Goal: Task Accomplishment & Management: Use online tool/utility

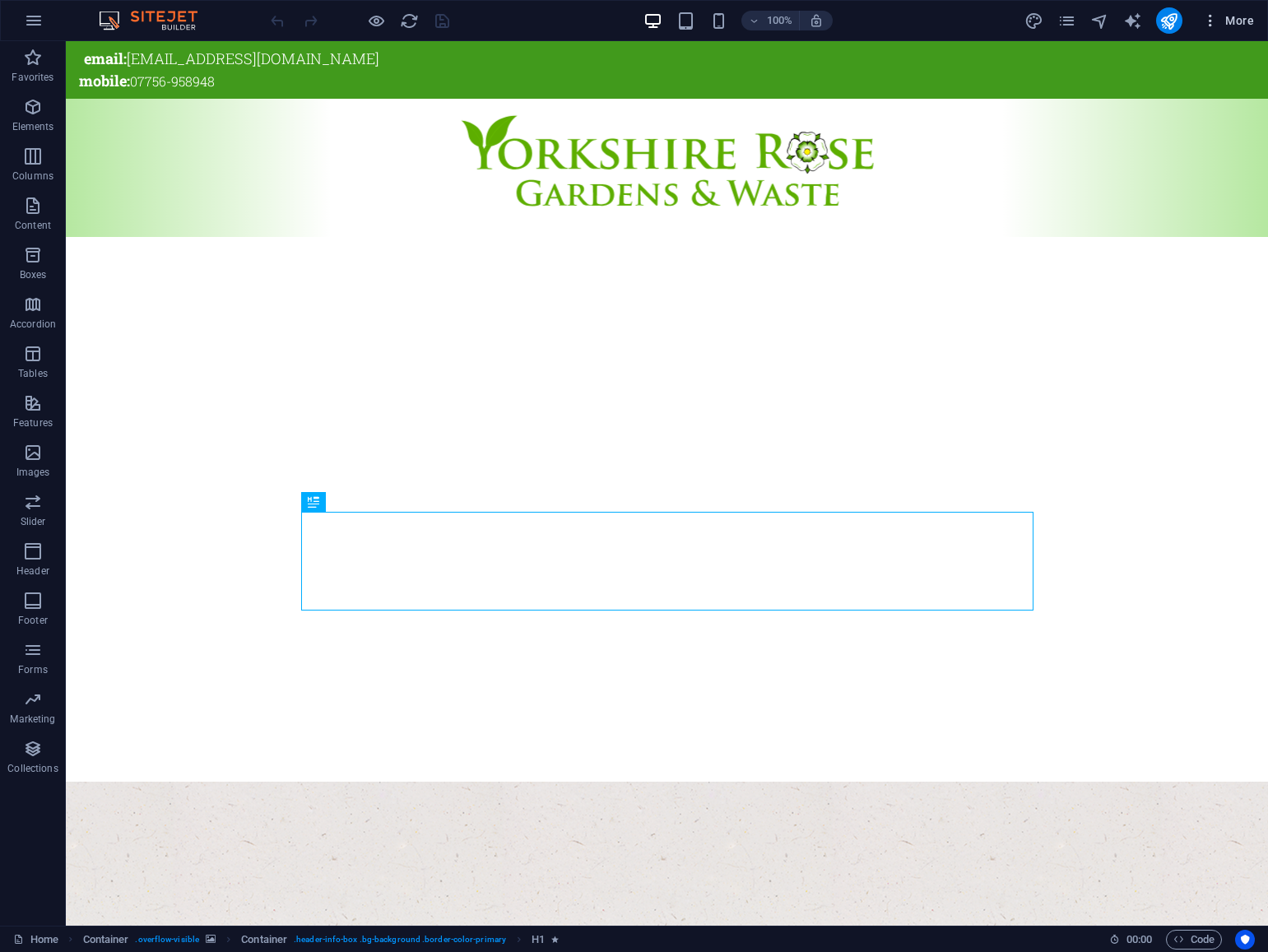
click at [1234, 16] on span "More" at bounding box center [1228, 20] width 52 height 16
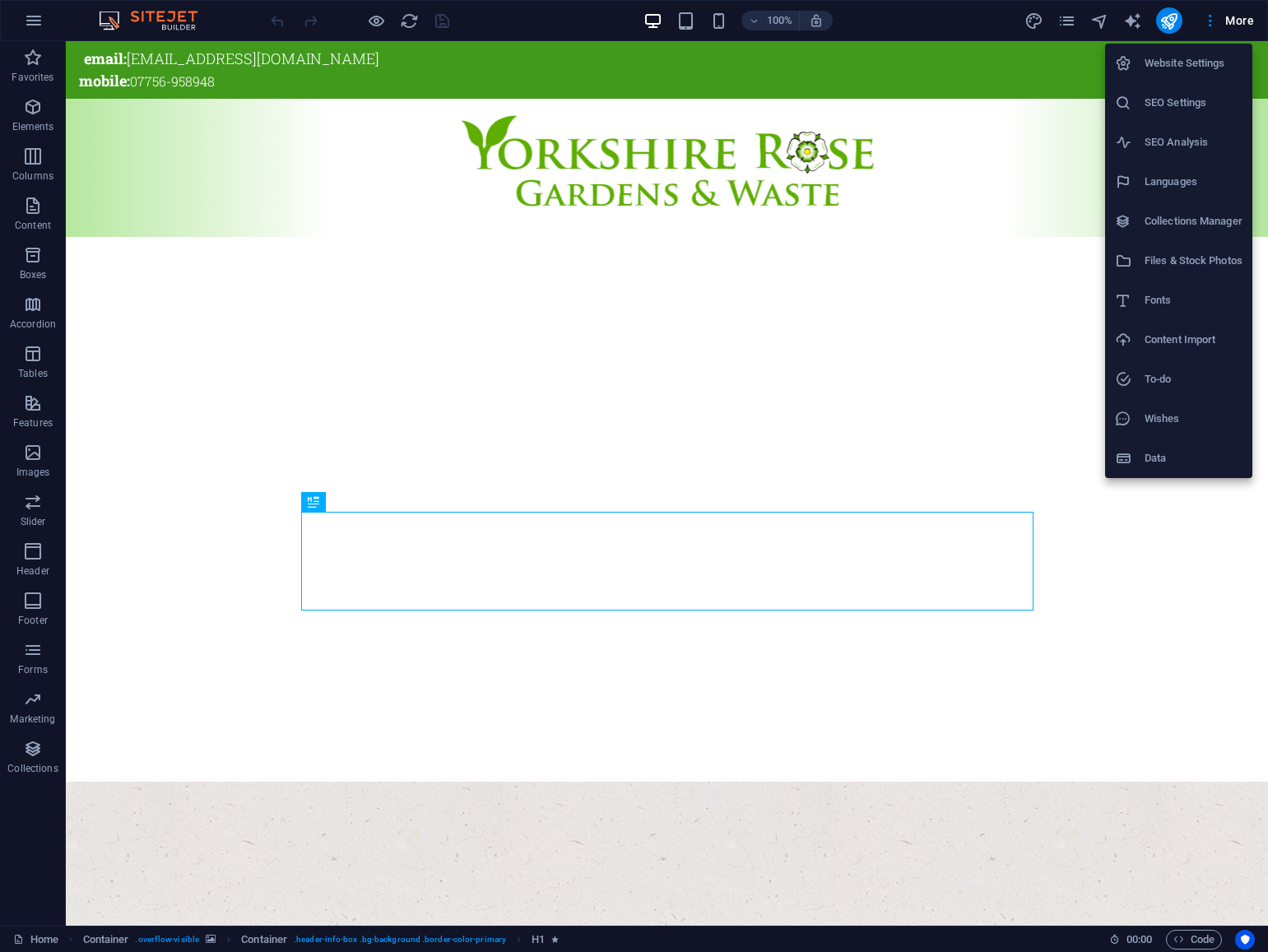
click at [1174, 103] on h6 "SEO Settings" at bounding box center [1193, 102] width 98 height 20
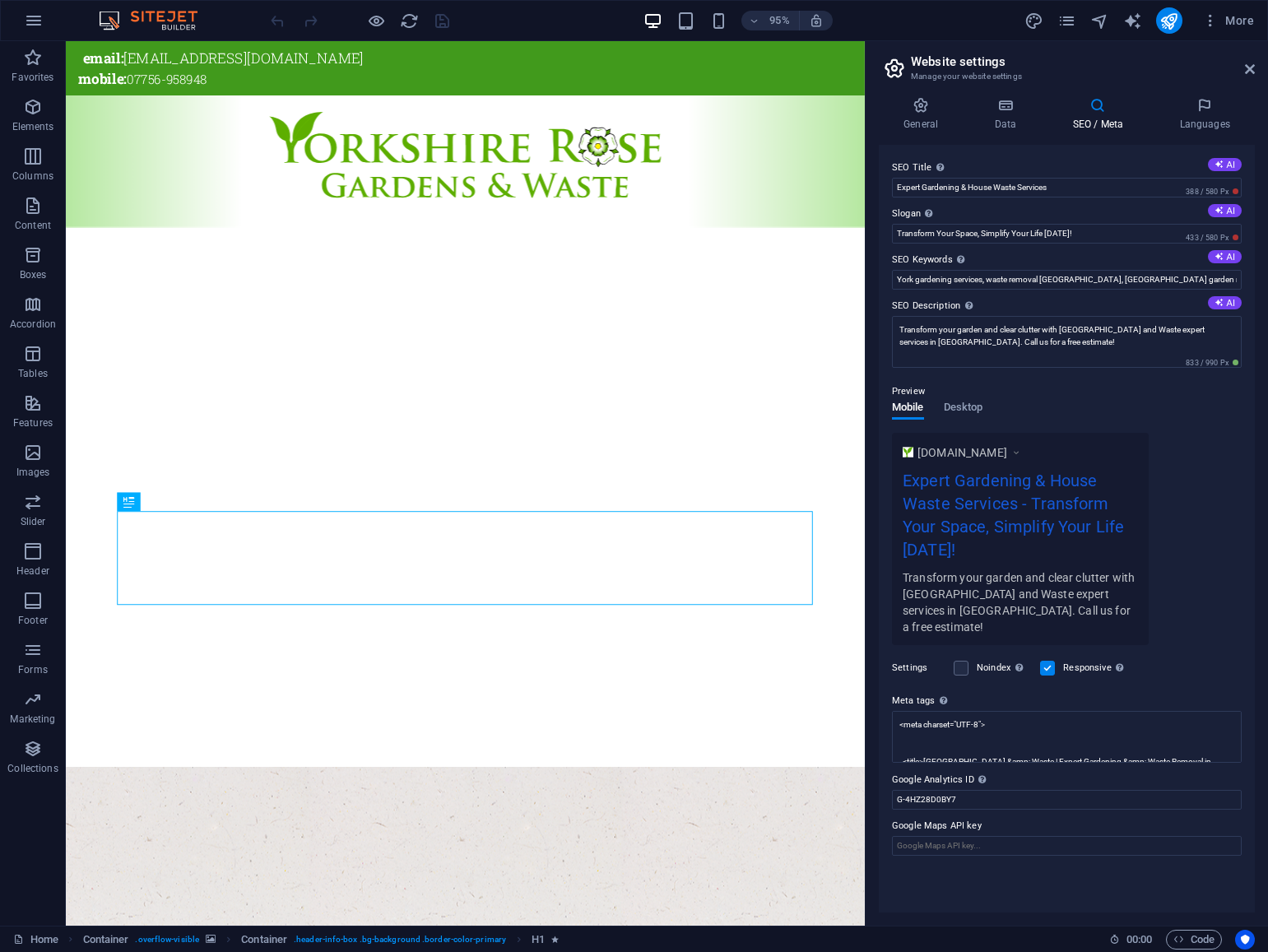
drag, startPoint x: 889, startPoint y: 165, endPoint x: 1321, endPoint y: 47, distance: 447.8
click at [1267, 47] on html "[GEOGRAPHIC_DATA] and Waste Home Favorites Elements Columns Content Boxes Accor…" at bounding box center [634, 476] width 1268 height 952
click at [928, 113] on h4 "General" at bounding box center [923, 114] width 90 height 35
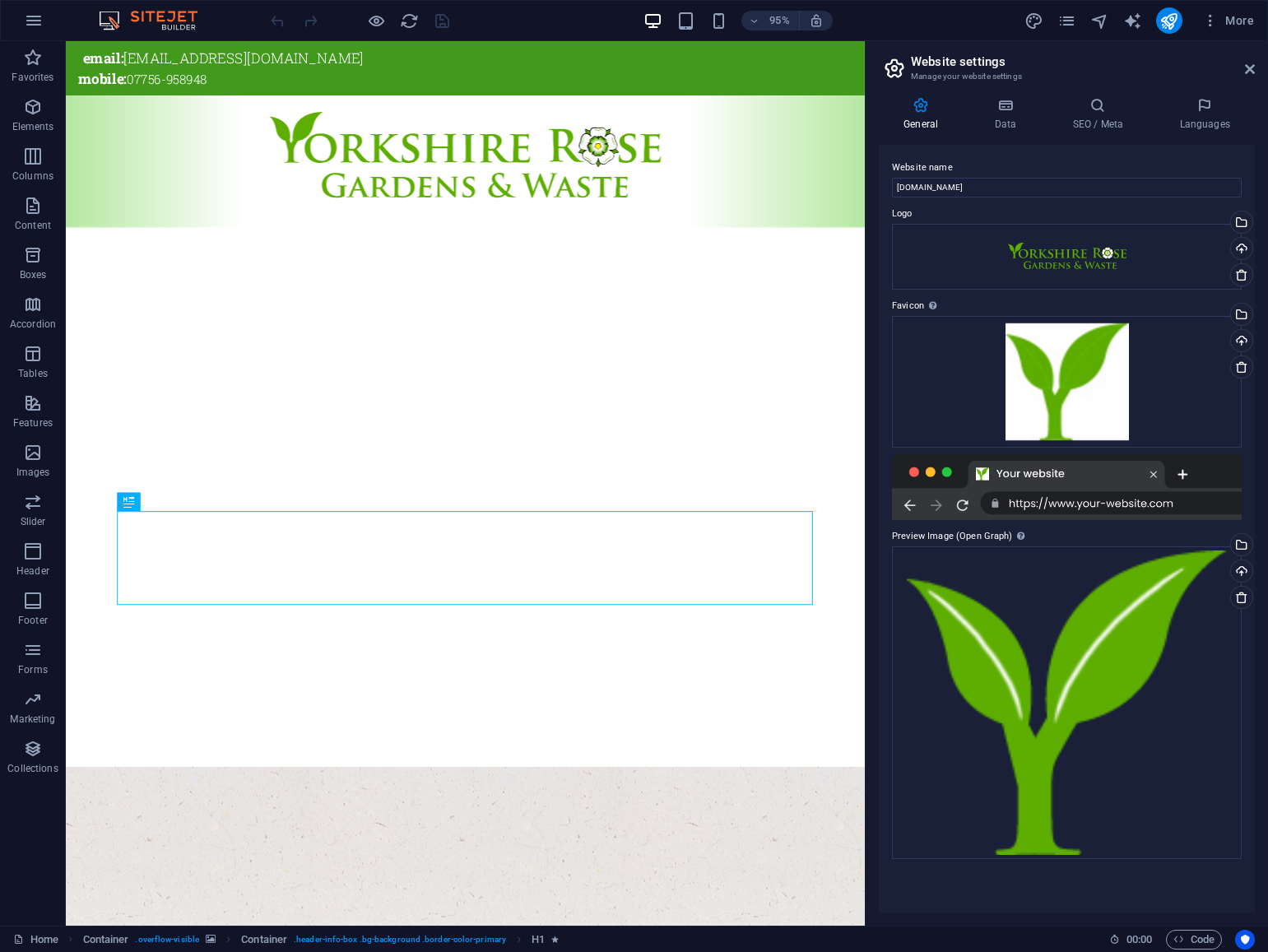
click at [1120, 501] on div at bounding box center [1067, 487] width 350 height 66
click at [1004, 113] on h4 "Data" at bounding box center [1008, 114] width 78 height 35
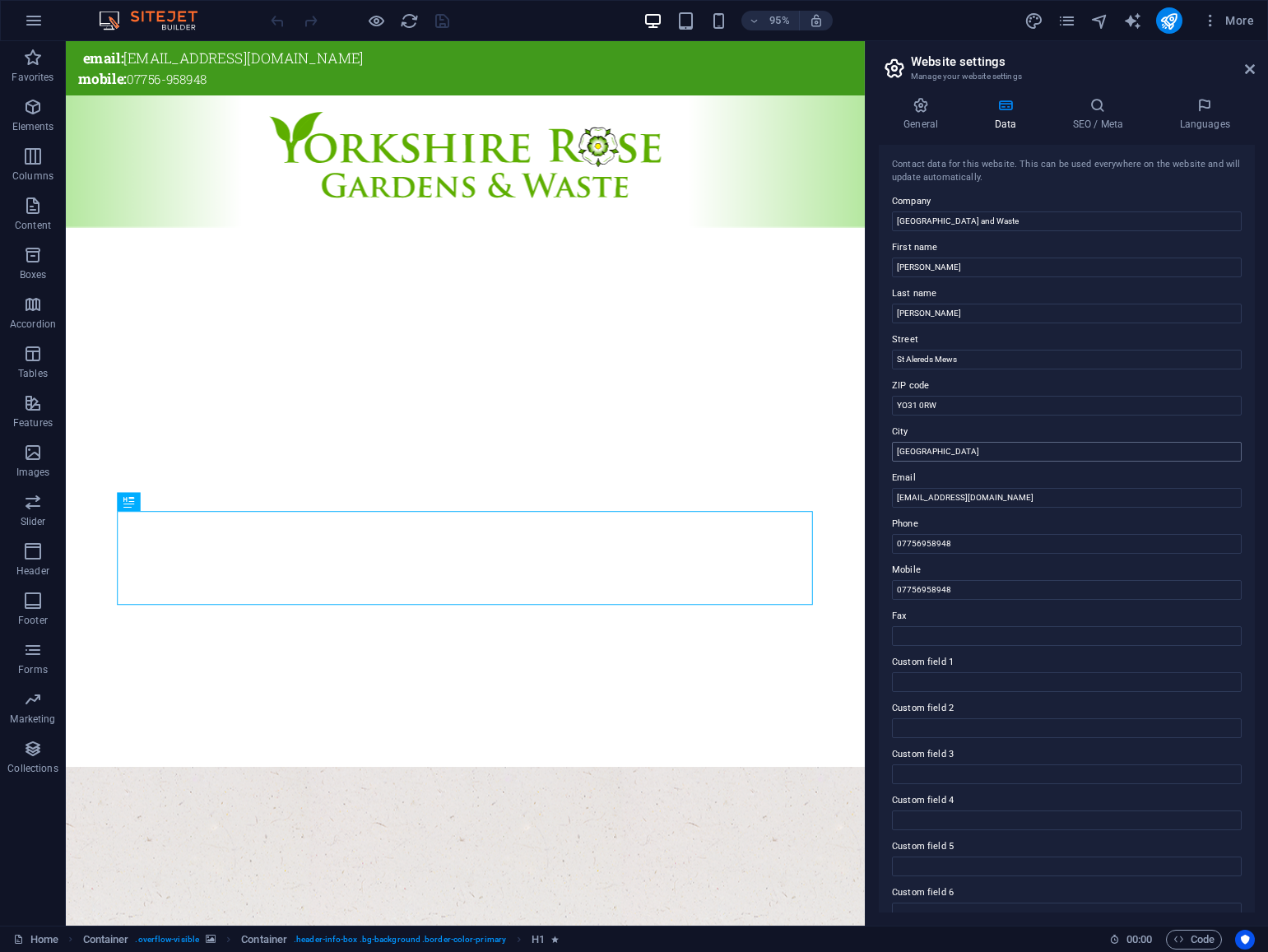
scroll to position [23, 0]
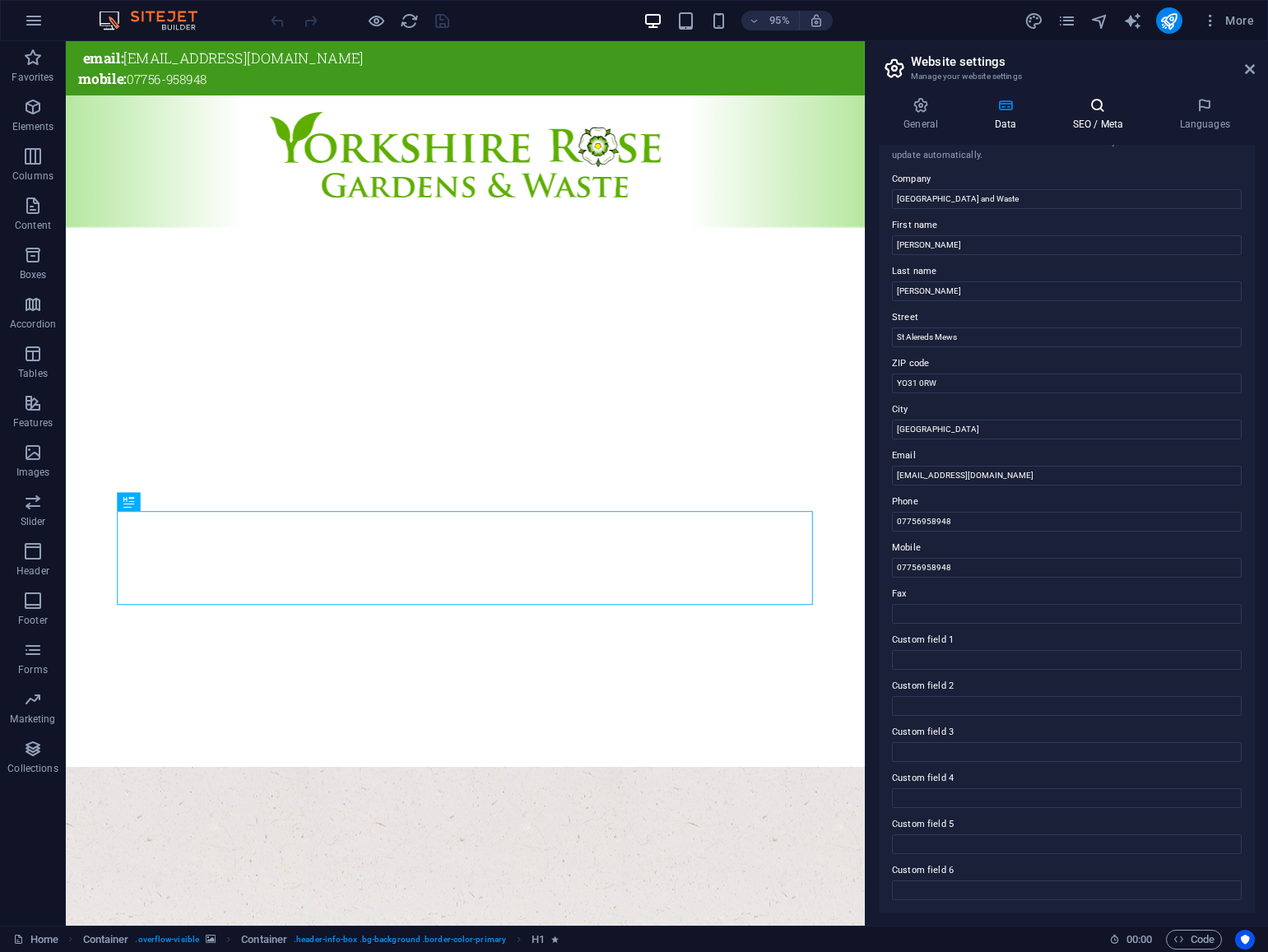
click at [1096, 107] on icon at bounding box center [1097, 105] width 100 height 16
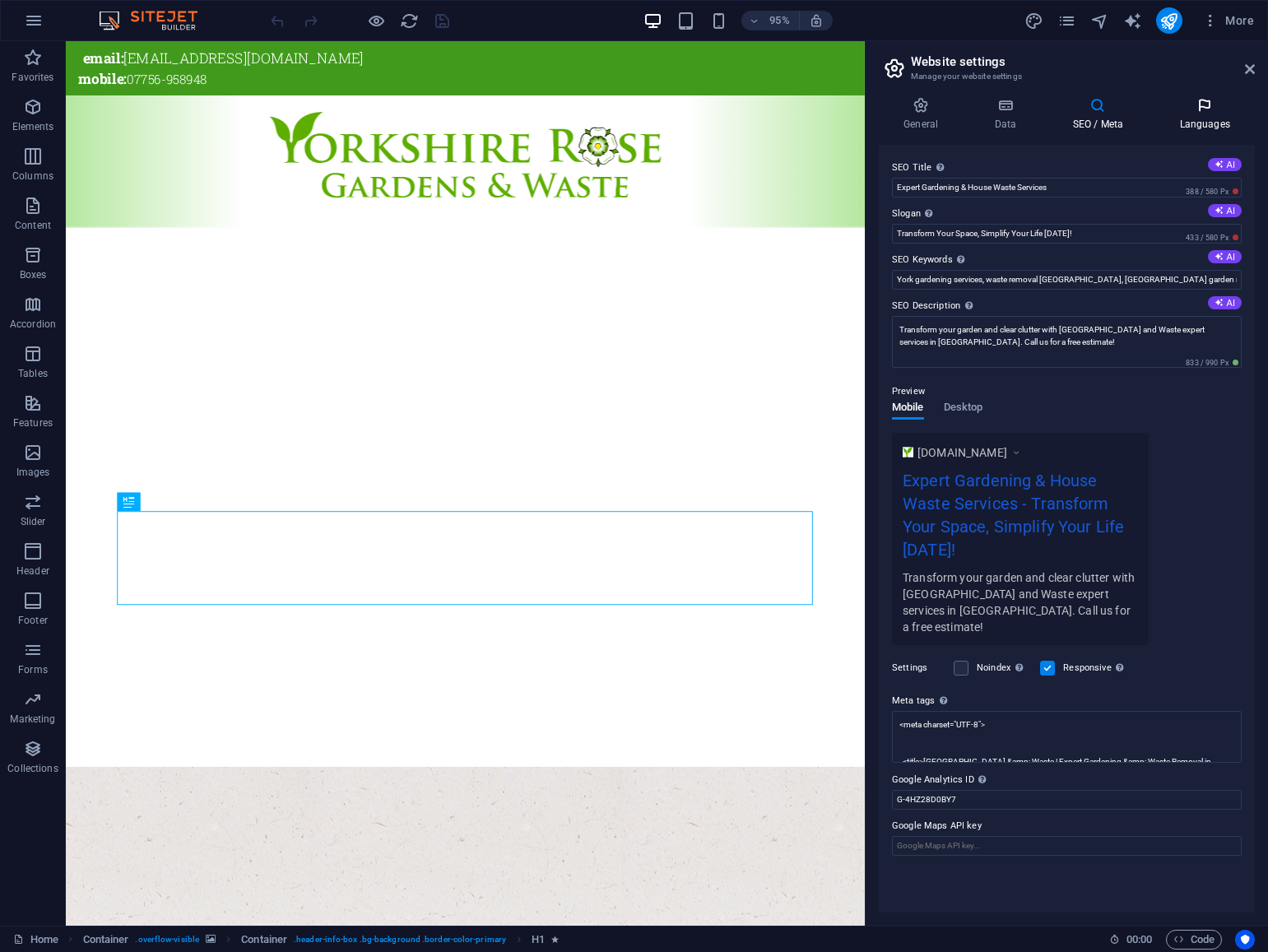
click at [1208, 112] on icon at bounding box center [1205, 105] width 100 height 16
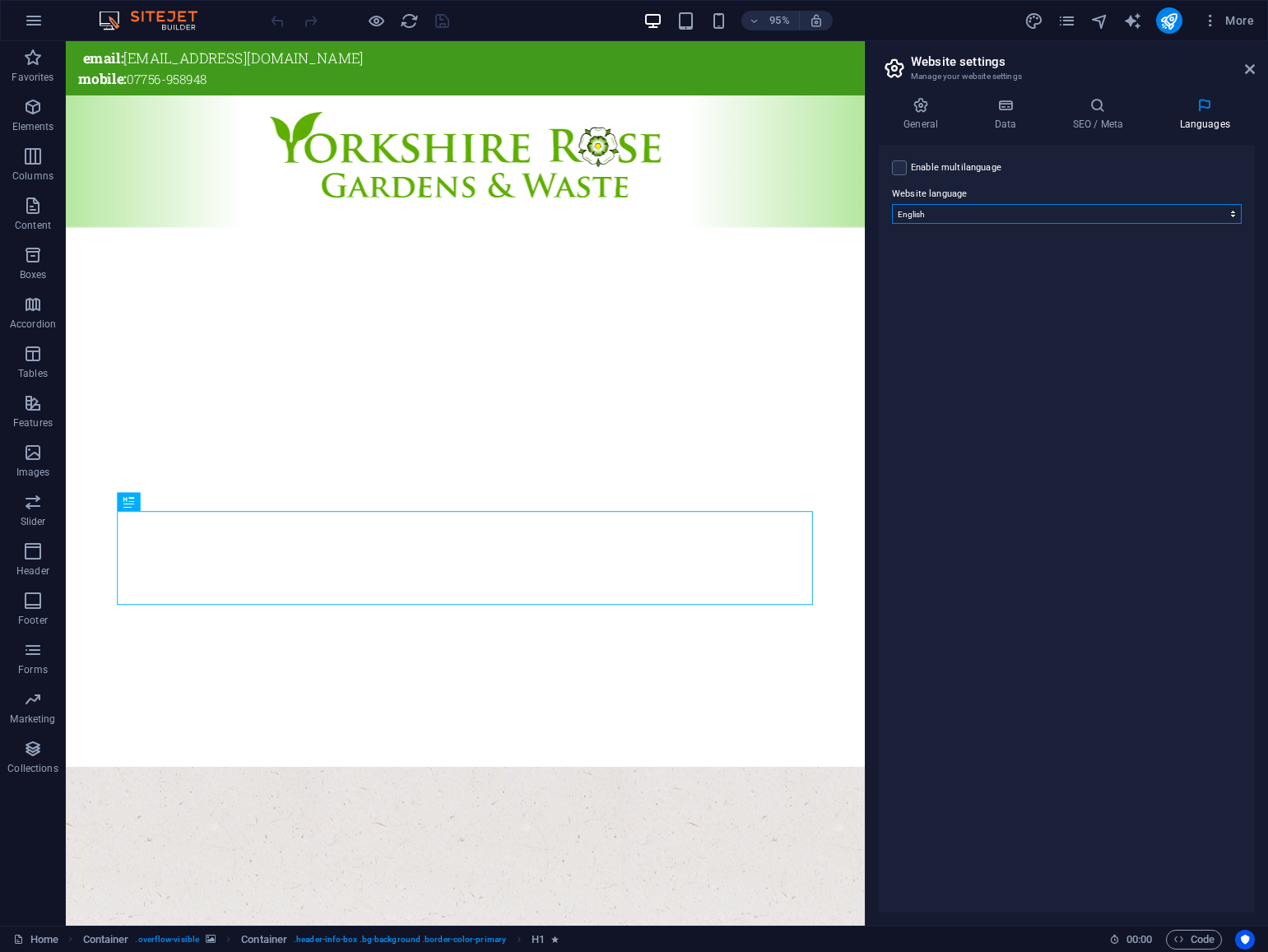
click at [1226, 215] on select "Abkhazian Afar Afrikaans Akan Albanian Amharic Arabic Aragonese Armenian Assame…" at bounding box center [1067, 214] width 350 height 20
click at [1100, 107] on icon at bounding box center [1097, 105] width 100 height 16
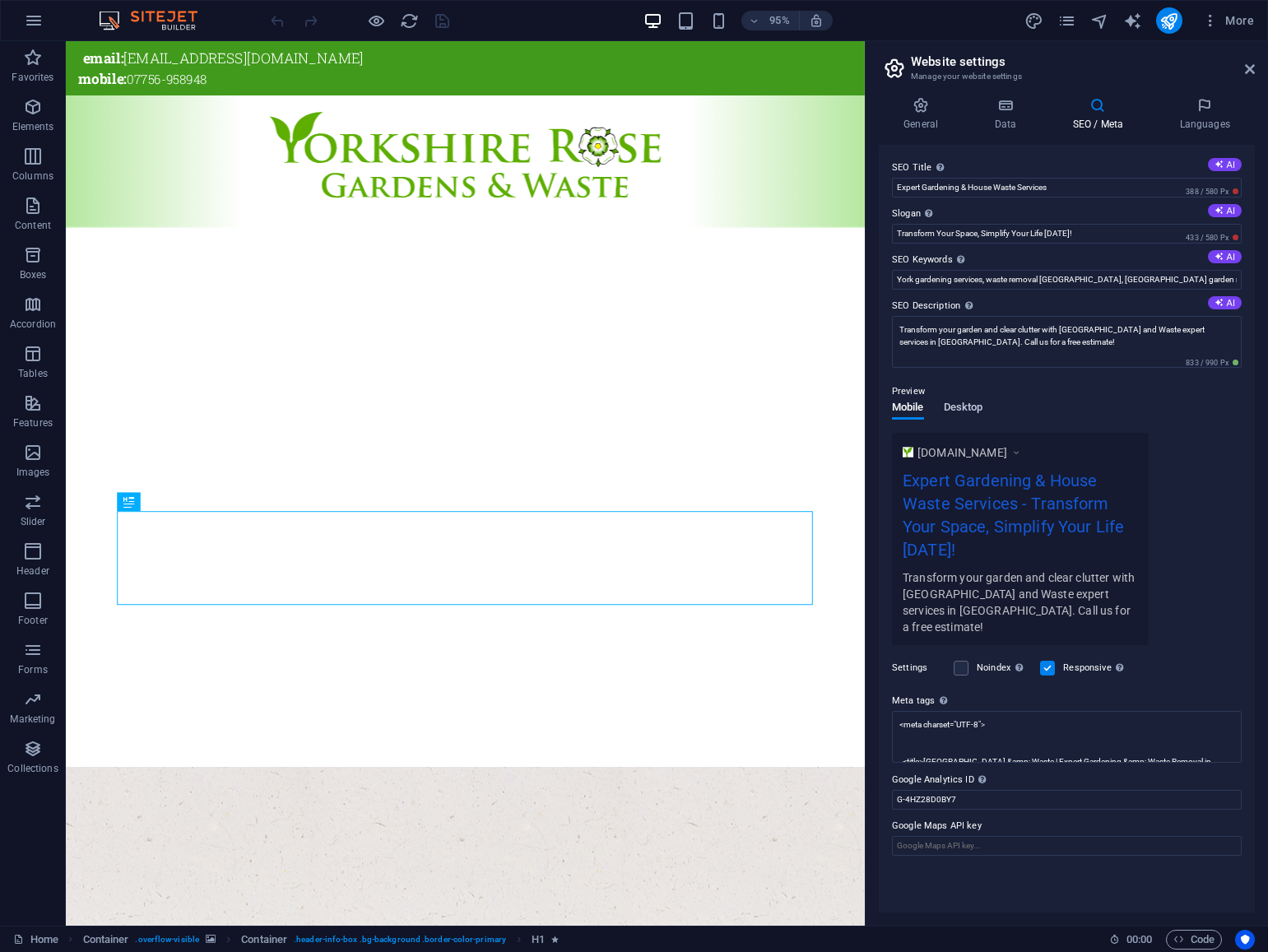
click at [961, 405] on span "Desktop" at bounding box center [964, 409] width 40 height 23
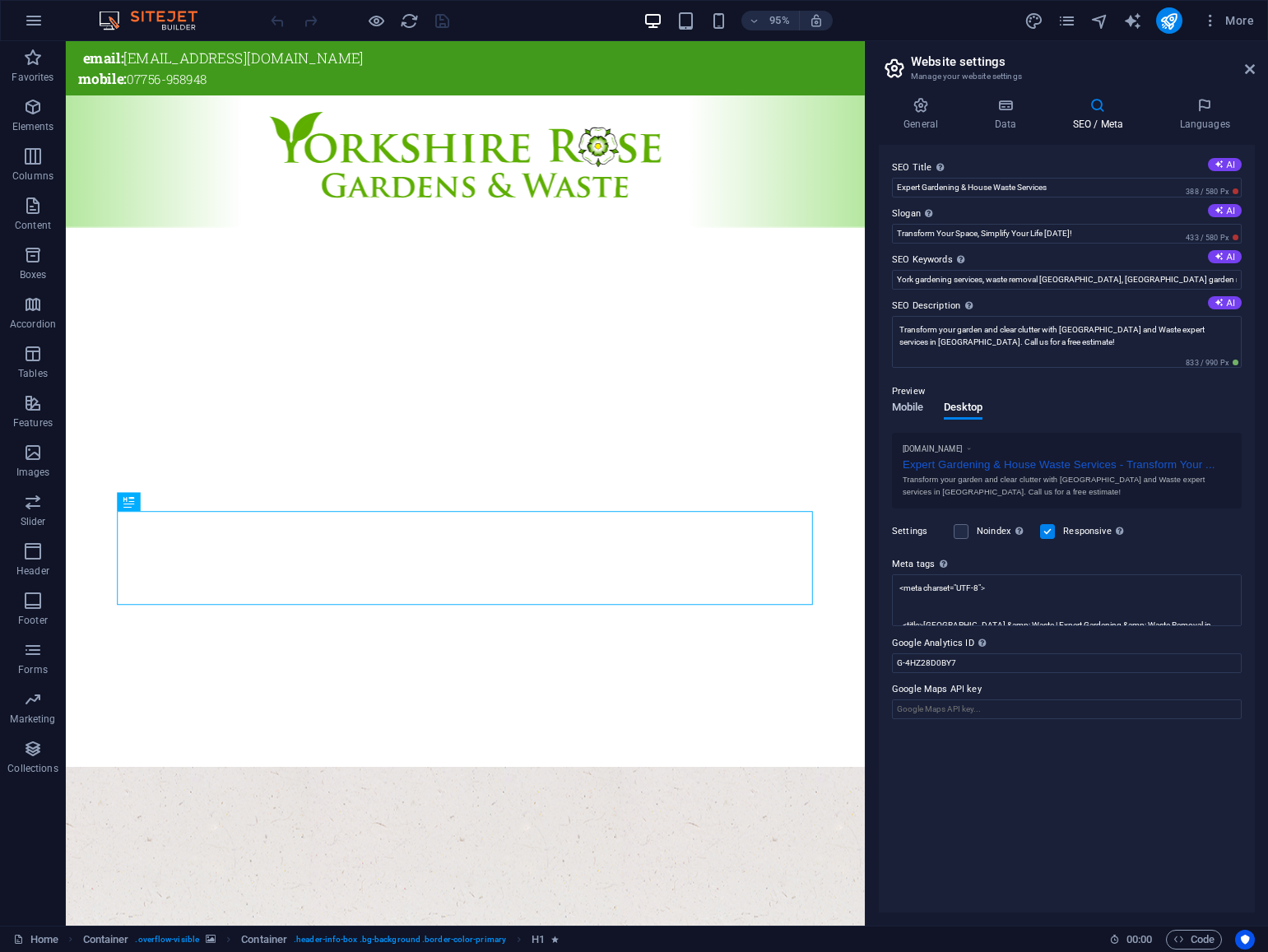
click at [914, 407] on span "Mobile" at bounding box center [908, 409] width 32 height 23
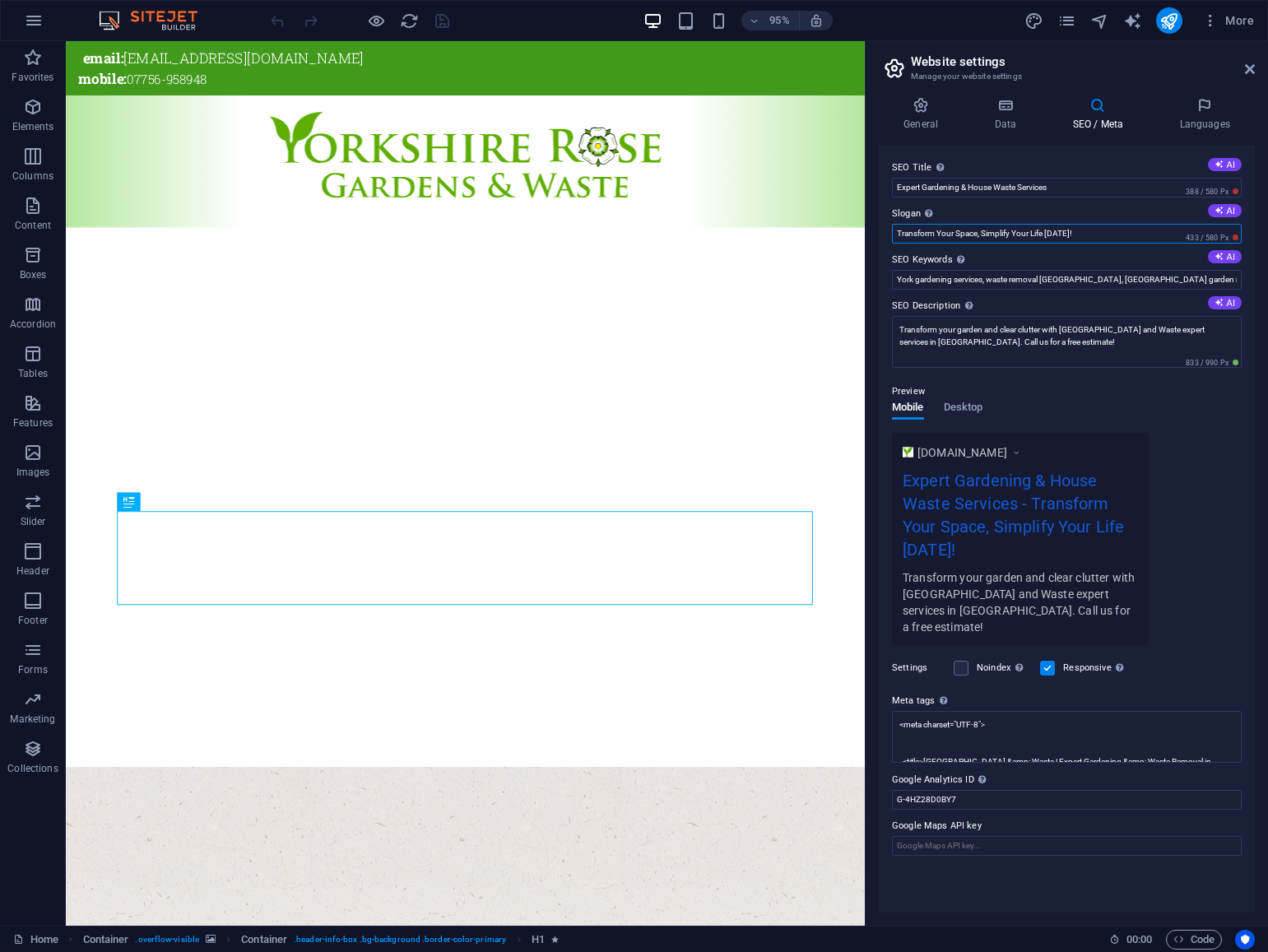
click at [971, 232] on input "Transform Your Space, Simplify Your Life [DATE]!" at bounding box center [1067, 233] width 350 height 20
paste input "making your life a little easier"
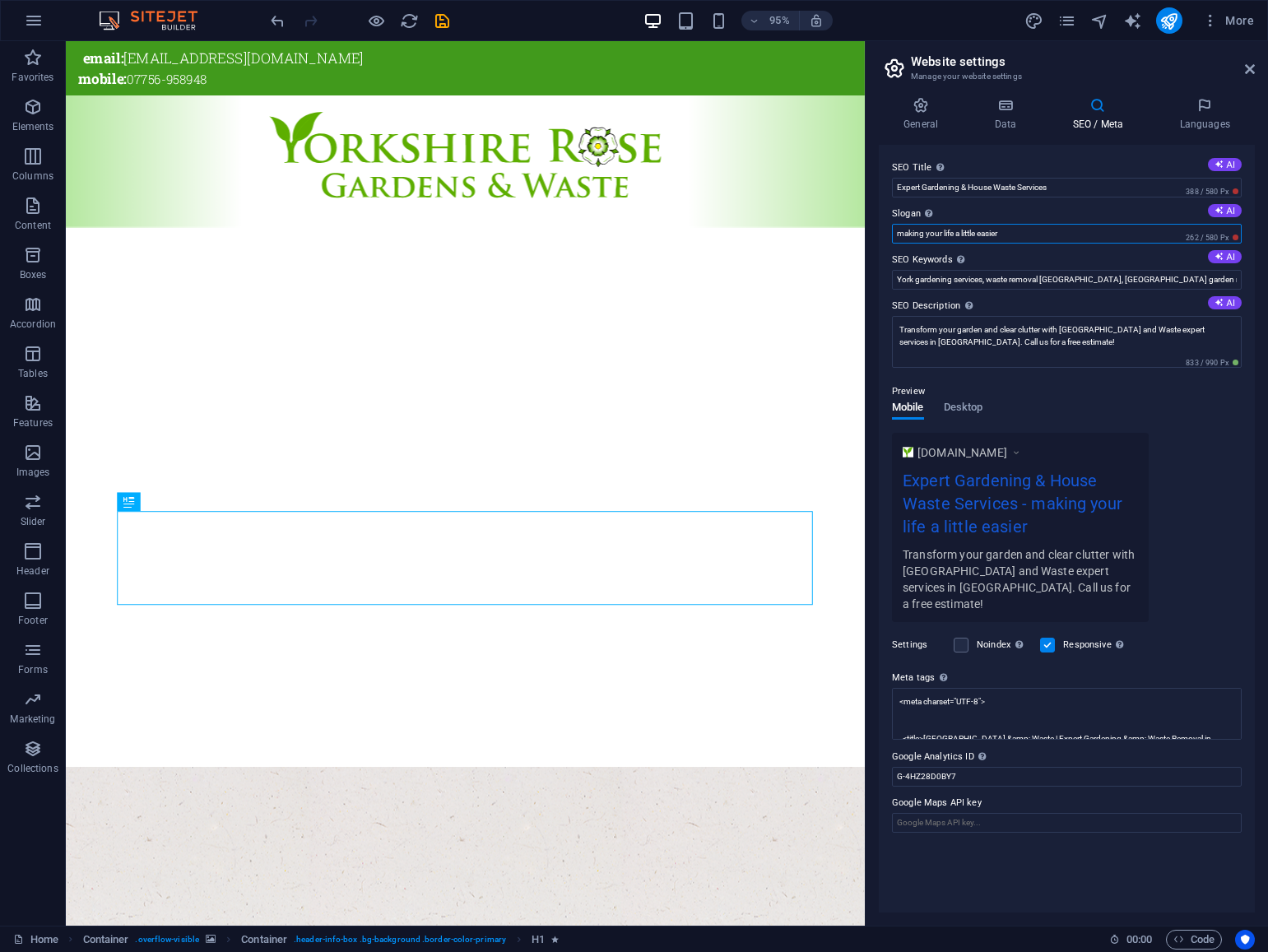
drag, startPoint x: 904, startPoint y: 236, endPoint x: 893, endPoint y: 236, distance: 11.0
click at [893, 236] on input "making your life a little easier" at bounding box center [1067, 233] width 350 height 20
click at [1019, 234] on input "Making your life a little easier" at bounding box center [1067, 233] width 350 height 20
type input "Making your life a little easier!"
click at [950, 188] on input "Expert Gardening & House Waste Services" at bounding box center [1067, 187] width 350 height 20
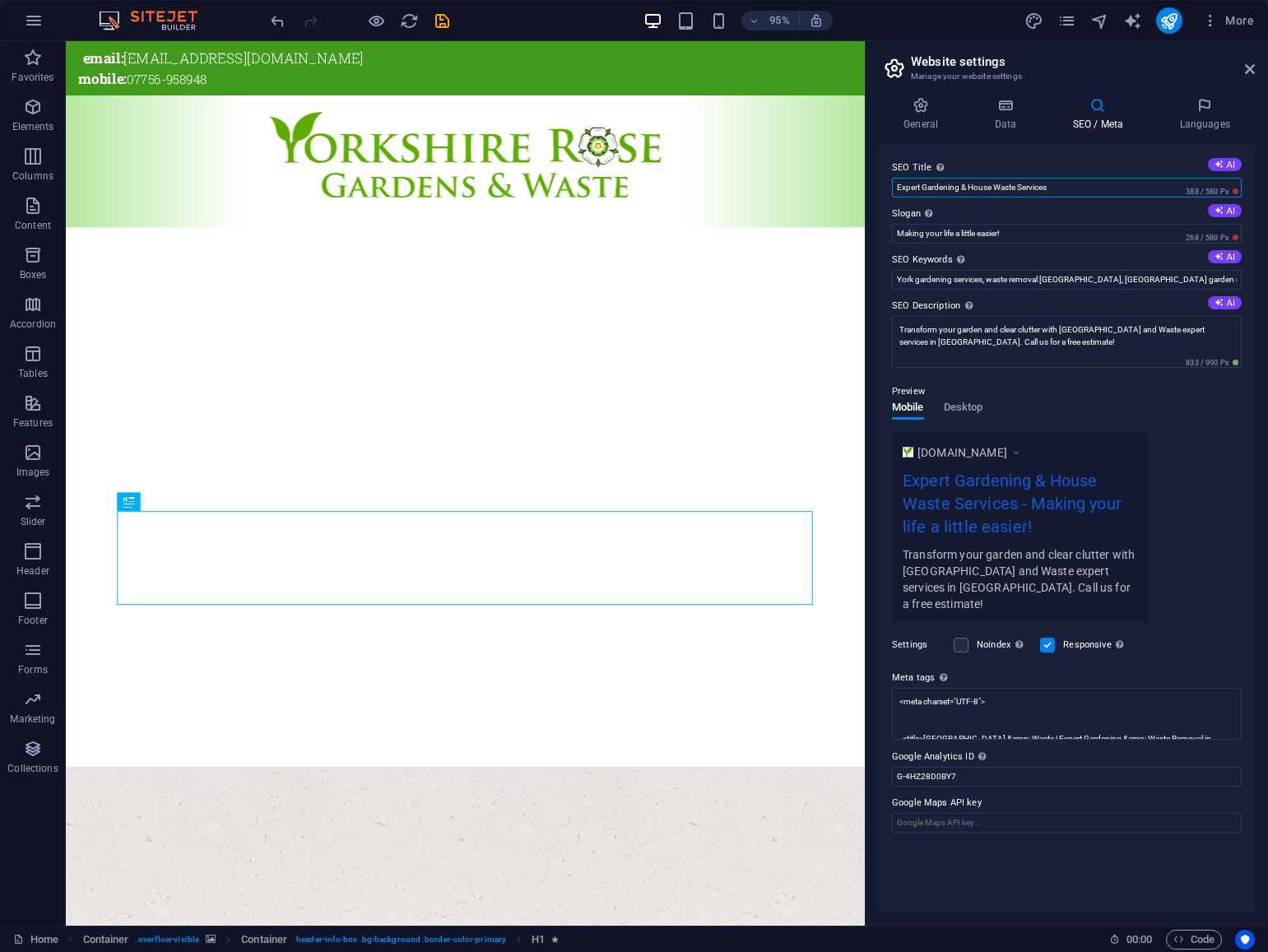
click at [950, 188] on input "Expert Gardening & House Waste Services" at bounding box center [1067, 187] width 350 height 20
paste input "Yorkshire rose gardening and waste removal expert"
click at [934, 186] on input "Yorkshire rose gardening and waste removal experts" at bounding box center [1067, 187] width 350 height 20
type input "Yorkshire Rose gardening and waste removal experts"
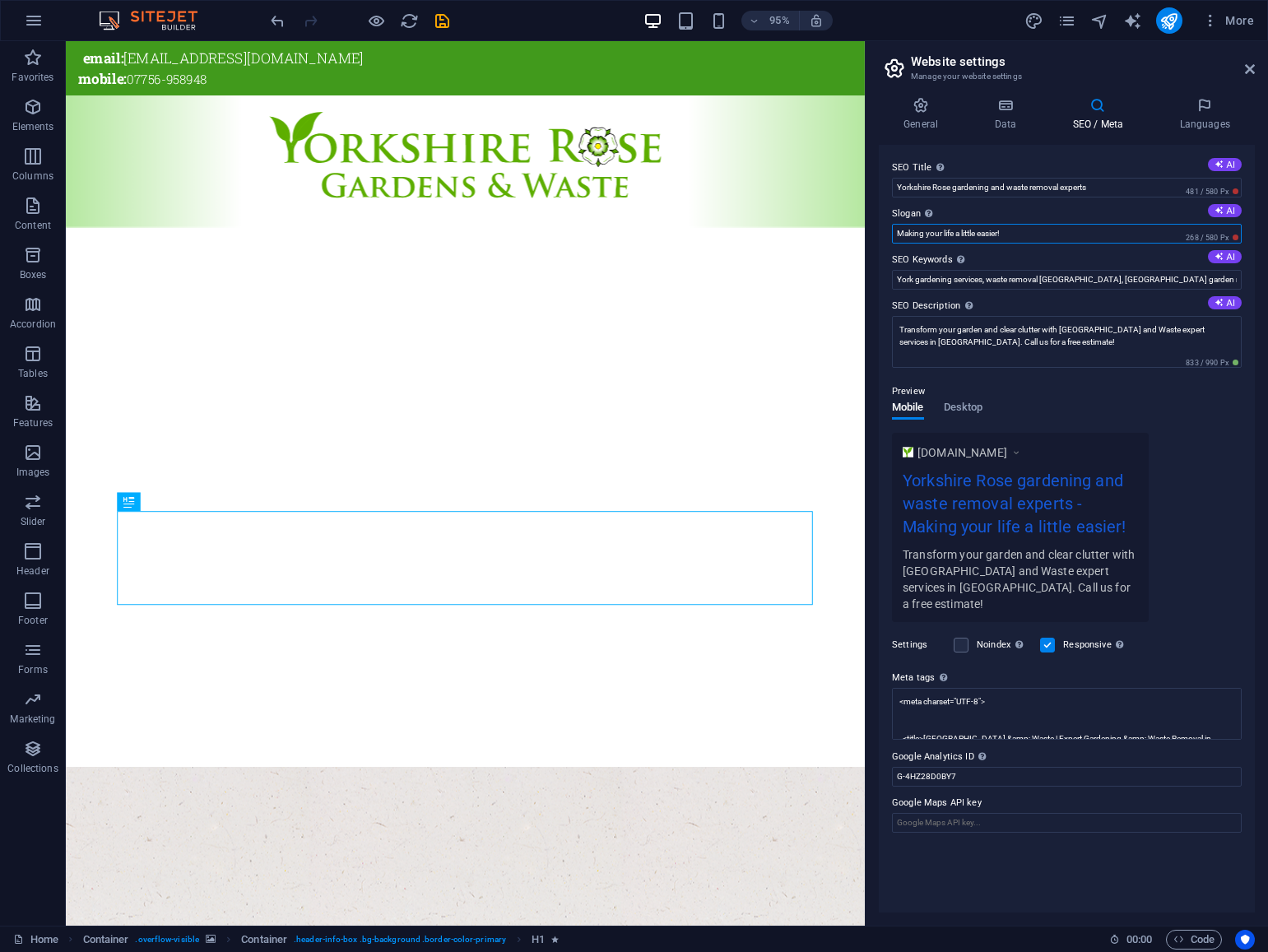
click at [1078, 237] on input "Making your life a little easier!" at bounding box center [1067, 233] width 350 height 20
click at [968, 411] on span "Desktop" at bounding box center [964, 409] width 40 height 23
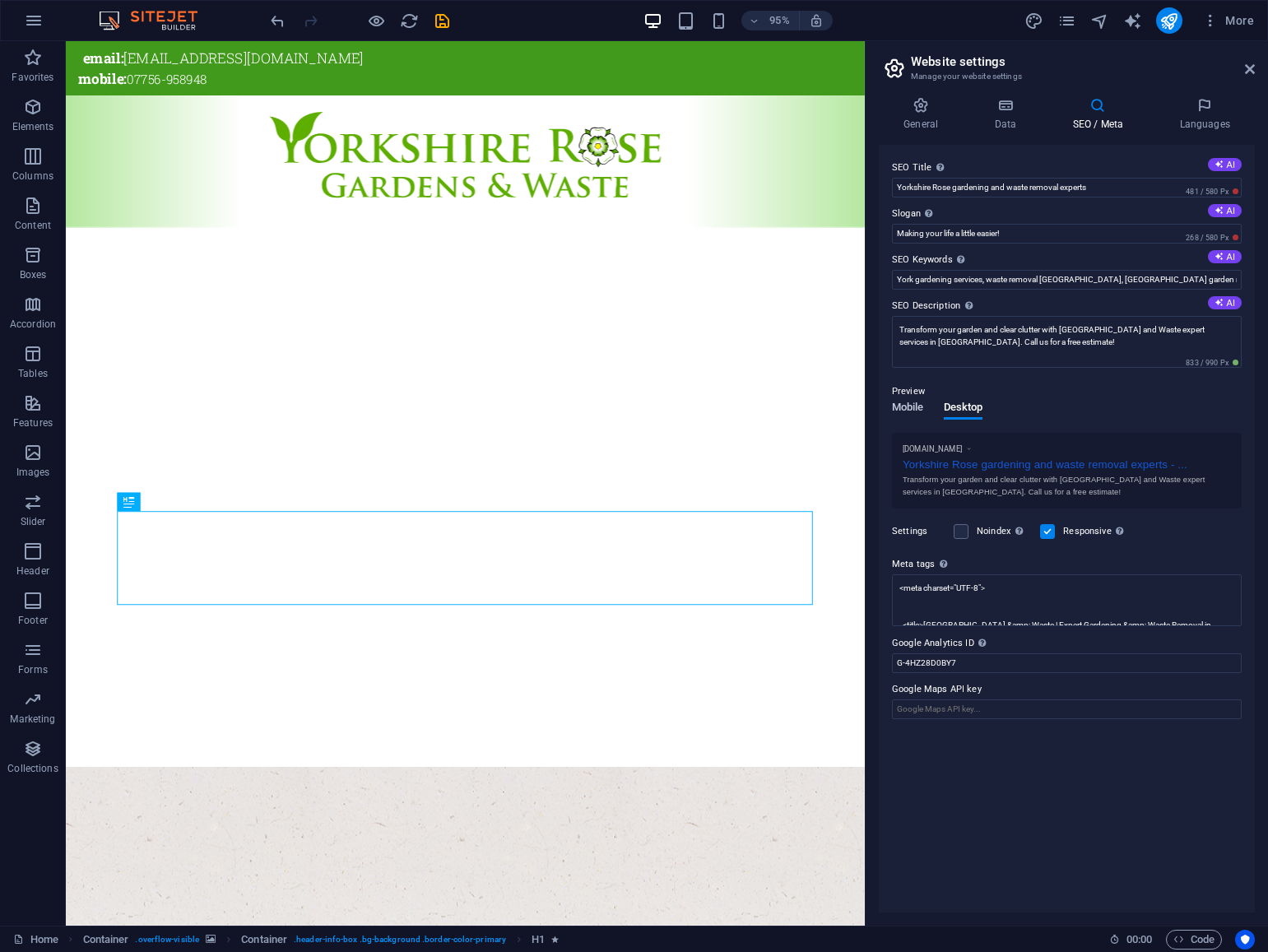
click at [904, 410] on span "Mobile" at bounding box center [908, 409] width 32 height 23
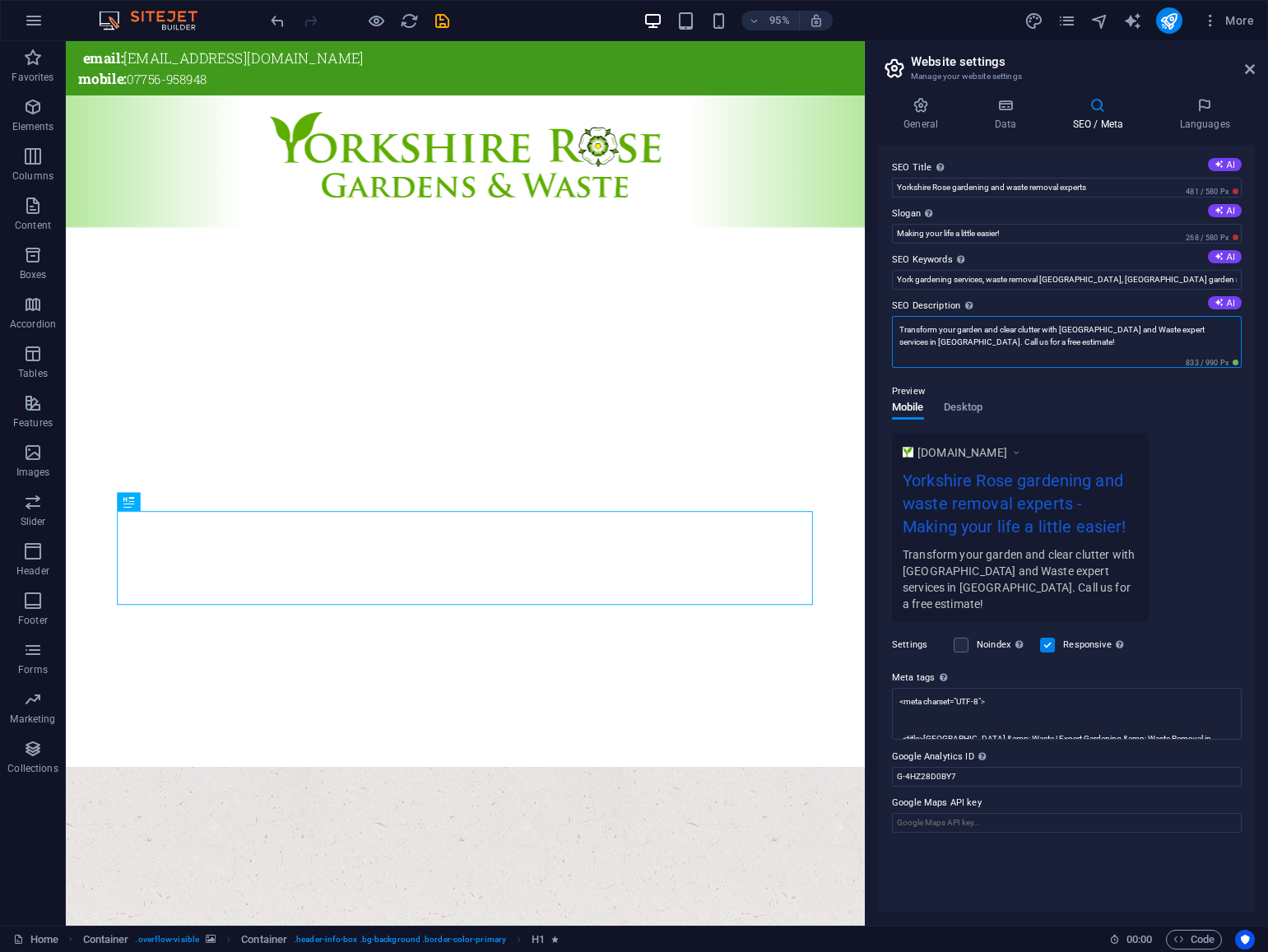
click at [1205, 330] on textarea "Transform your garden and clear clutter with [GEOGRAPHIC_DATA] and Waste expert…" at bounding box center [1067, 342] width 350 height 52
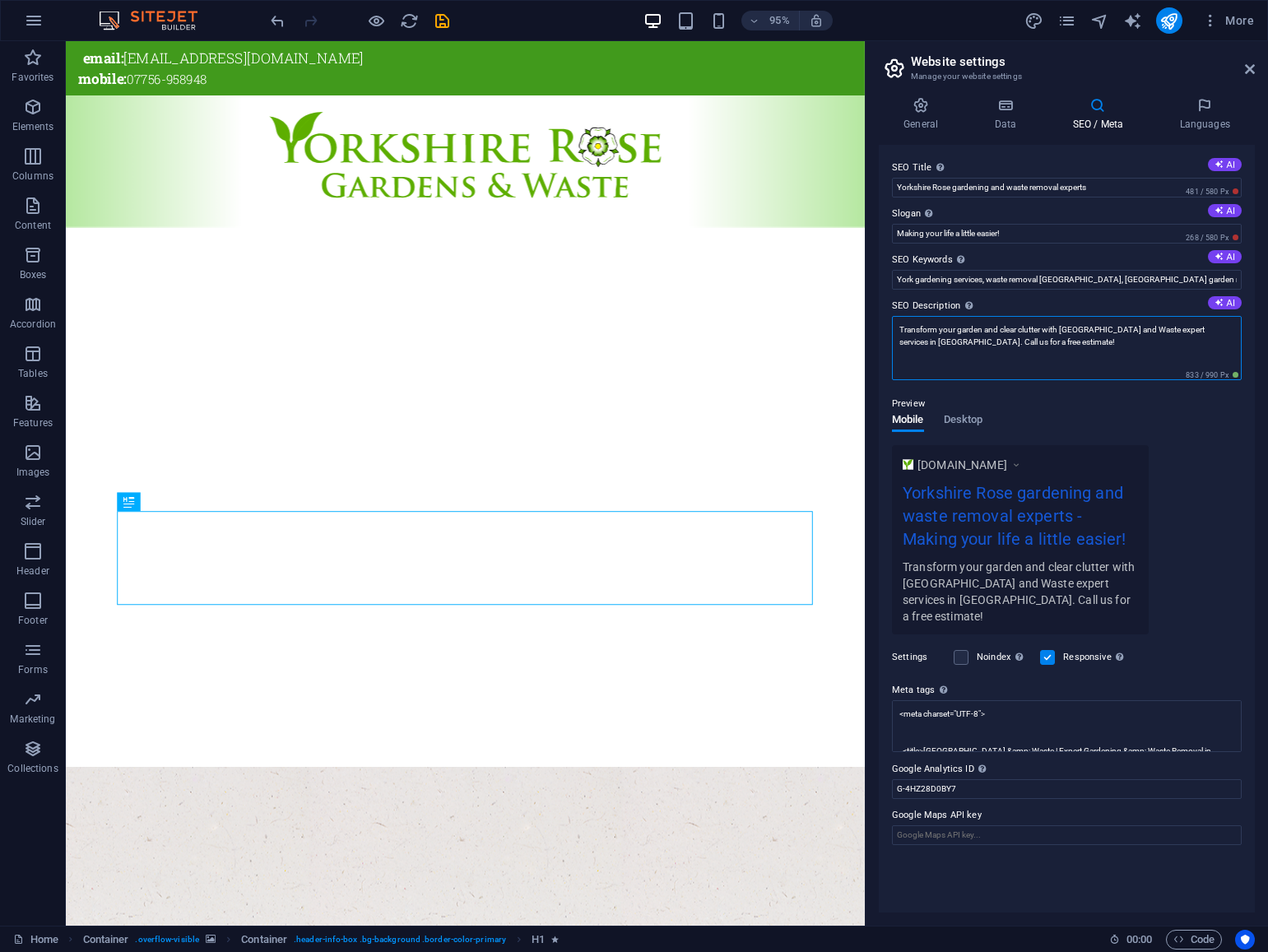
click at [1205, 330] on textarea "Transform your garden and clear clutter with [GEOGRAPHIC_DATA] and Waste expert…" at bounding box center [1067, 348] width 350 height 64
click at [898, 342] on textarea "Transform your garden and clear clutter with [GEOGRAPHIC_DATA] and Waste Remova…" at bounding box center [1067, 348] width 350 height 64
click at [1193, 331] on textarea "Transform your garden and clear clutter with [GEOGRAPHIC_DATA] and Waste Remova…" at bounding box center [1067, 348] width 350 height 64
click at [898, 344] on textarea "Transform your garden and clear clutter with [GEOGRAPHIC_DATA] and Waste remova…" at bounding box center [1067, 348] width 350 height 64
type textarea "Transform your garden and clear clutter with [GEOGRAPHIC_DATA] and Waste remova…"
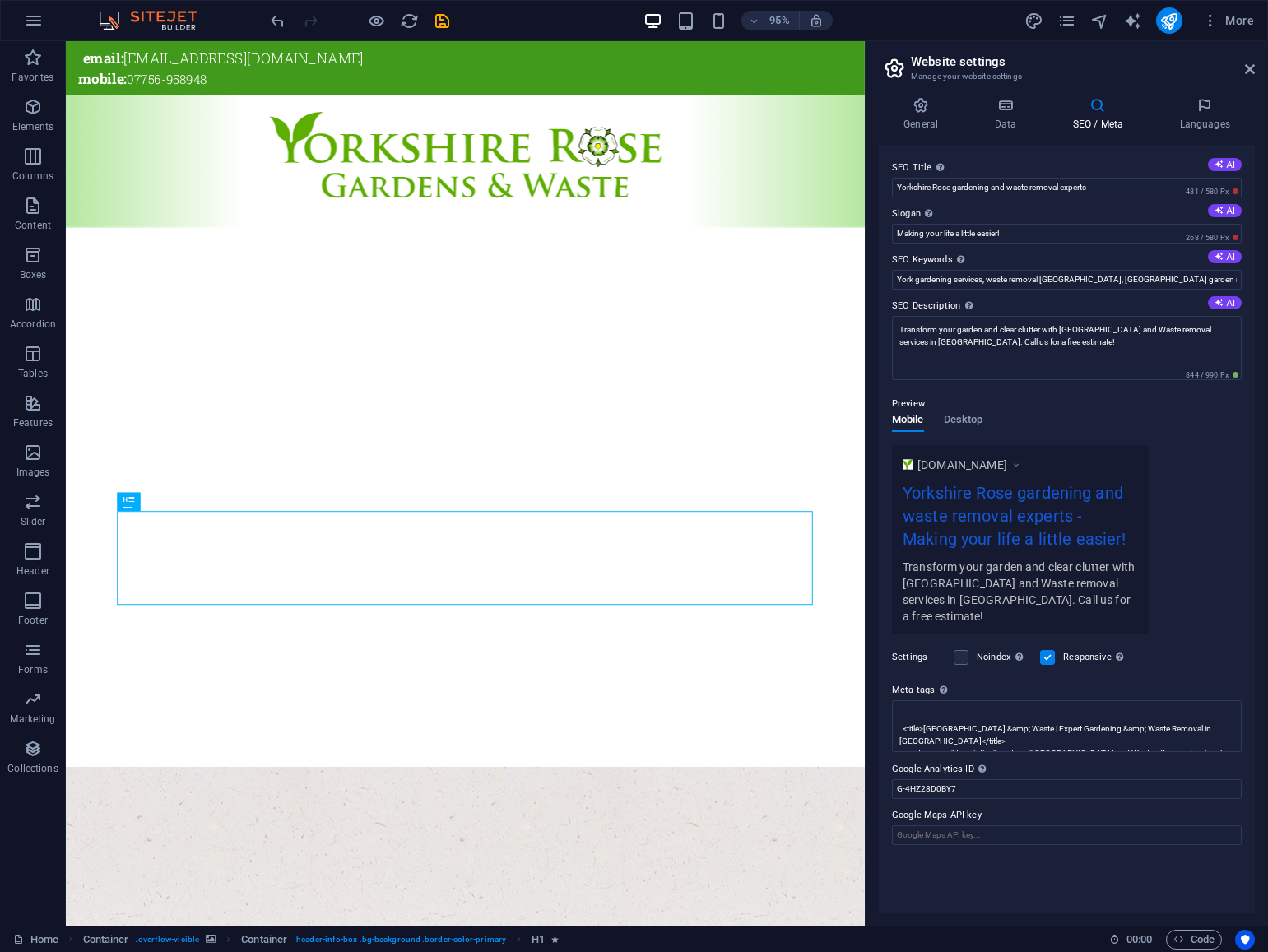
click at [961, 79] on h3 "Manage your website settings" at bounding box center [1066, 76] width 311 height 15
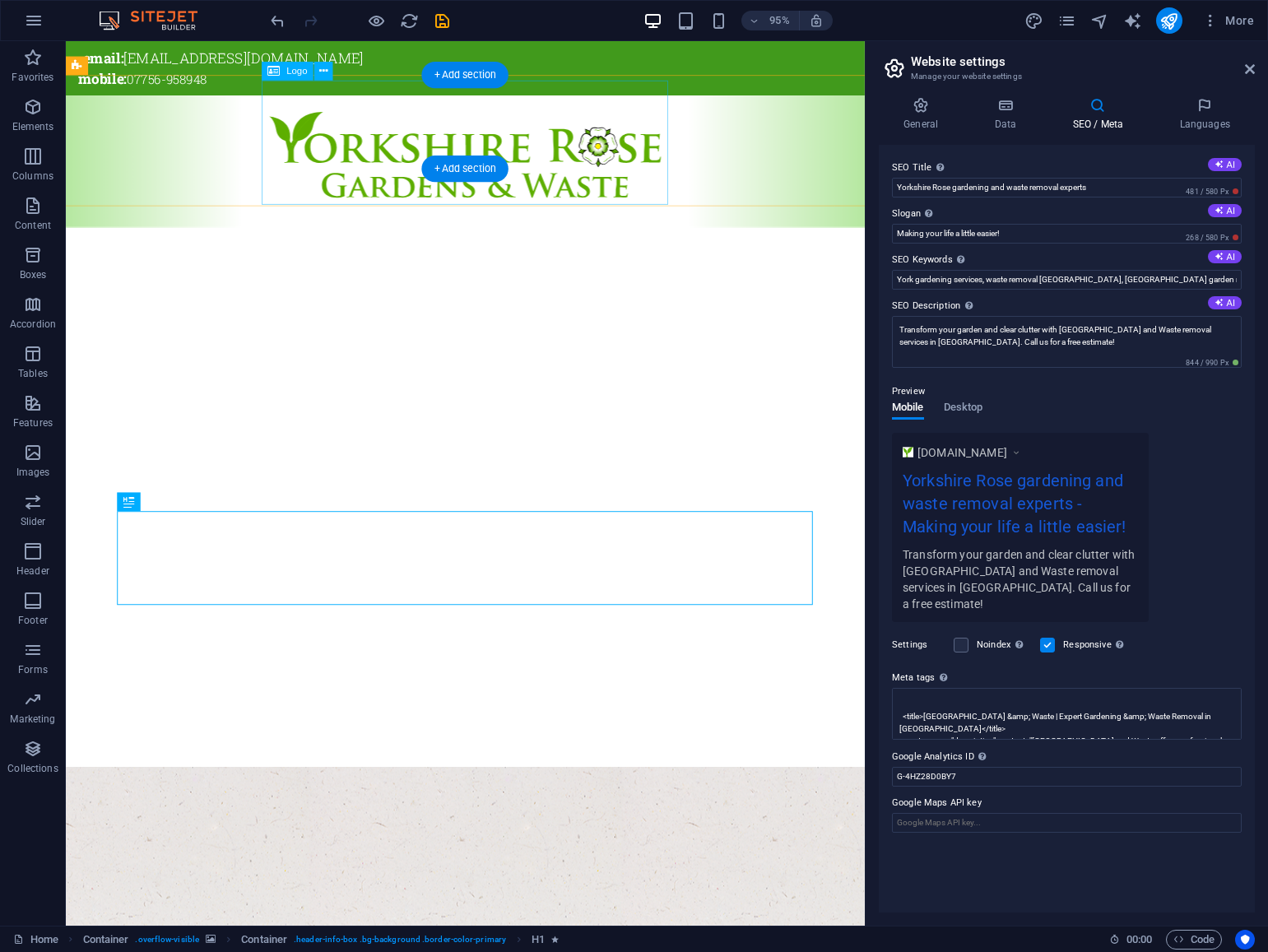
click at [610, 124] on div at bounding box center [485, 170] width 1437 height 131
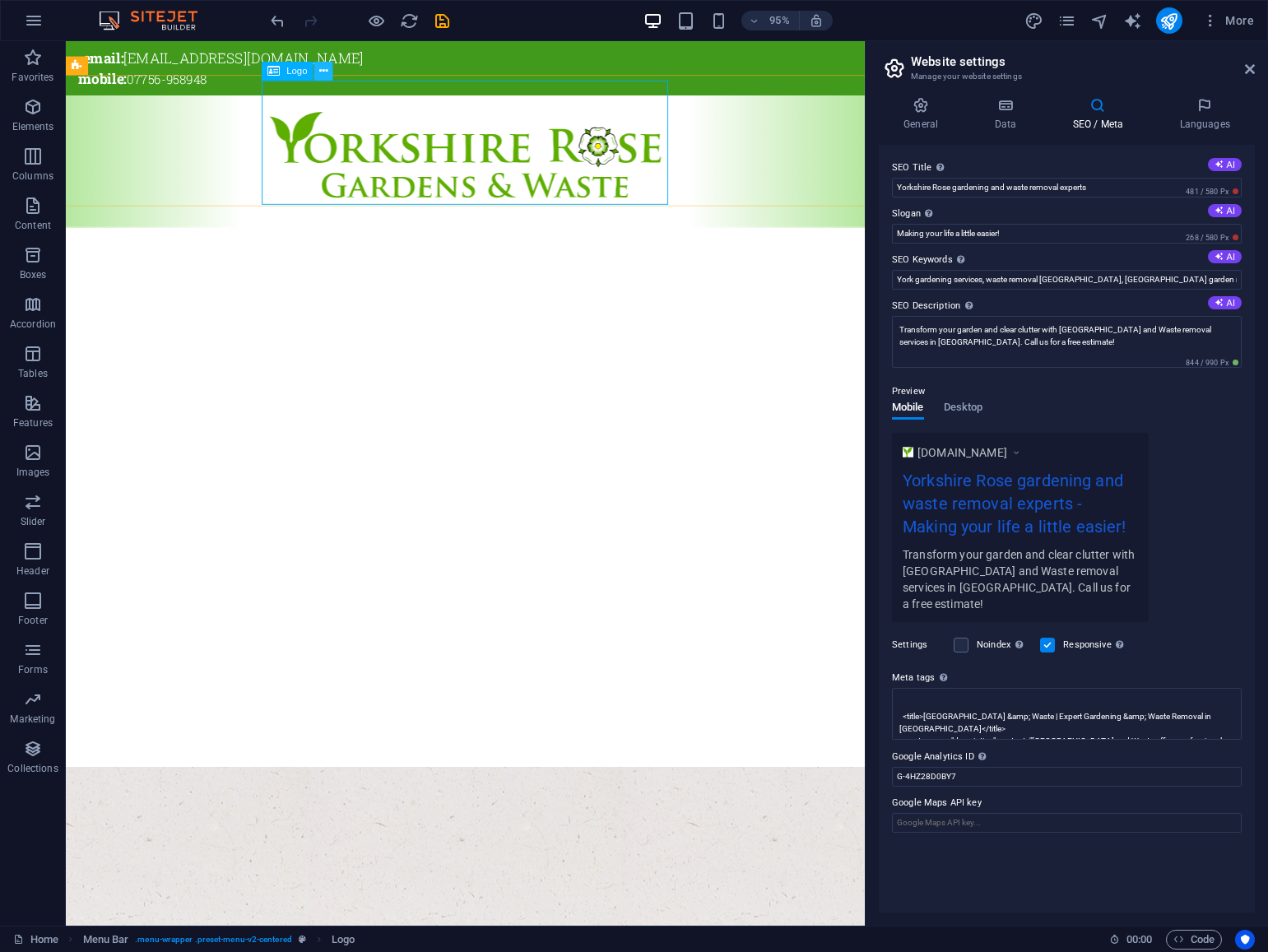
click at [325, 73] on icon at bounding box center [324, 70] width 8 height 16
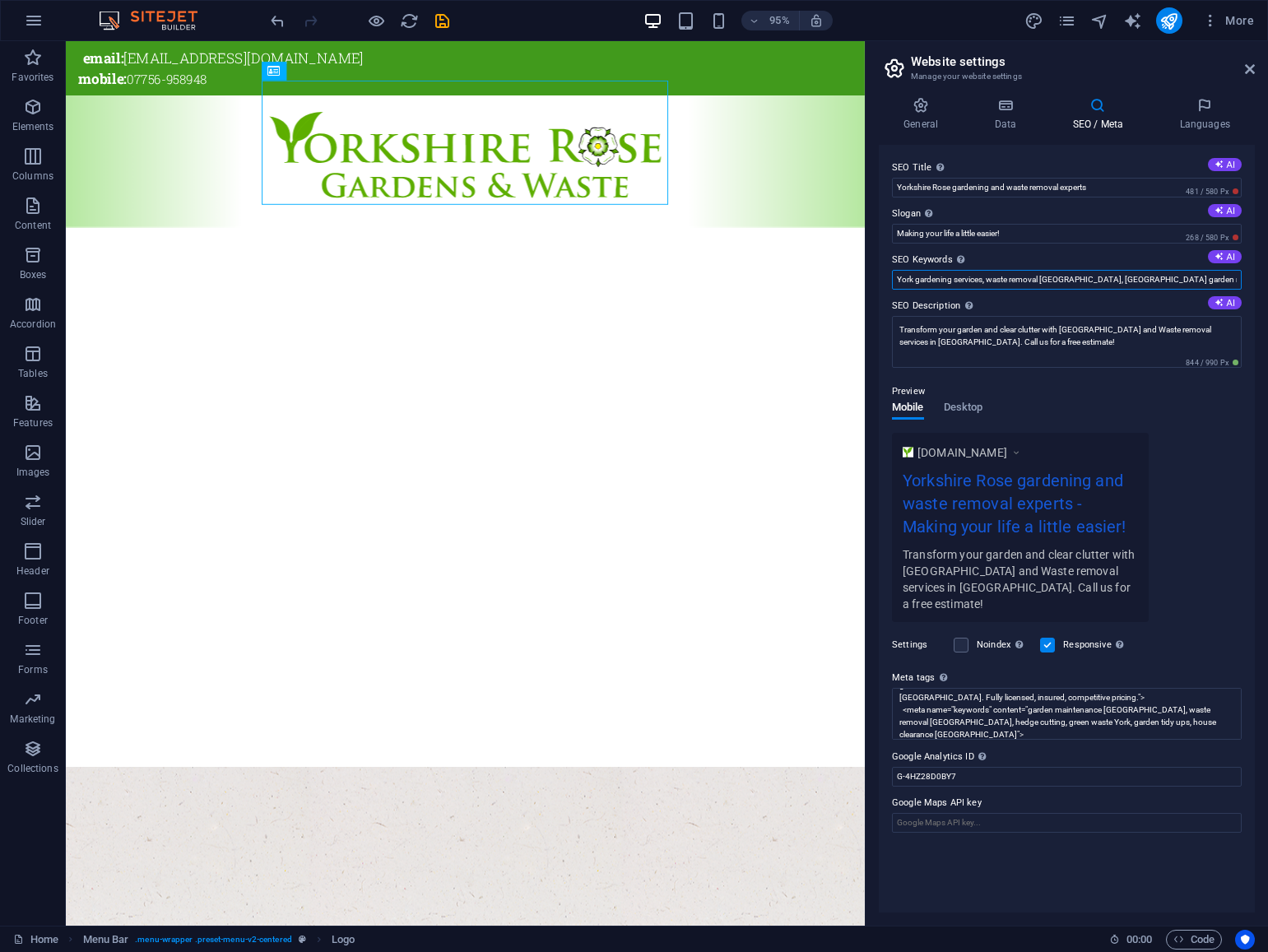
click at [988, 282] on input "York gardening services, waste removal [GEOGRAPHIC_DATA], [GEOGRAPHIC_DATA] gar…" at bounding box center [1067, 280] width 350 height 20
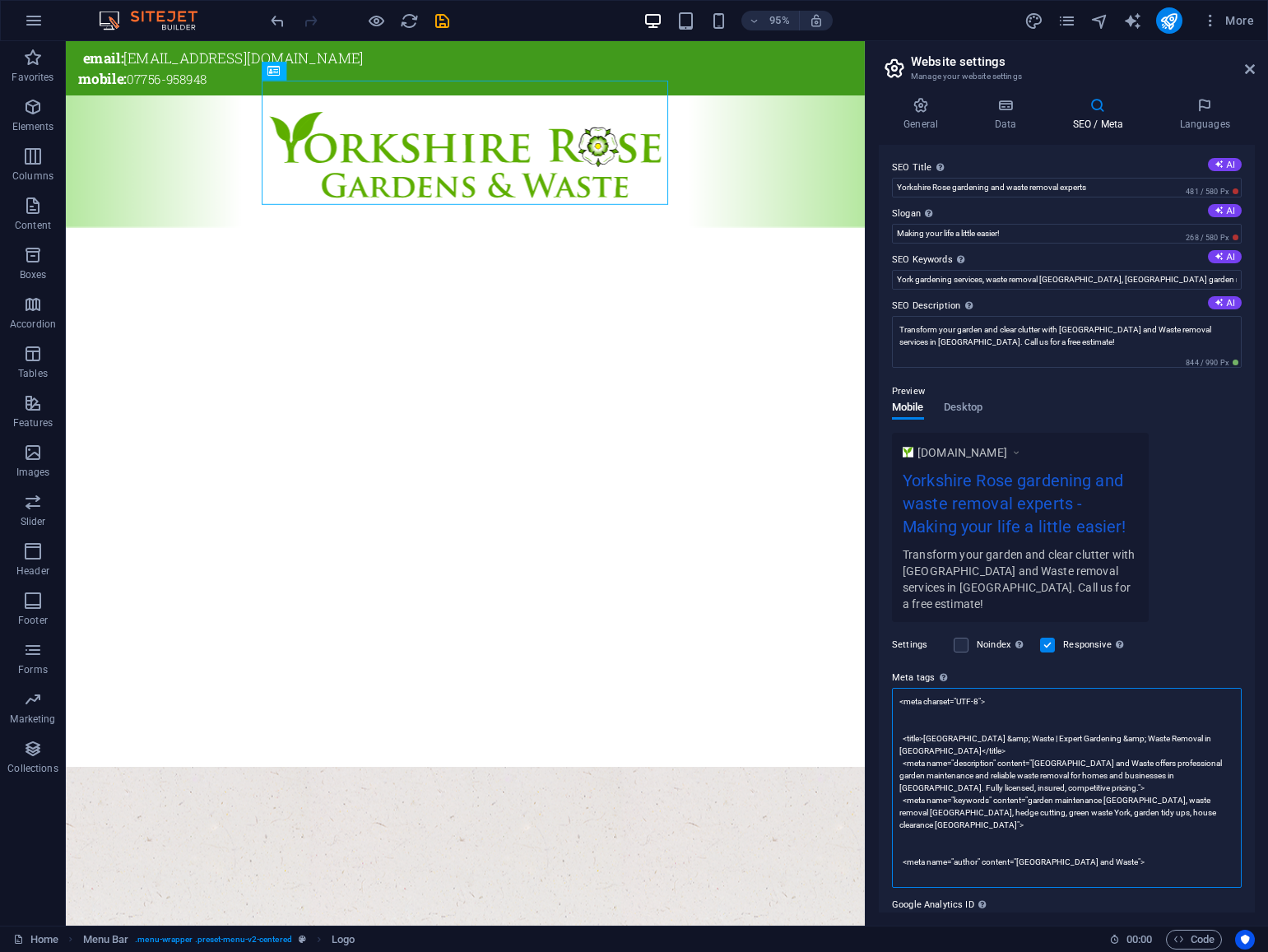
click at [1131, 707] on textarea "<meta charset="UTF-8"> <title>[GEOGRAPHIC_DATA] &amp; Waste | Expert Gardening …" at bounding box center [1067, 787] width 350 height 200
paste textarea "York gardening services, waste removal [GEOGRAPHIC_DATA], [GEOGRAPHIC_DATA] gar…"
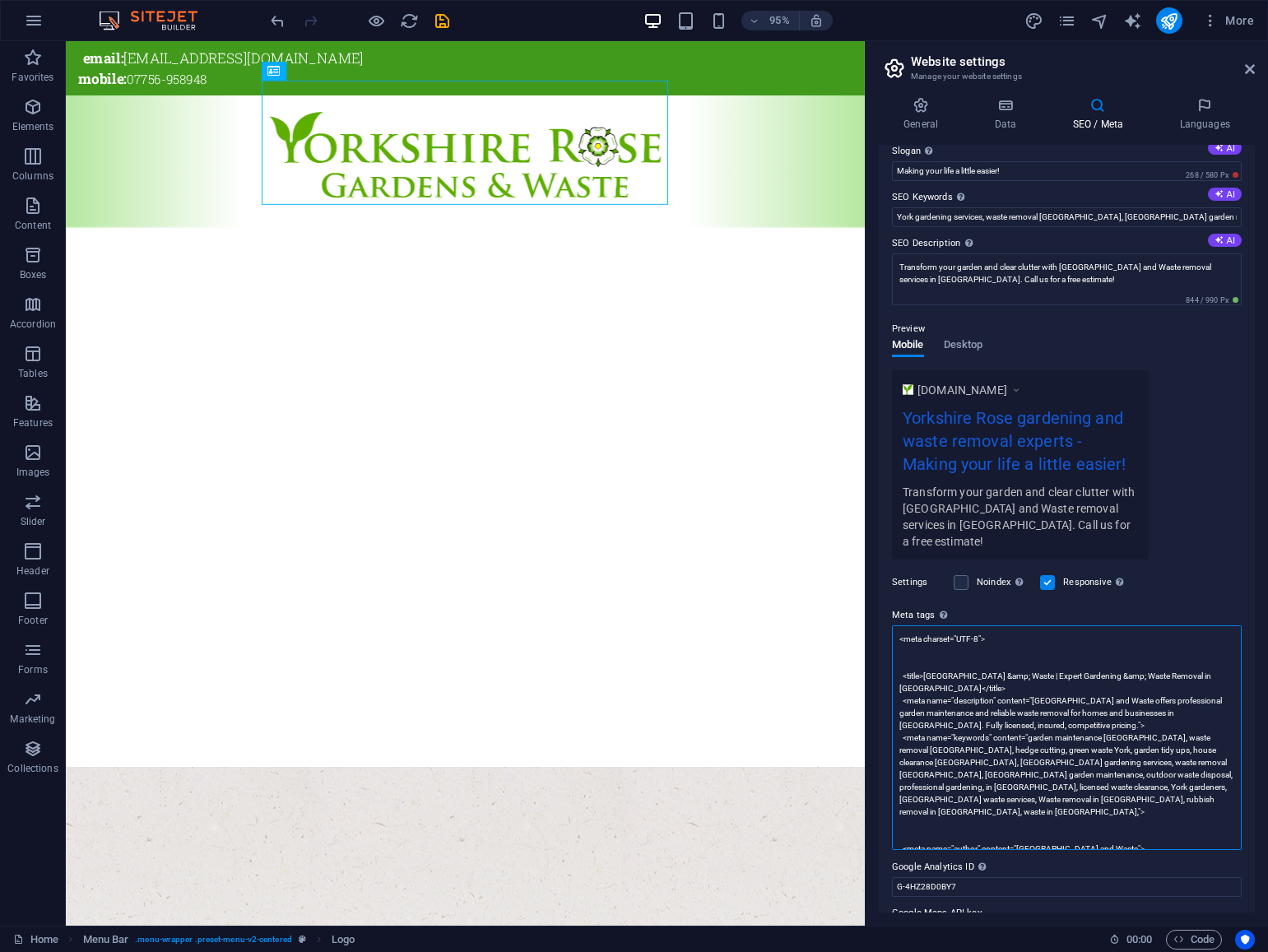
scroll to position [69, 0]
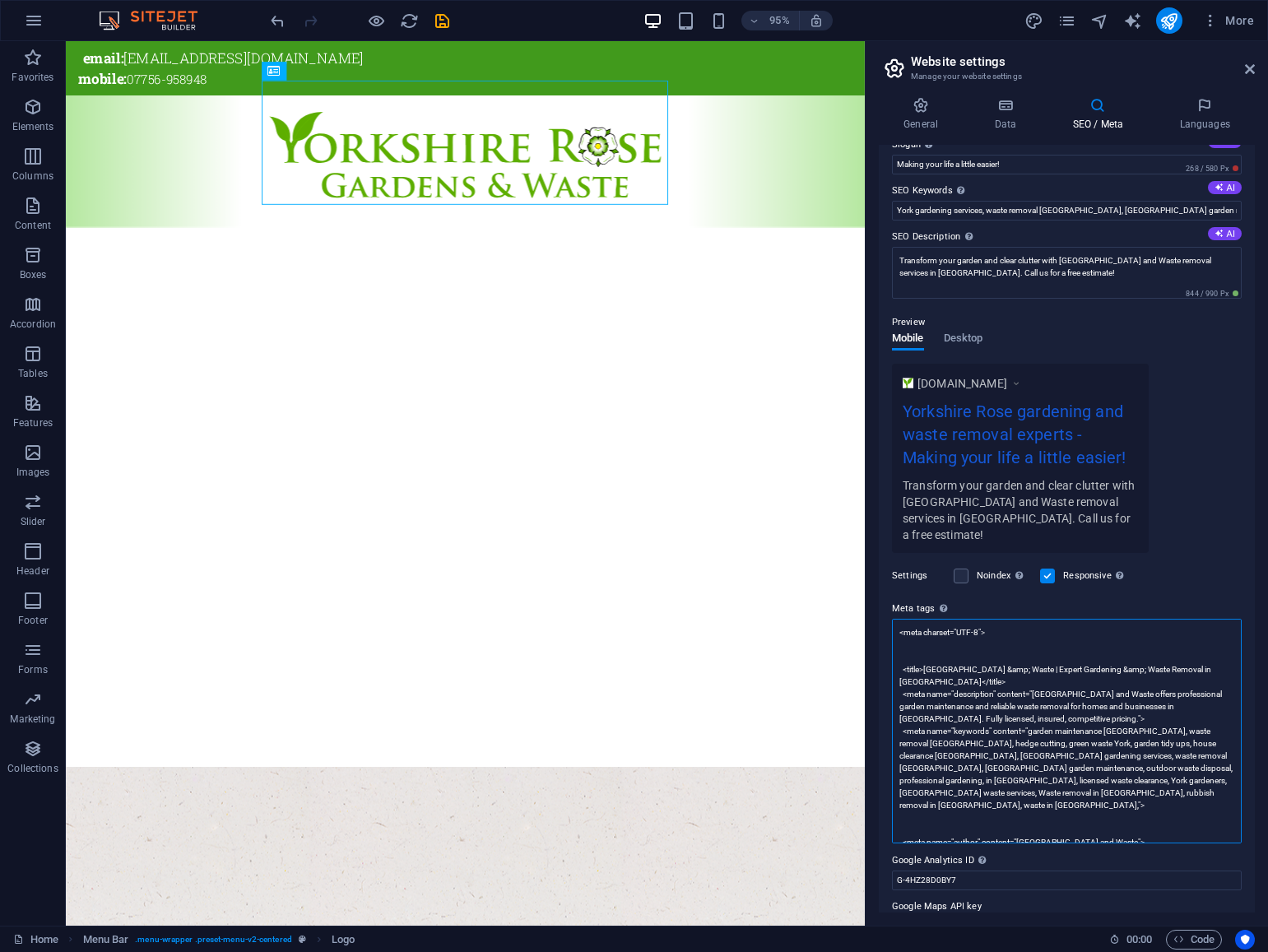
drag, startPoint x: 1021, startPoint y: 800, endPoint x: 1146, endPoint y: 799, distance: 125.0
click at [1146, 799] on textarea "<meta charset="UTF-8"> <title>[GEOGRAPHIC_DATA] &amp; Waste | Expert Gardening …" at bounding box center [1067, 730] width 350 height 224
paste textarea "rose gardening and waste removal experts"
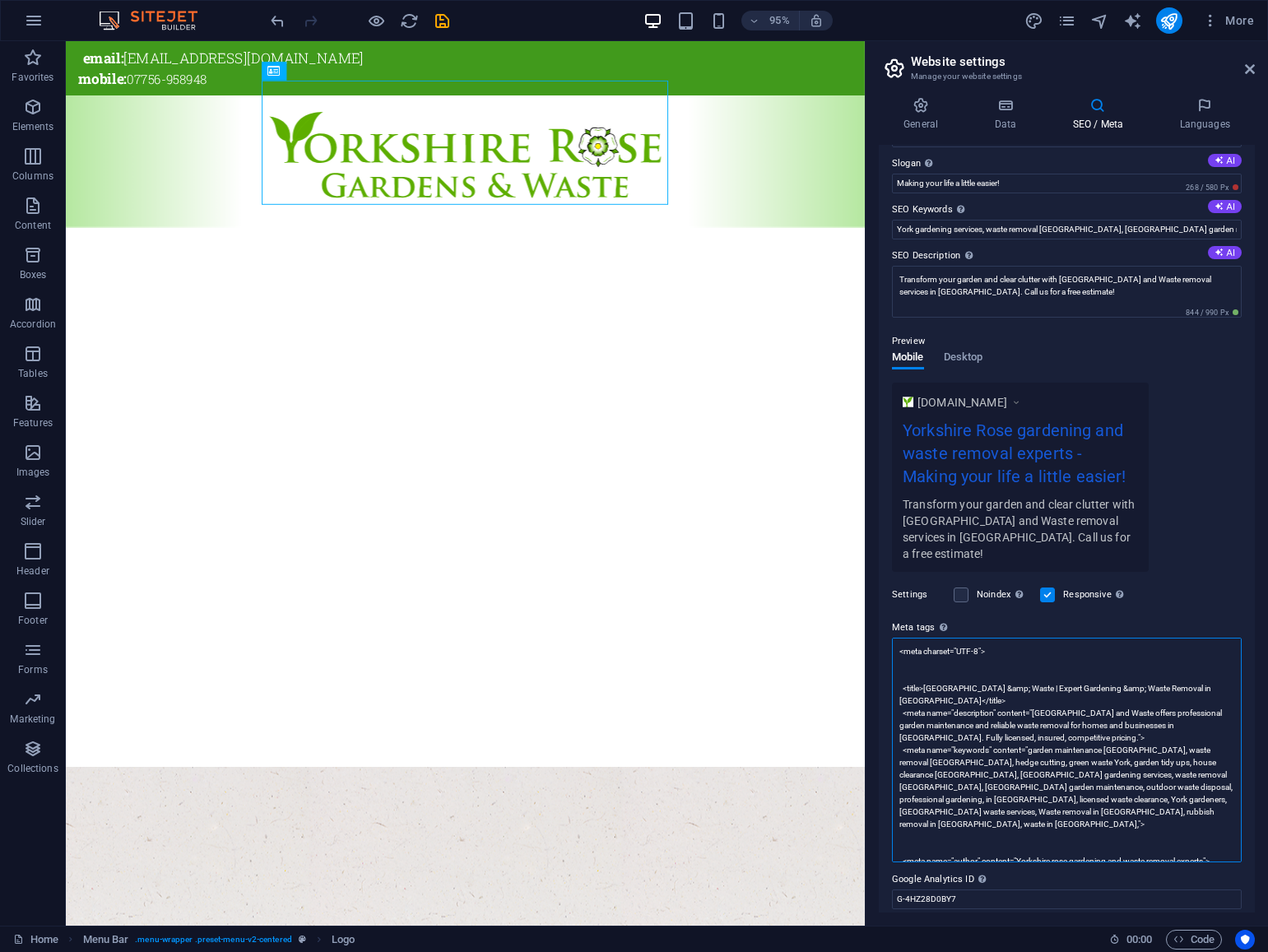
scroll to position [61, 0]
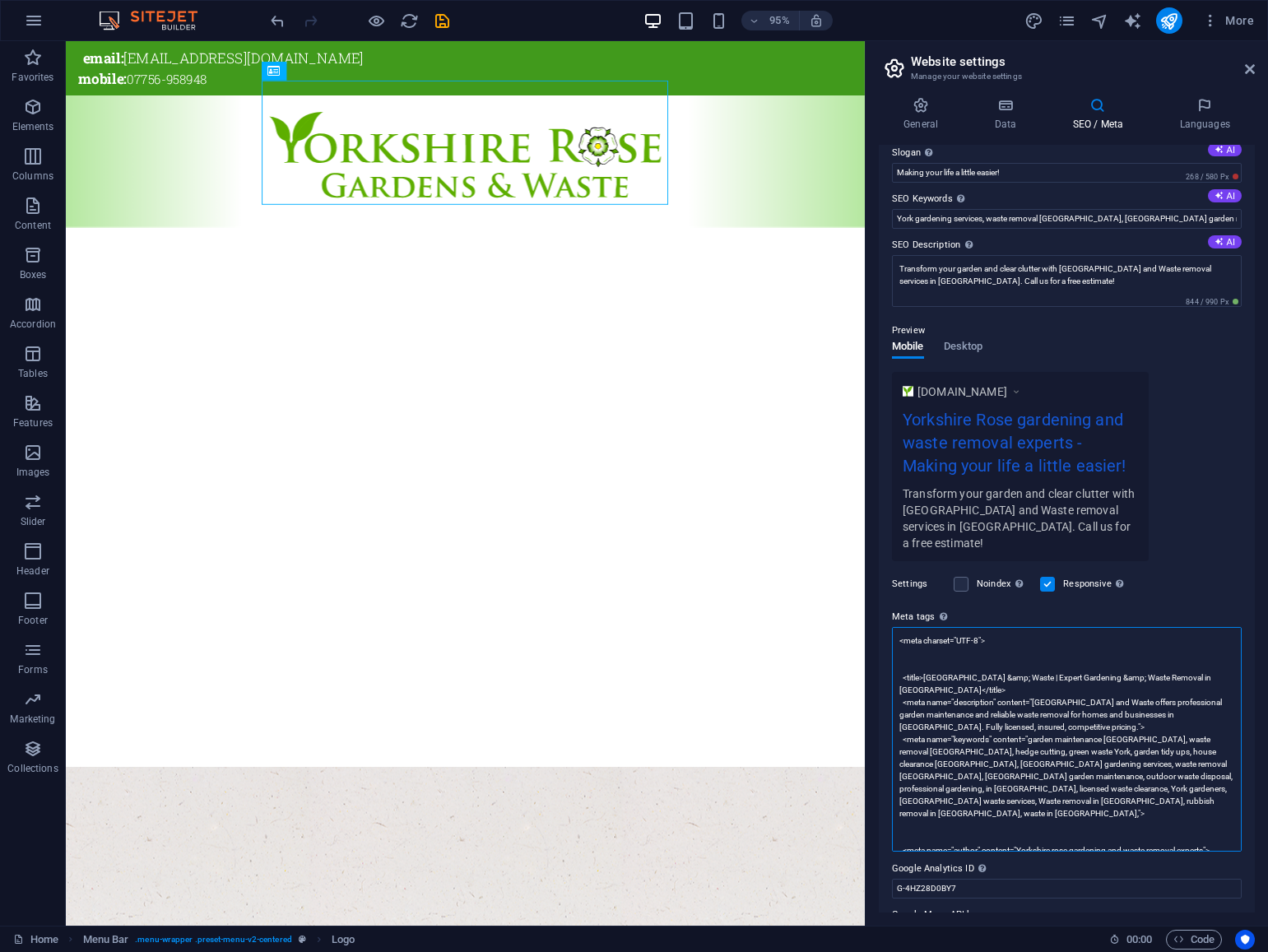
click at [1060, 810] on textarea "<meta charset="UTF-8"> <title>[GEOGRAPHIC_DATA] &amp; Waste | Expert Gardening …" at bounding box center [1067, 739] width 350 height 224
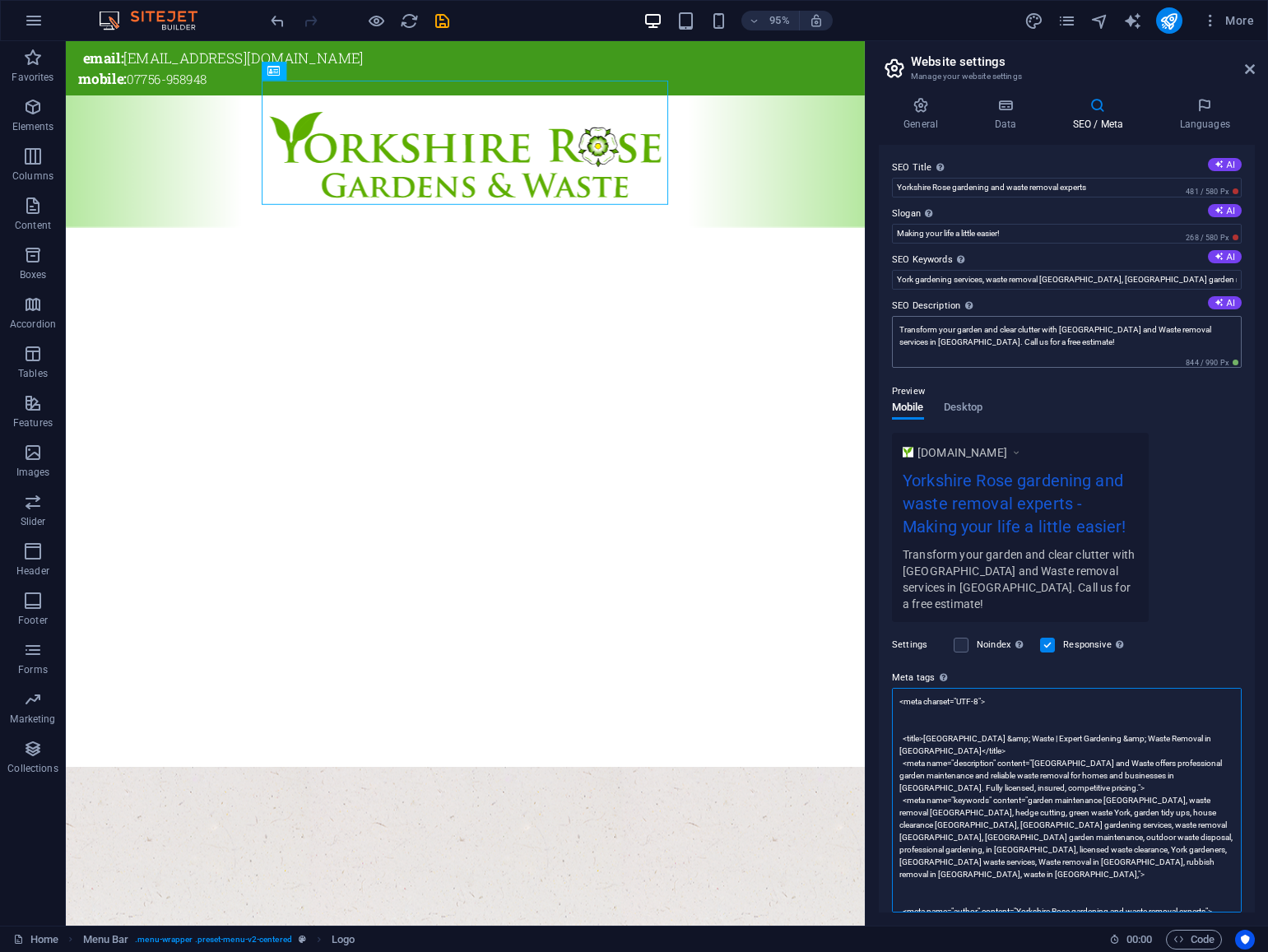
type textarea "<meta charset="UTF-8"> <title>[GEOGRAPHIC_DATA] &amp; Waste | Expert Gardening …"
click at [1075, 341] on textarea "Transform your garden and clear clutter with [GEOGRAPHIC_DATA] and Waste remova…" at bounding box center [1067, 342] width 350 height 52
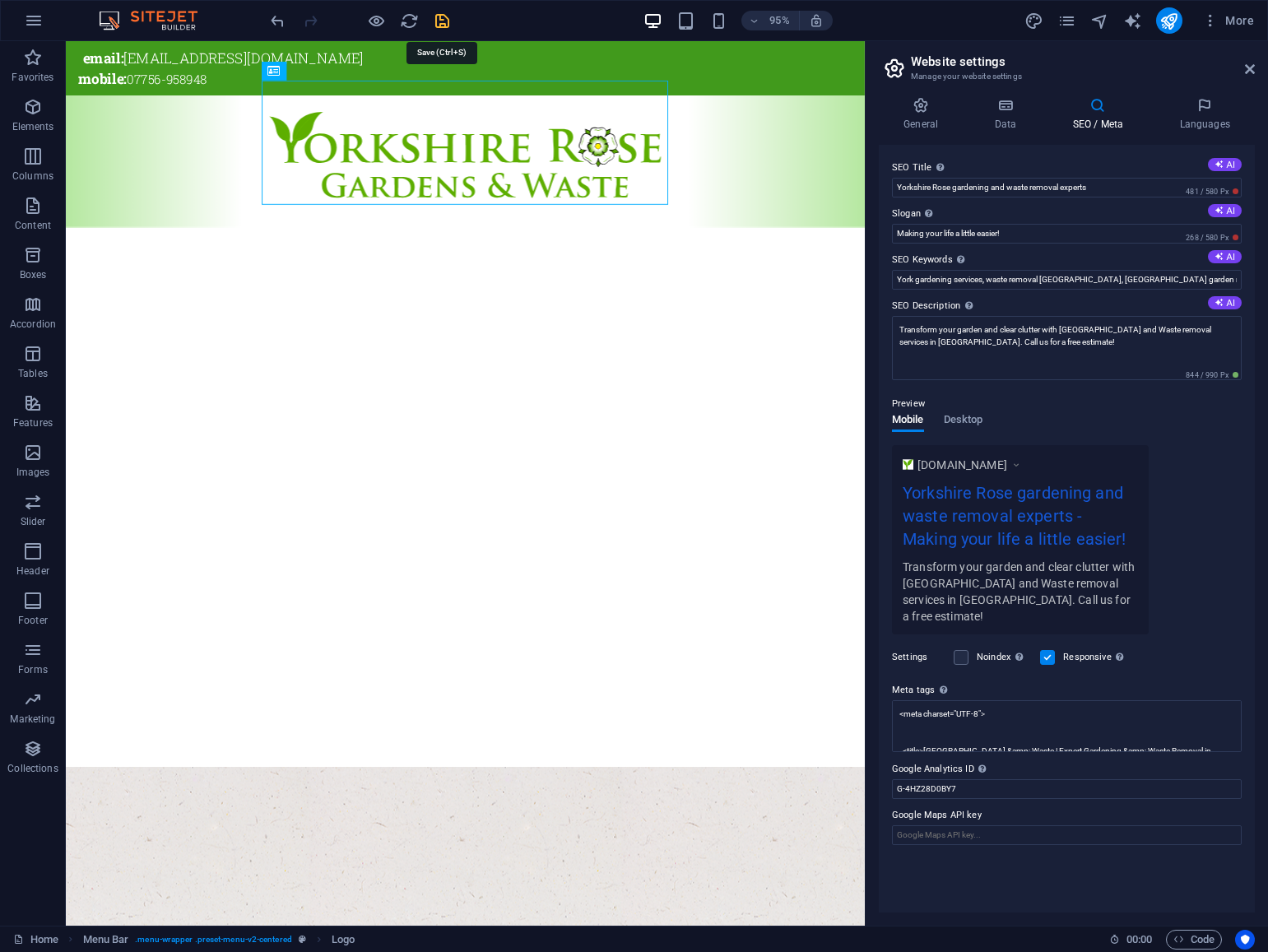
click at [444, 24] on icon "save" at bounding box center [443, 21] width 19 height 19
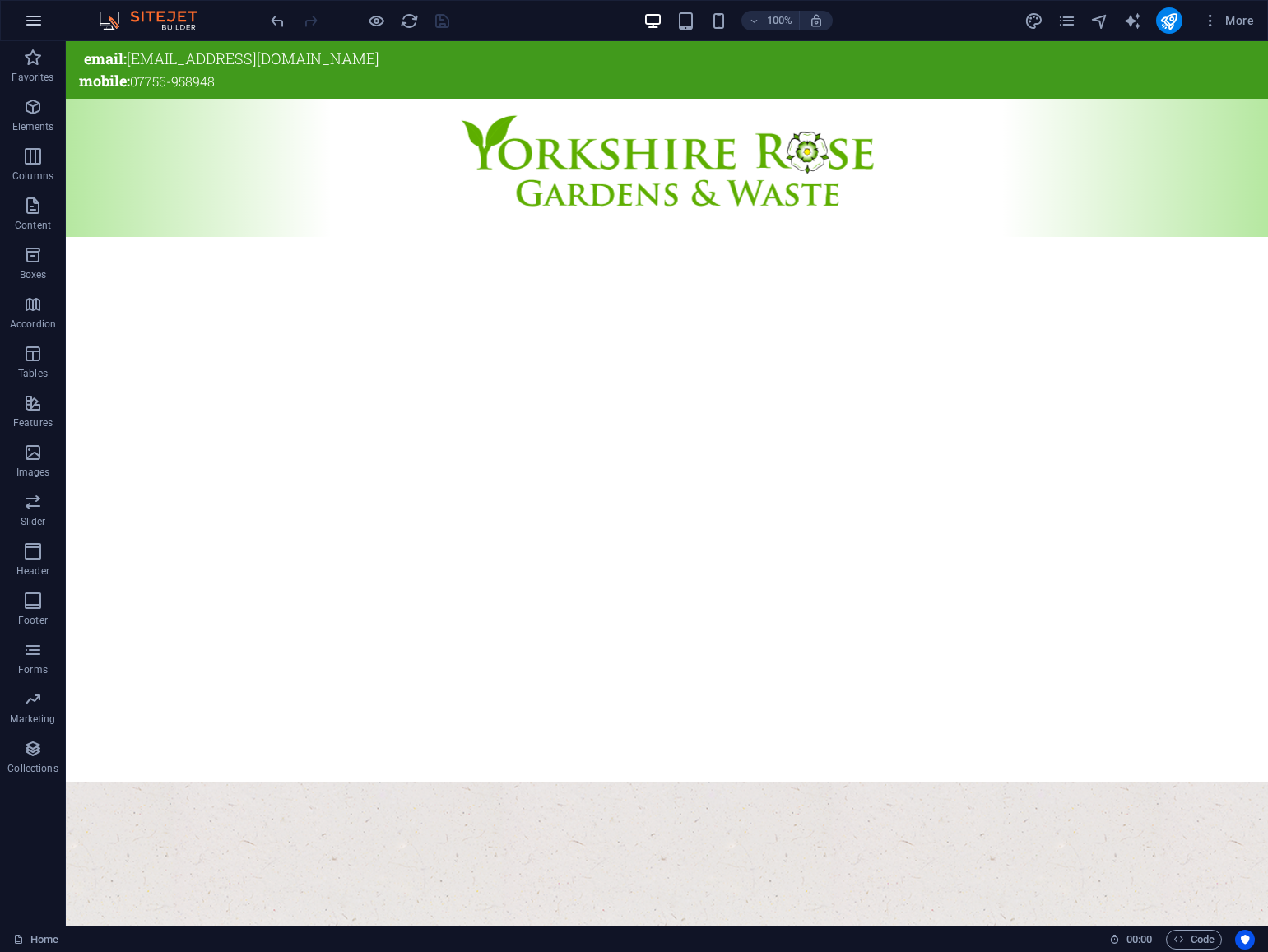
click at [36, 25] on icon "button" at bounding box center [34, 20] width 20 height 20
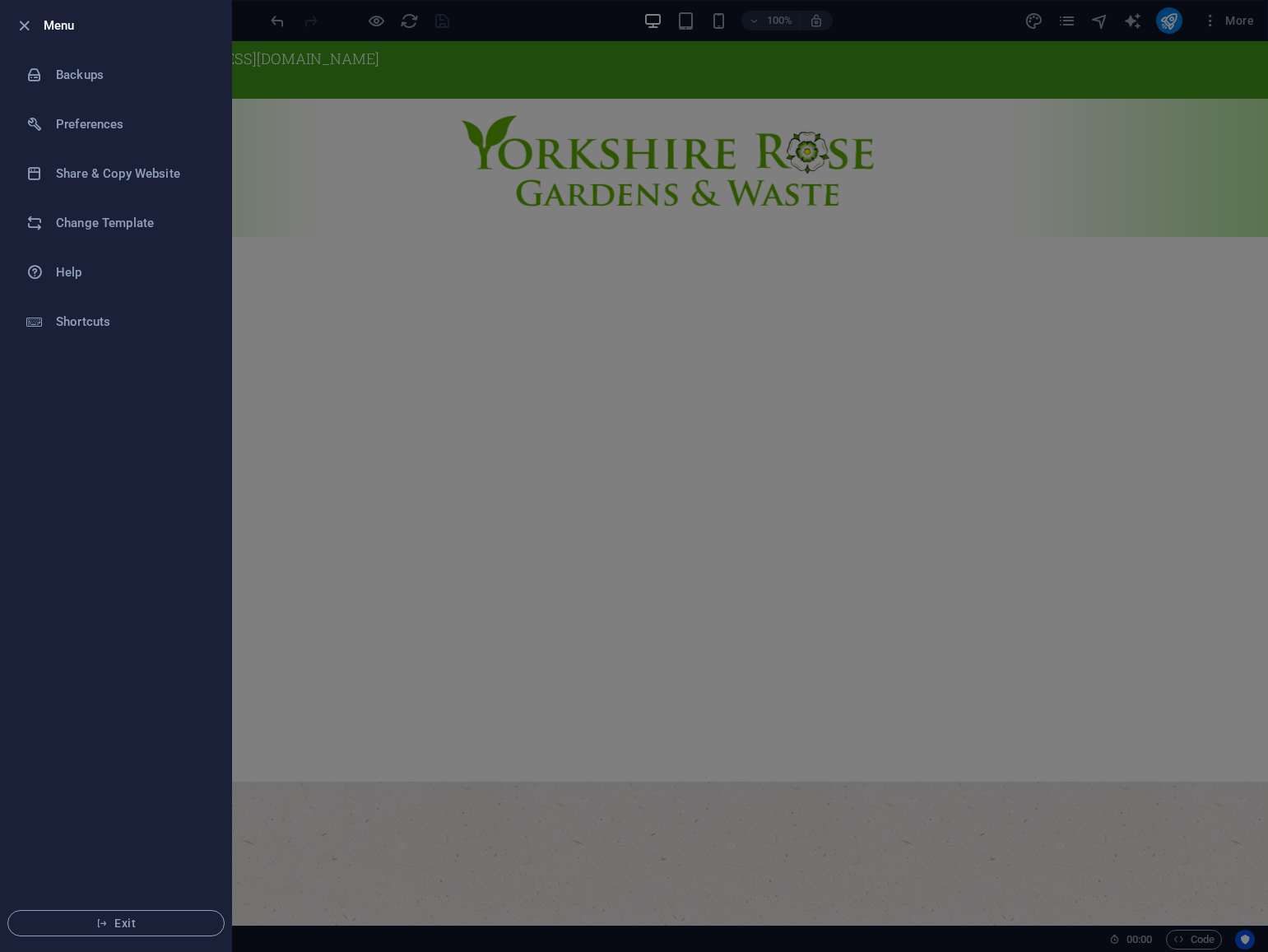
click at [40, 24] on div at bounding box center [29, 25] width 29 height 20
click at [29, 24] on icon "button" at bounding box center [24, 26] width 19 height 19
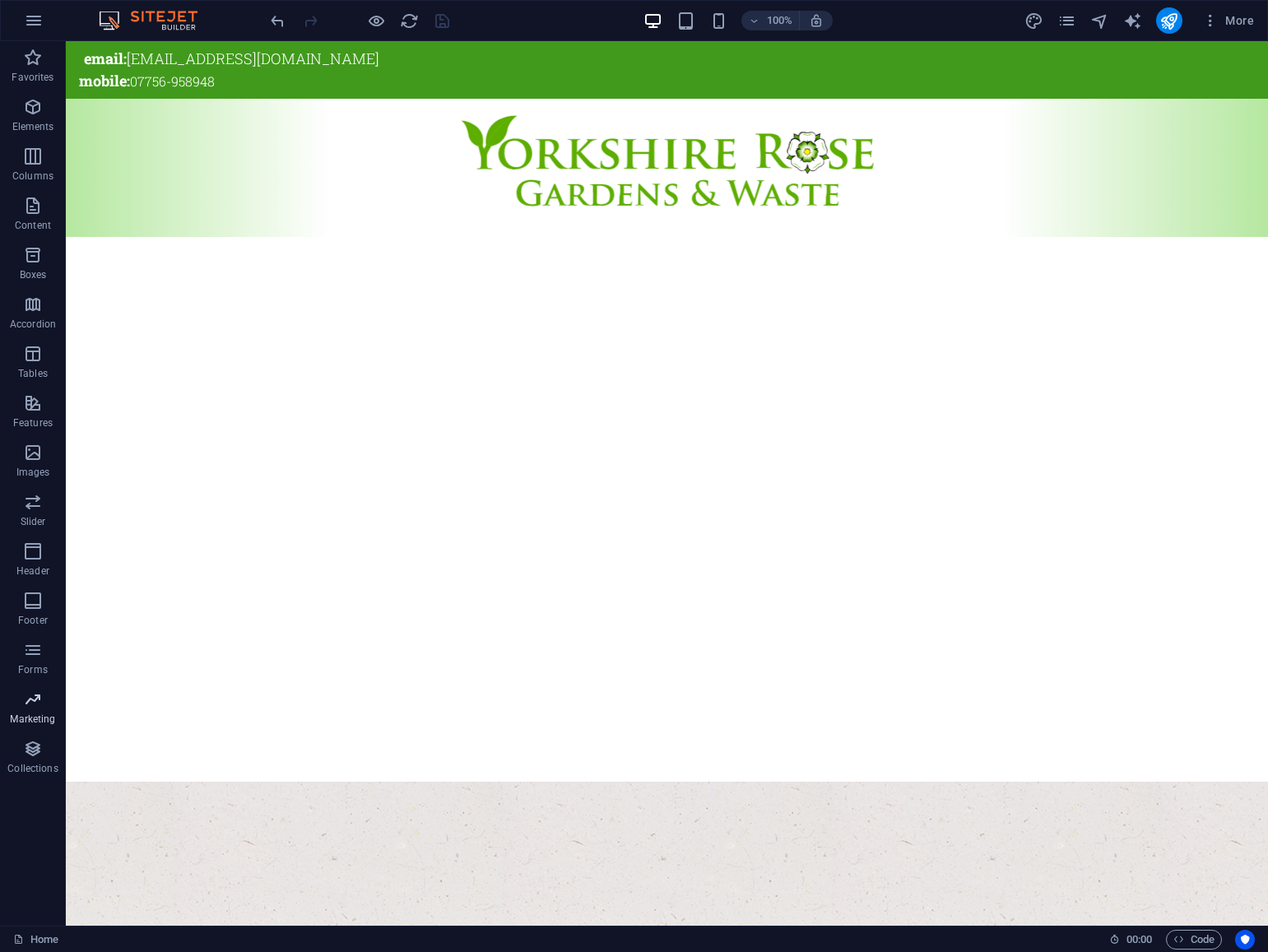
click at [32, 709] on span "Marketing" at bounding box center [33, 709] width 66 height 40
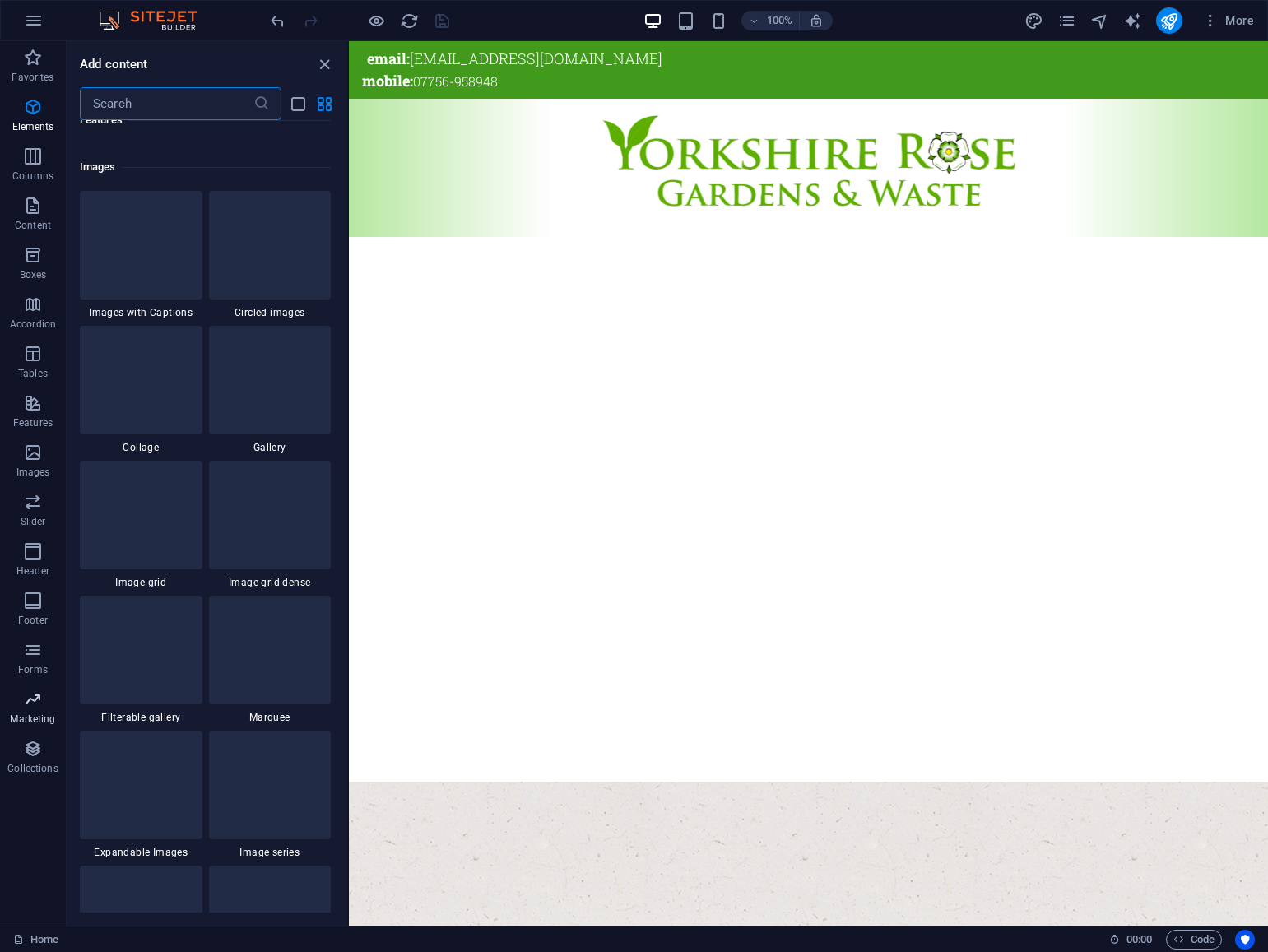
scroll to position [13403, 0]
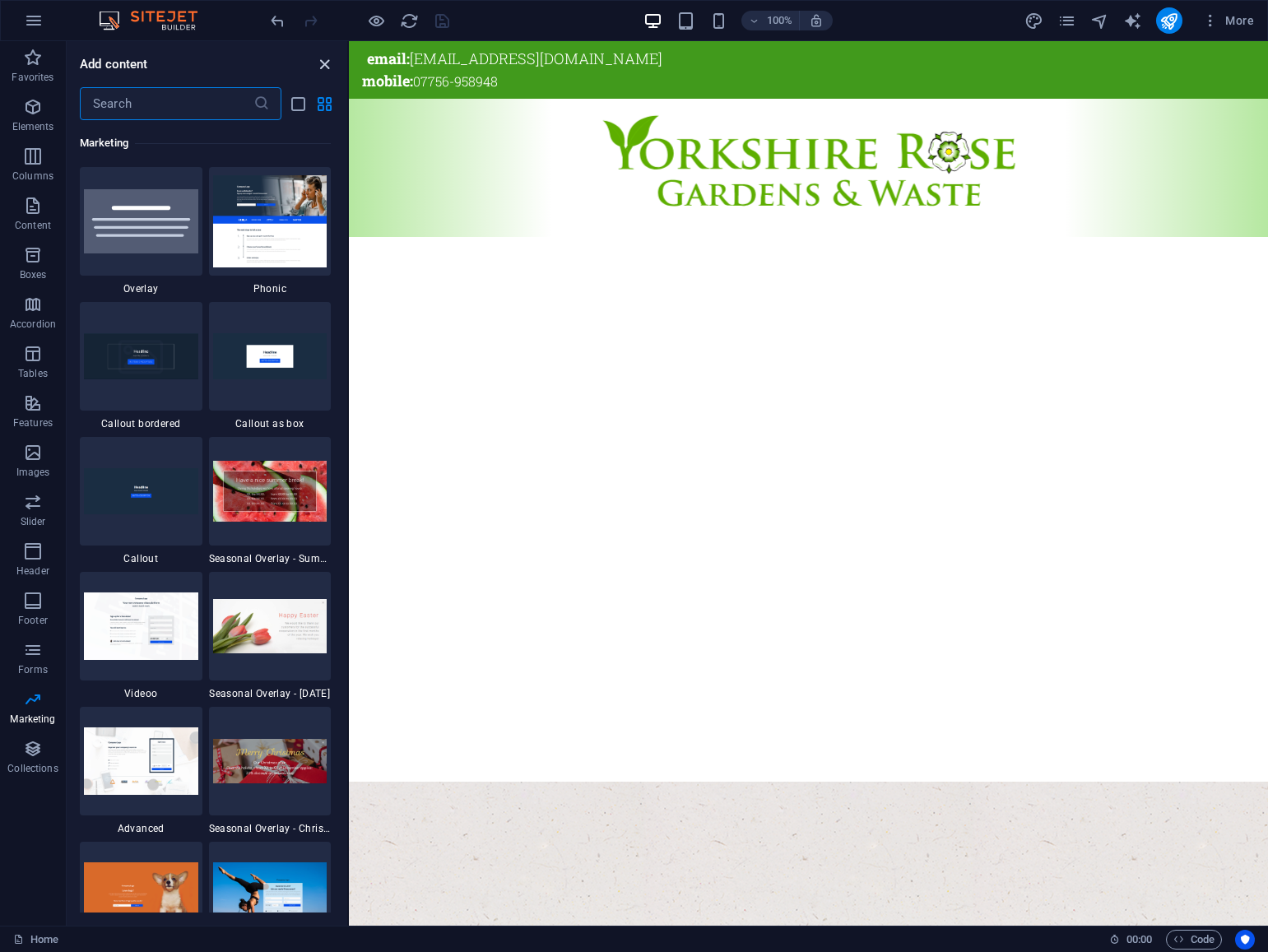
click at [324, 65] on icon "close panel" at bounding box center [325, 65] width 19 height 19
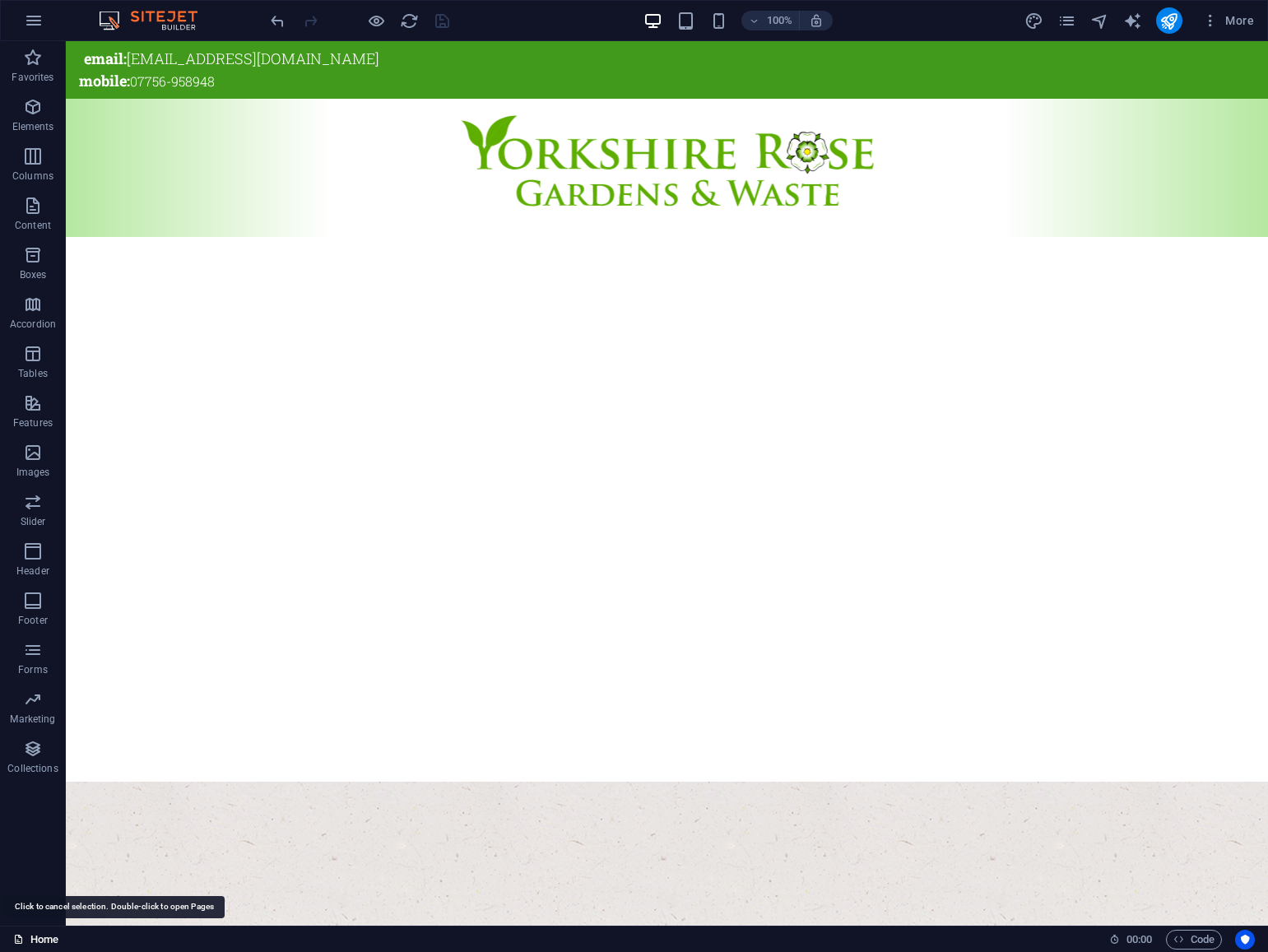
click at [42, 938] on link "Home" at bounding box center [36, 939] width 45 height 20
click at [1169, 21] on icon "publish" at bounding box center [1168, 21] width 19 height 19
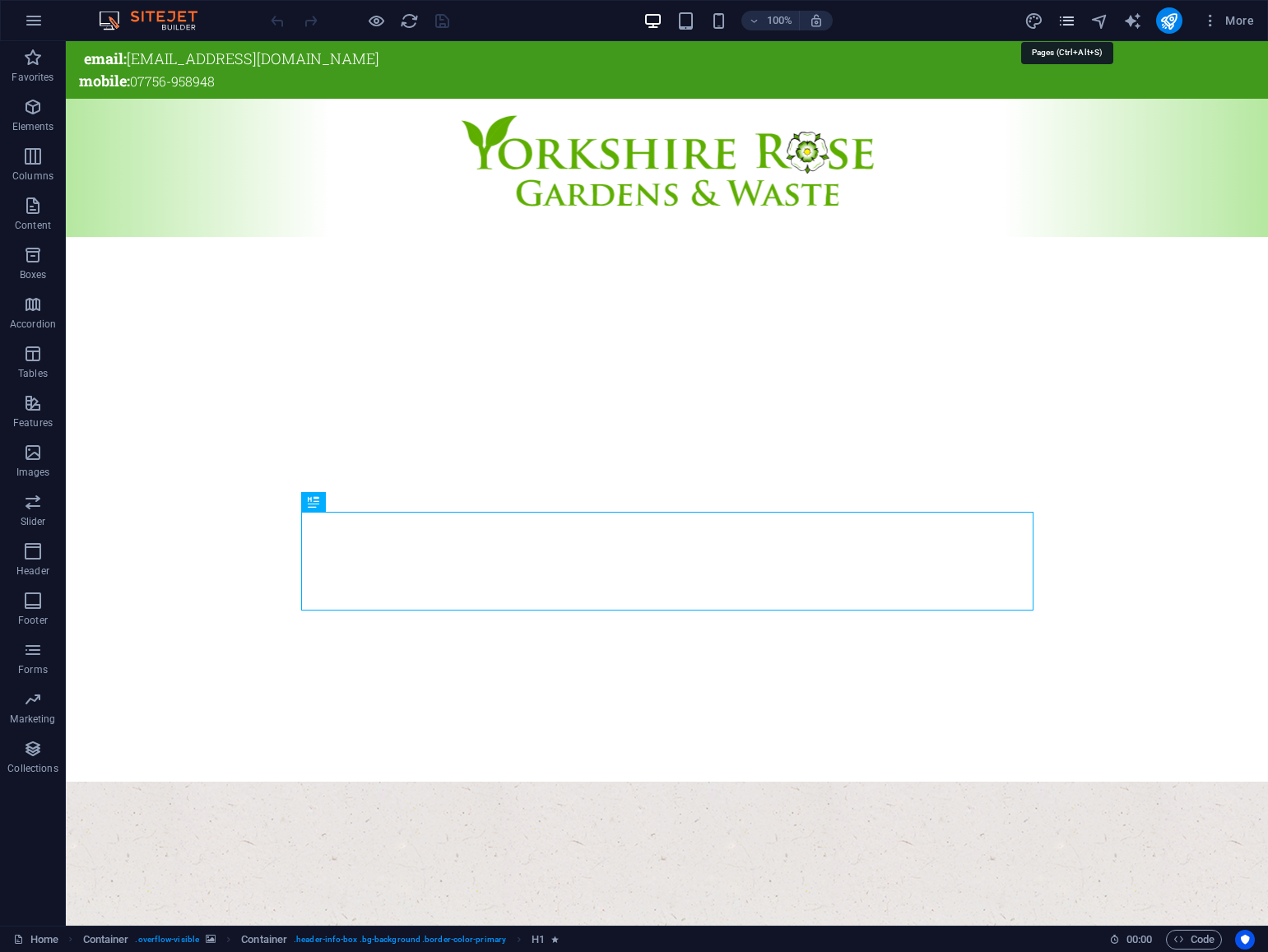
click at [1071, 23] on icon "pages" at bounding box center [1067, 21] width 19 height 19
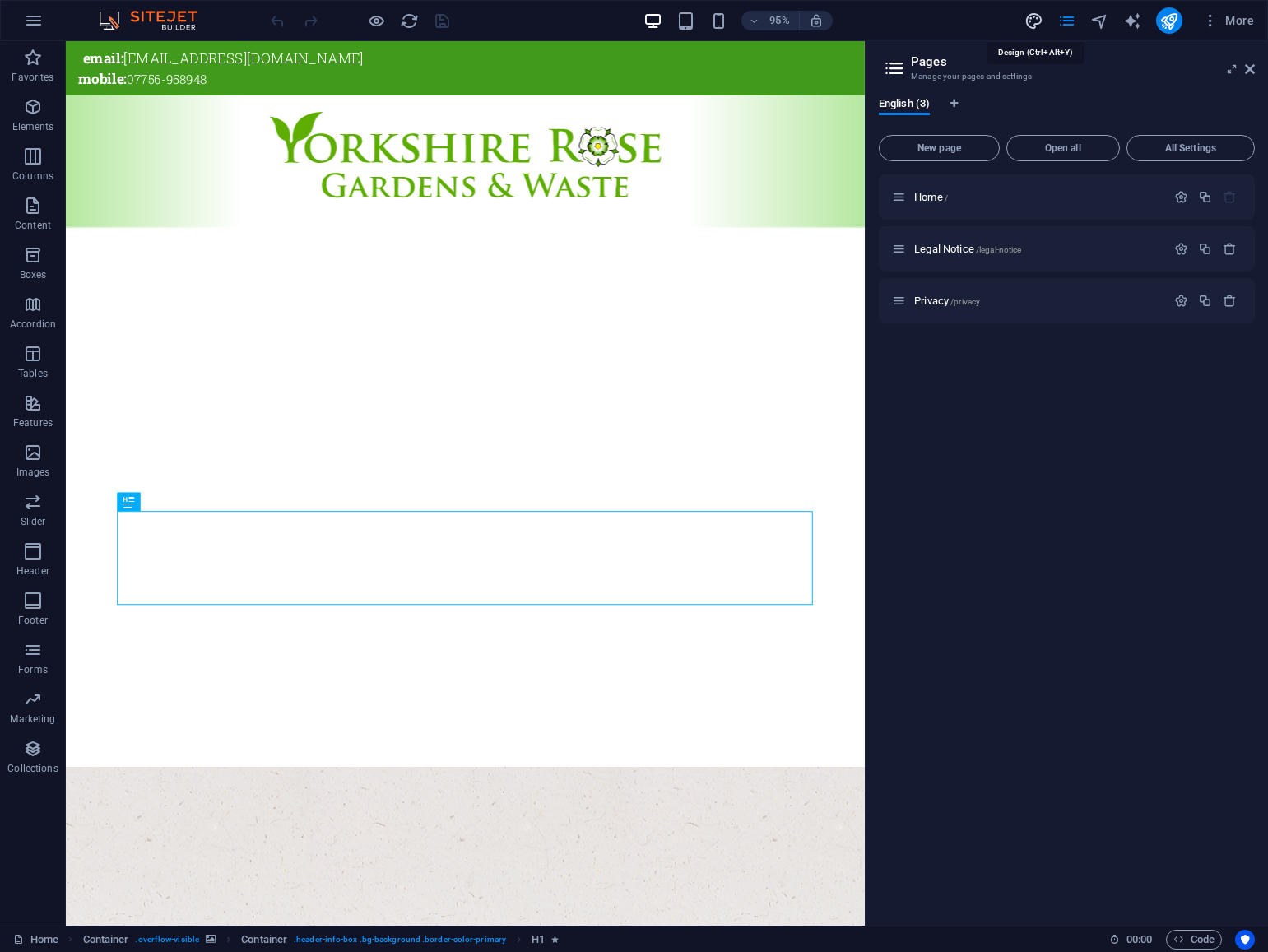
click at [1039, 23] on icon "design" at bounding box center [1034, 21] width 19 height 19
select select "px"
select select "300"
select select "px"
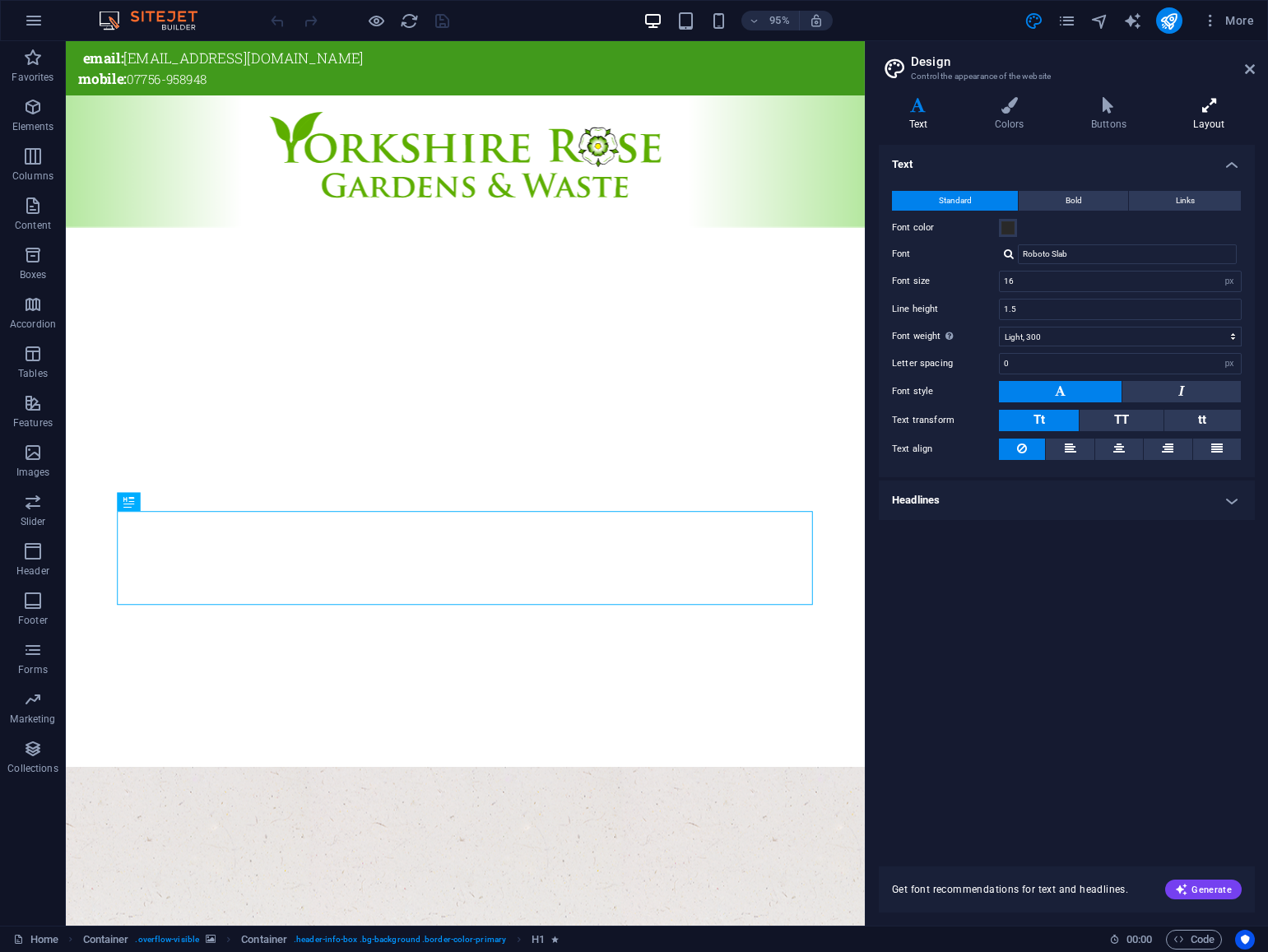
click at [1214, 113] on h4 "Layout" at bounding box center [1208, 114] width 91 height 35
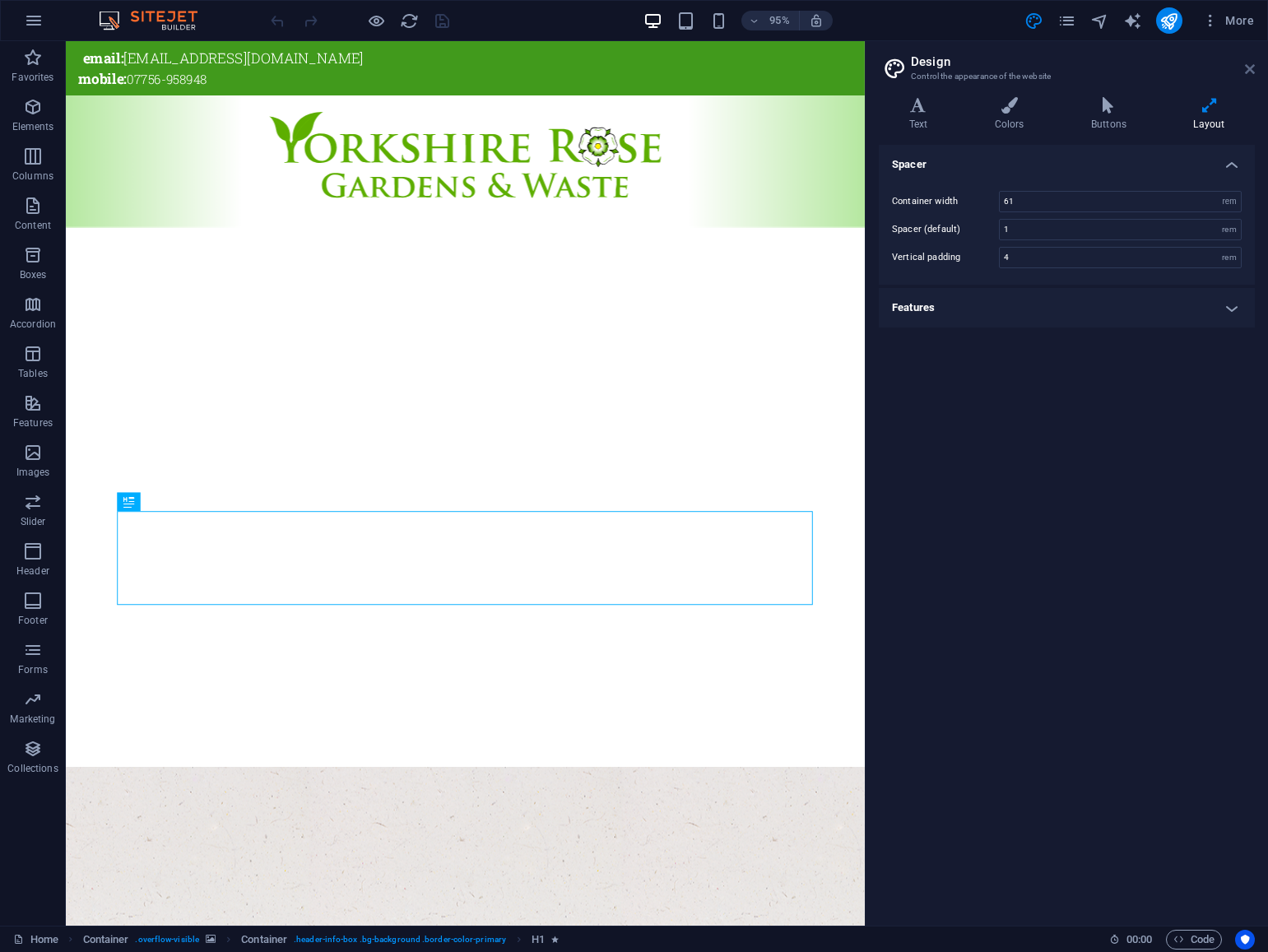
click at [1251, 69] on icon at bounding box center [1249, 68] width 10 height 13
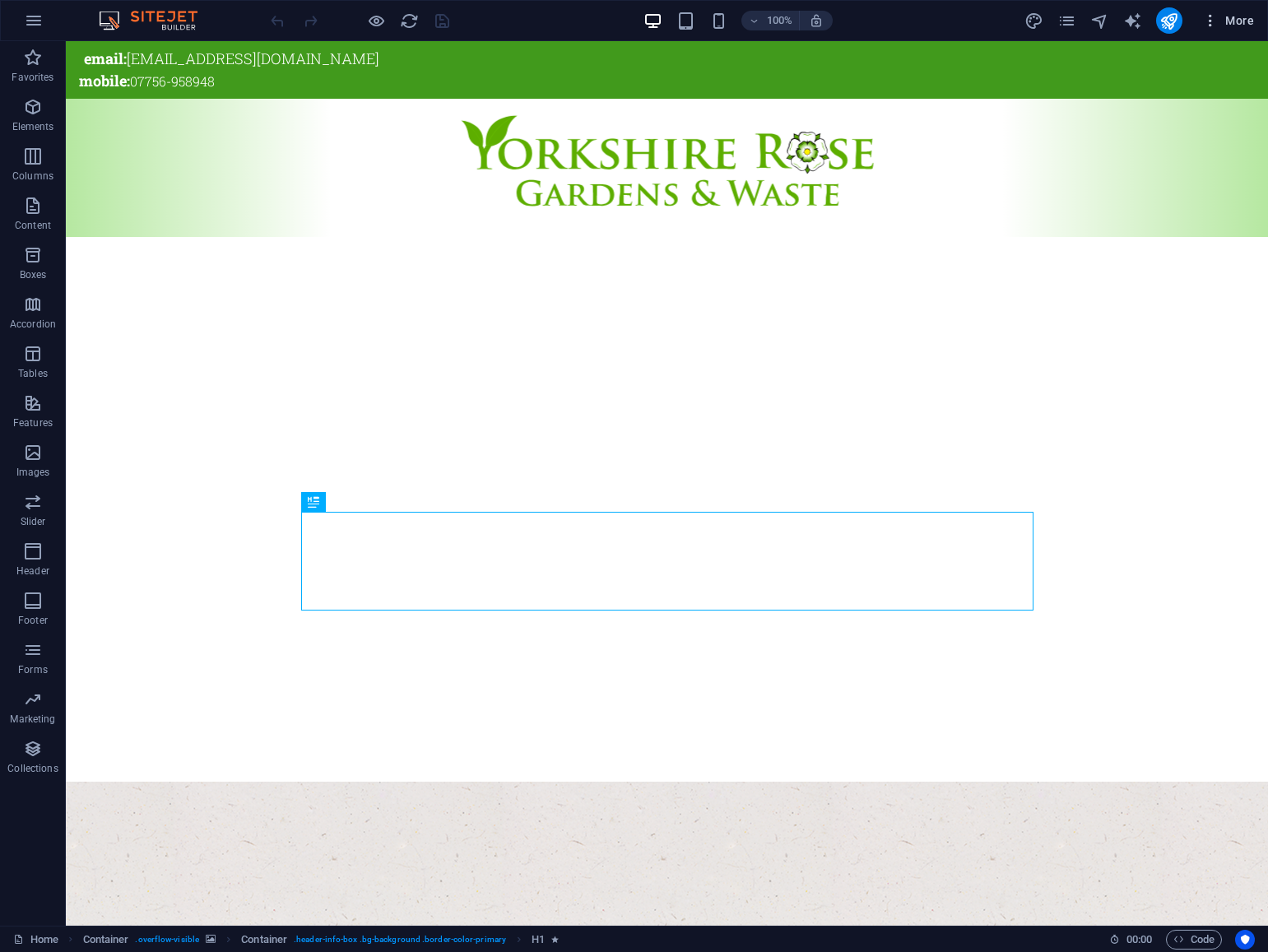
click at [1238, 21] on span "More" at bounding box center [1228, 20] width 52 height 16
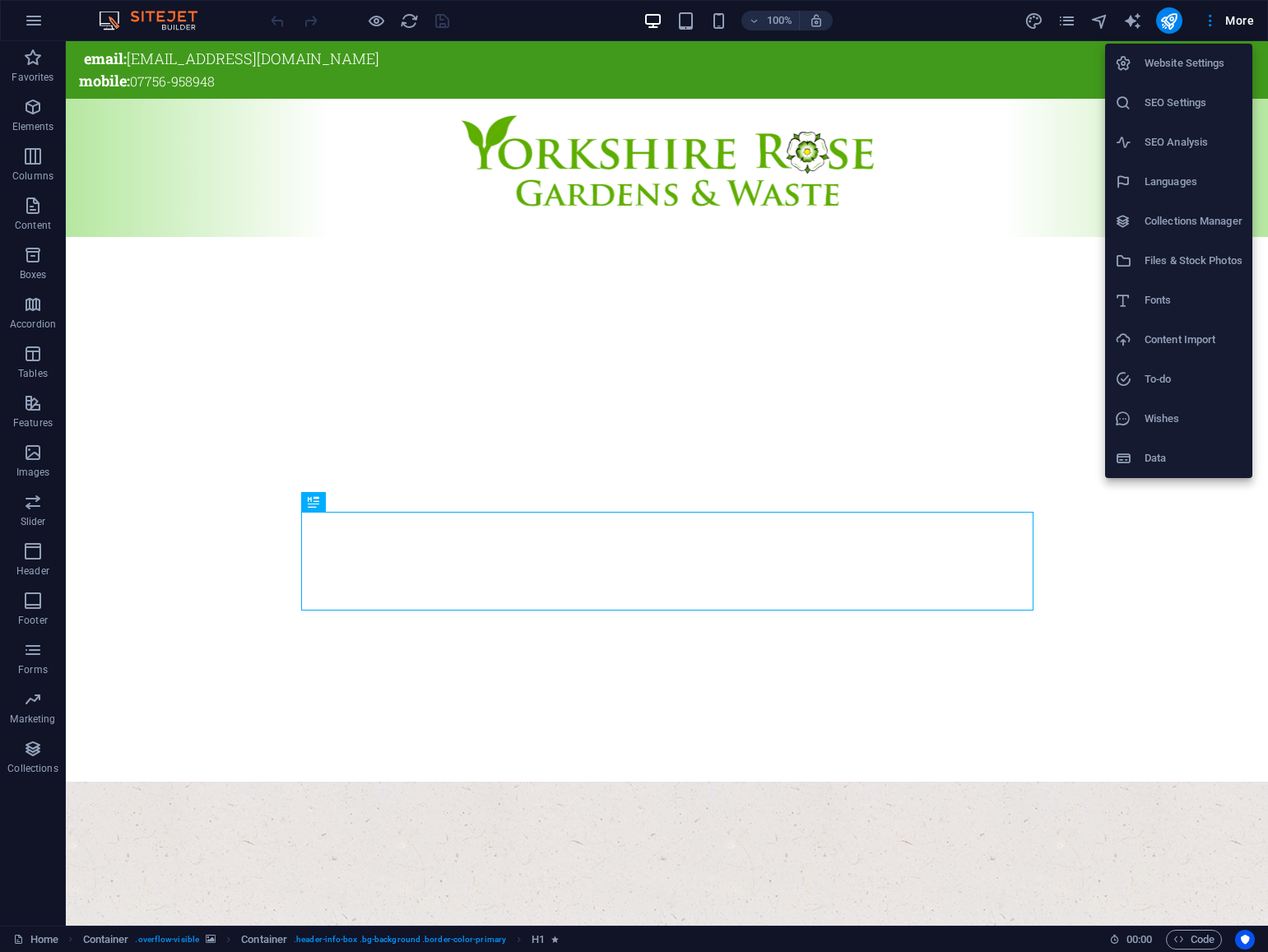
click at [1238, 21] on div at bounding box center [634, 476] width 1268 height 952
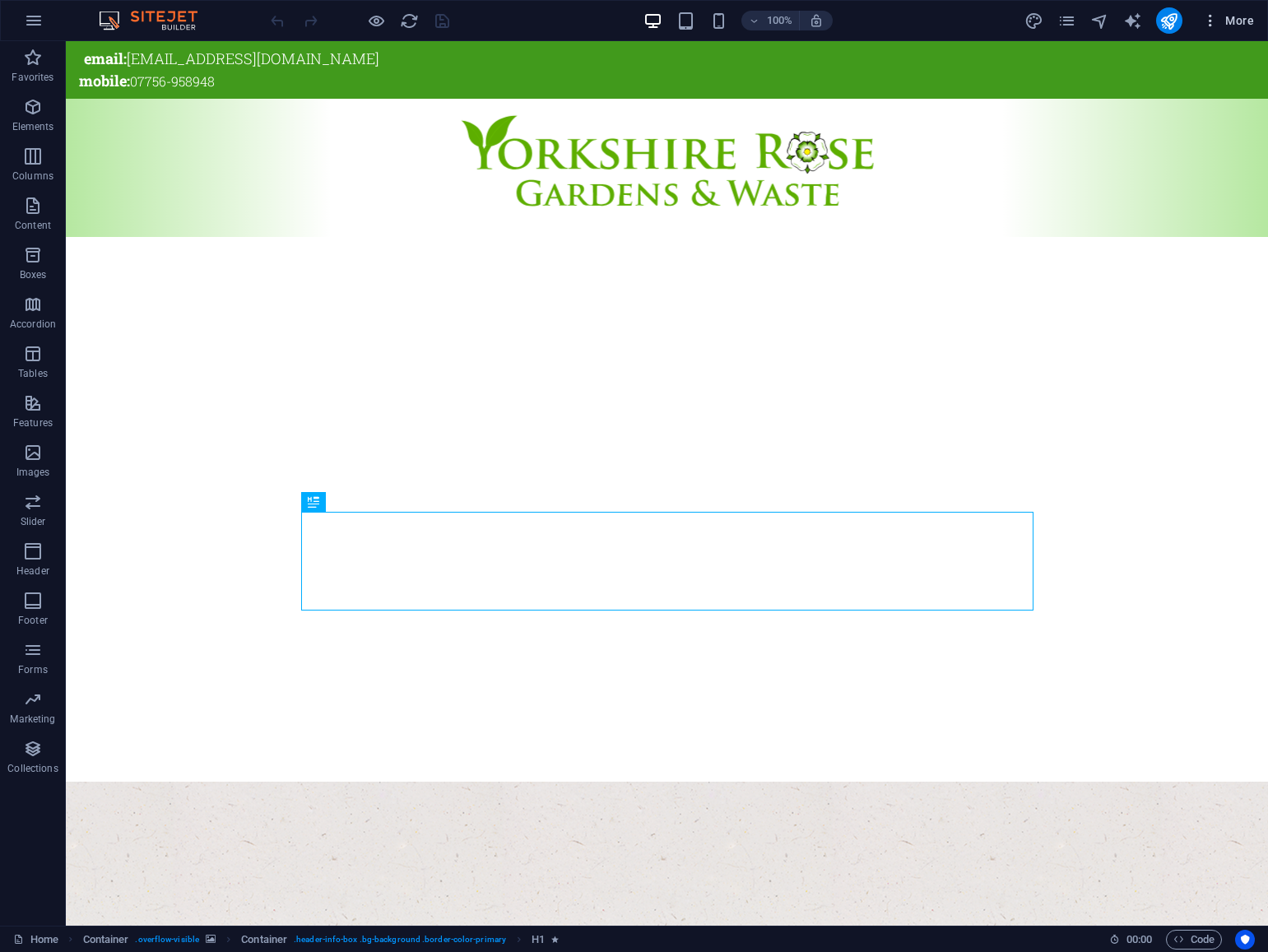
click at [1209, 21] on icon "button" at bounding box center [1210, 20] width 16 height 16
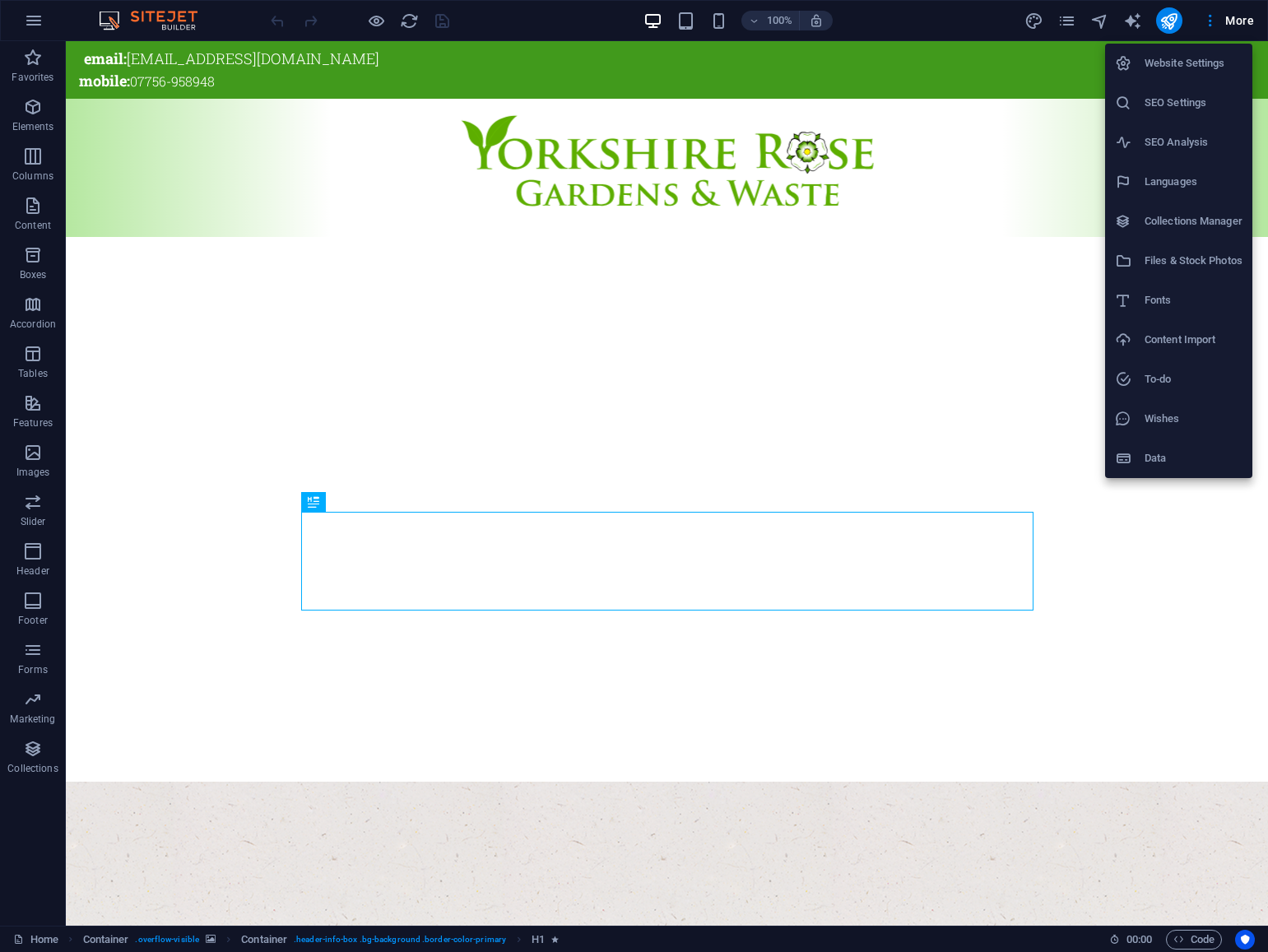
click at [1181, 142] on h6 "SEO Analysis" at bounding box center [1193, 142] width 98 height 20
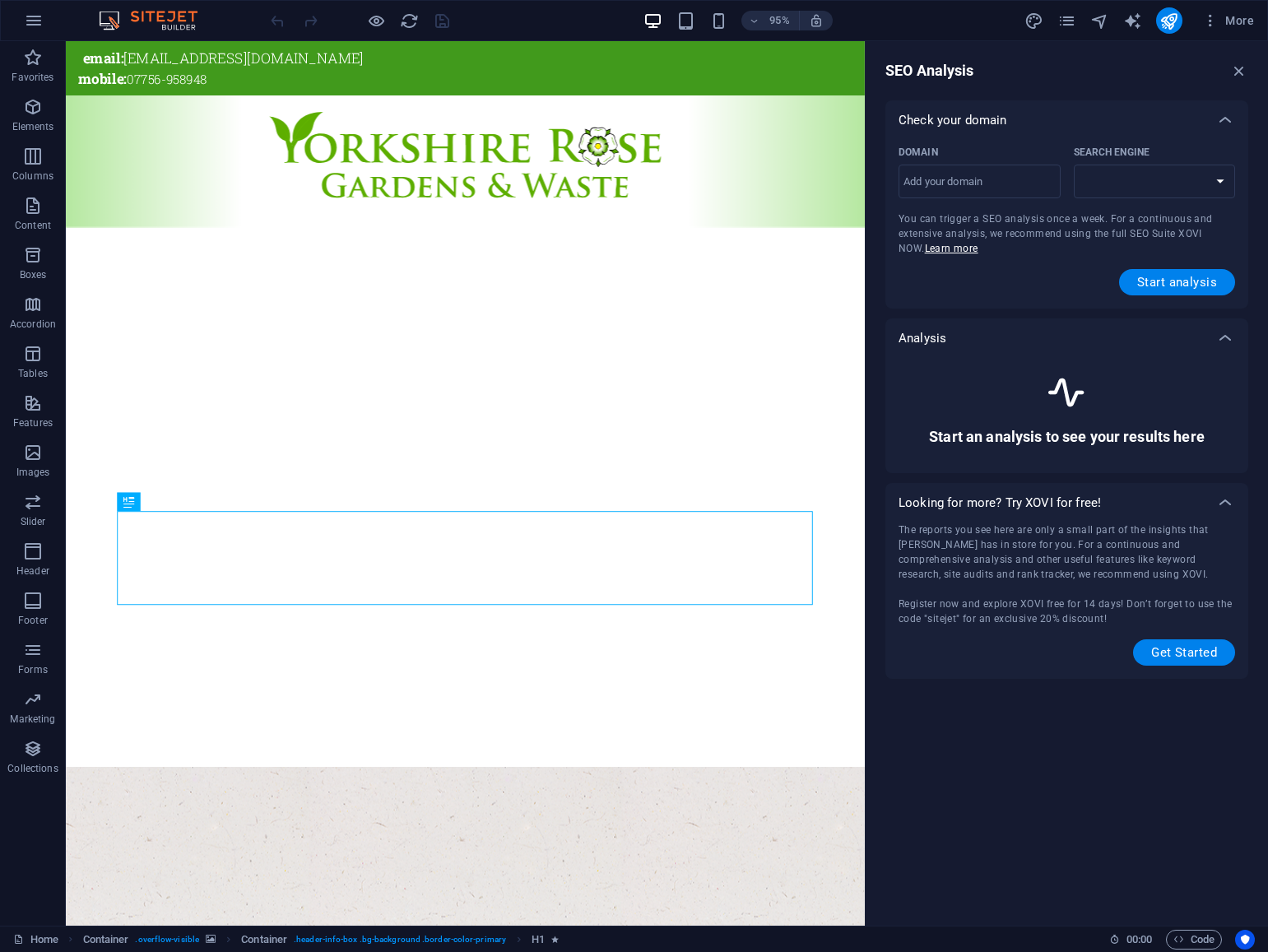
select select "google.com"
click at [969, 182] on input "Domain ​" at bounding box center [979, 182] width 162 height 26
paste input "https://yrgardensandwaste.co.uk/"
drag, startPoint x: 931, startPoint y: 185, endPoint x: 890, endPoint y: 181, distance: 41.2
click at [890, 181] on div "Domain https://yrgardensandwaste.co.uk ​ Search Engine google.de google.at goog…" at bounding box center [1066, 223] width 363 height 169
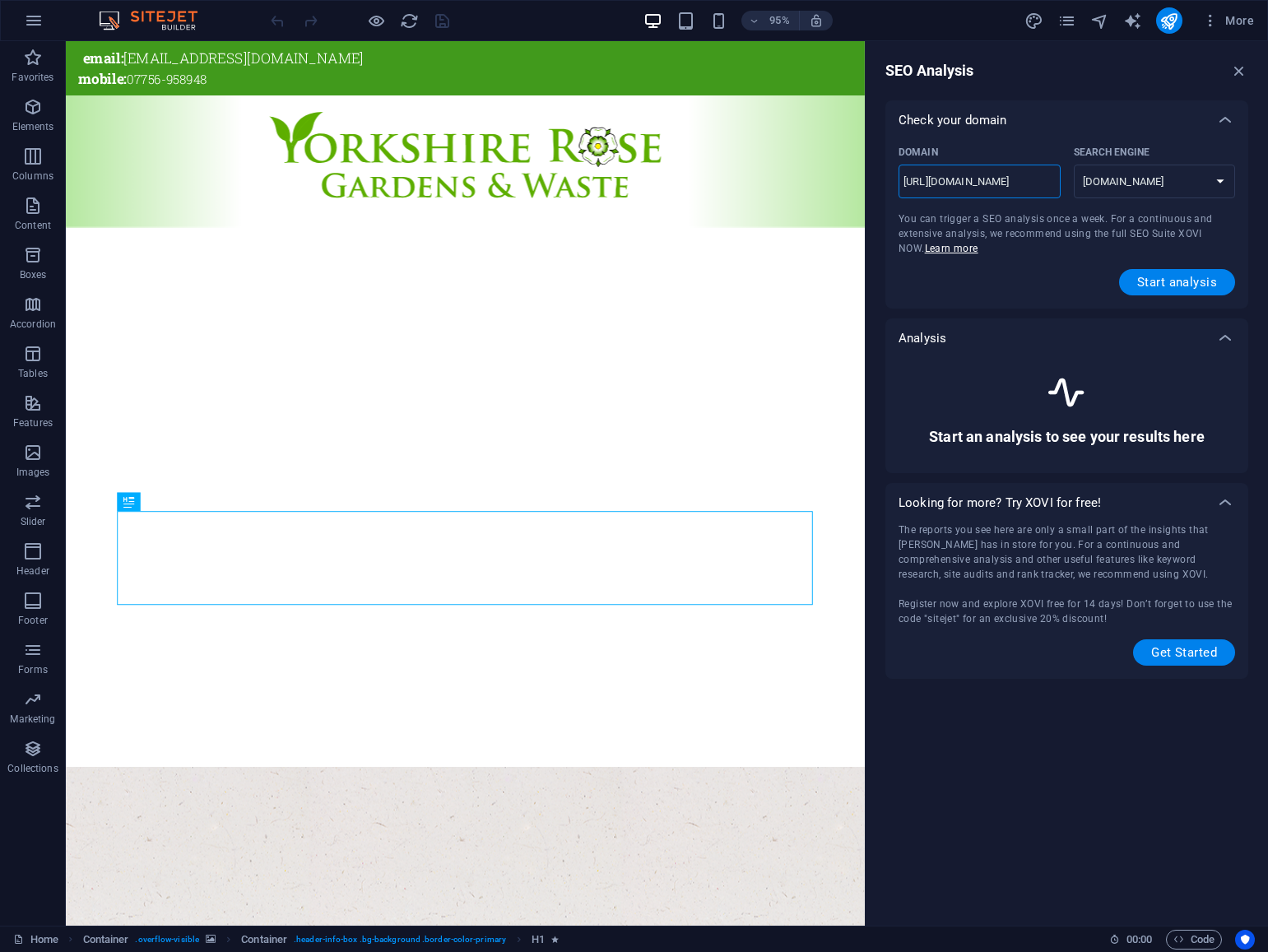
type input "wyrgardensandwaste.co.uk"
select select "google.co.uk"
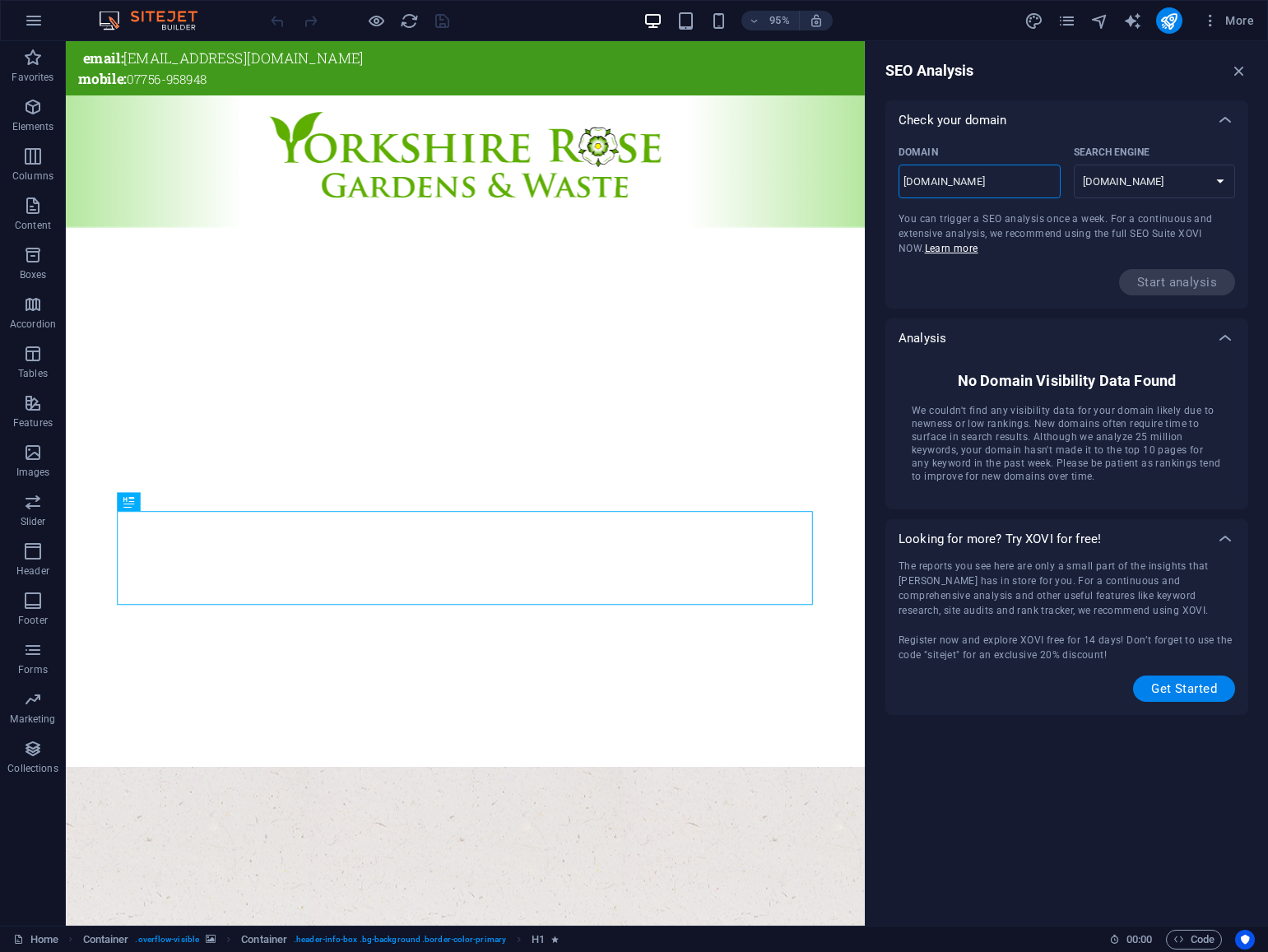
drag, startPoint x: 931, startPoint y: 185, endPoint x: 894, endPoint y: 183, distance: 37.1
click at [894, 183] on div "Domain www.yrgardensandwaste.co.uk ​ Search Engine google.de google.at google.e…" at bounding box center [1066, 223] width 363 height 169
type input "yrgardensandwaste.co.uk"
click at [1181, 283] on span "Start analysis" at bounding box center [1177, 282] width 116 height 26
click at [1218, 184] on select "google.de google.at google.es google.co.uk google.fr google.it google.ch google…" at bounding box center [1155, 181] width 162 height 34
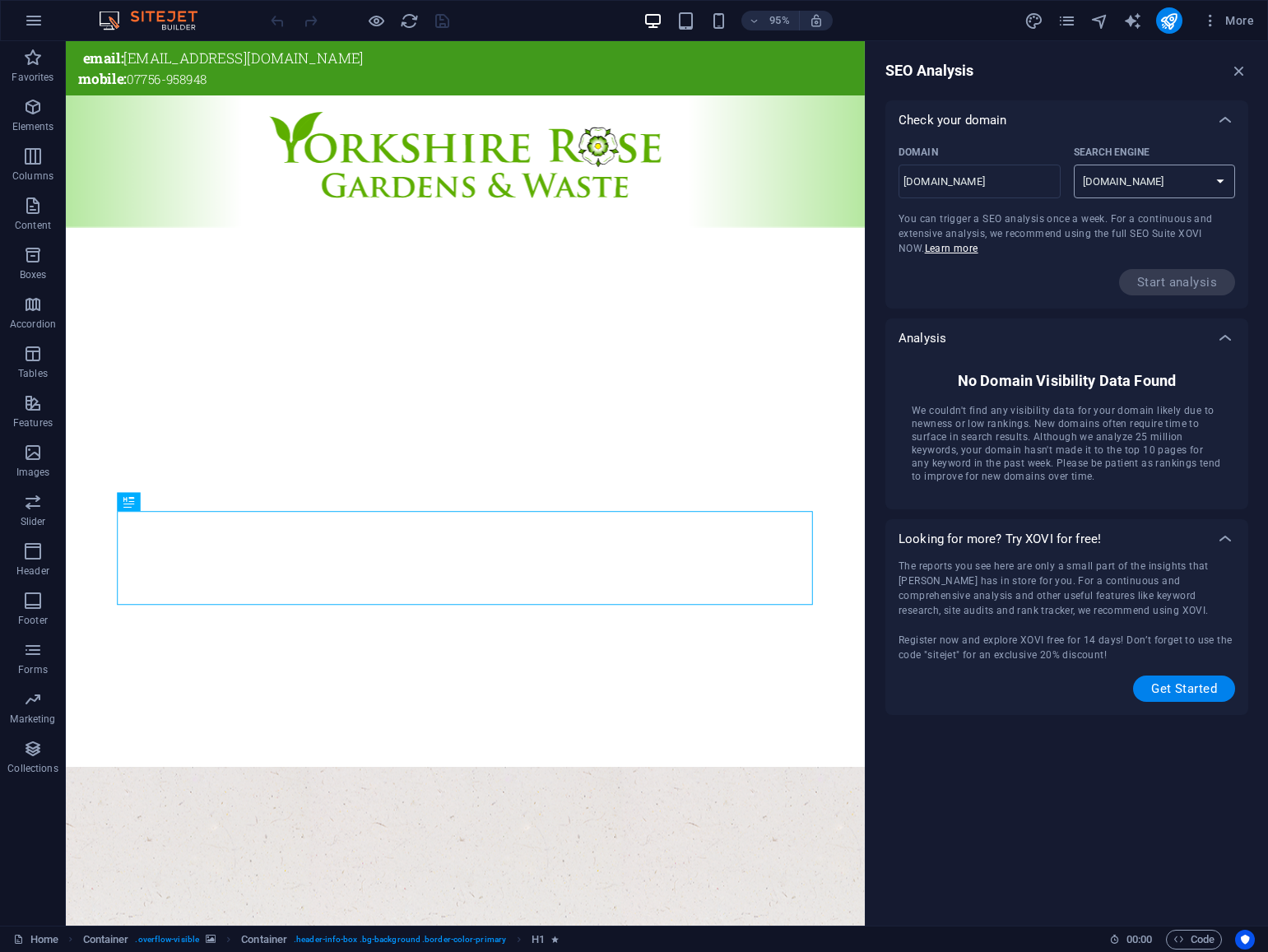
select select "google.com"
click at [1034, 185] on input "yrgardensandwaste.co.uk" at bounding box center [979, 182] width 162 height 26
click at [1225, 182] on select "google.de google.at google.es google.co.uk google.fr google.it google.ch google…" at bounding box center [1155, 181] width 162 height 34
click at [1245, 19] on span "More" at bounding box center [1228, 20] width 52 height 16
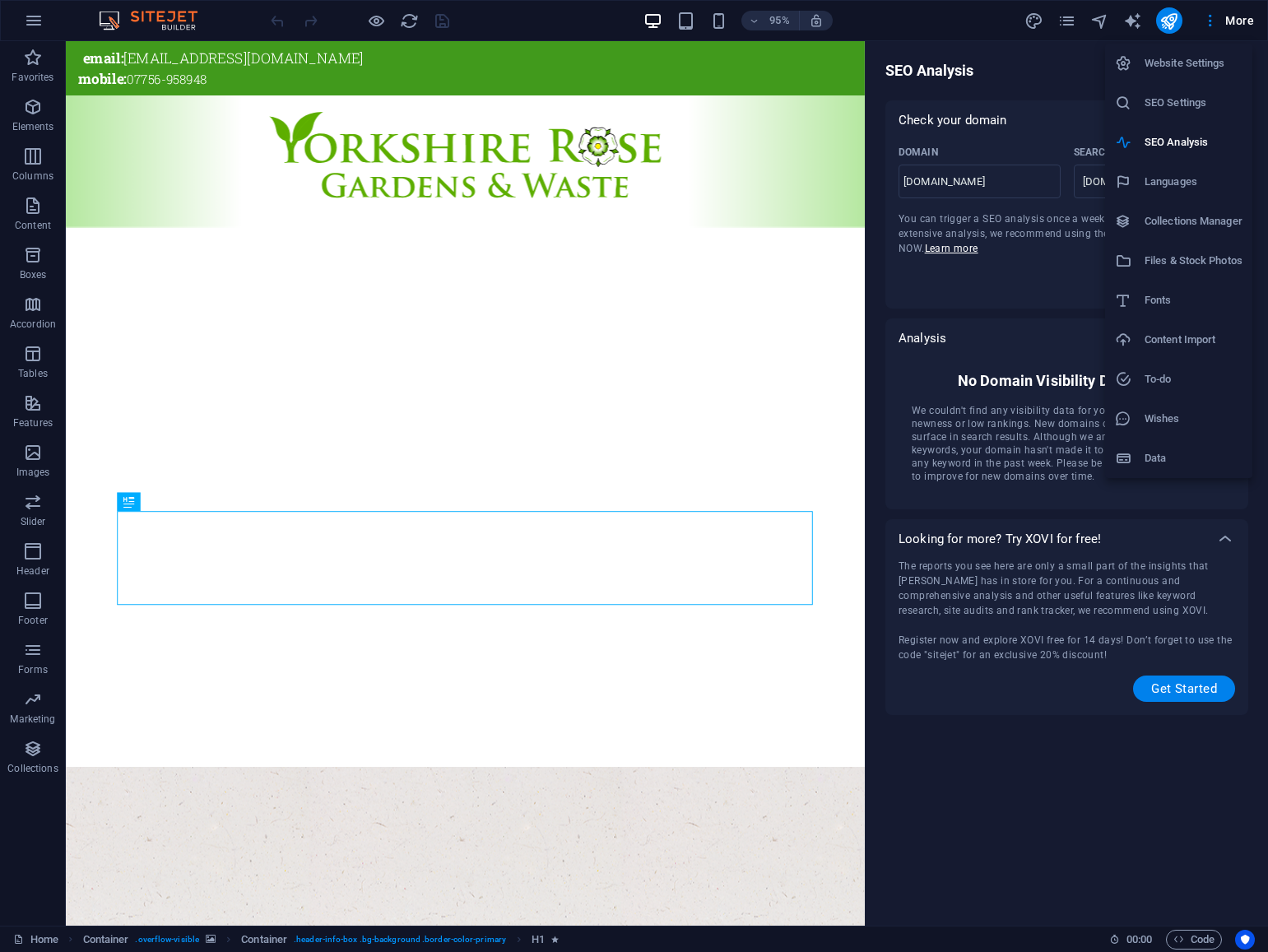
click at [1182, 220] on h6 "Collections Manager" at bounding box center [1193, 221] width 98 height 20
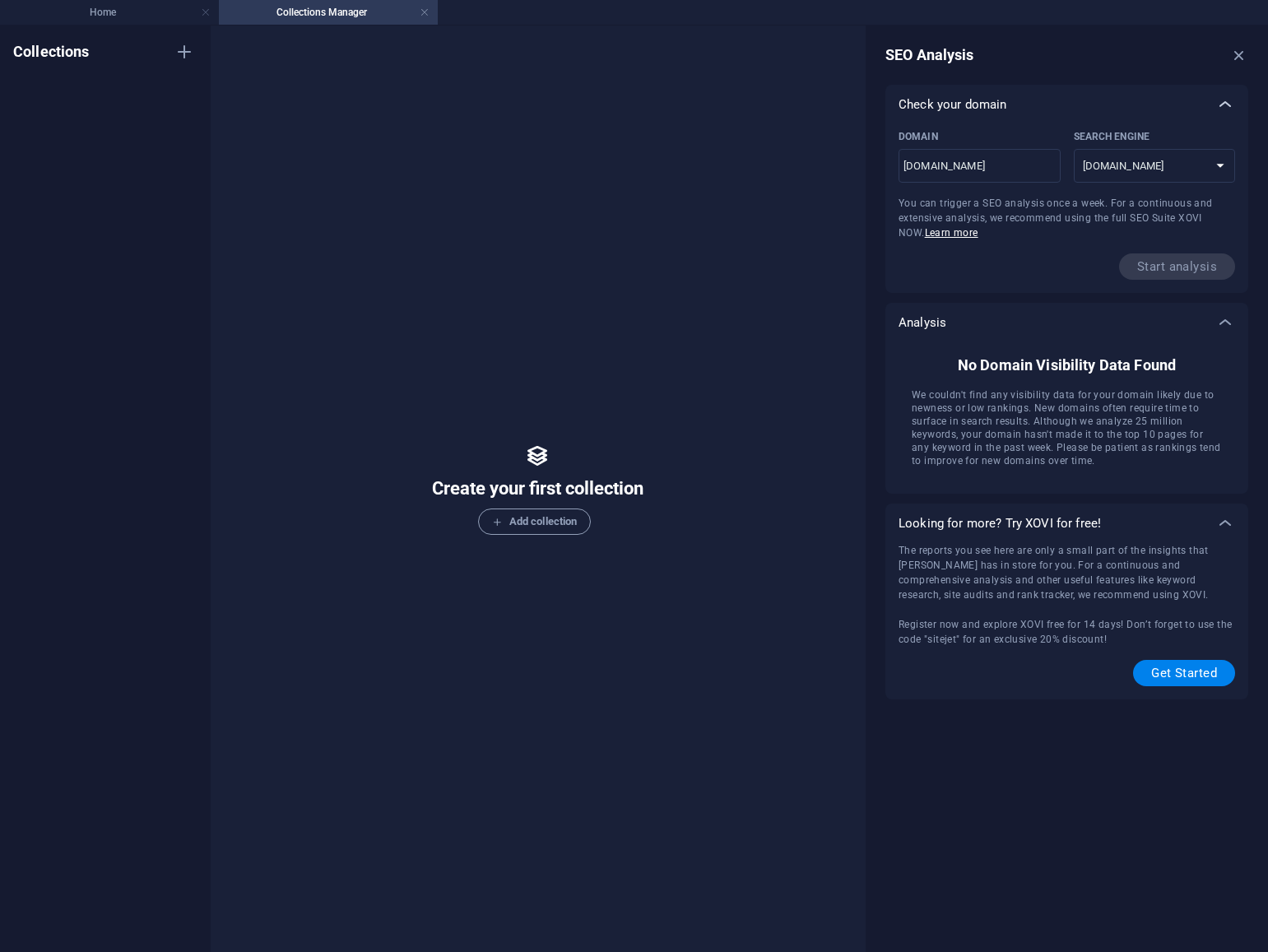
click at [1229, 98] on icon at bounding box center [1225, 104] width 20 height 20
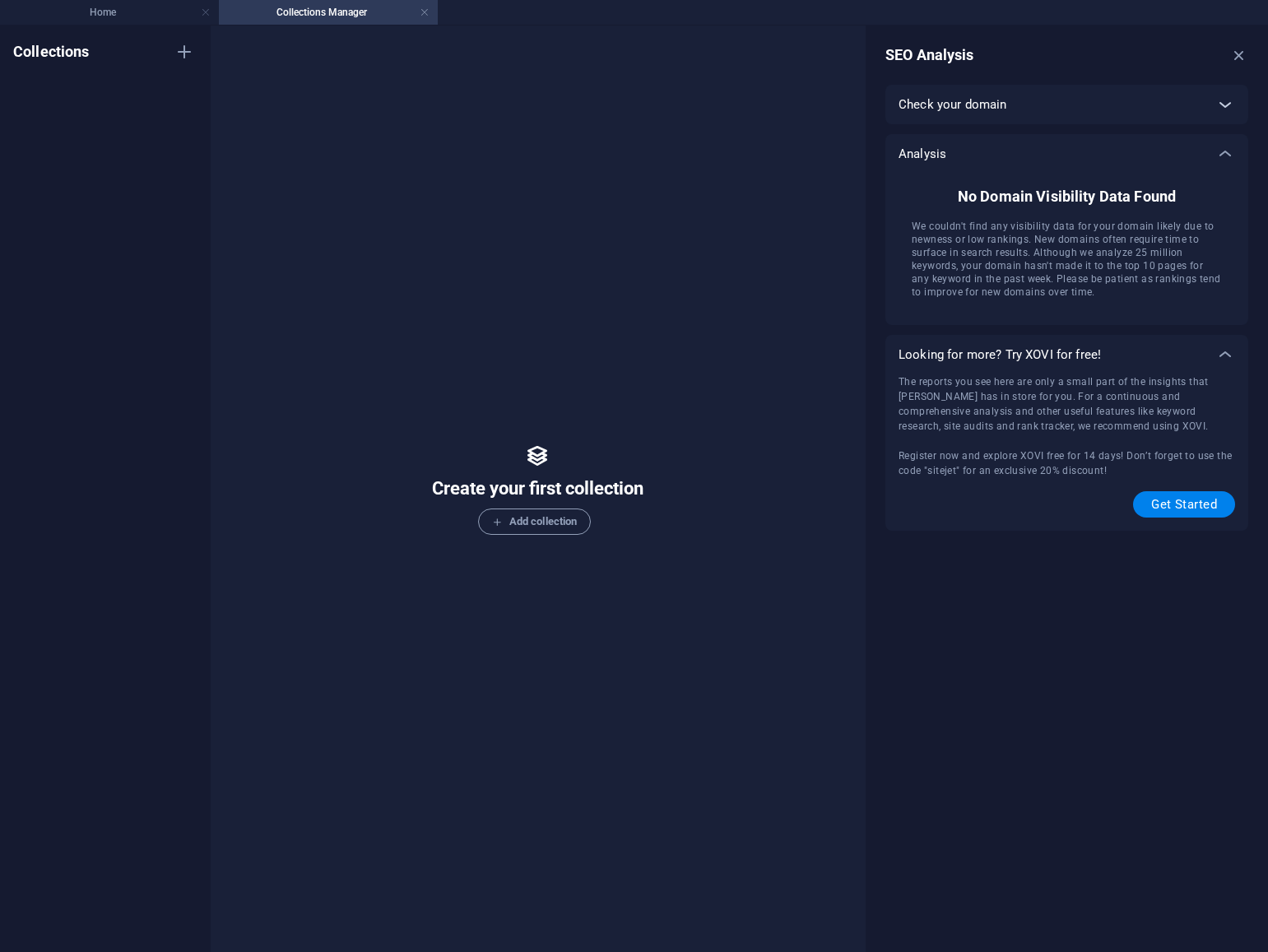
click at [1229, 98] on icon at bounding box center [1225, 104] width 20 height 20
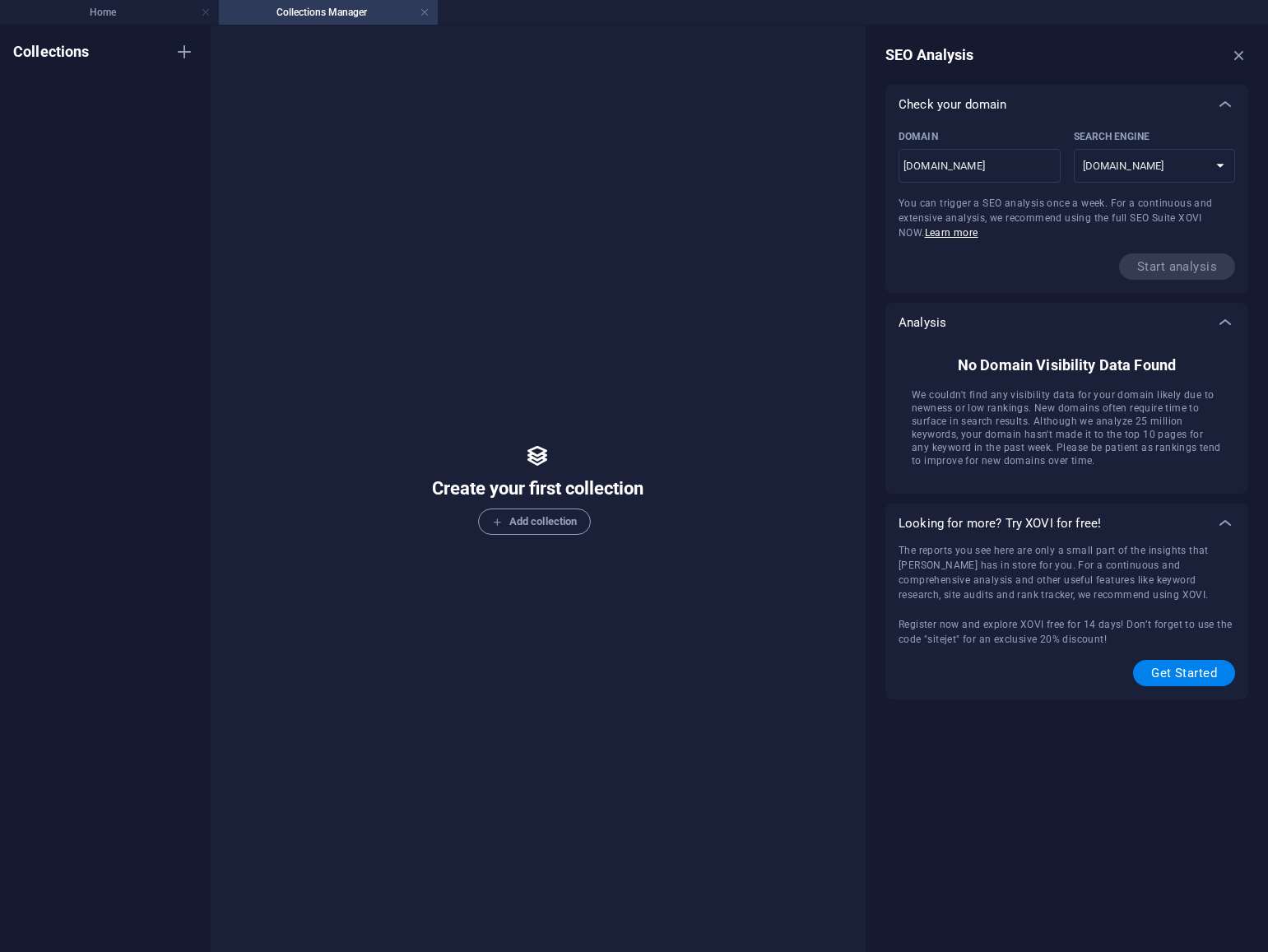
click at [1240, 55] on icon "button" at bounding box center [1239, 55] width 18 height 18
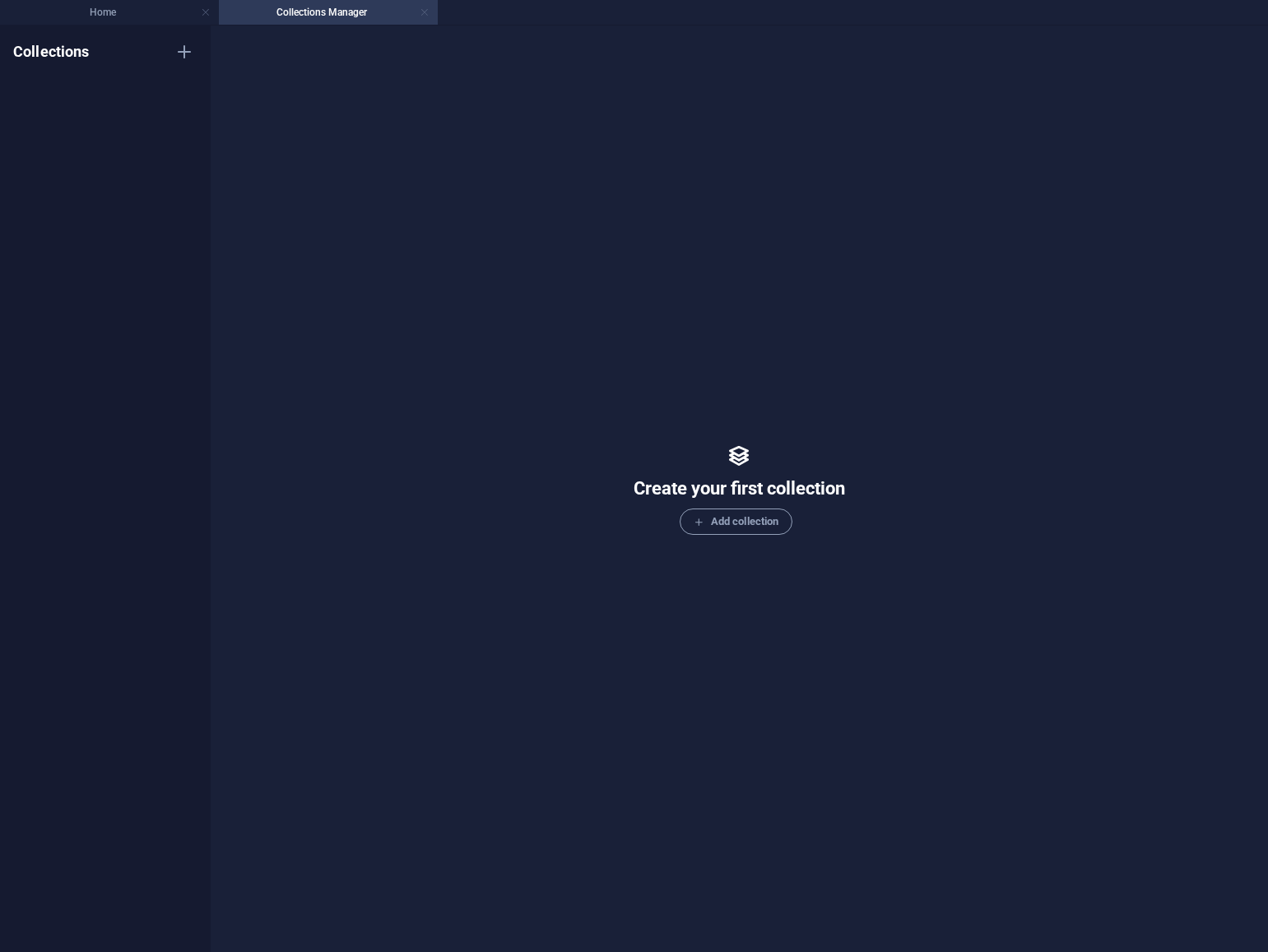
click at [422, 12] on link at bounding box center [424, 13] width 10 height 16
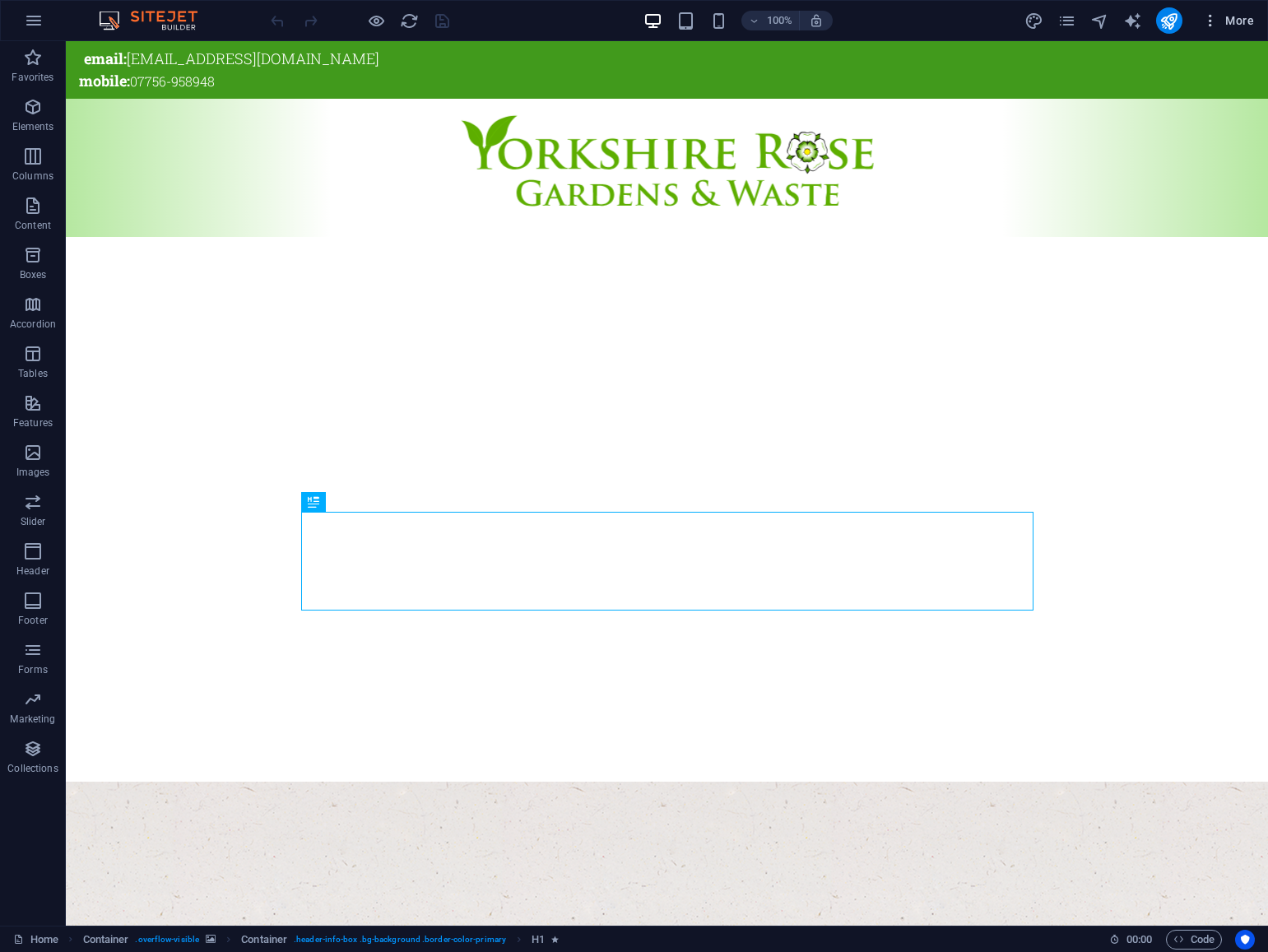
click at [1242, 22] on span "More" at bounding box center [1228, 20] width 52 height 16
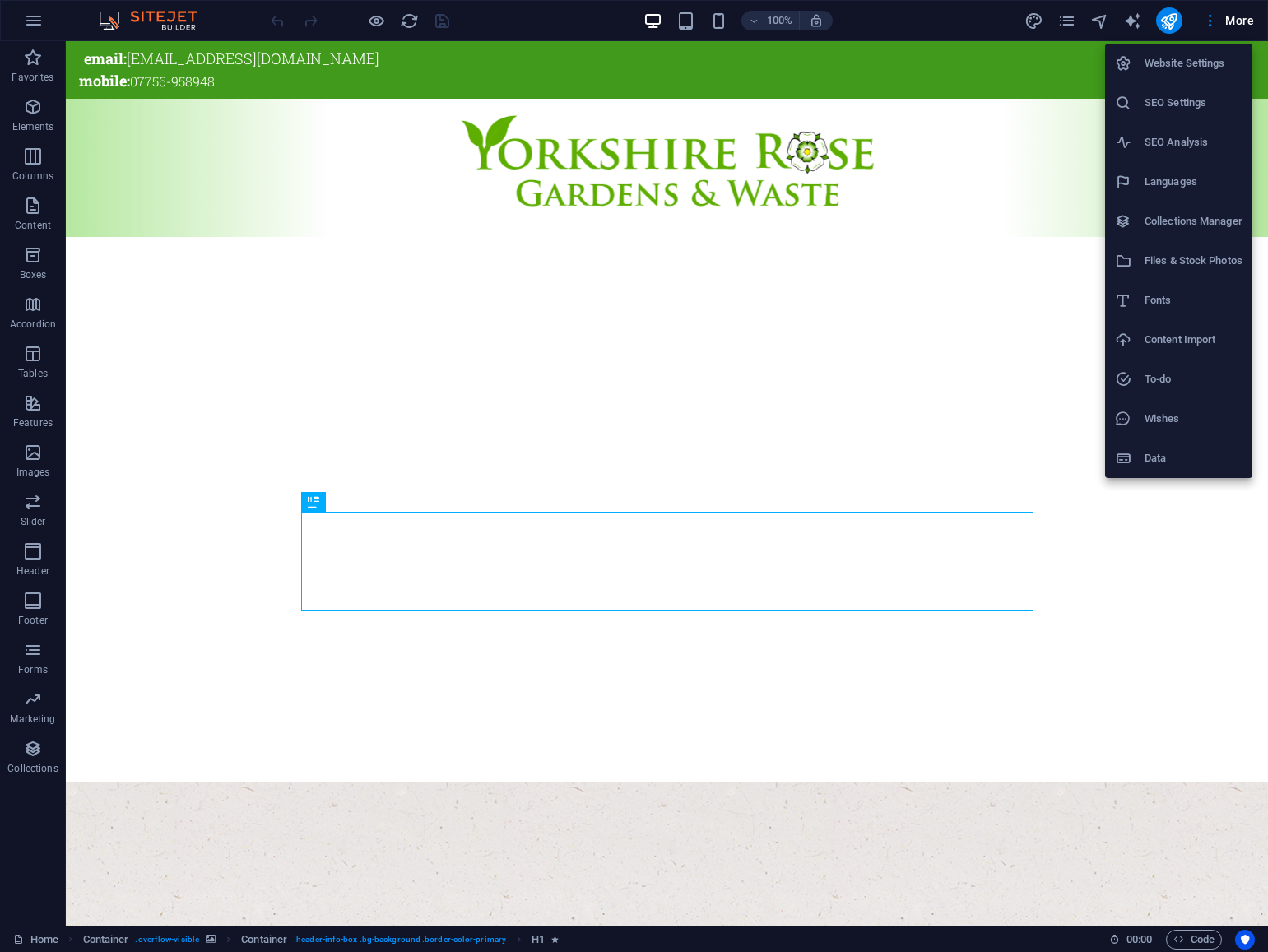
click at [1196, 68] on h6 "Website Settings" at bounding box center [1193, 63] width 98 height 20
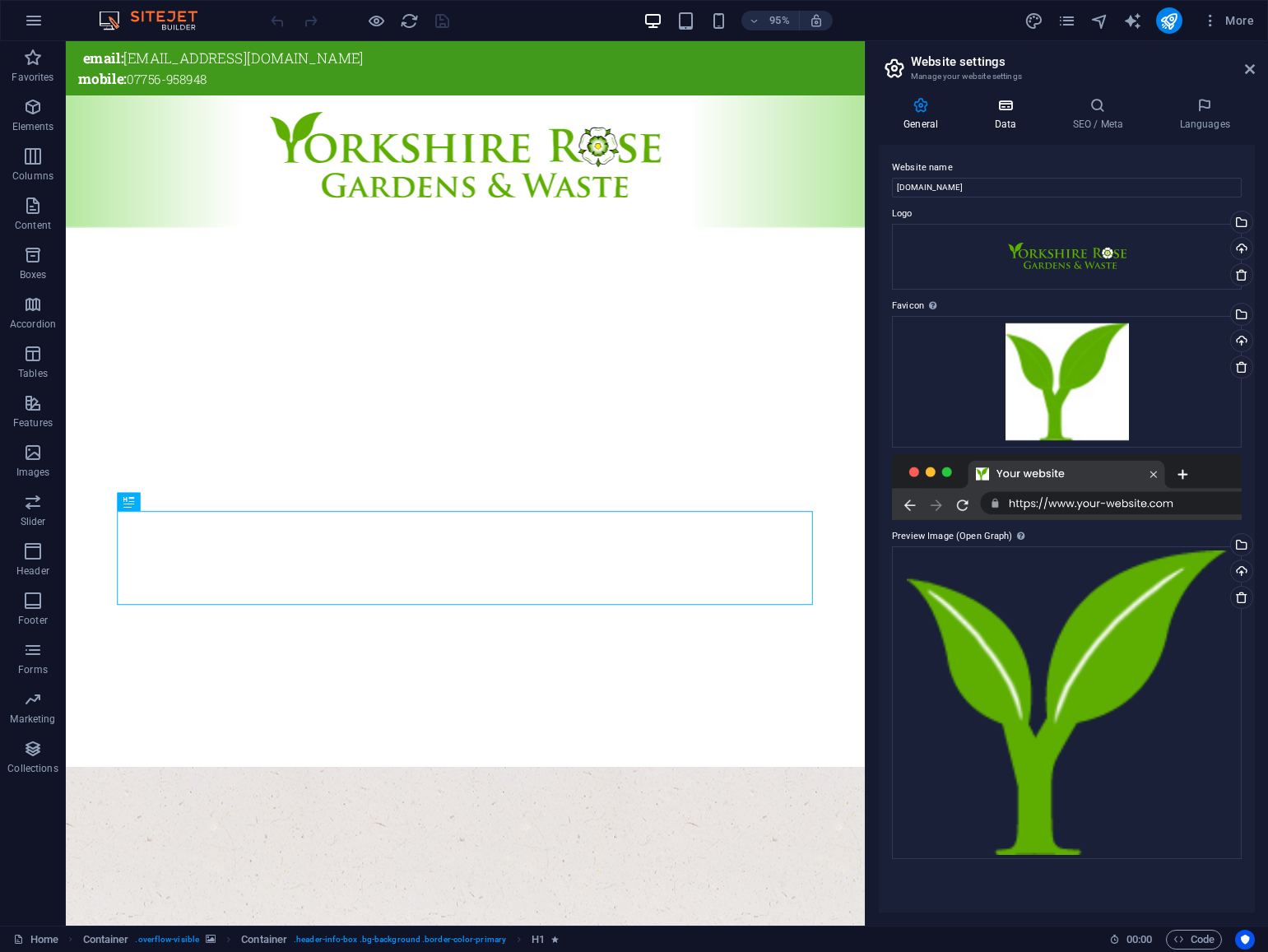
click at [1004, 114] on h4 "Data" at bounding box center [1008, 114] width 78 height 35
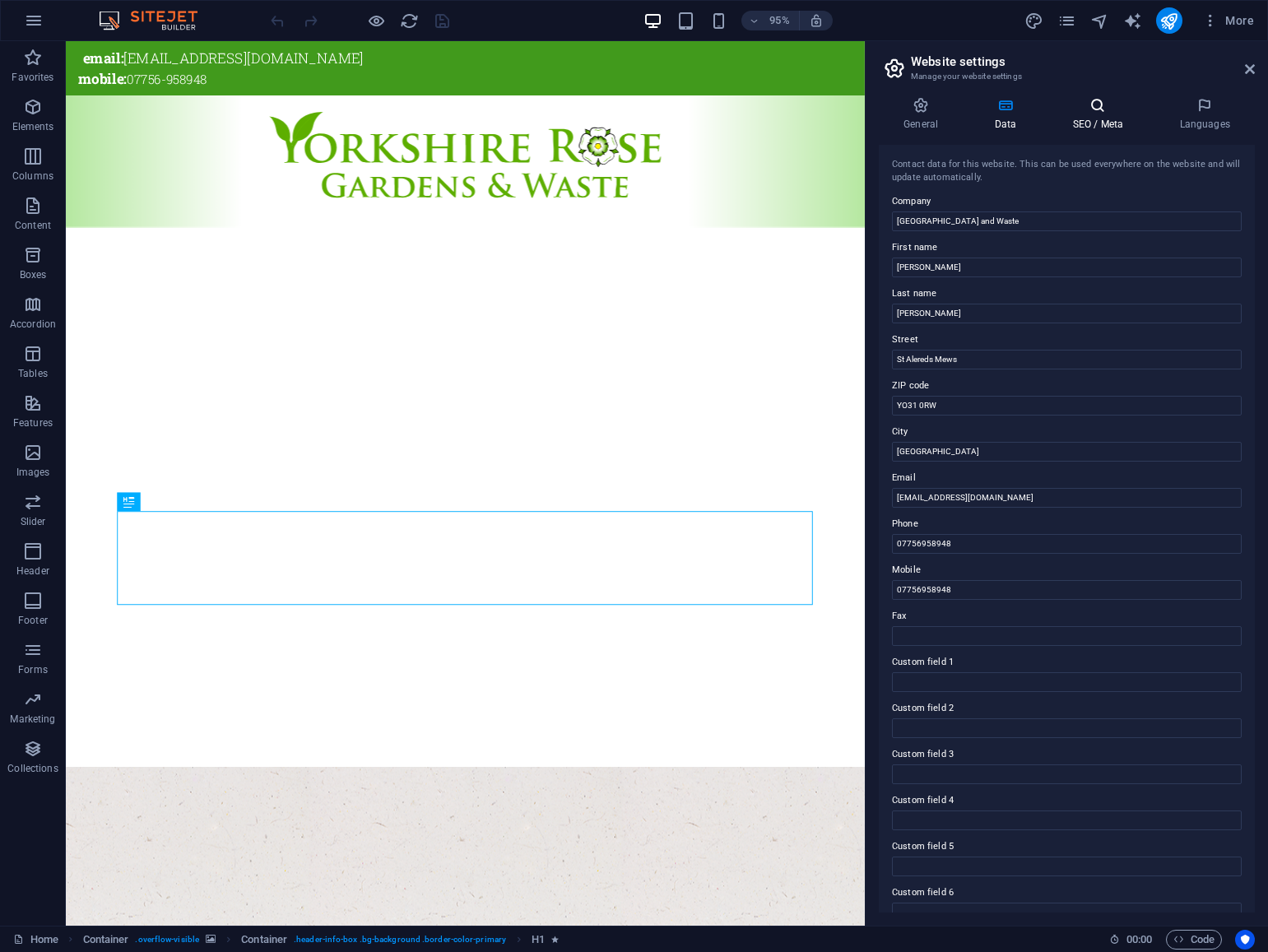
click at [1095, 111] on icon at bounding box center [1097, 105] width 100 height 16
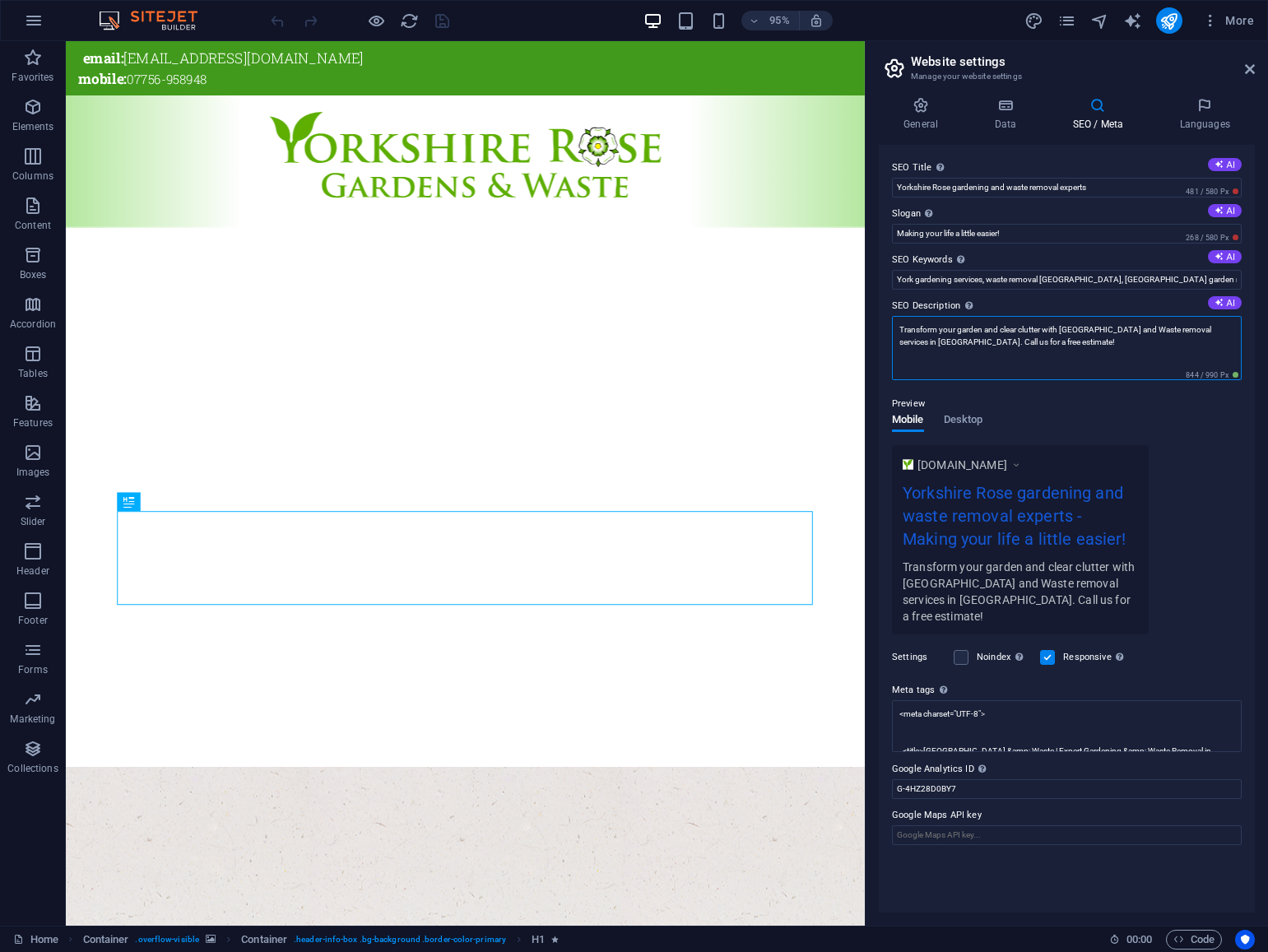
click at [978, 343] on textarea "Transform your garden and clear clutter with [GEOGRAPHIC_DATA] and Waste remova…" at bounding box center [1067, 348] width 350 height 64
click at [987, 341] on textarea "Transform your garden and clear clutter with [GEOGRAPHIC_DATA] and Waste remova…" at bounding box center [1067, 348] width 350 height 64
type textarea "Transform your garden and clear clutter with Yorkshire Rose Gardens and Waste r…"
click at [1252, 71] on icon at bounding box center [1249, 68] width 10 height 13
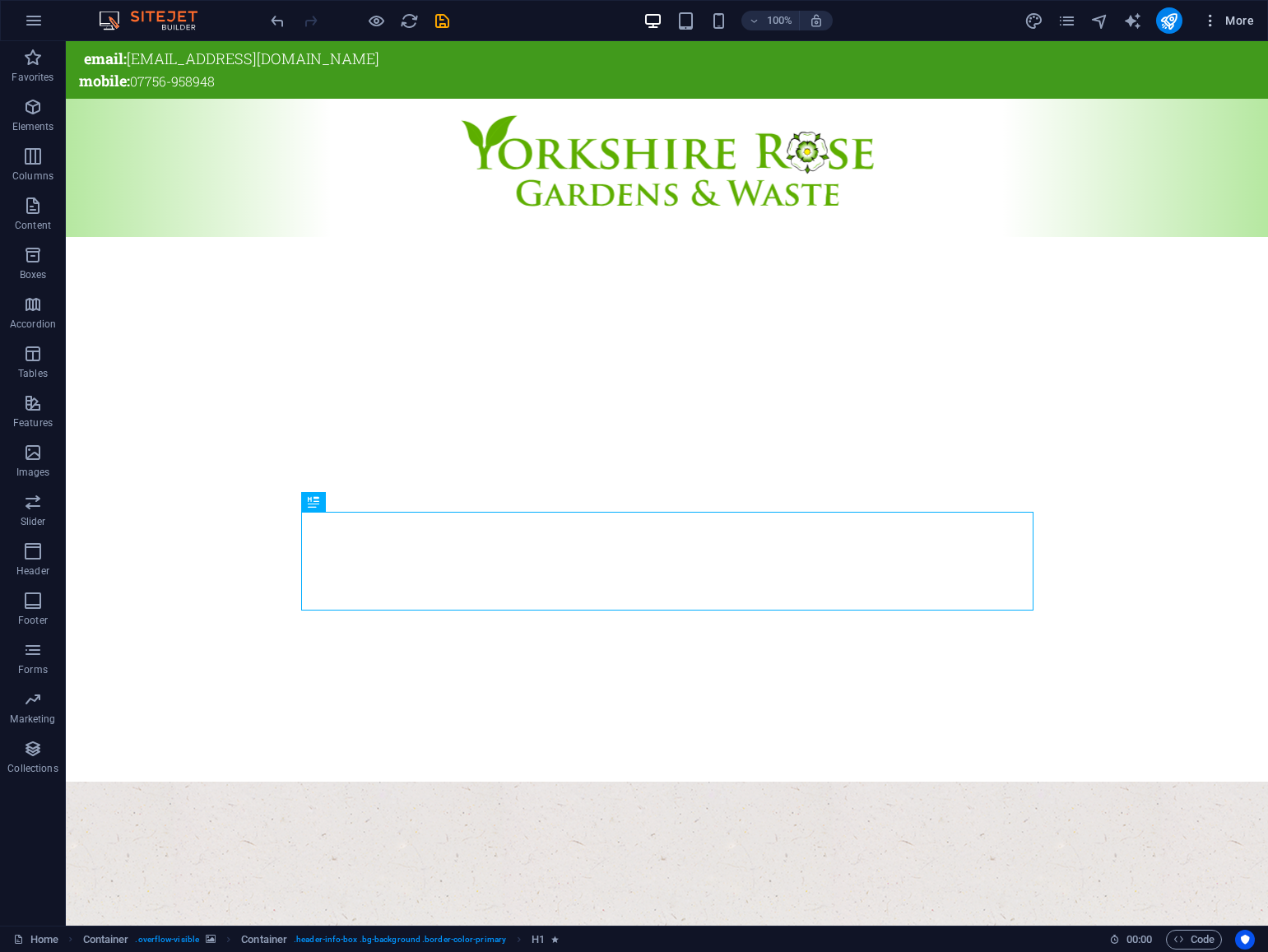
click at [1240, 23] on span "More" at bounding box center [1228, 20] width 52 height 16
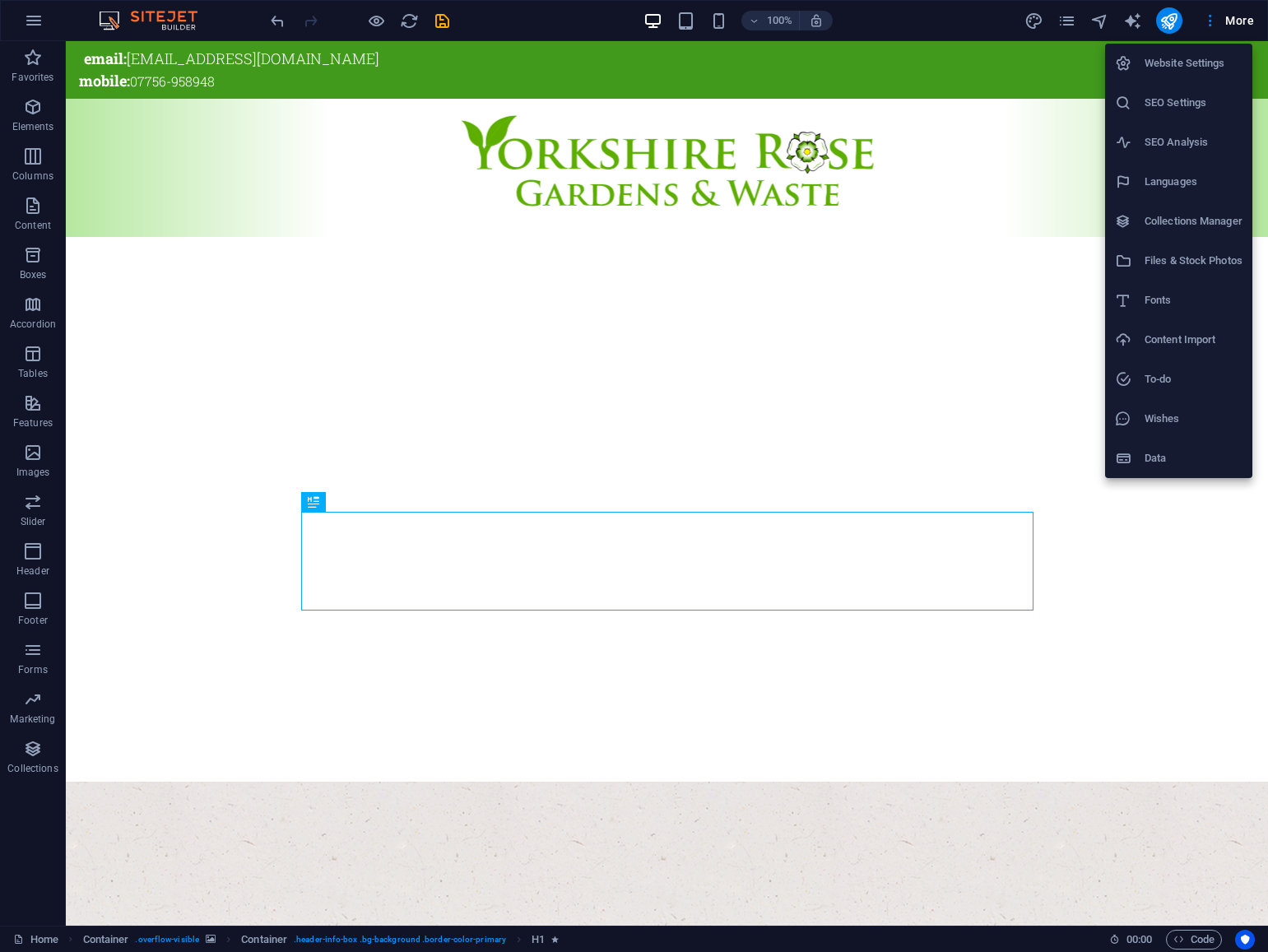
click at [1194, 99] on h6 "SEO Settings" at bounding box center [1193, 102] width 98 height 20
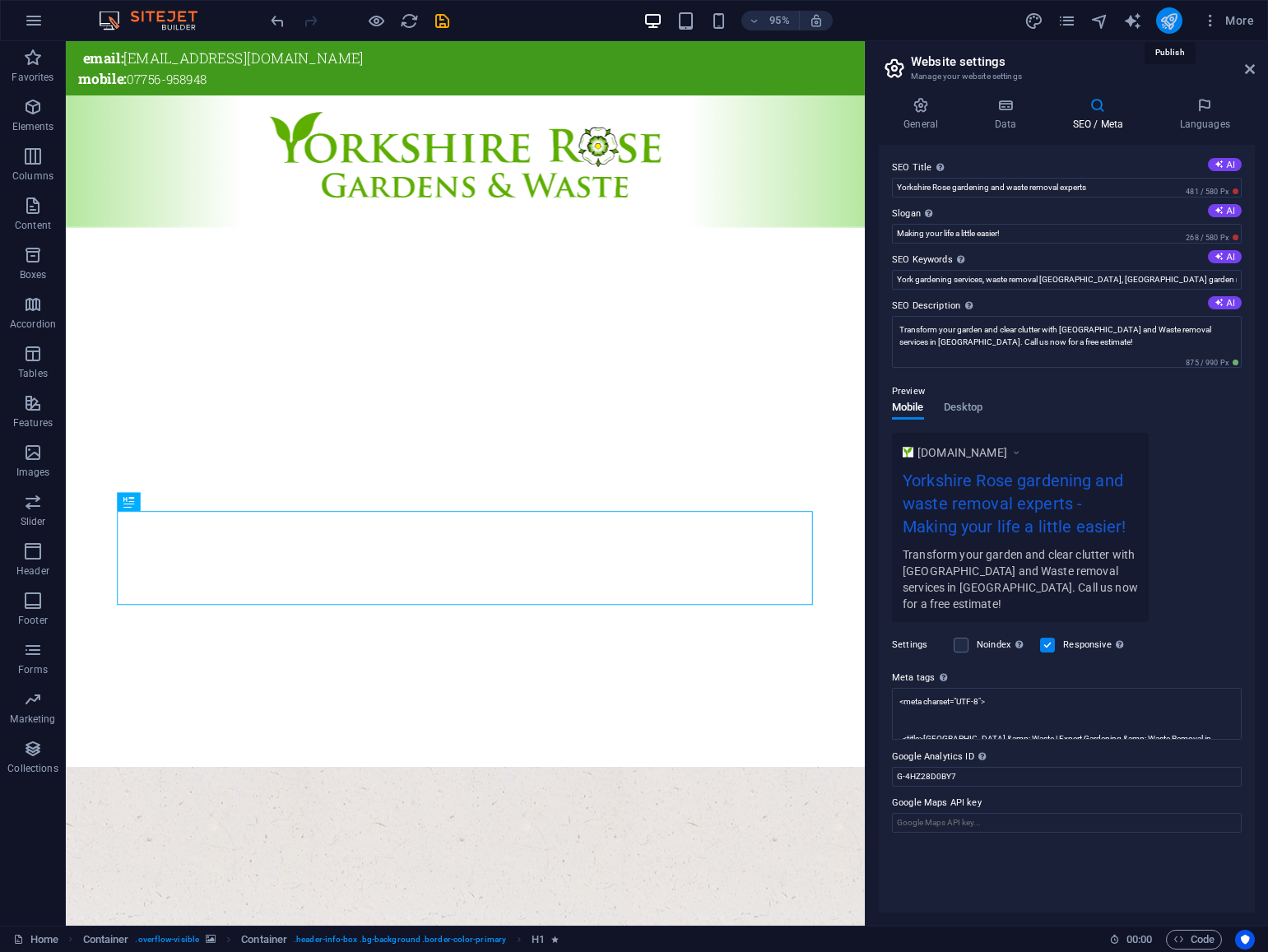
click at [1173, 22] on icon "publish" at bounding box center [1168, 21] width 19 height 19
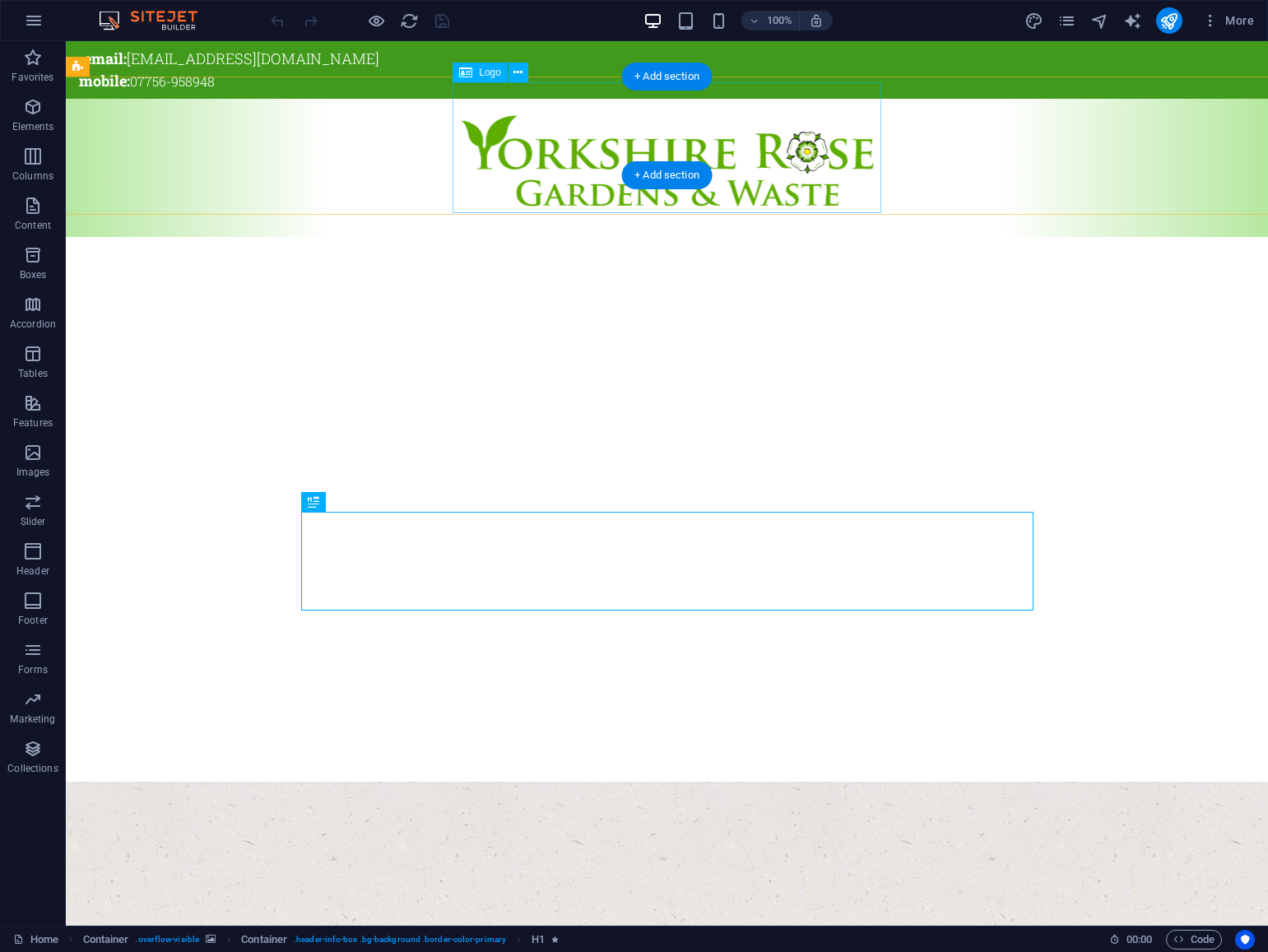
click at [580, 129] on div at bounding box center [666, 170] width 1437 height 131
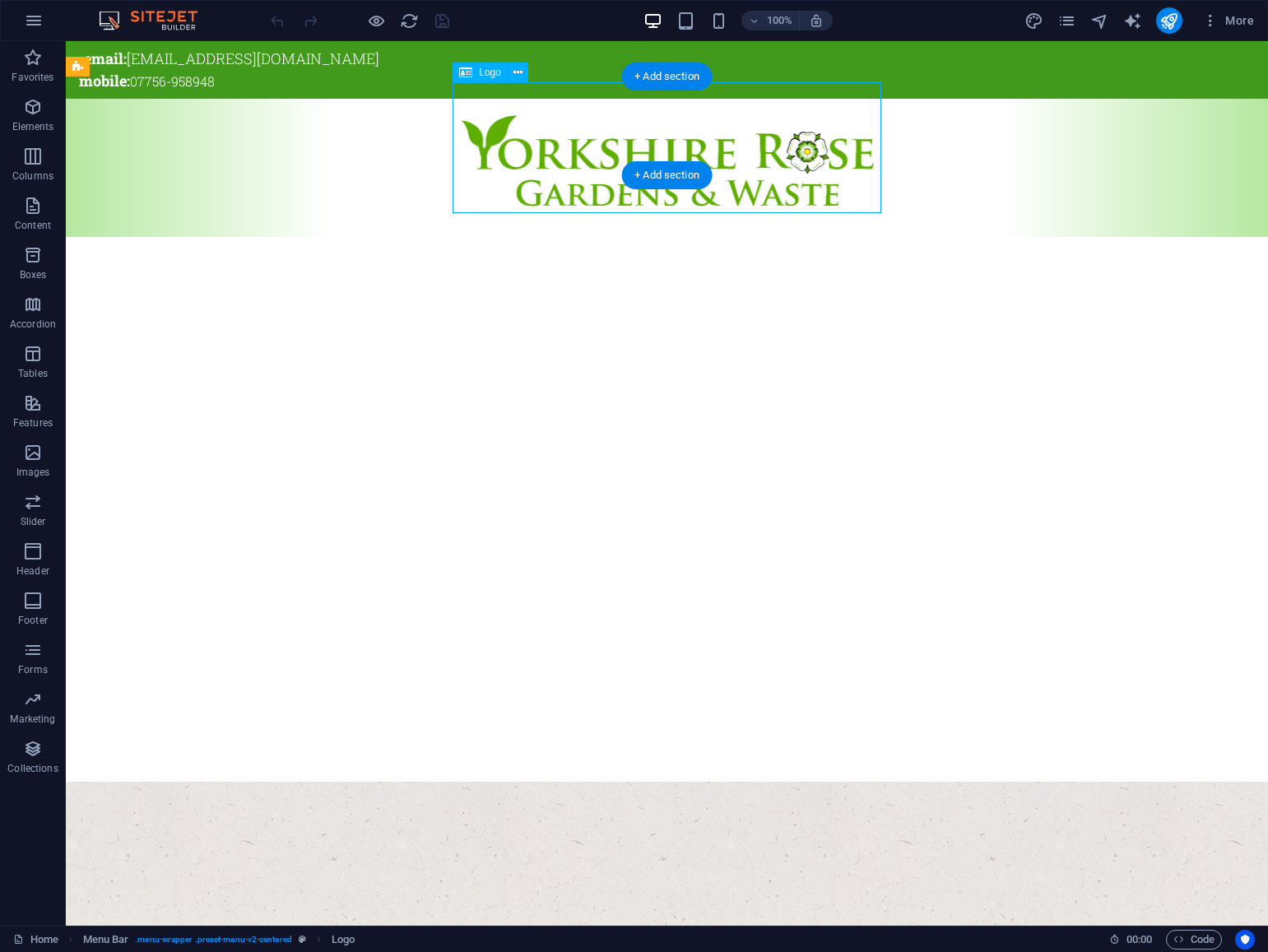
click at [565, 128] on div at bounding box center [666, 170] width 1437 height 131
click at [488, 73] on span "Logo" at bounding box center [490, 72] width 23 height 10
click at [518, 72] on icon at bounding box center [518, 73] width 9 height 17
click at [33, 24] on icon "button" at bounding box center [34, 20] width 20 height 20
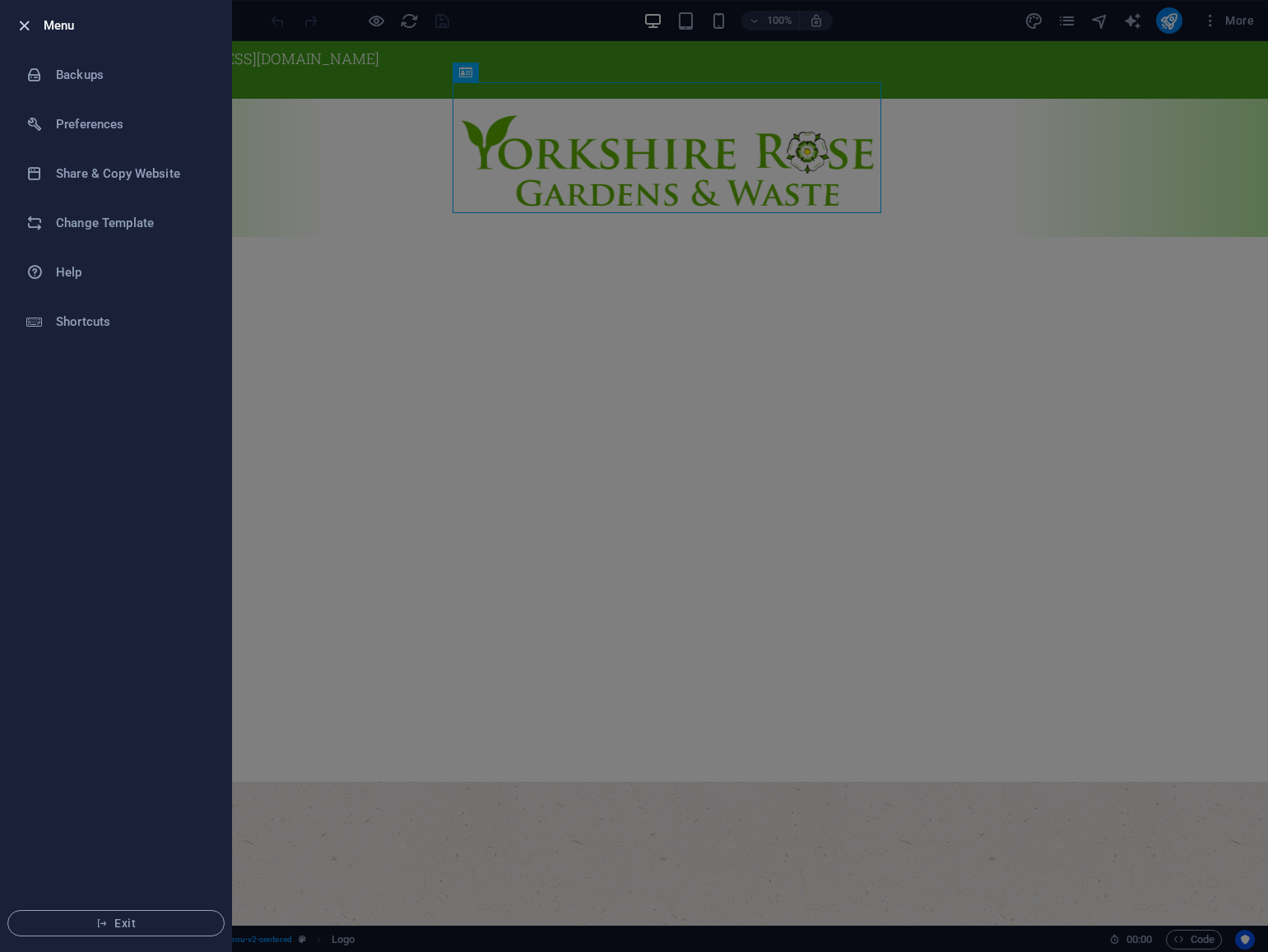
click at [24, 25] on icon "button" at bounding box center [24, 26] width 19 height 19
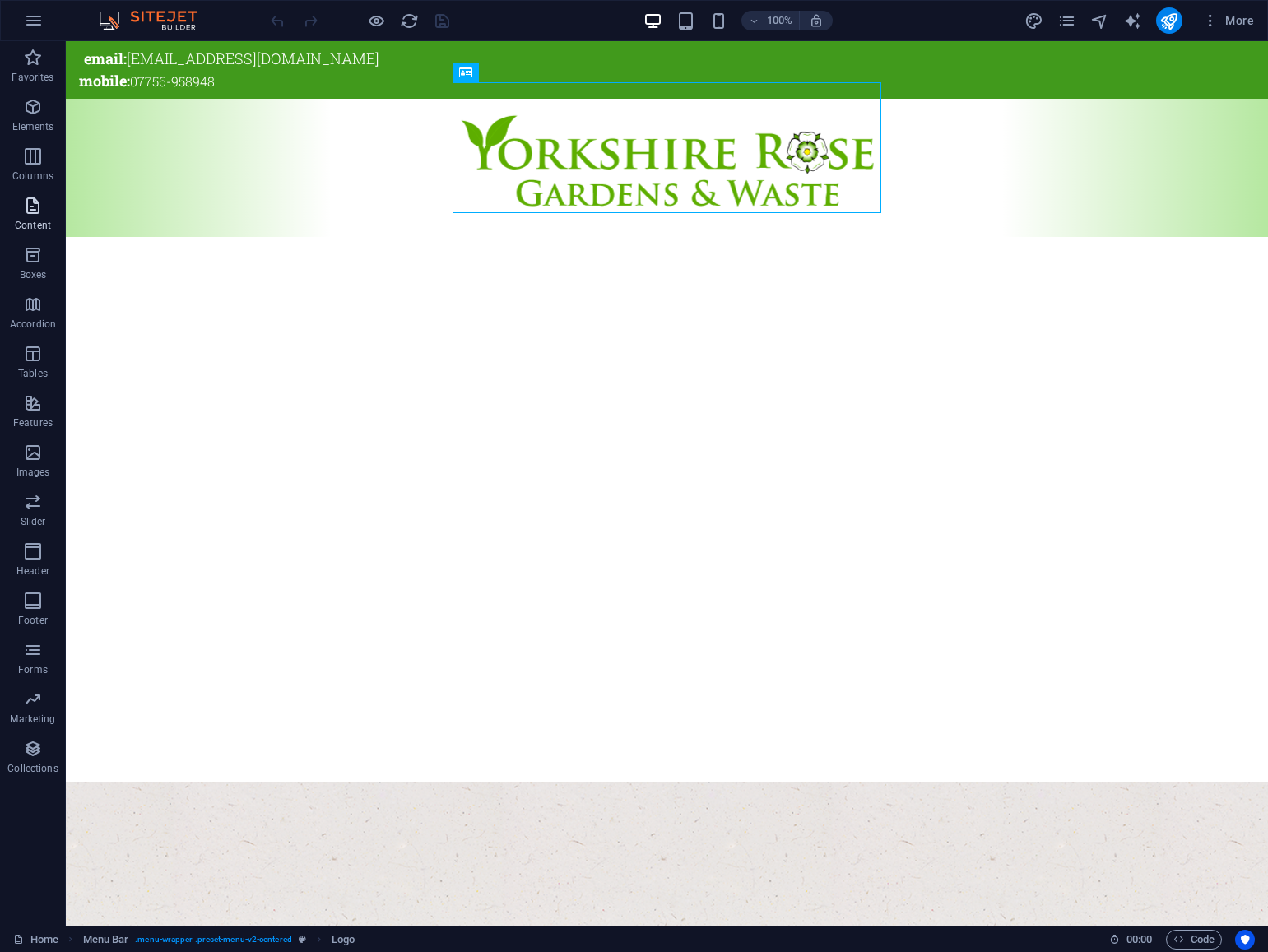
click at [36, 211] on icon "button" at bounding box center [33, 205] width 20 height 20
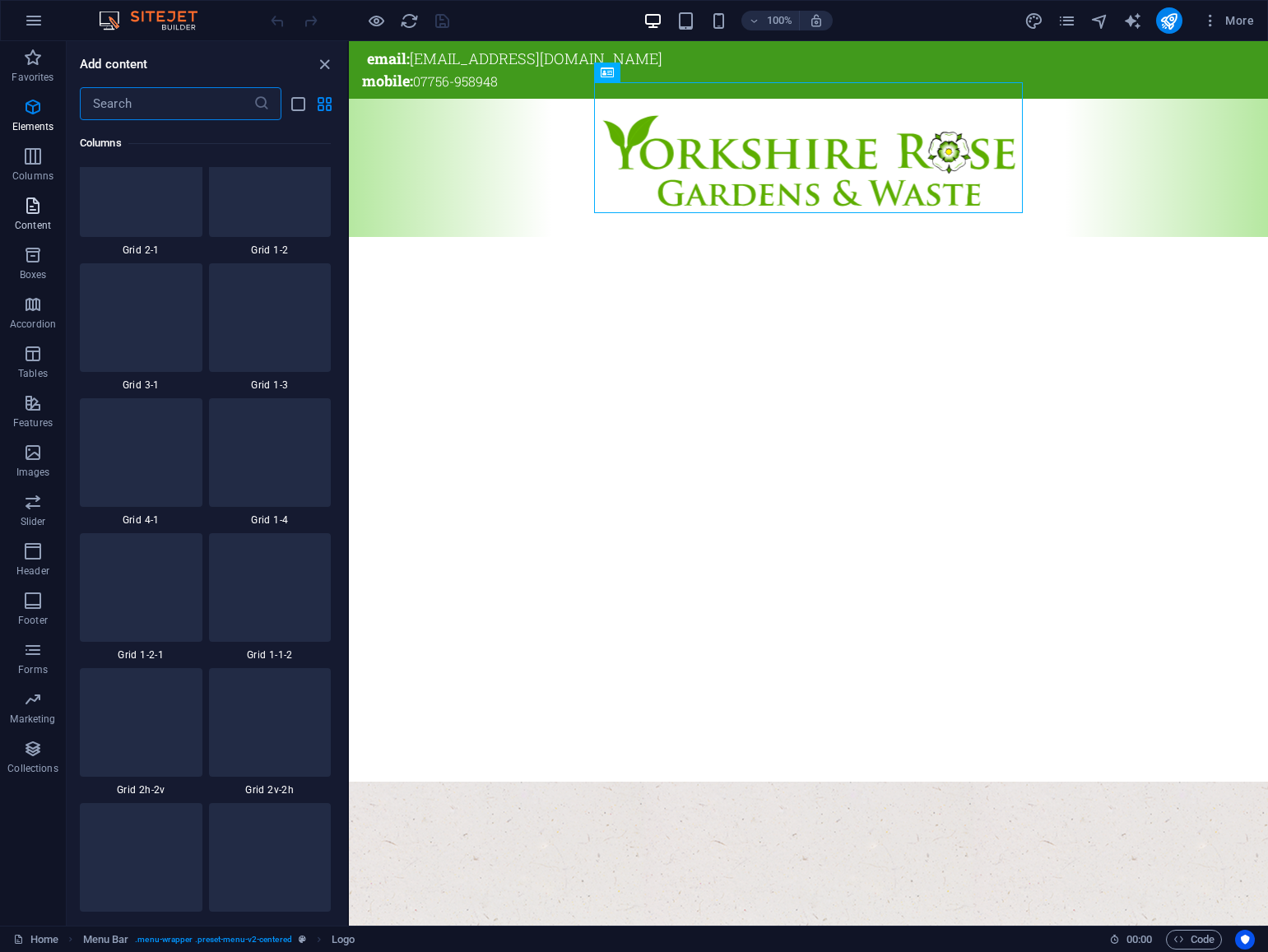
scroll to position [2879, 0]
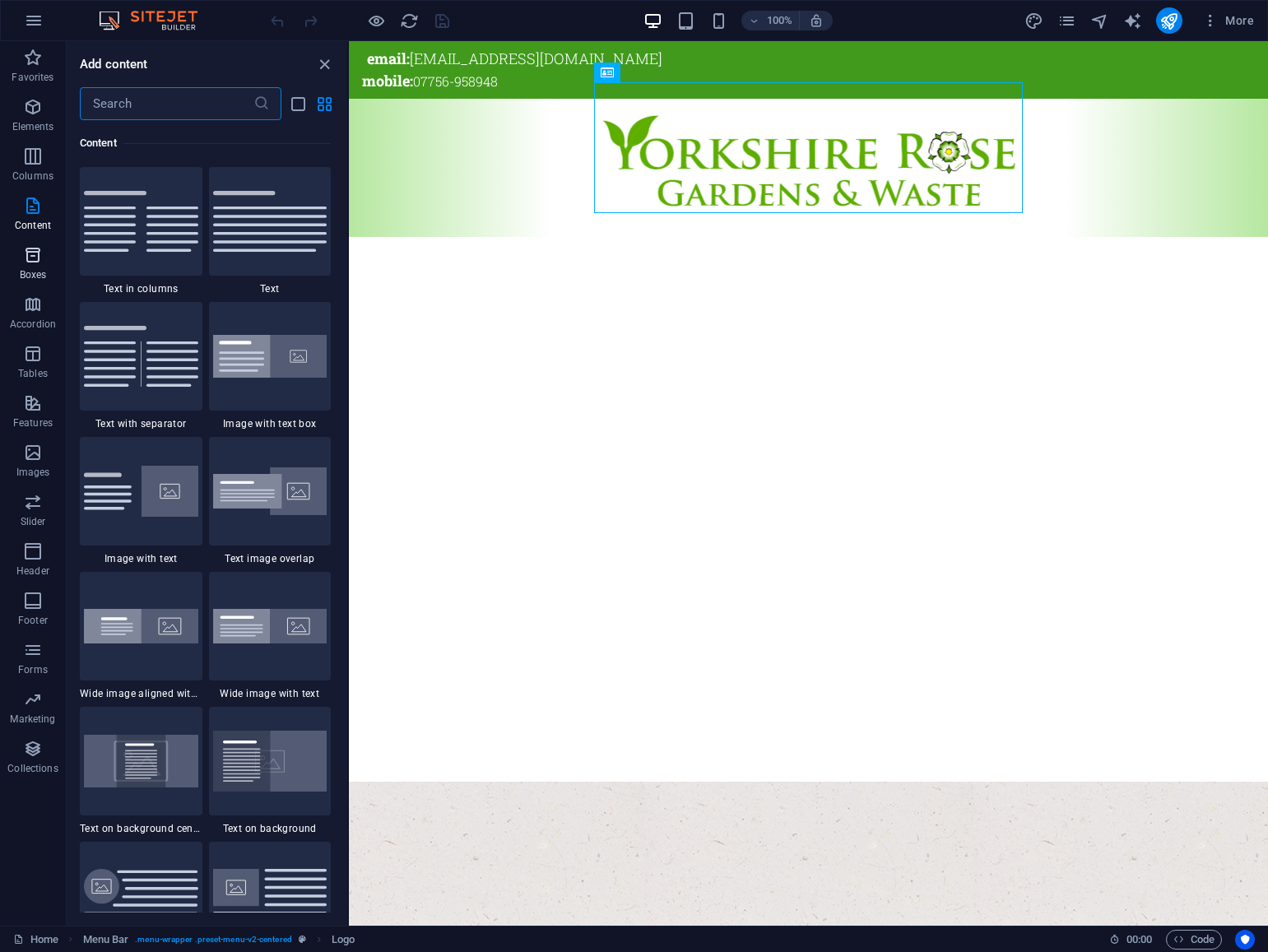
click at [34, 259] on icon "button" at bounding box center [33, 255] width 20 height 20
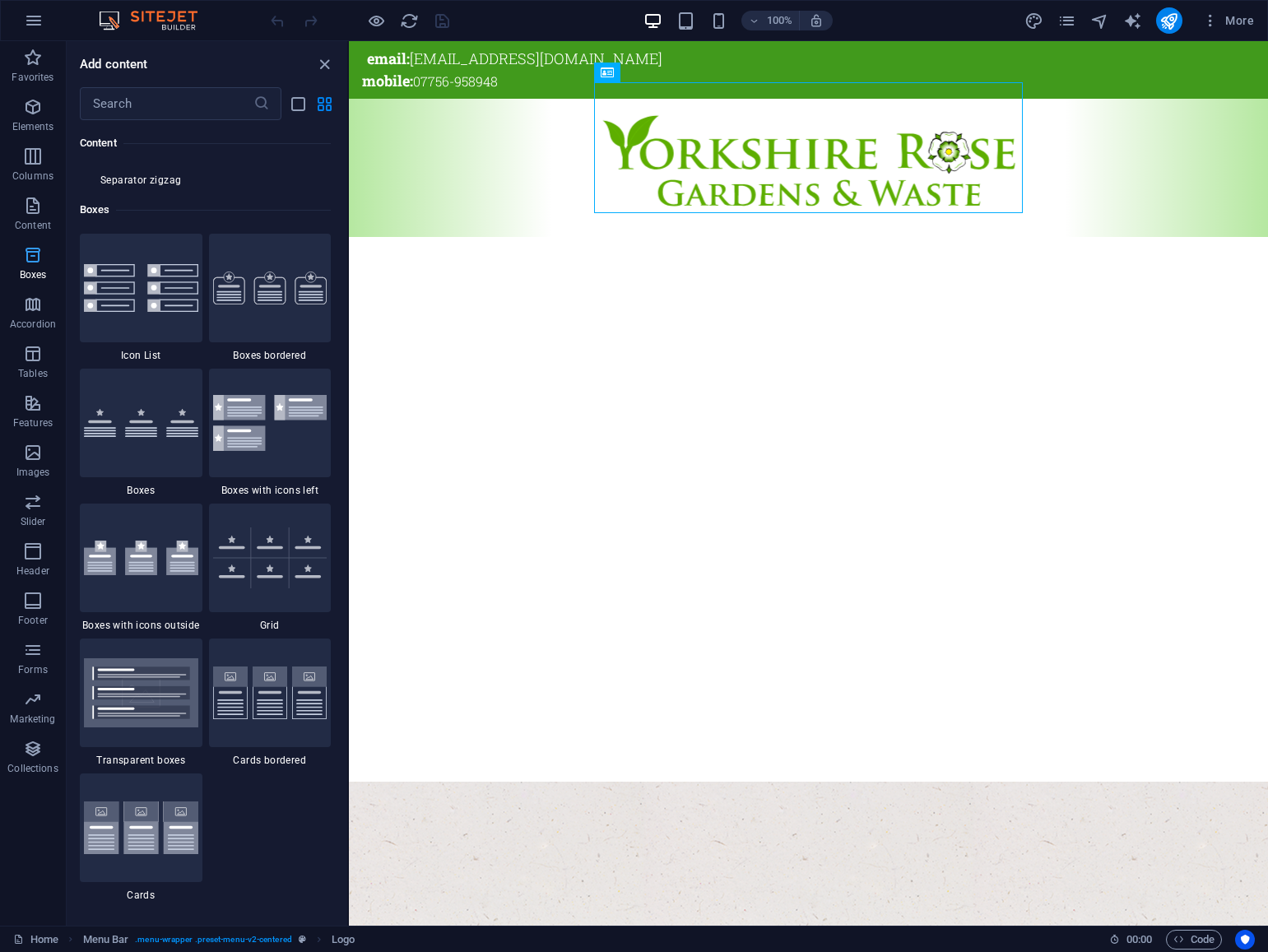
scroll to position [4539, 0]
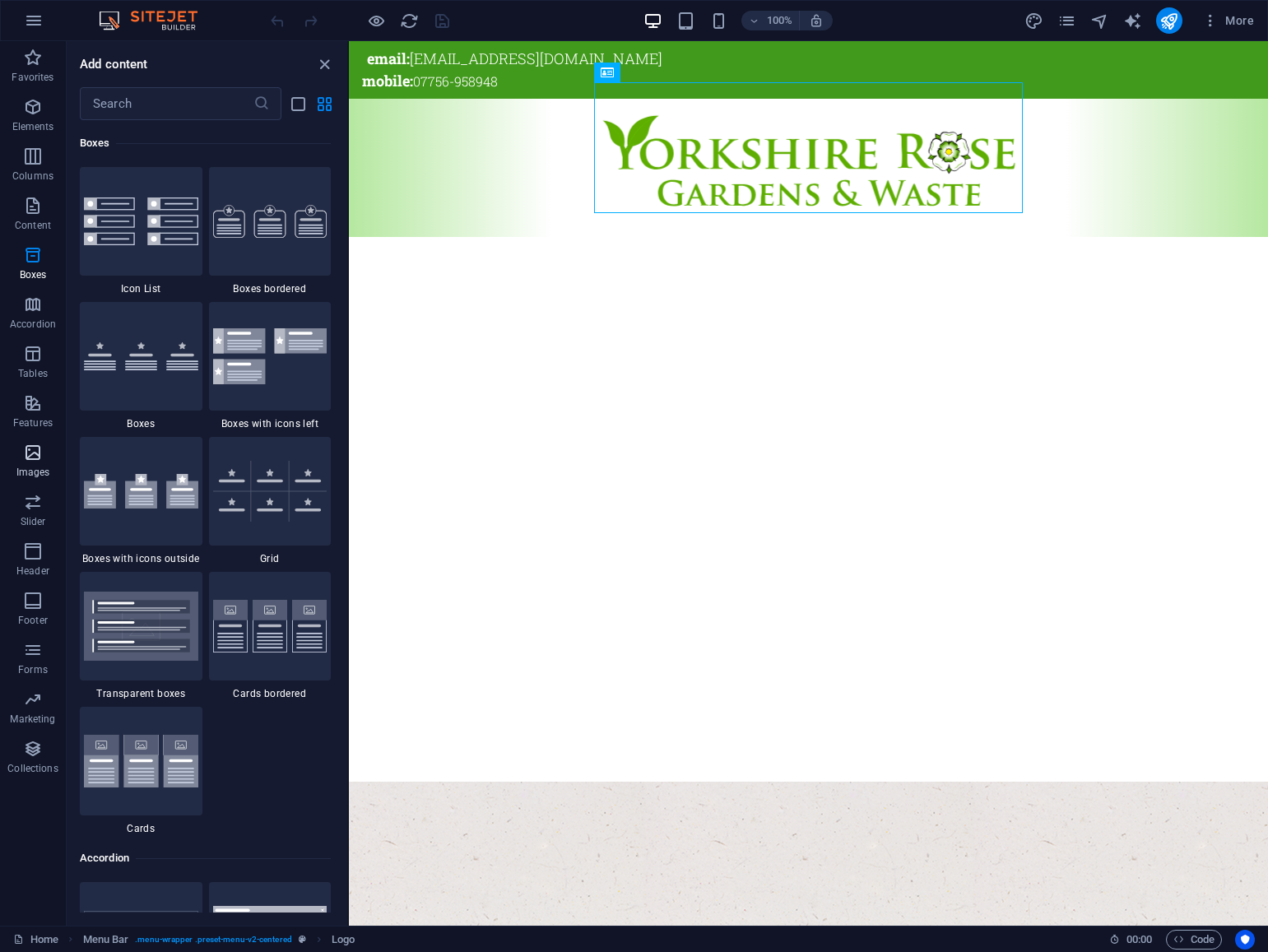
click at [33, 453] on icon "button" at bounding box center [33, 452] width 20 height 20
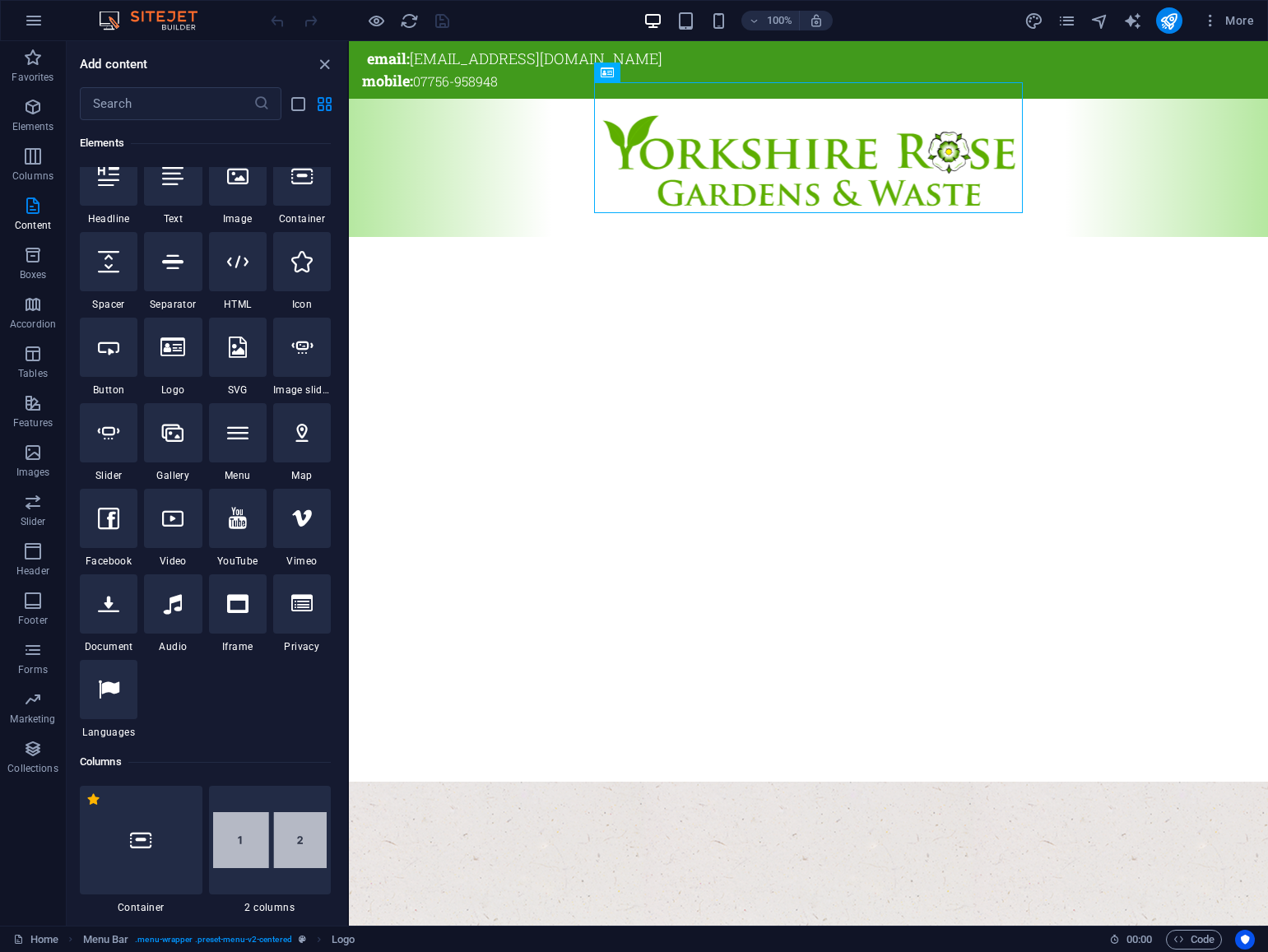
scroll to position [0, 0]
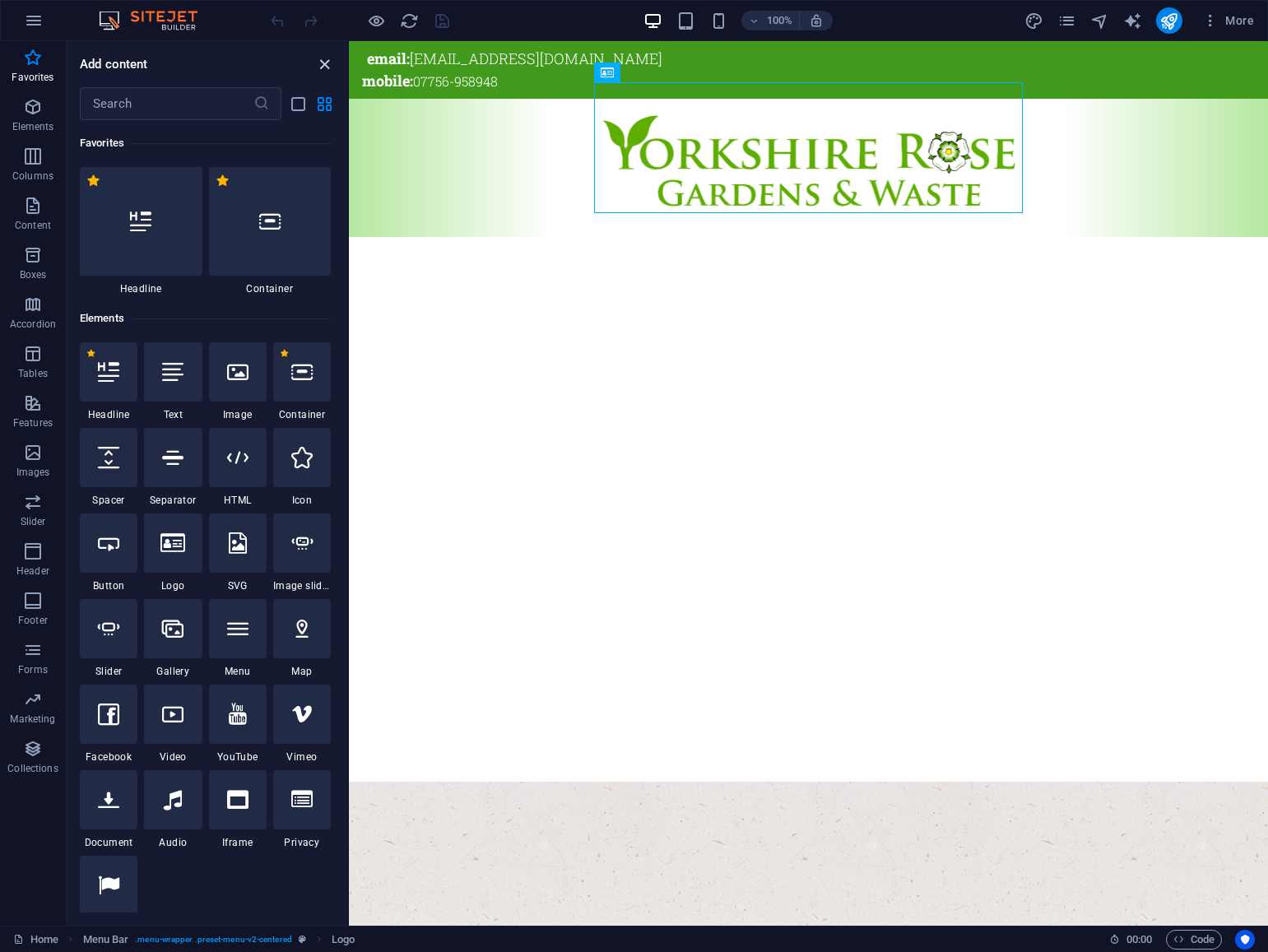
click at [329, 66] on icon "close panel" at bounding box center [325, 65] width 19 height 19
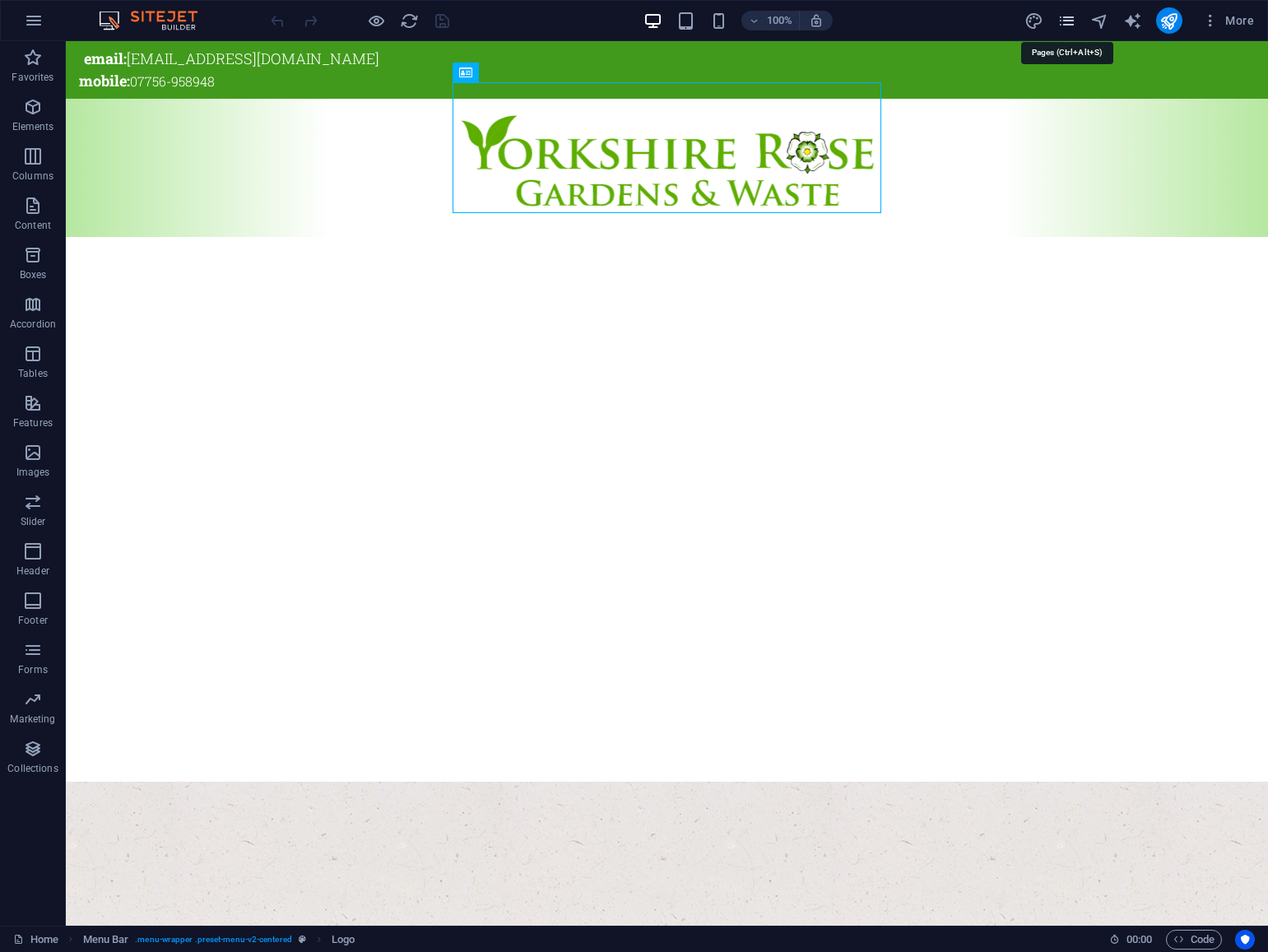
click at [1067, 22] on icon "pages" at bounding box center [1067, 21] width 19 height 19
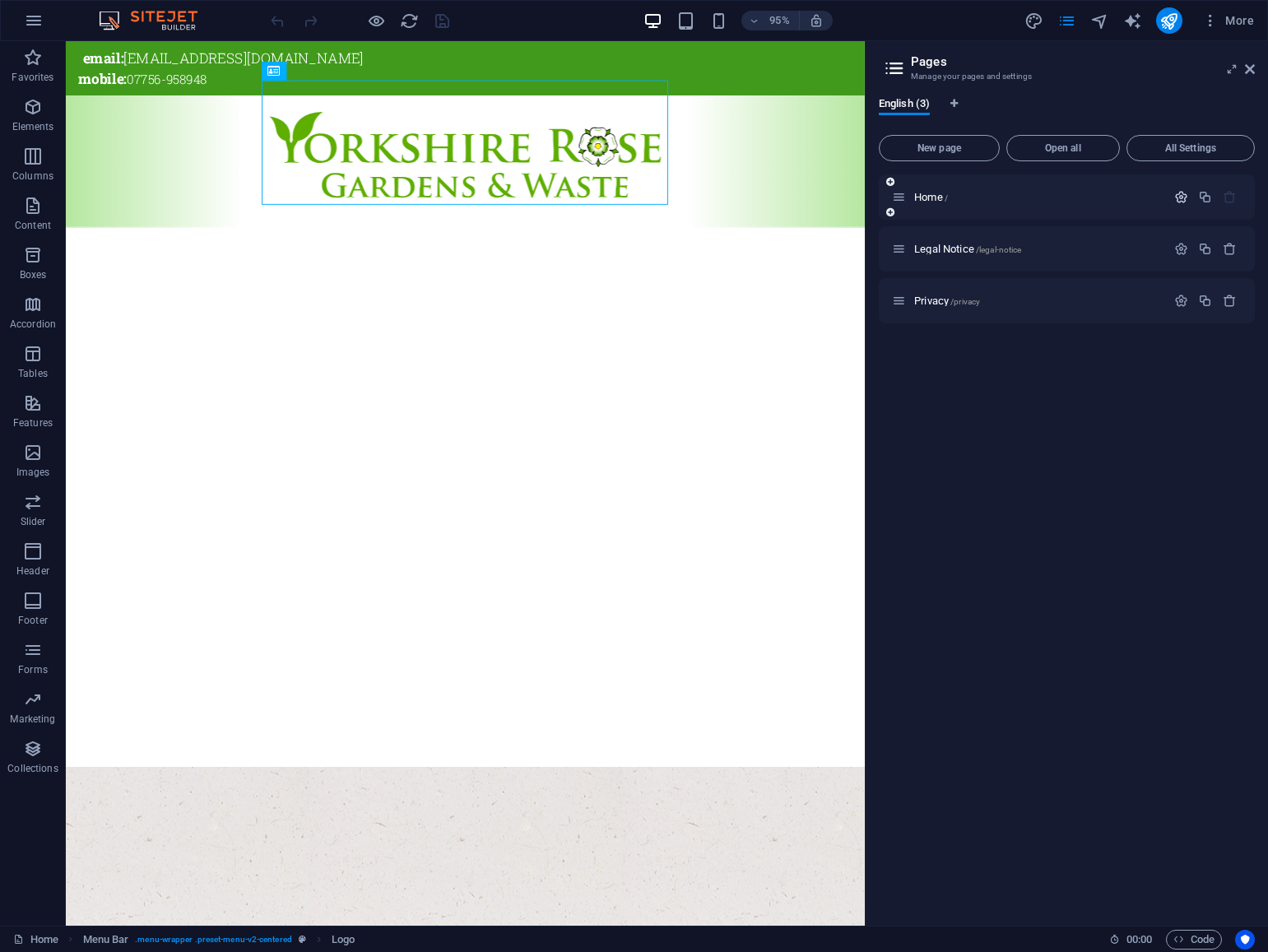
click at [1180, 198] on icon "button" at bounding box center [1181, 197] width 14 height 14
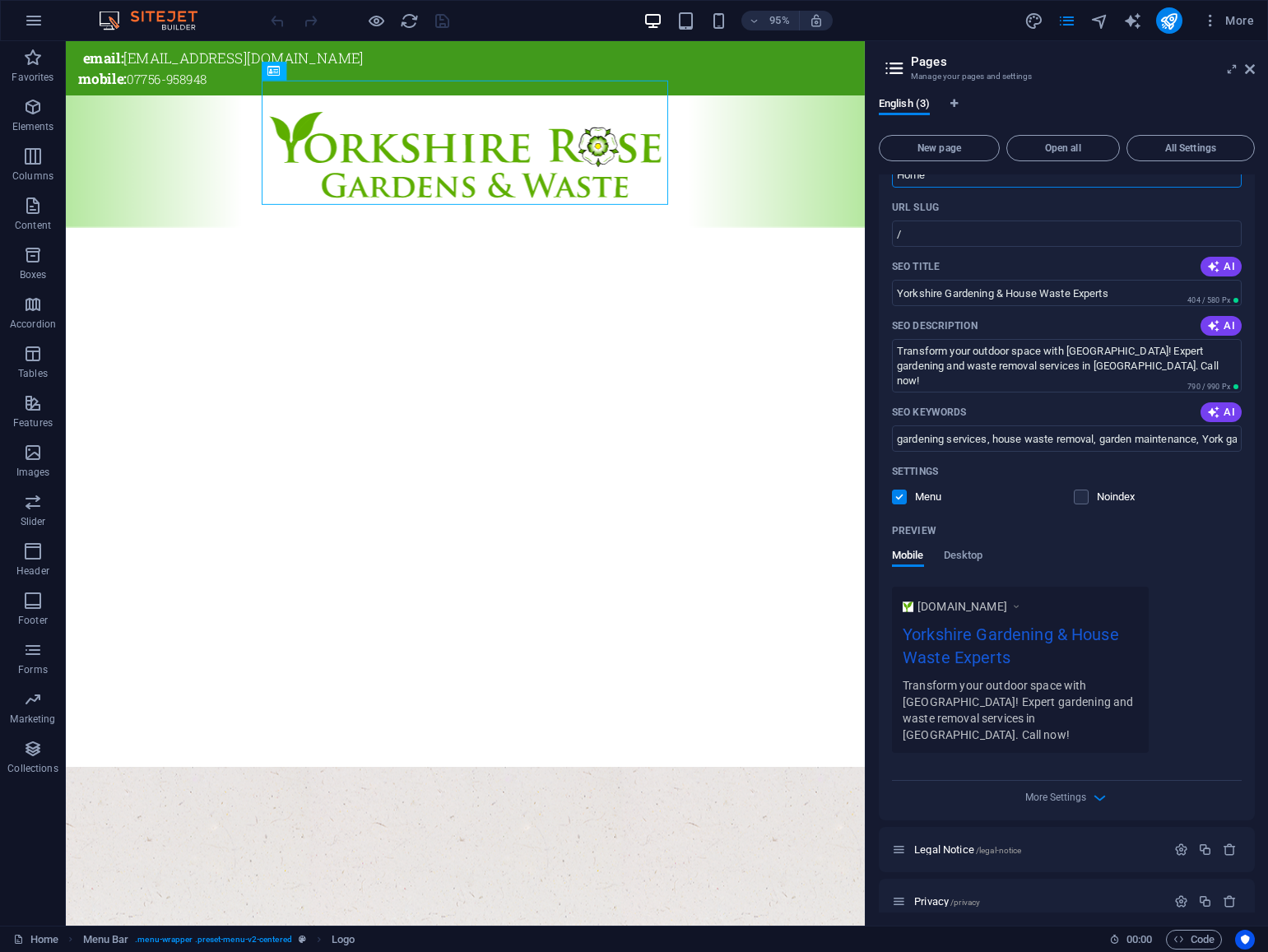
scroll to position [87, 0]
click at [1085, 780] on div "More Settings" at bounding box center [1067, 793] width 350 height 26
click at [1094, 787] on icon "button" at bounding box center [1100, 796] width 19 height 19
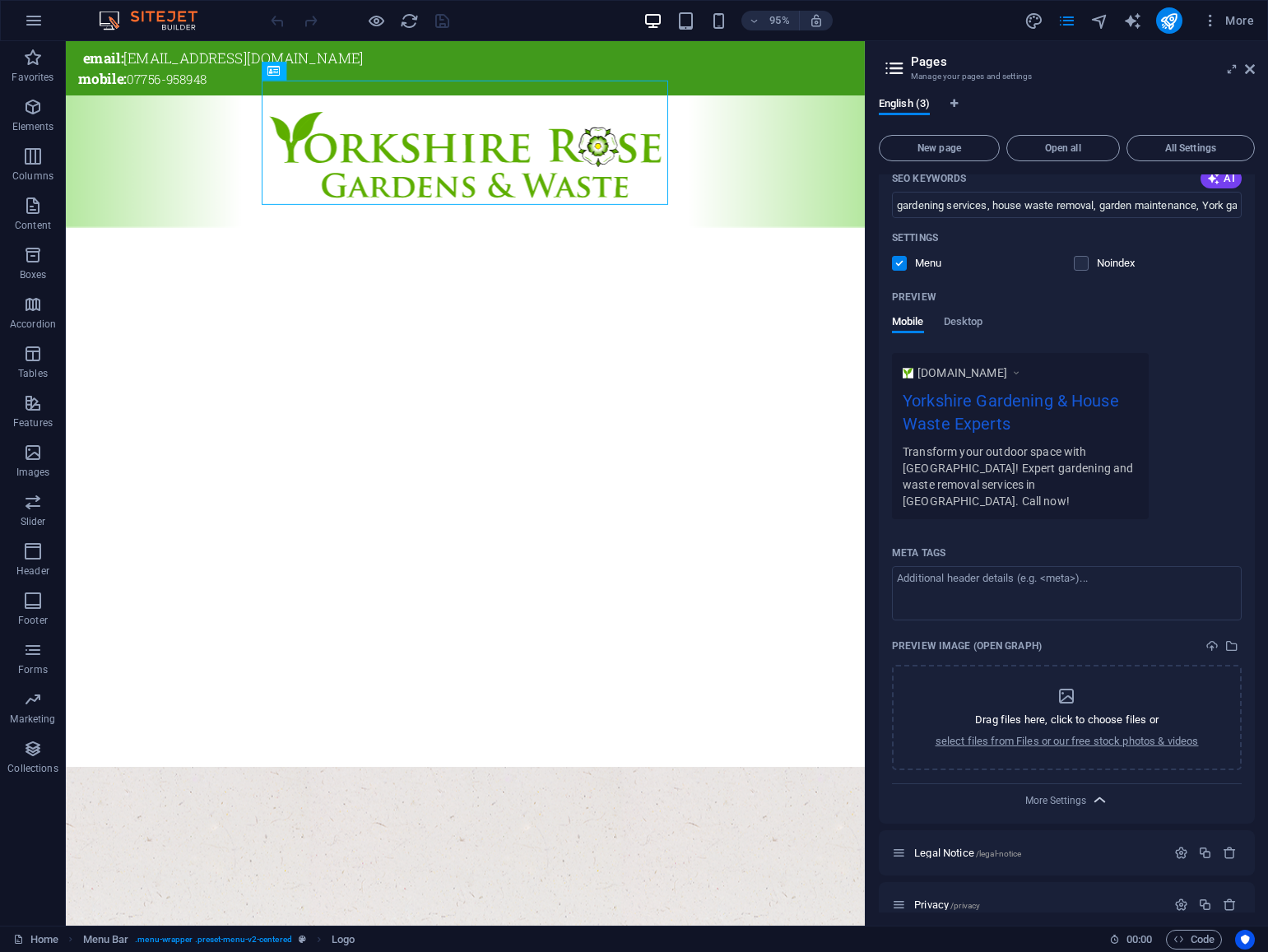
scroll to position [323, 0]
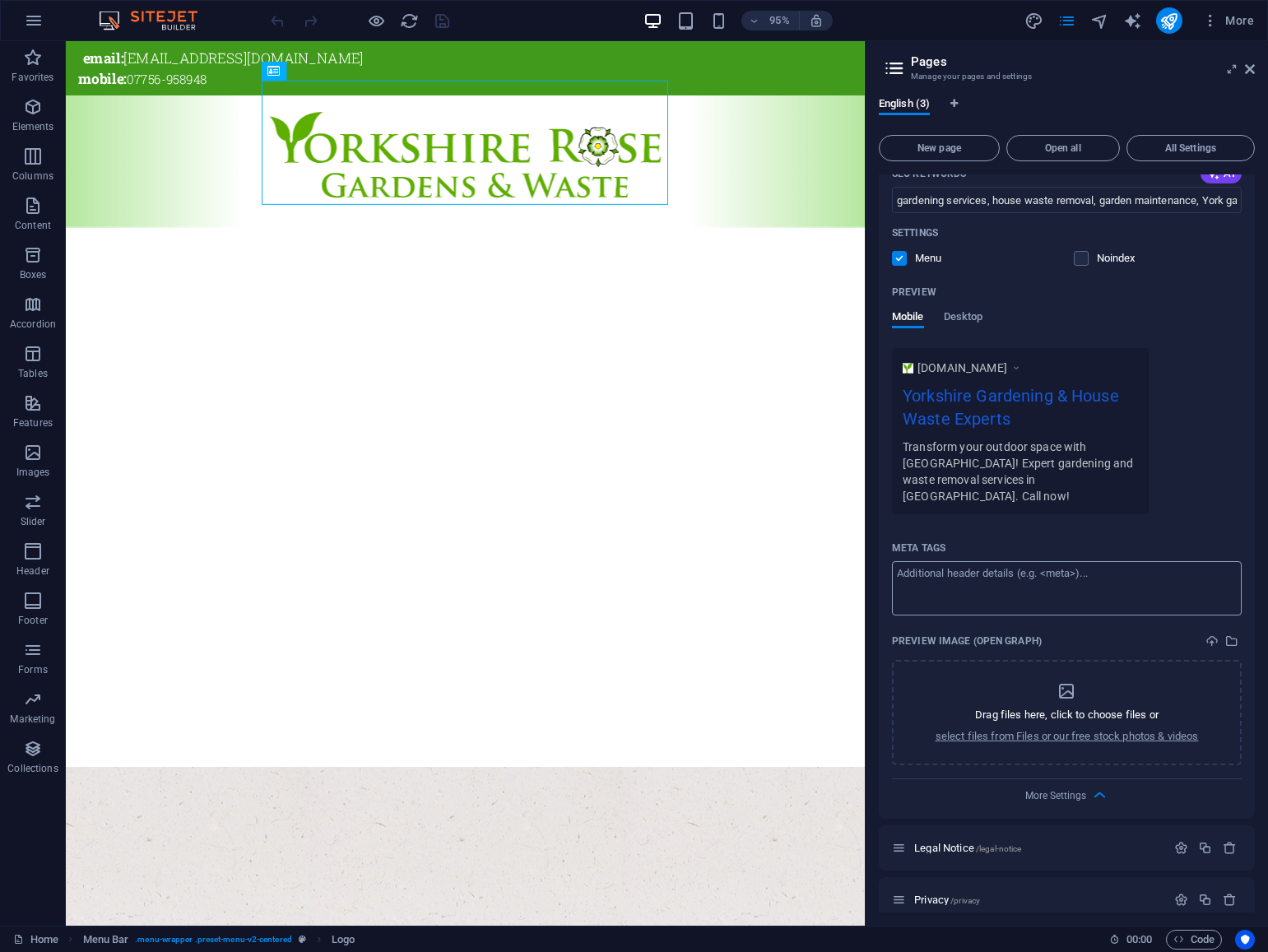
click at [1089, 561] on textarea "Meta tags ​" at bounding box center [1067, 588] width 350 height 54
click at [969, 320] on span "Desktop" at bounding box center [964, 318] width 40 height 23
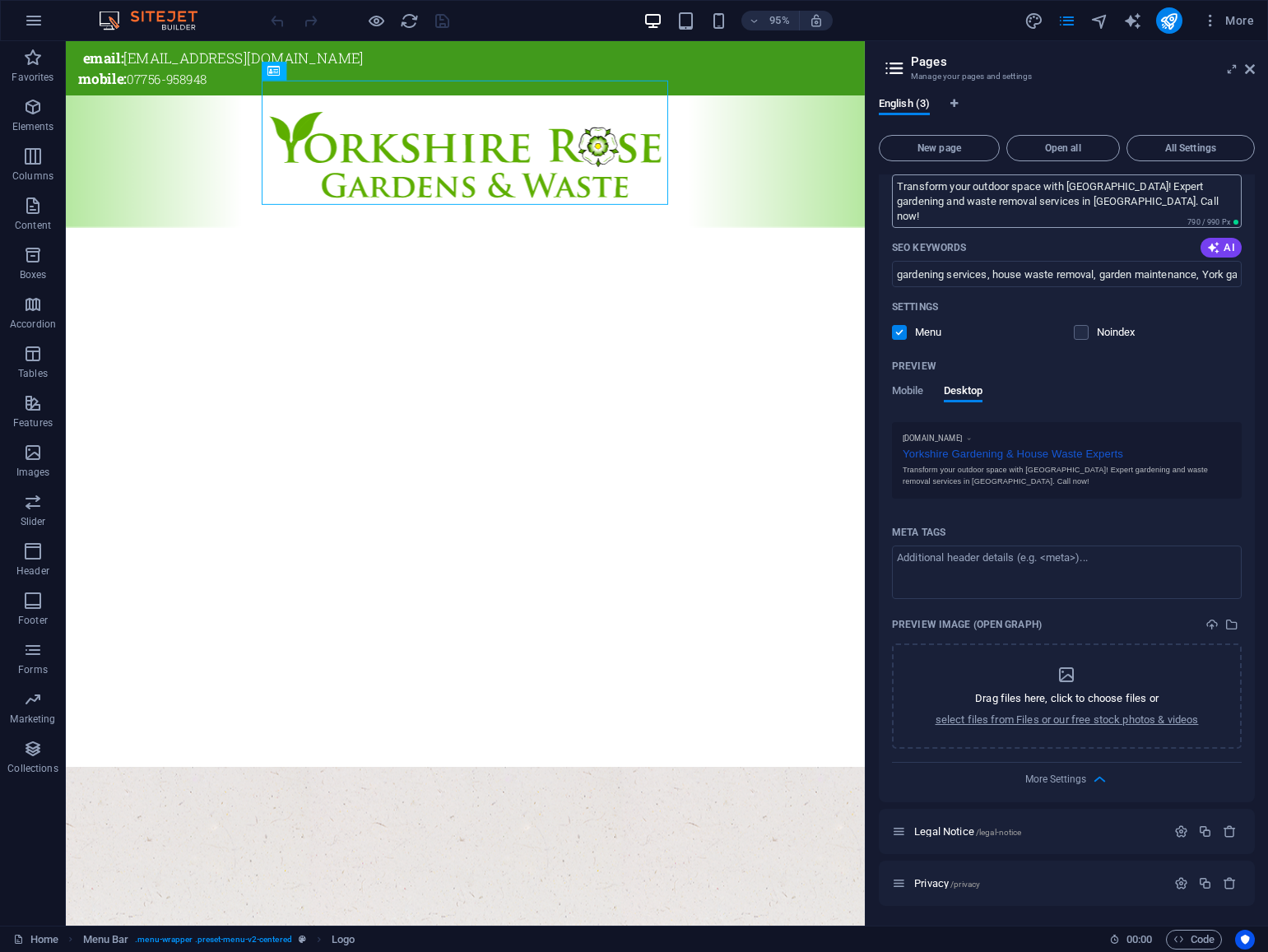
click at [1190, 187] on textarea "Transform your outdoor space with Yorkshire Rose Gardens! Expert gardening and …" at bounding box center [1067, 201] width 350 height 54
click at [1146, 200] on textarea "Transform your outdoor space with Yorkshire Rose Gardens Expert gardening and w…" at bounding box center [1067, 201] width 350 height 54
drag, startPoint x: 1071, startPoint y: 188, endPoint x: 1083, endPoint y: 201, distance: 17.7
click at [1083, 201] on textarea "Transform your outdoor space with Yorkshire Rose Gardens Expert gardening and w…" at bounding box center [1067, 201] width 350 height 54
paste textarea "rose gardening and waste removal expert"
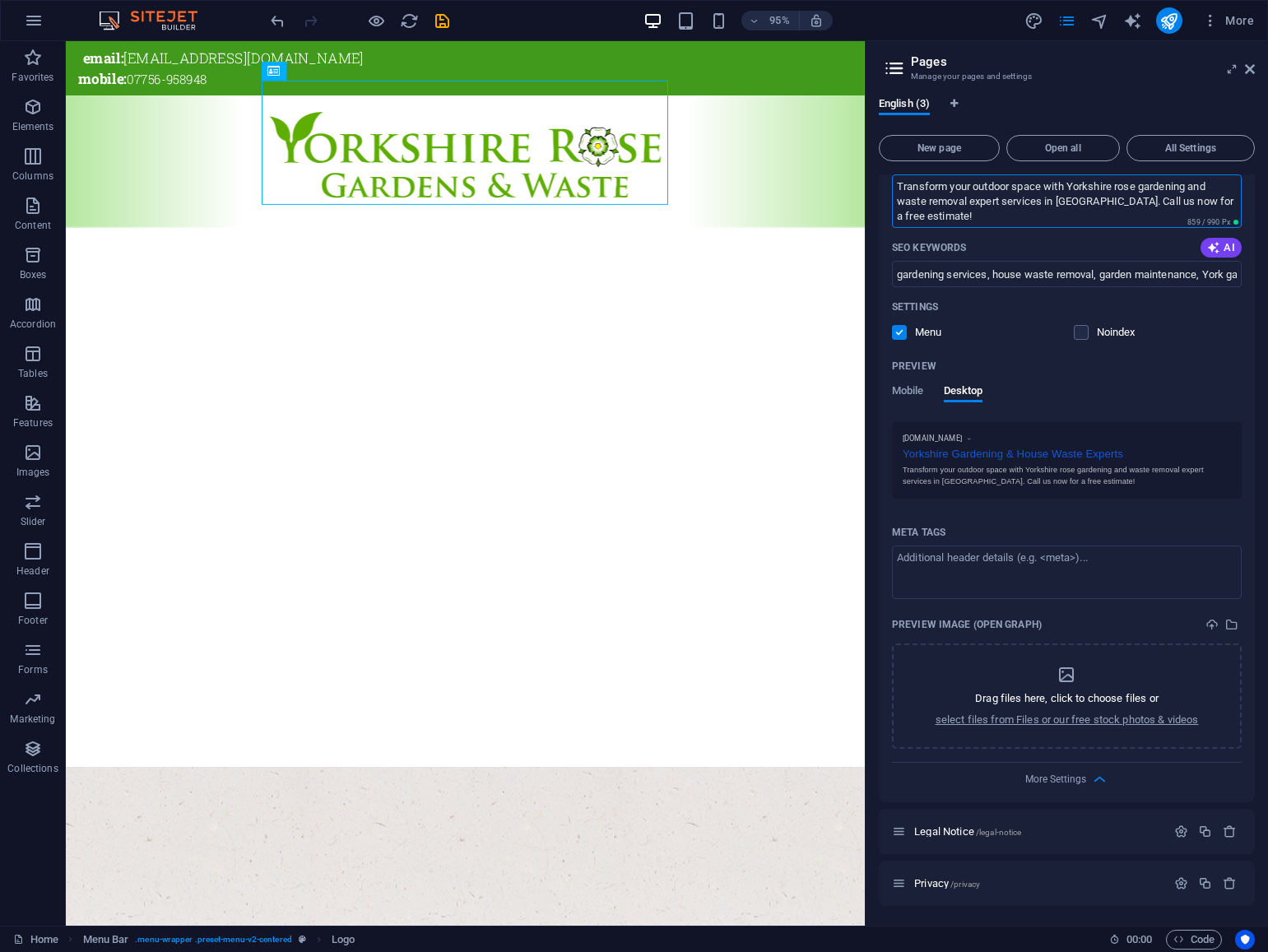
click at [1124, 188] on textarea "Transform your outdoor space with Yorkshire rose gardening and waste removal ex…" at bounding box center [1067, 201] width 350 height 54
click at [1146, 189] on textarea "Transform your outdoor space with Yorkshire Rose gardening and waste removal ex…" at bounding box center [1067, 201] width 350 height 54
click at [1194, 187] on textarea "Transform your outdoor space with Yorkshire Rose Gardening and waste removal ex…" at bounding box center [1067, 201] width 350 height 54
click at [904, 204] on textarea "Transform your outdoor space with Yorkshire Rose Gardens and waste removal expe…" at bounding box center [1067, 201] width 350 height 54
click at [1184, 188] on textarea "Transform your outdoor space with Yorkshire Rose Gardens and Waste removal expe…" at bounding box center [1067, 201] width 350 height 54
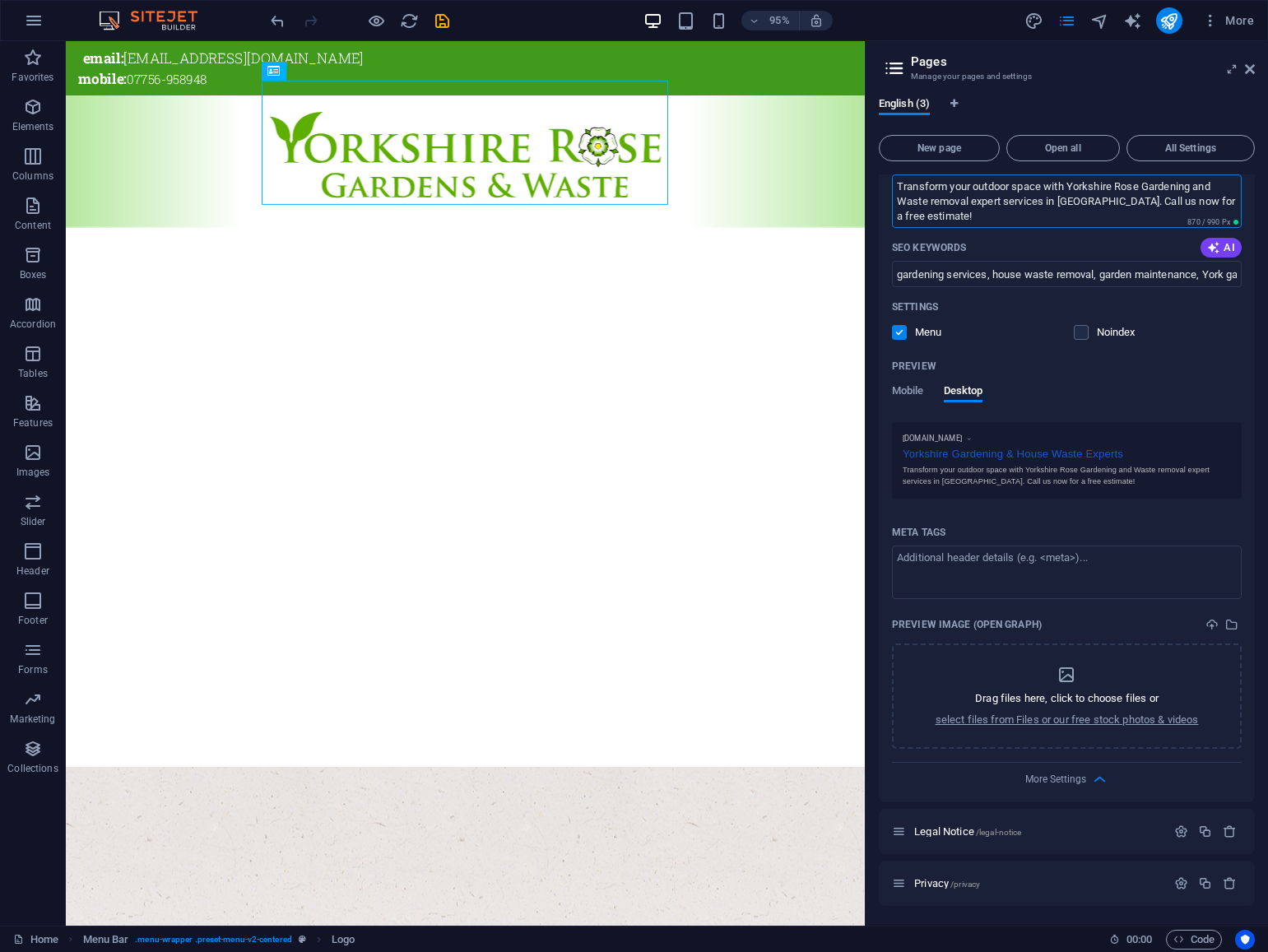
drag, startPoint x: 1003, startPoint y: 201, endPoint x: 1040, endPoint y: 201, distance: 37.0
click at [1040, 201] on textarea "Transform your outdoor space with Yorkshire Rose Gardening and Waste removal ex…" at bounding box center [1067, 201] width 350 height 54
type textarea "Transform your outdoor space with Yorkshire Rose Gardening and Waste removal ex…"
click at [1238, 22] on span "More" at bounding box center [1228, 20] width 52 height 16
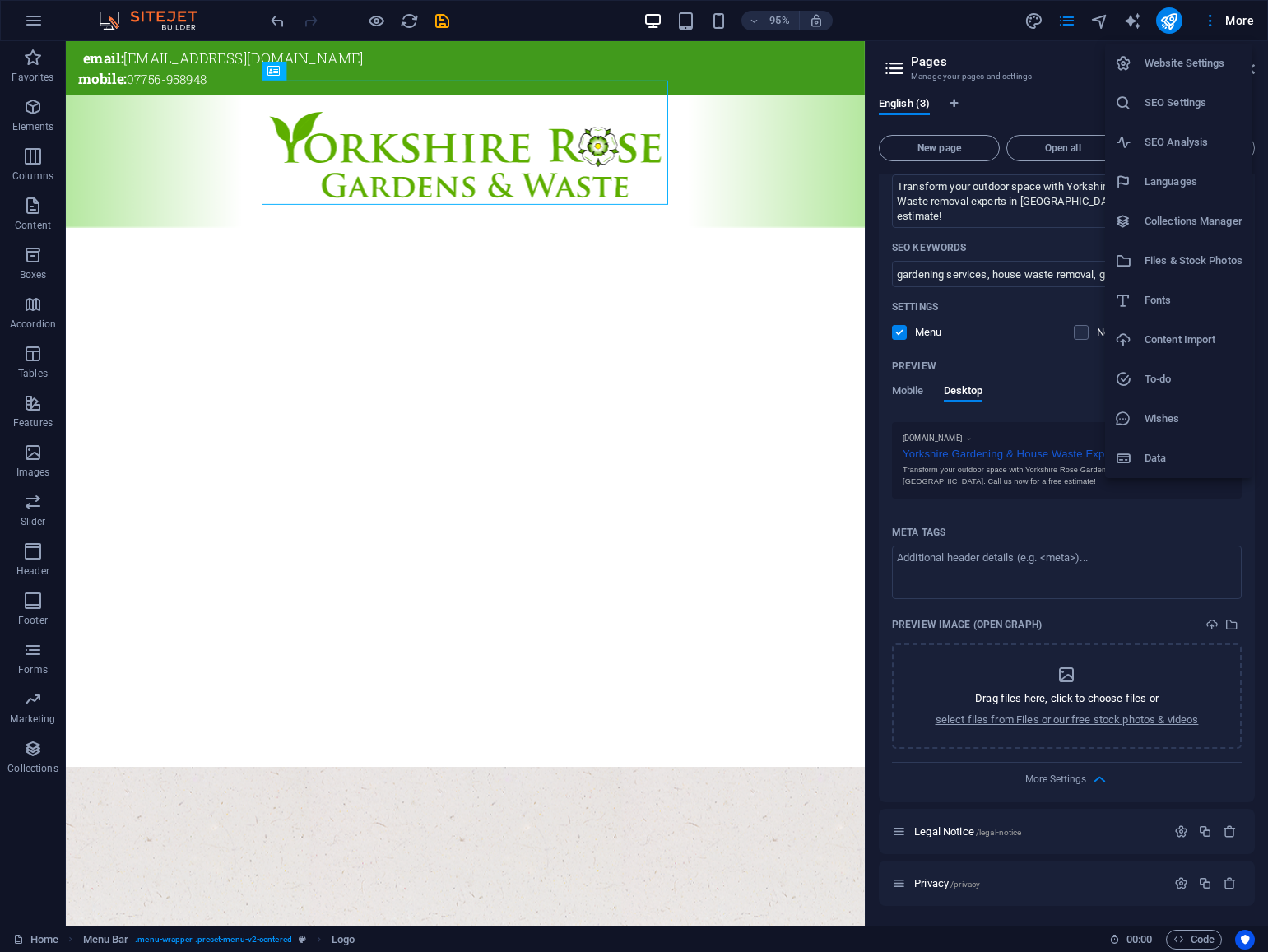
click at [1176, 102] on h6 "SEO Settings" at bounding box center [1193, 102] width 98 height 20
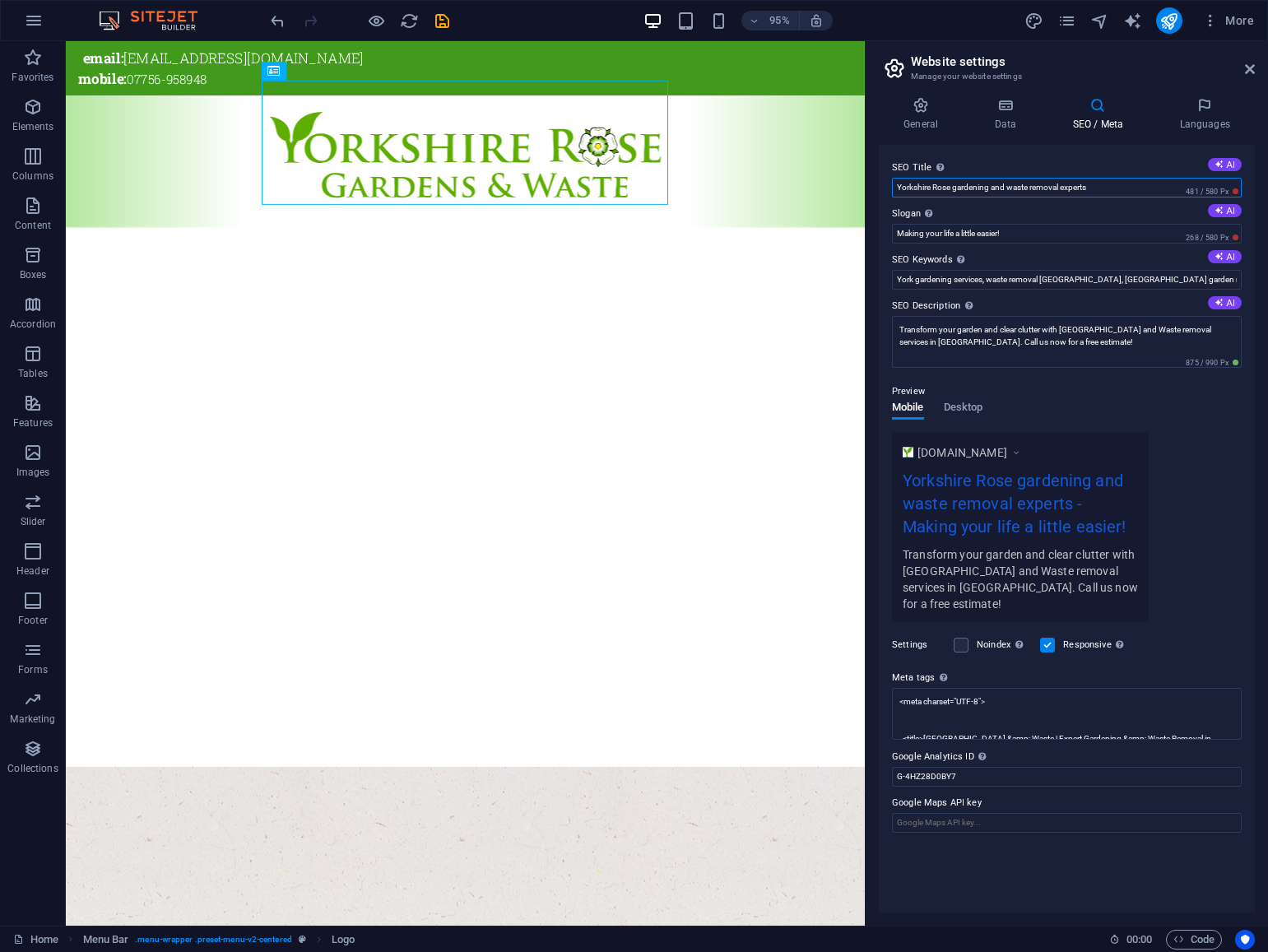
click at [958, 190] on input "Yorkshire Rose gardening and waste removal experts" at bounding box center [1067, 187] width 350 height 20
click at [1014, 190] on input "Yorkshire Rose Gardening and waste removal experts" at bounding box center [1067, 187] width 350 height 20
type input "Yorkshire Rose Gardening and Waste removal experts"
click at [1035, 280] on input "York gardening services, waste removal [GEOGRAPHIC_DATA], [GEOGRAPHIC_DATA] gar…" at bounding box center [1067, 280] width 350 height 20
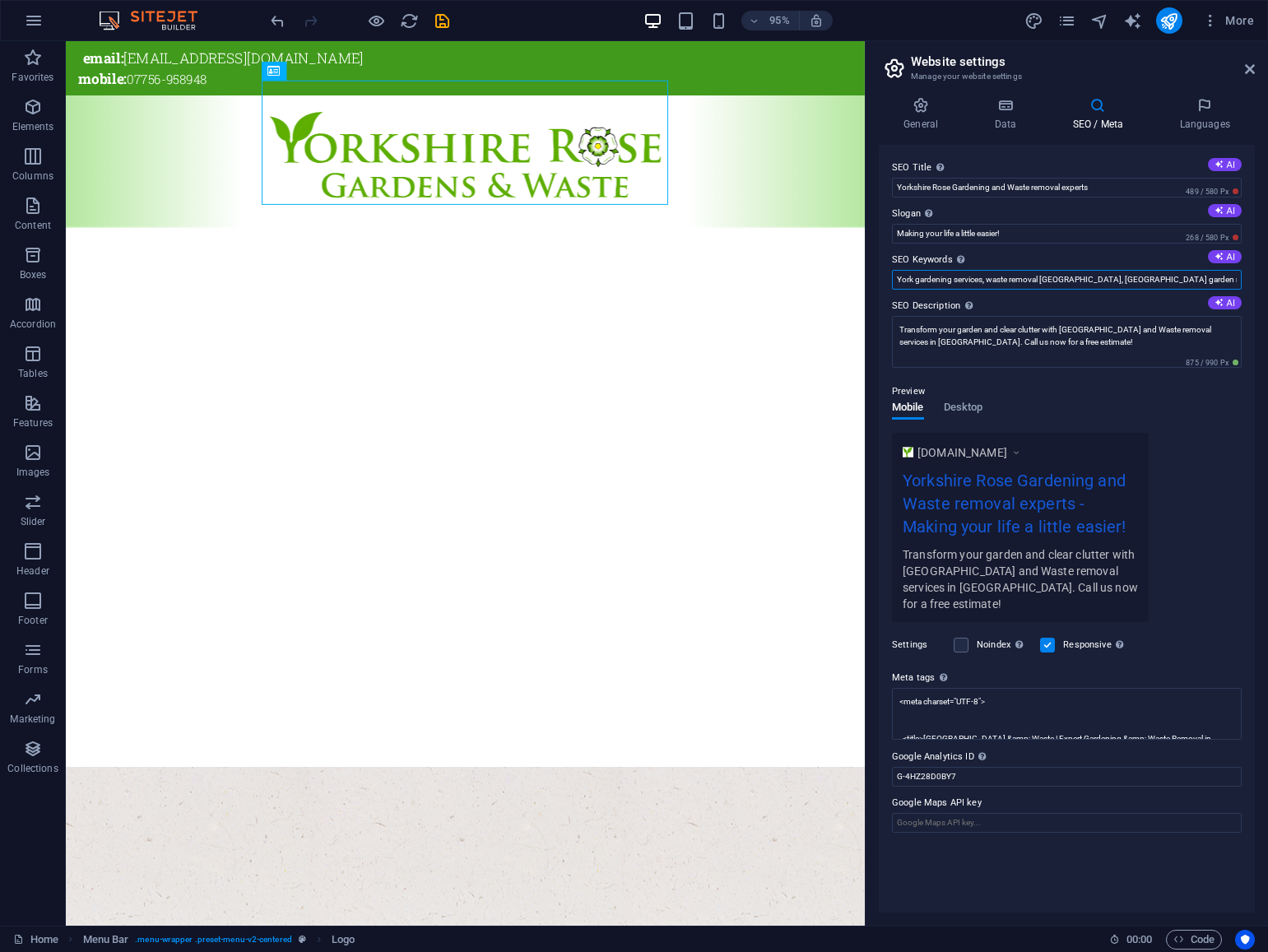
click at [1037, 280] on input "York gardening services, waste removal [GEOGRAPHIC_DATA], [GEOGRAPHIC_DATA] gar…" at bounding box center [1067, 280] width 350 height 20
click at [989, 188] on input "Yorkshire Rose Gardening and Waste removal experts" at bounding box center [1067, 187] width 350 height 20
click at [993, 188] on input "Yorkshire Rose Gardening and Waste removal experts" at bounding box center [1067, 187] width 350 height 20
click at [1006, 281] on input "York gardening services, waste removal [GEOGRAPHIC_DATA], [GEOGRAPHIC_DATA] gar…" at bounding box center [1067, 280] width 350 height 20
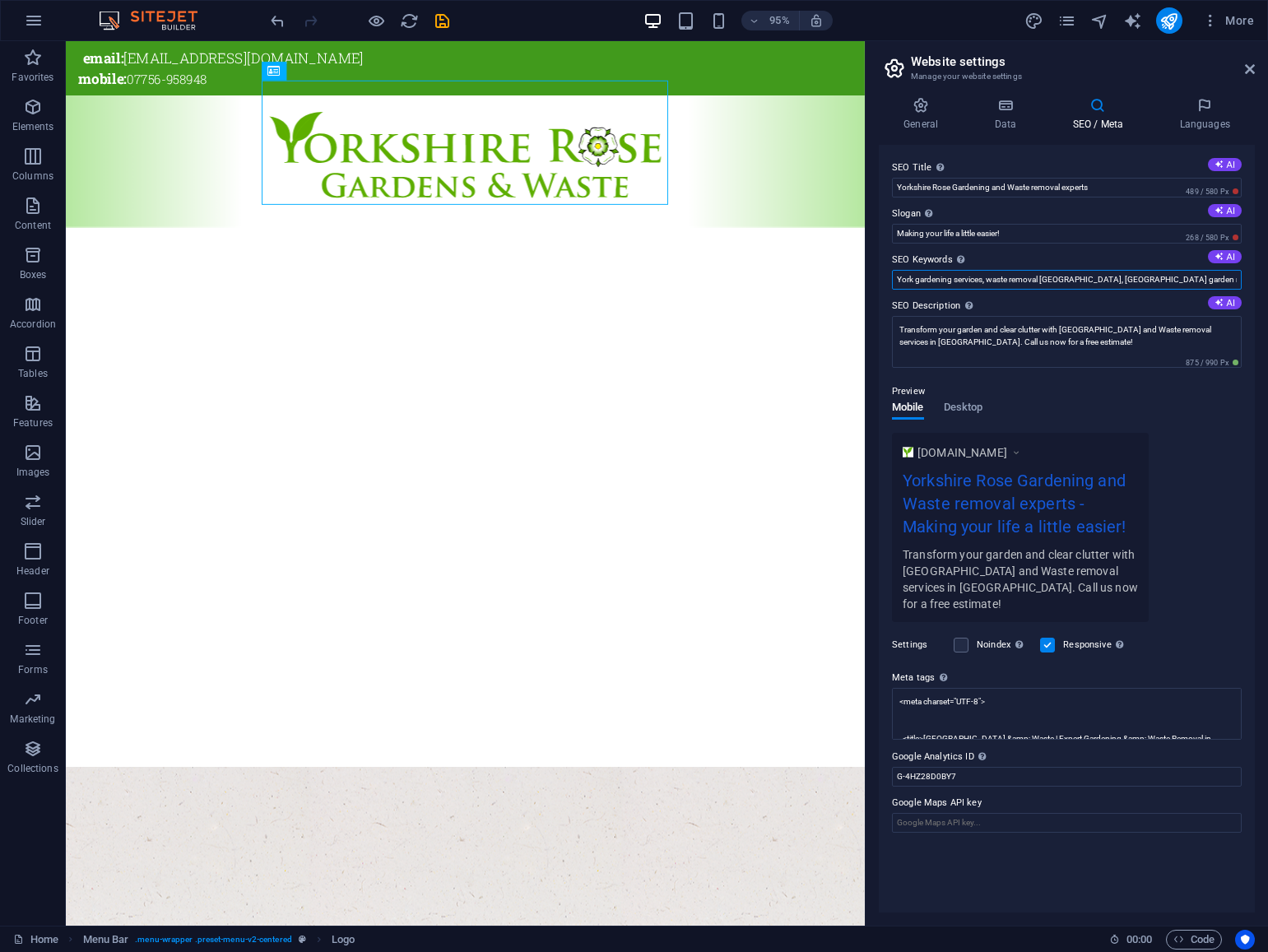
click at [1006, 281] on input "York gardening services, waste removal [GEOGRAPHIC_DATA], [GEOGRAPHIC_DATA] gar…" at bounding box center [1067, 280] width 350 height 20
click at [1071, 24] on icon "pages" at bounding box center [1067, 21] width 19 height 19
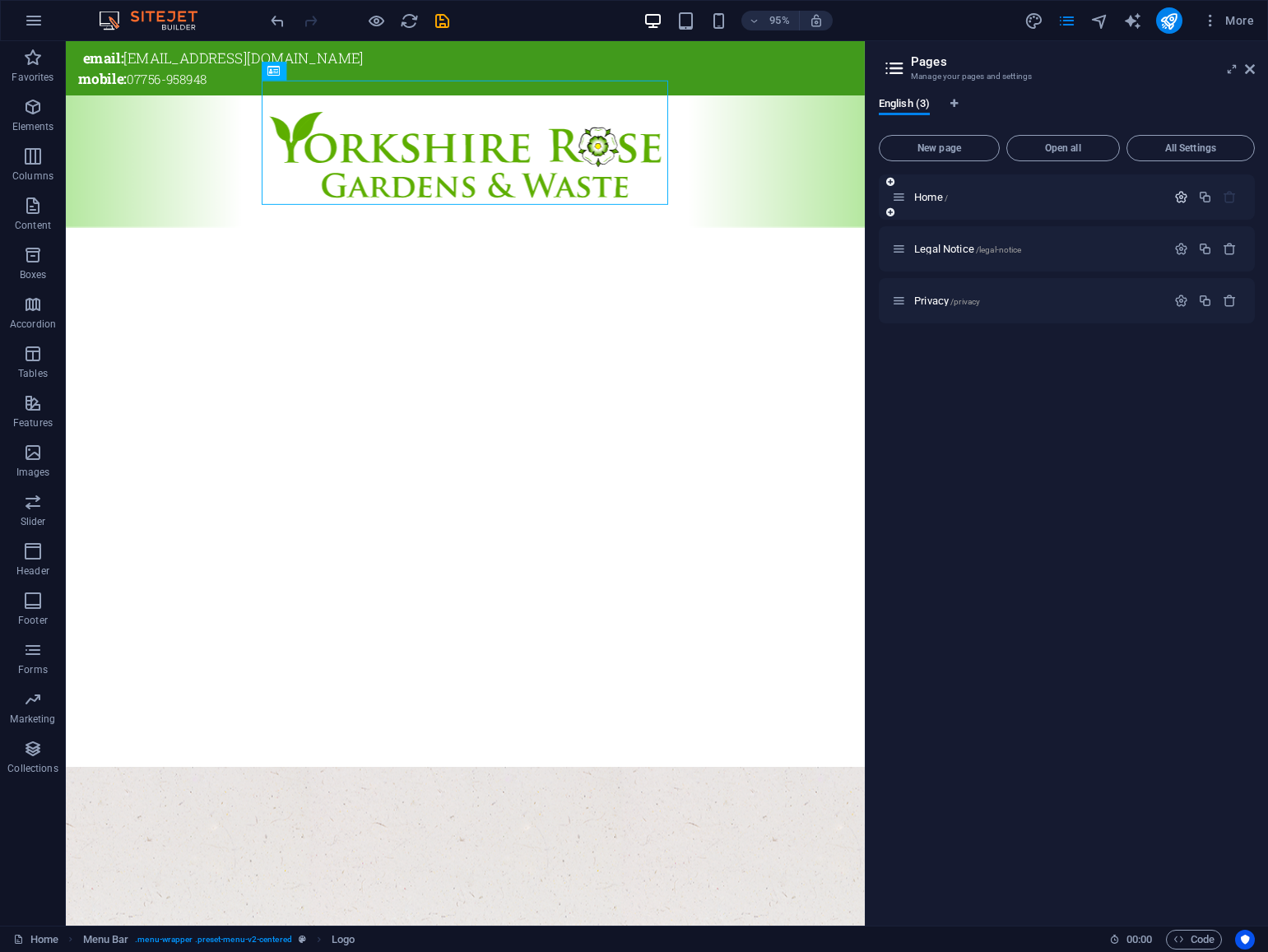
click at [1181, 199] on icon "button" at bounding box center [1181, 197] width 14 height 14
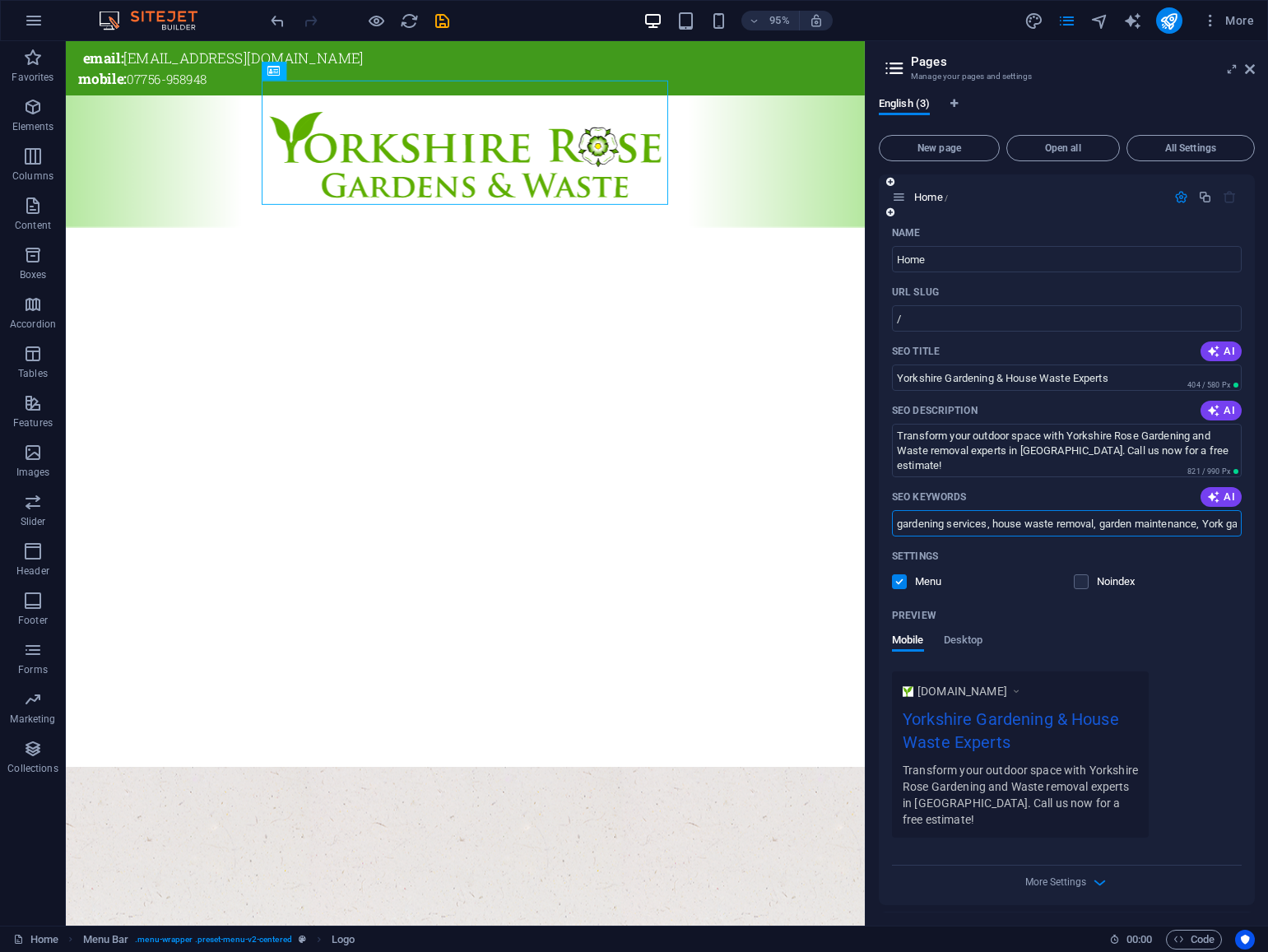
click at [991, 523] on input "gardening services, house waste removal, garden maintenance, York gardens, prof…" at bounding box center [1067, 523] width 350 height 26
paste input "York gardening services, waste removal [GEOGRAPHIC_DATA], [GEOGRAPHIC_DATA] gar…"
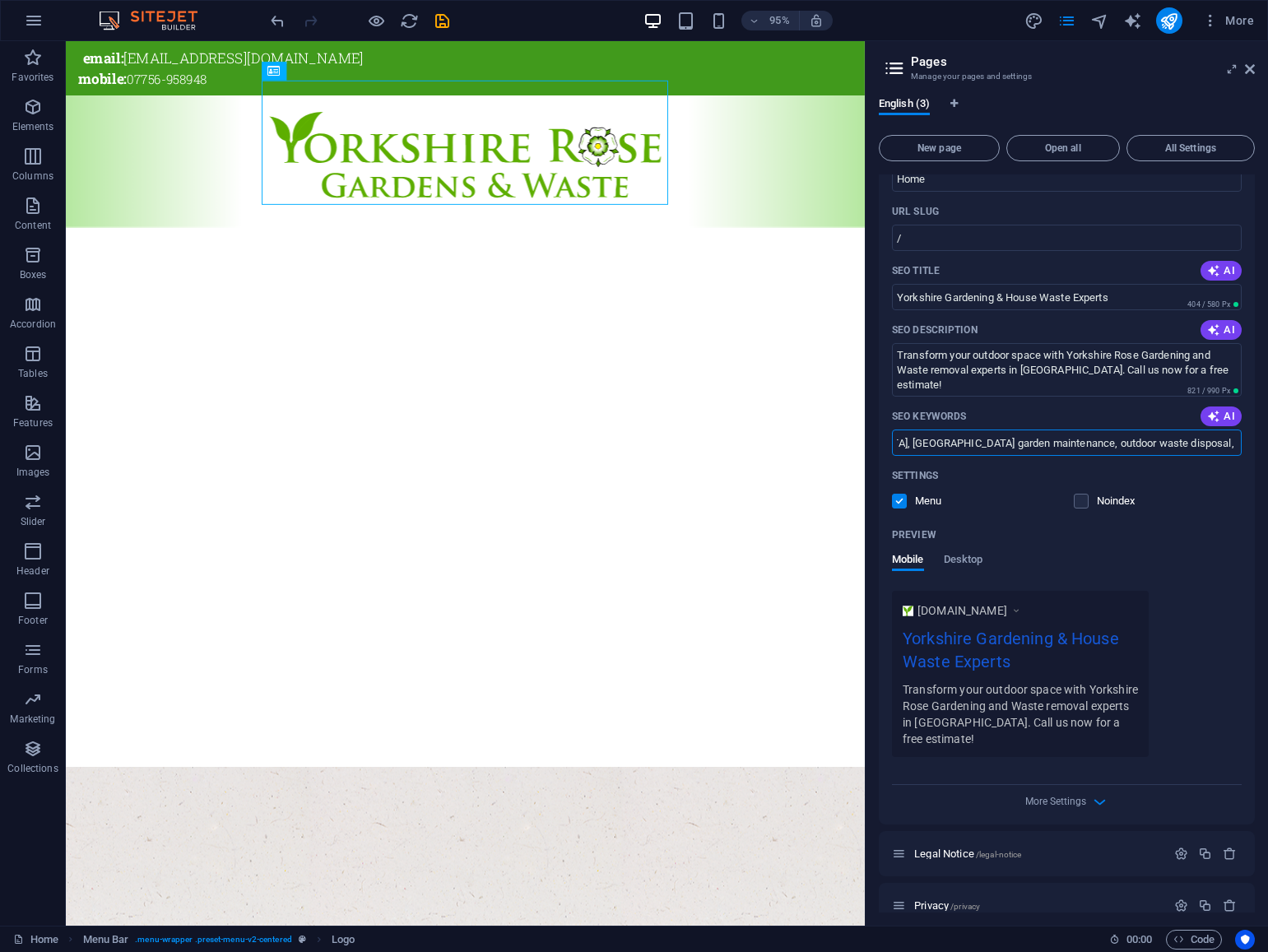
scroll to position [87, 0]
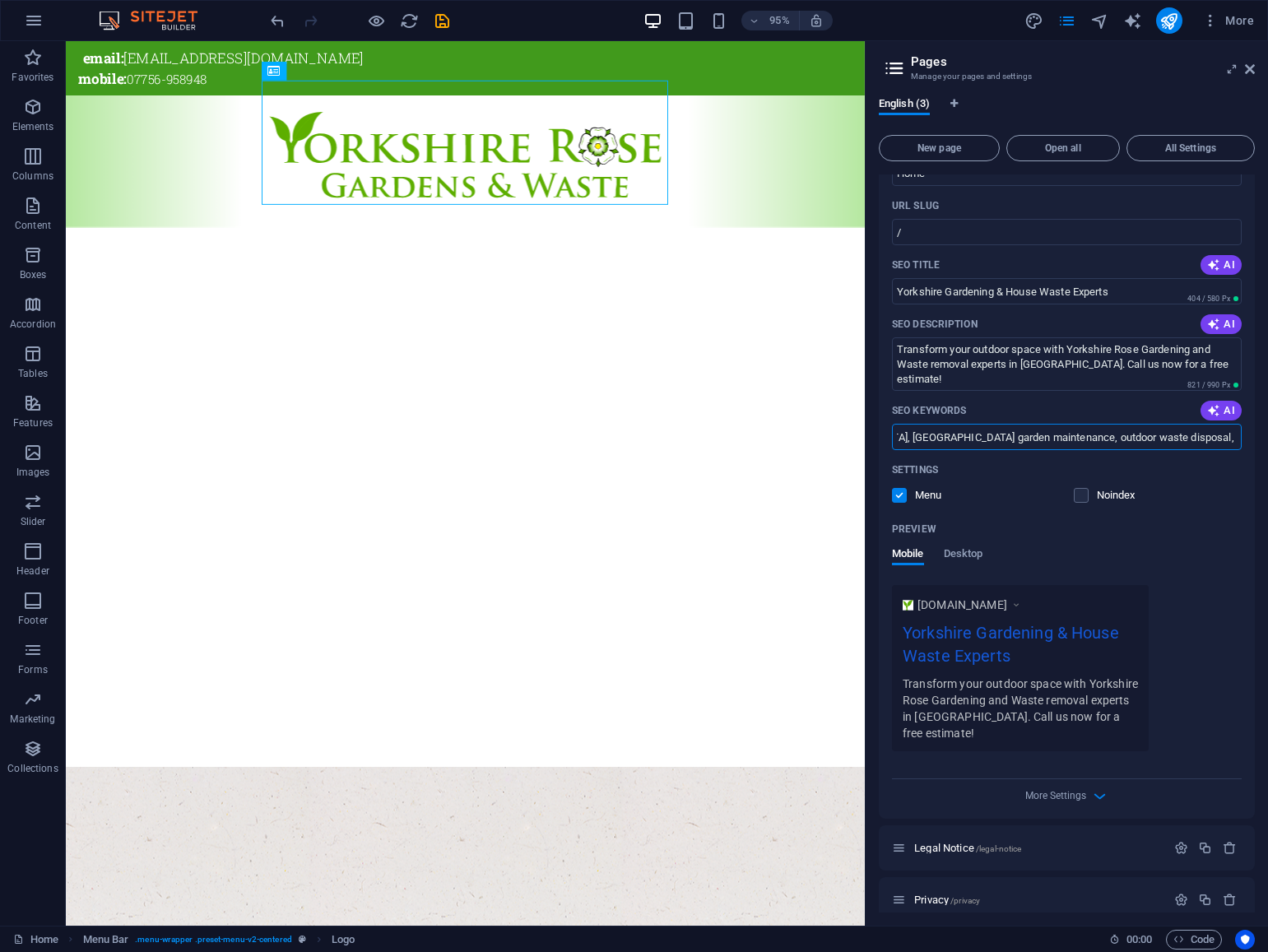
type input "York gardening services, waste removal [GEOGRAPHIC_DATA], [GEOGRAPHIC_DATA] gar…"
click at [1087, 780] on div "More Settings" at bounding box center [1067, 793] width 350 height 26
click at [1097, 787] on icon "button" at bounding box center [1100, 796] width 19 height 19
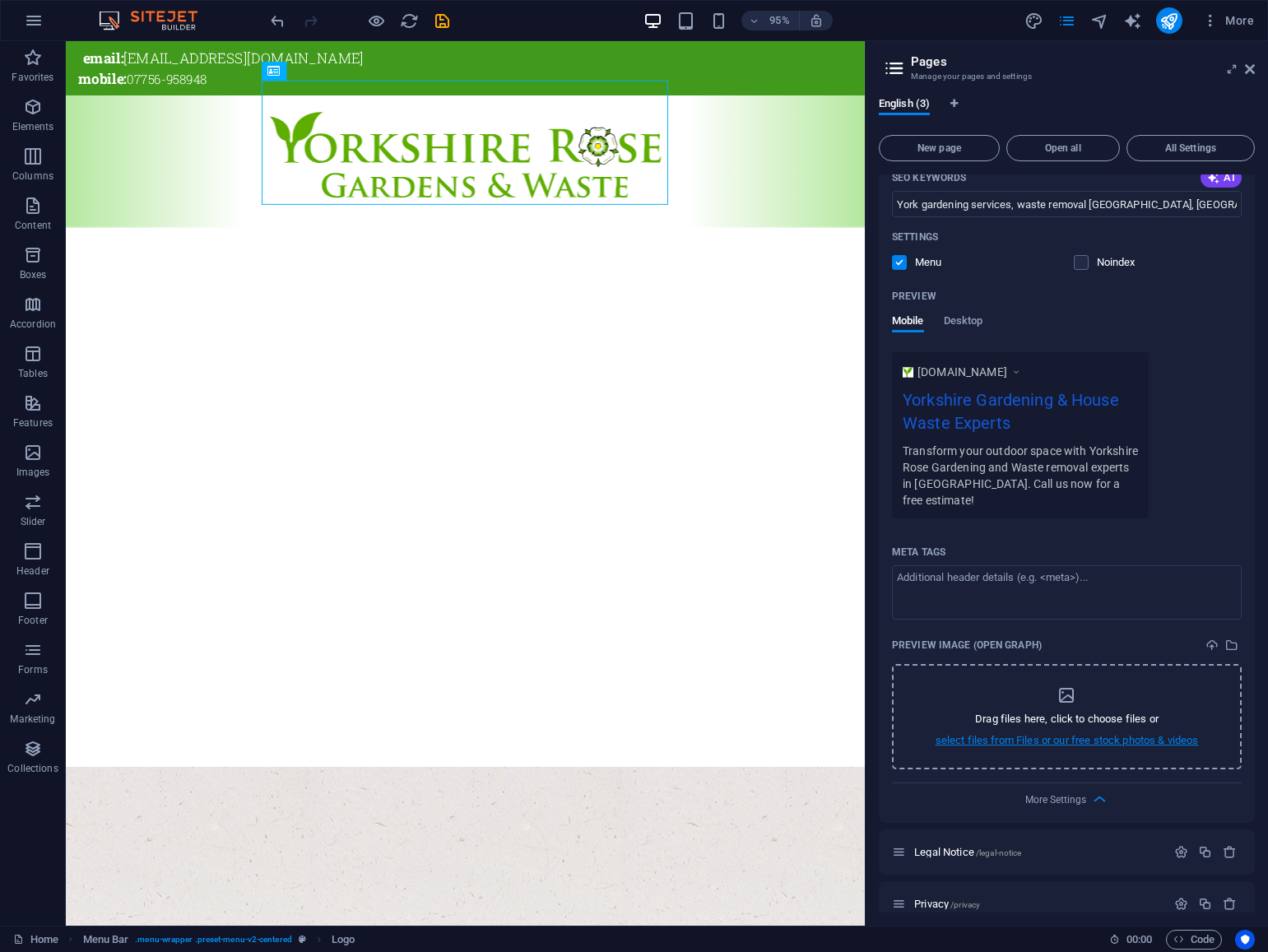
scroll to position [323, 0]
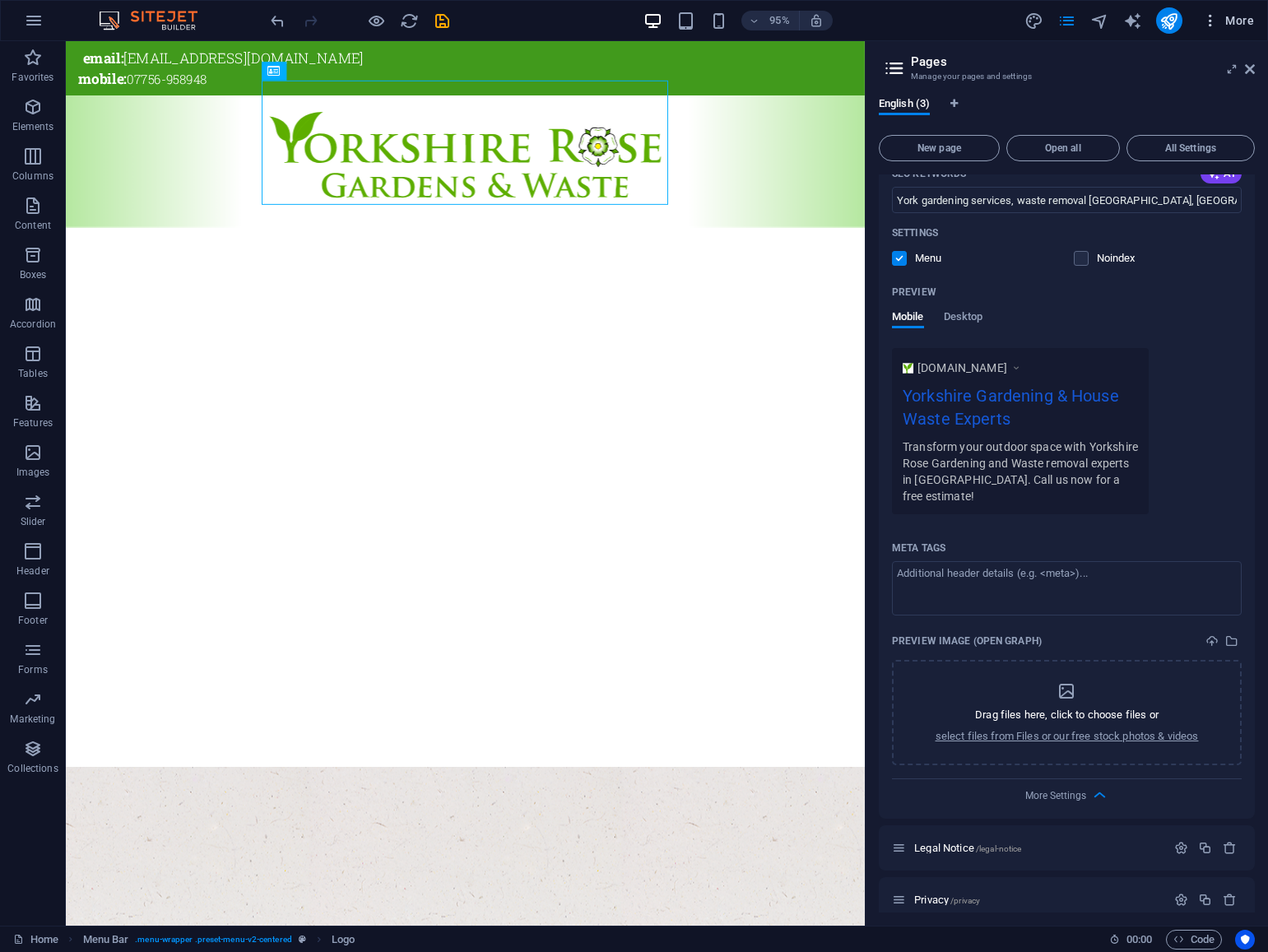
click at [1245, 21] on span "More" at bounding box center [1228, 20] width 52 height 16
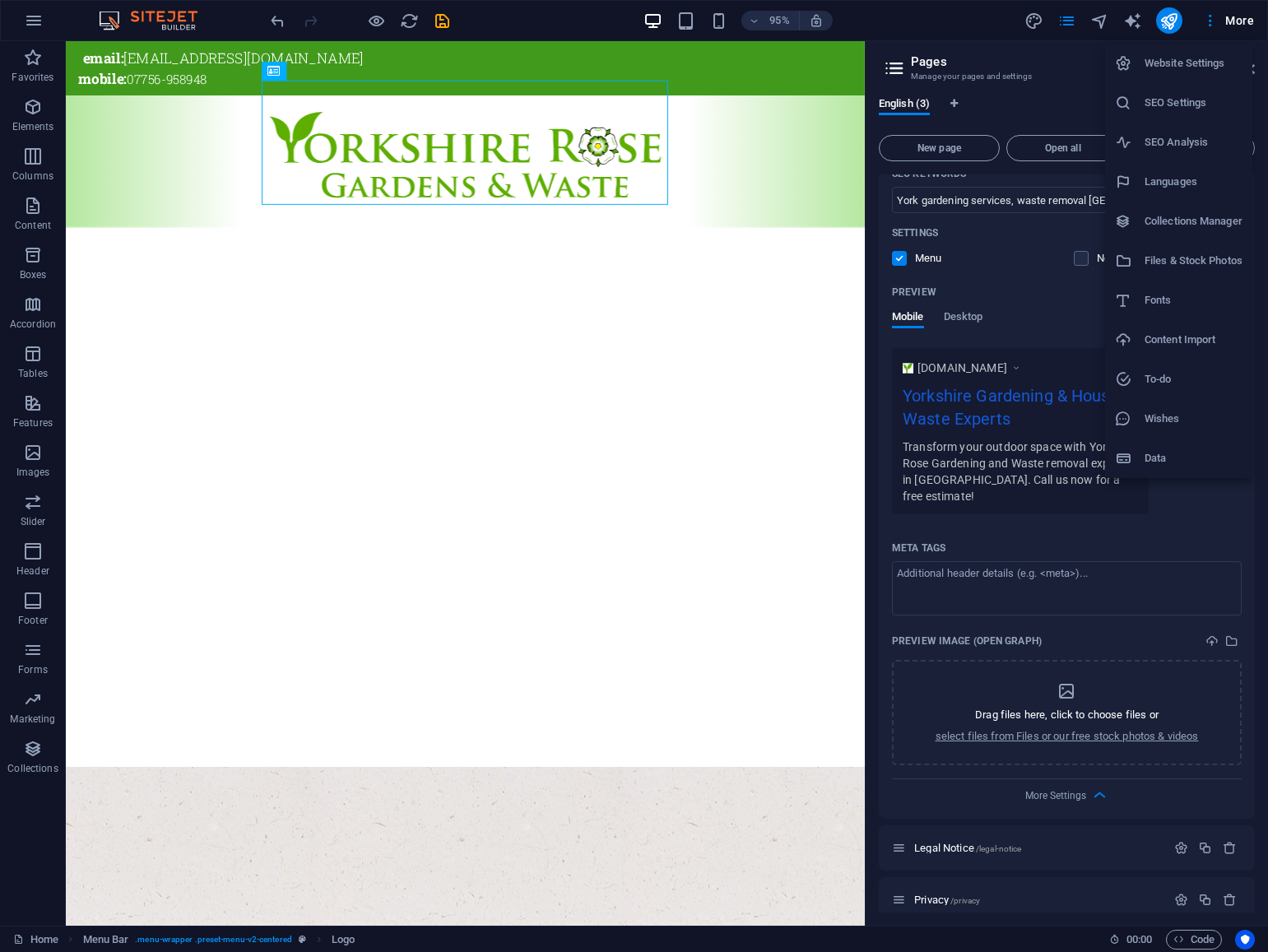
click at [1174, 106] on h6 "SEO Settings" at bounding box center [1193, 102] width 98 height 20
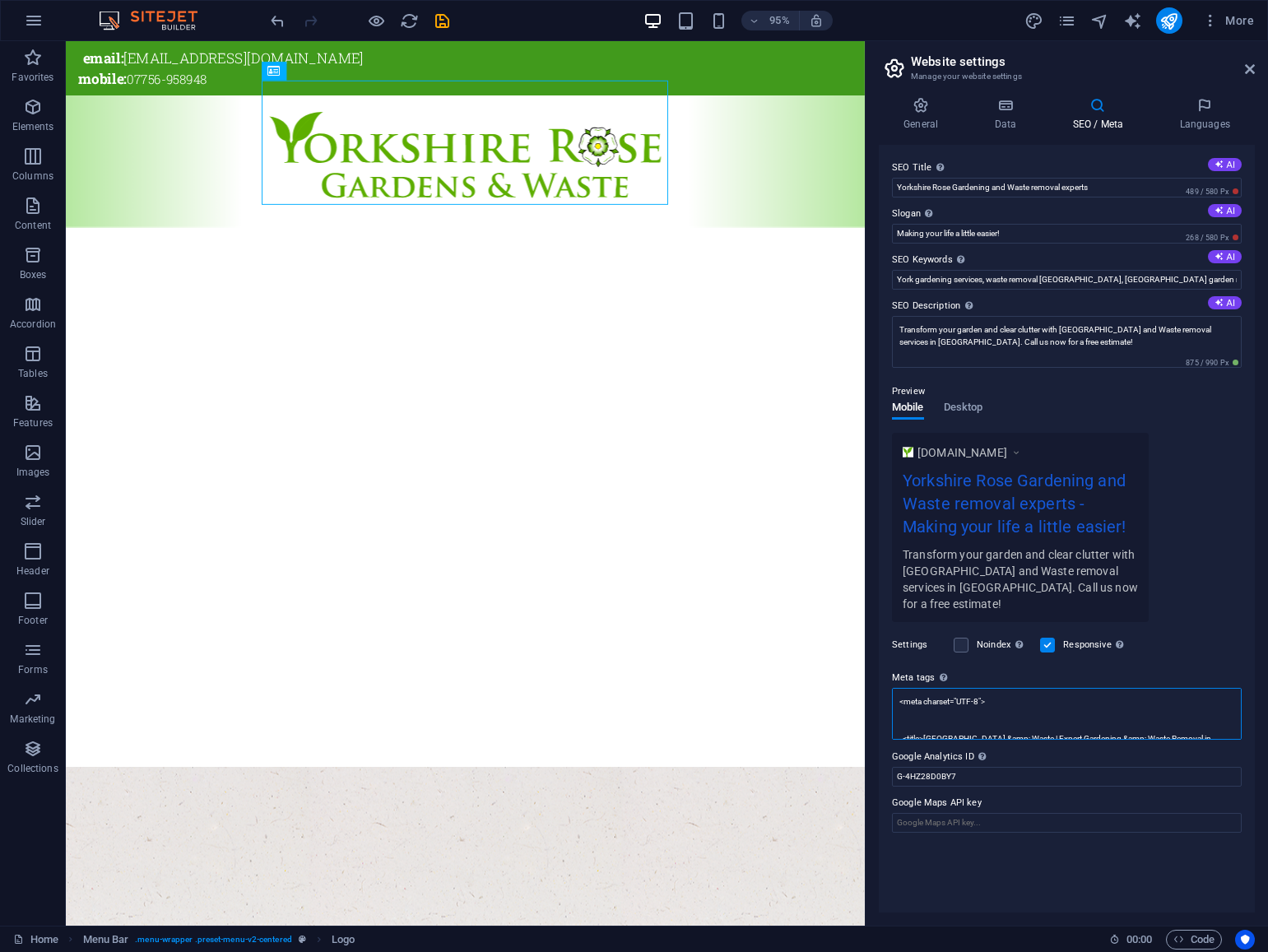
click at [1005, 718] on textarea "<meta charset="UTF-8"> <title>[GEOGRAPHIC_DATA] &amp; Waste | Expert Gardening …" at bounding box center [1067, 714] width 350 height 52
click at [1071, 22] on icon "pages" at bounding box center [1067, 21] width 19 height 19
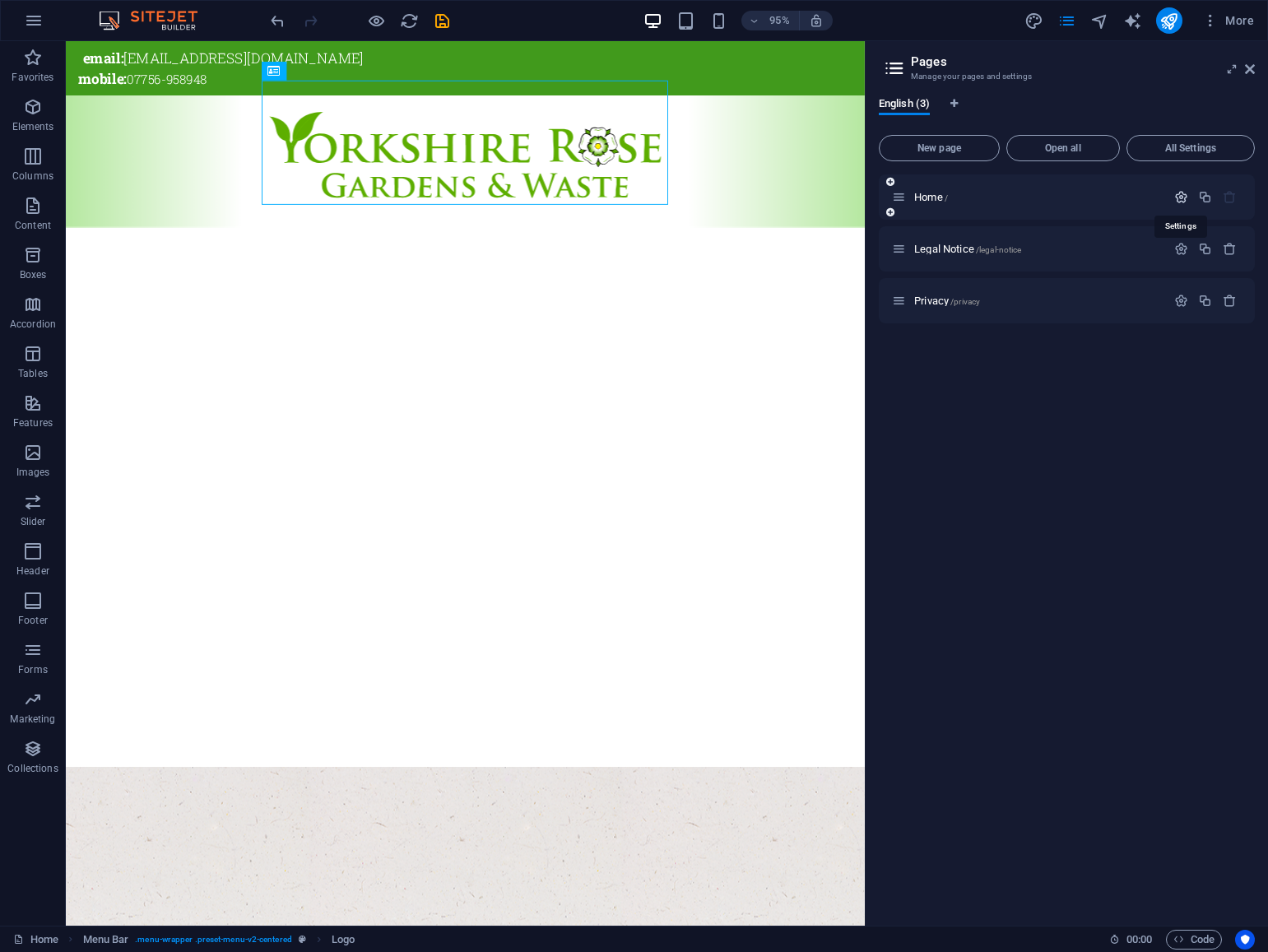
click at [1181, 197] on icon "button" at bounding box center [1181, 197] width 14 height 14
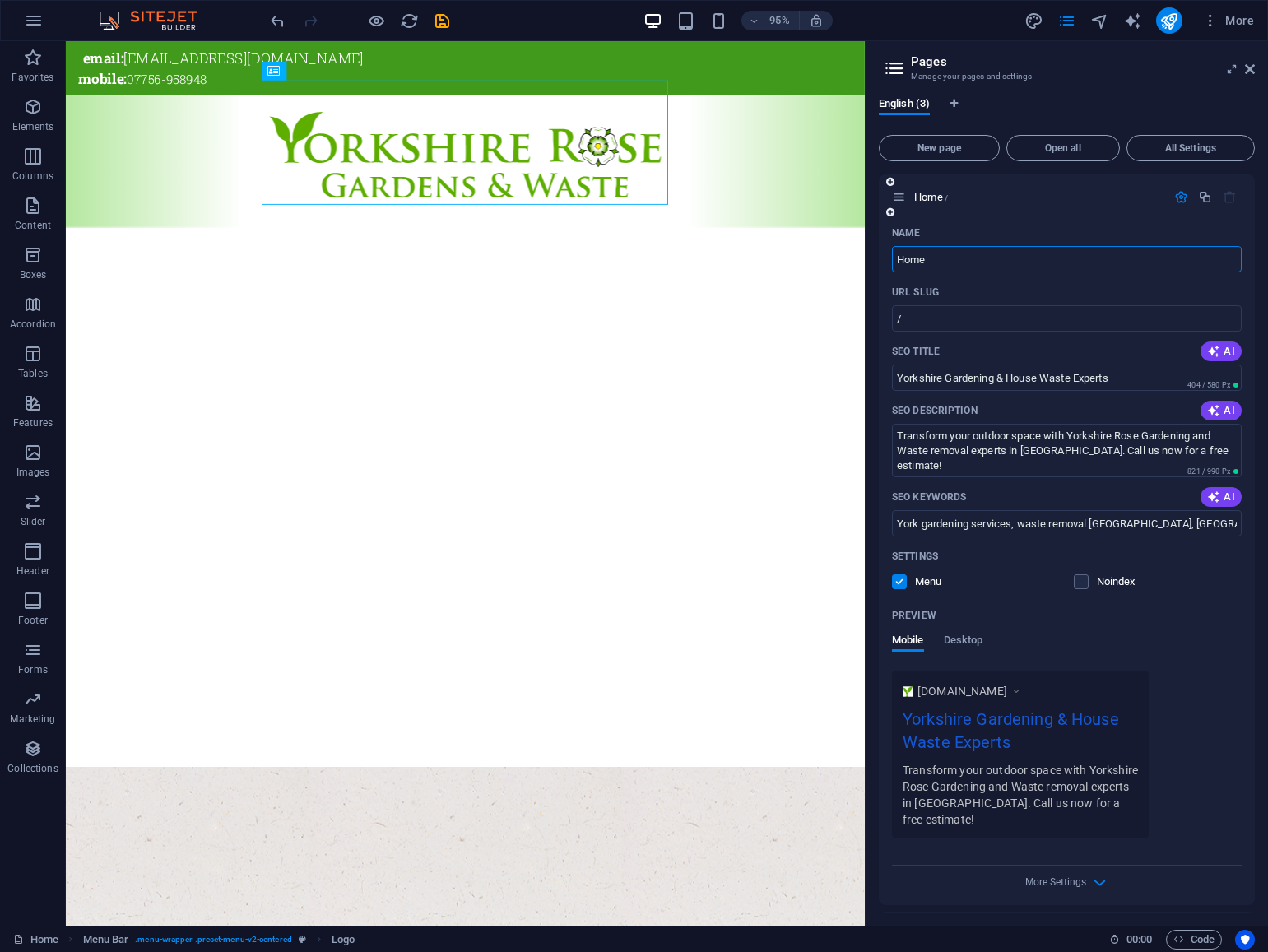
scroll to position [87, 0]
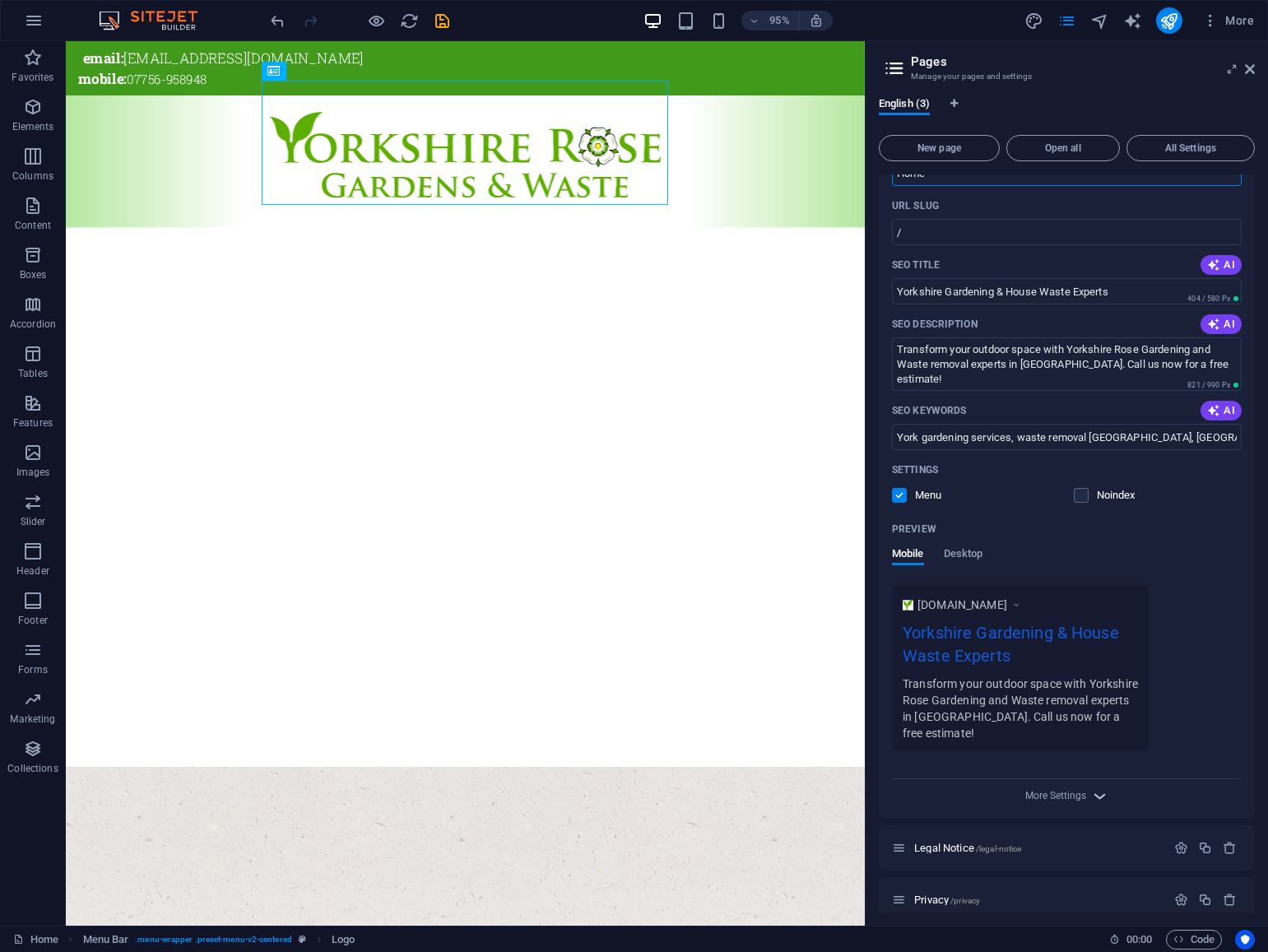
click at [1101, 787] on icon "button" at bounding box center [1100, 796] width 19 height 19
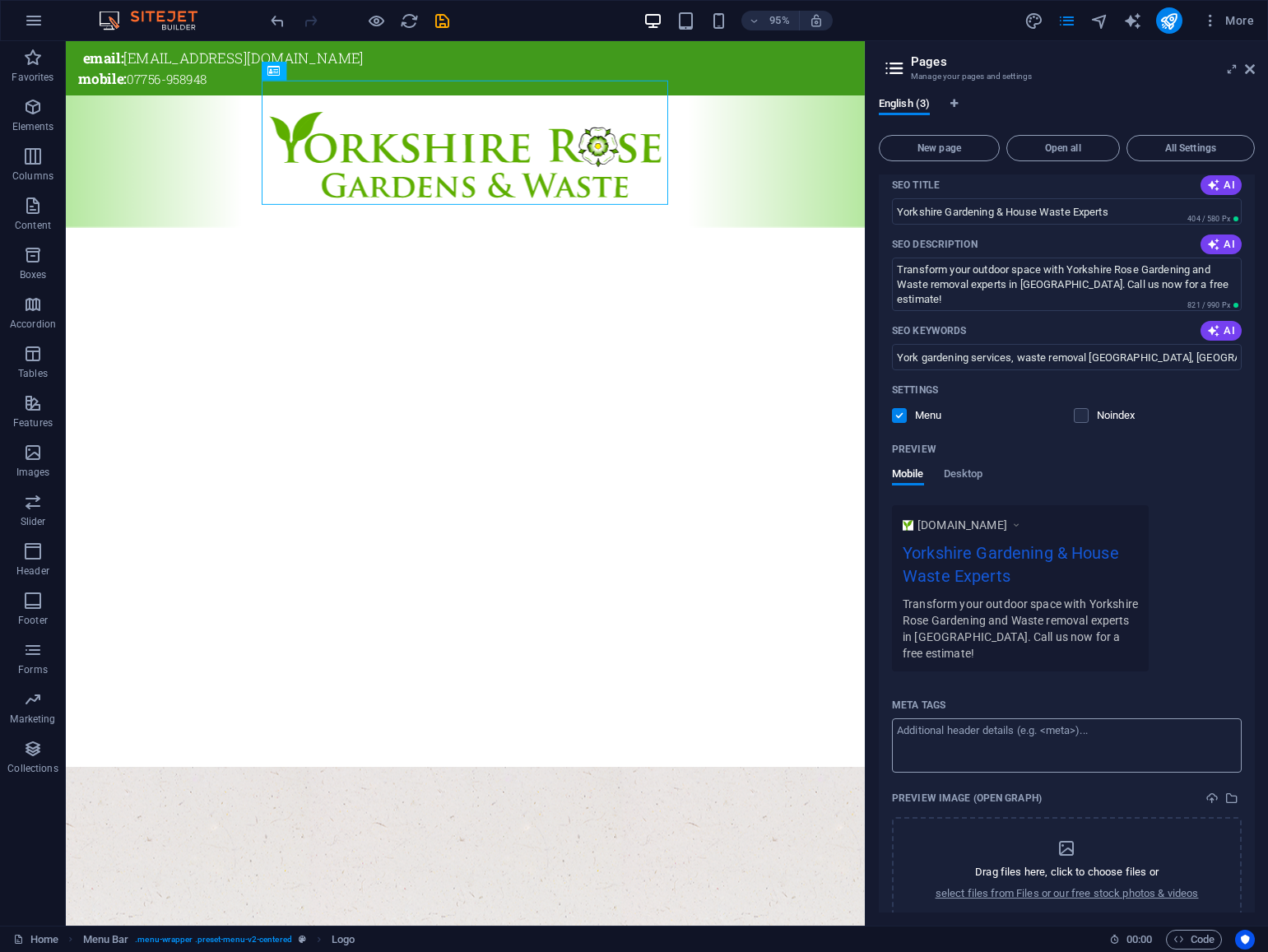
scroll to position [172, 0]
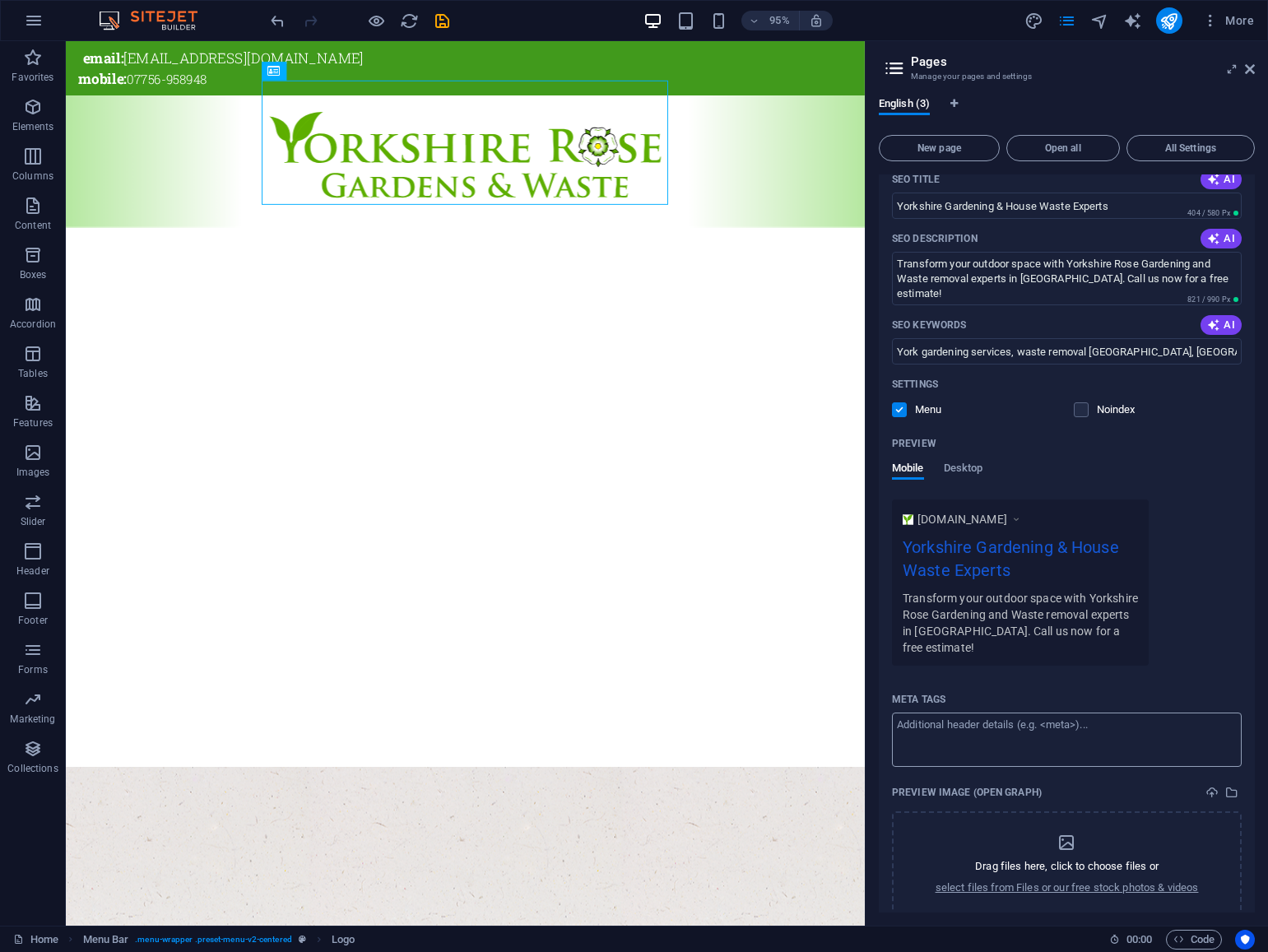
click at [972, 727] on textarea "Meta tags ​" at bounding box center [1067, 740] width 350 height 54
paste textarea "<meta charset="UTF-8"> <title>[GEOGRAPHIC_DATA] &amp; Waste | Expert Gardening …"
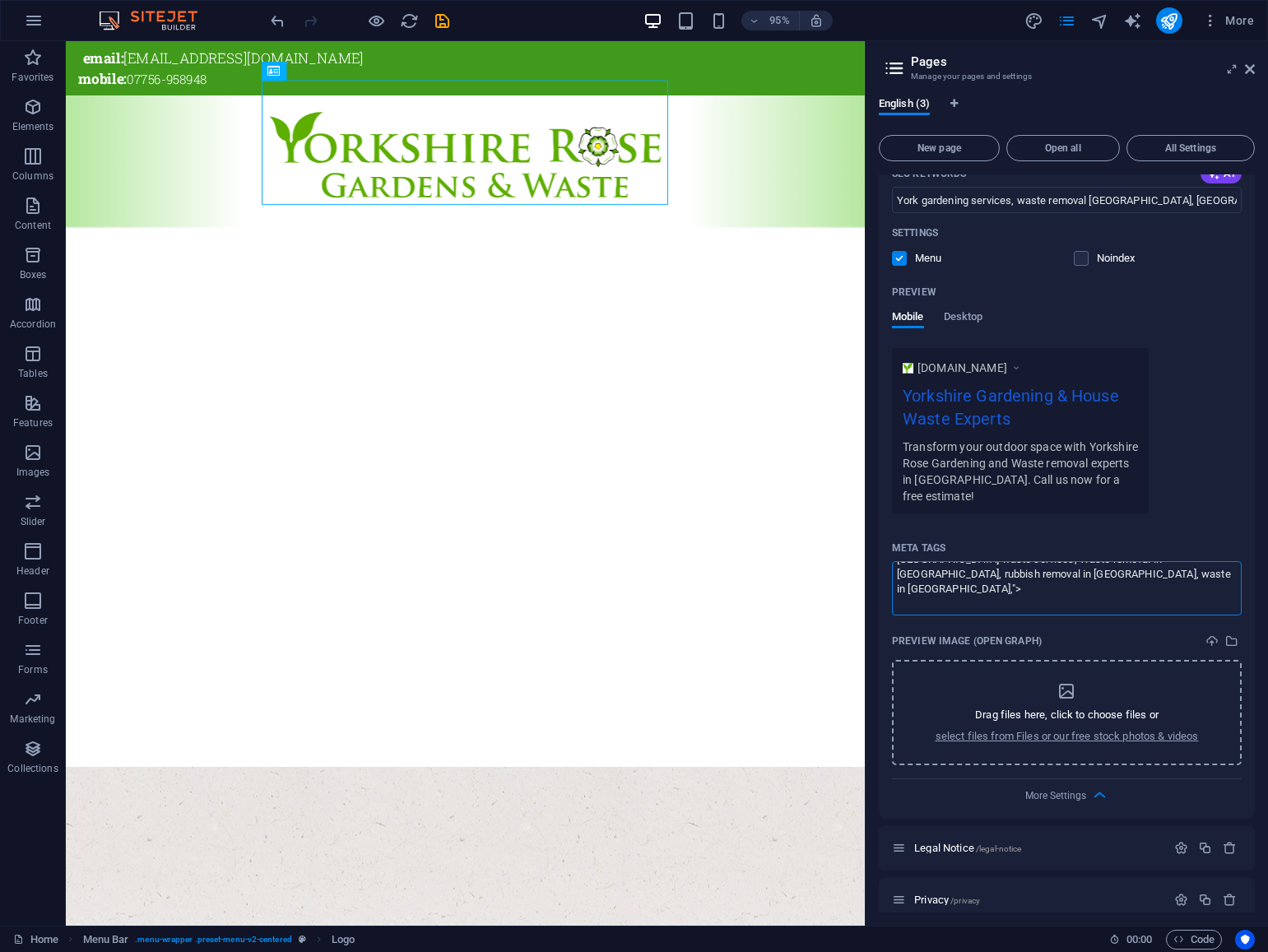
scroll to position [257, 0]
click at [1252, 72] on body "Yorkshire Rose Gardens and Waste Home Favorites Elements Columns Content Boxes …" at bounding box center [634, 476] width 1268 height 952
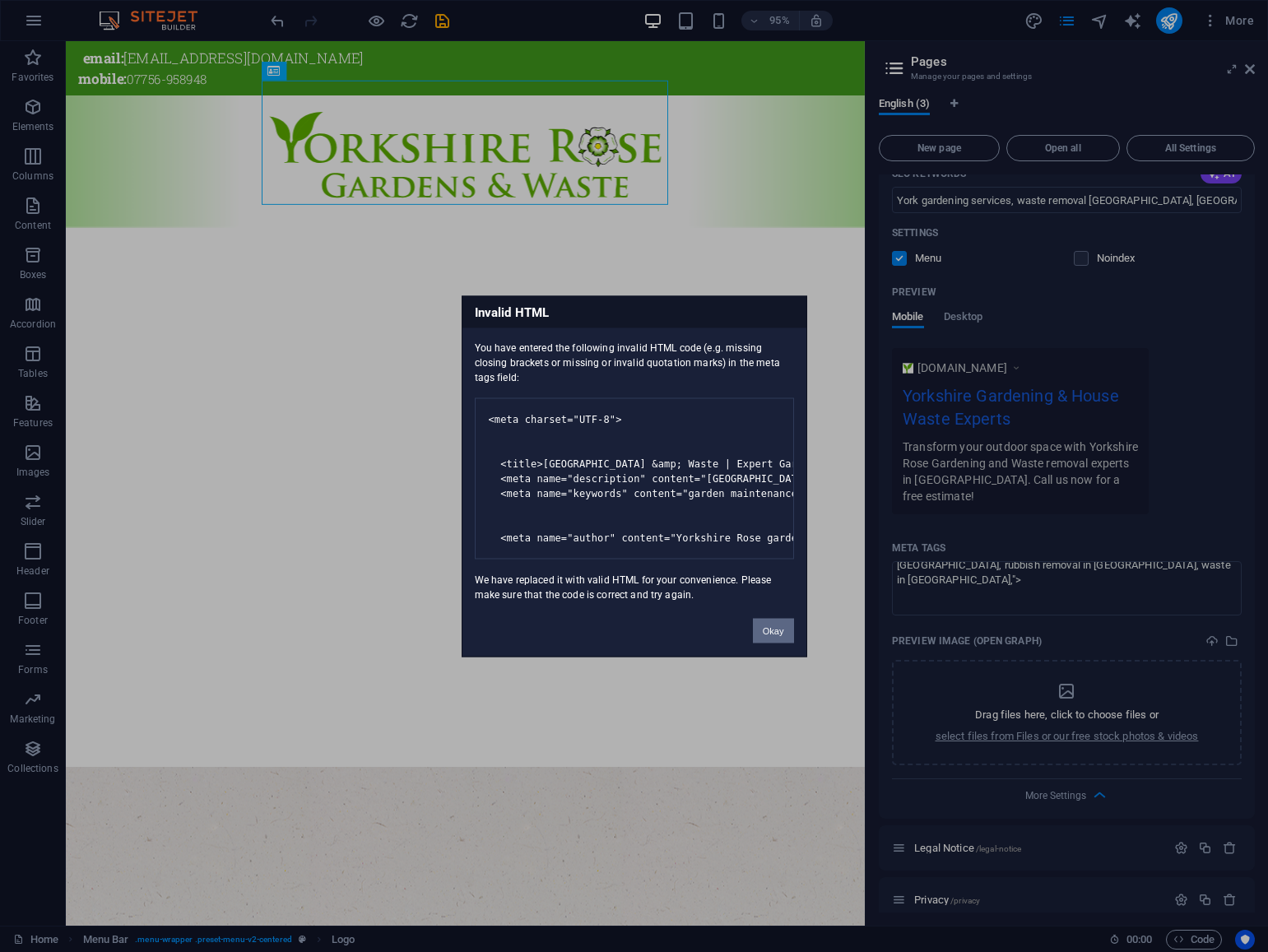
click at [771, 643] on button "Okay" at bounding box center [773, 630] width 41 height 24
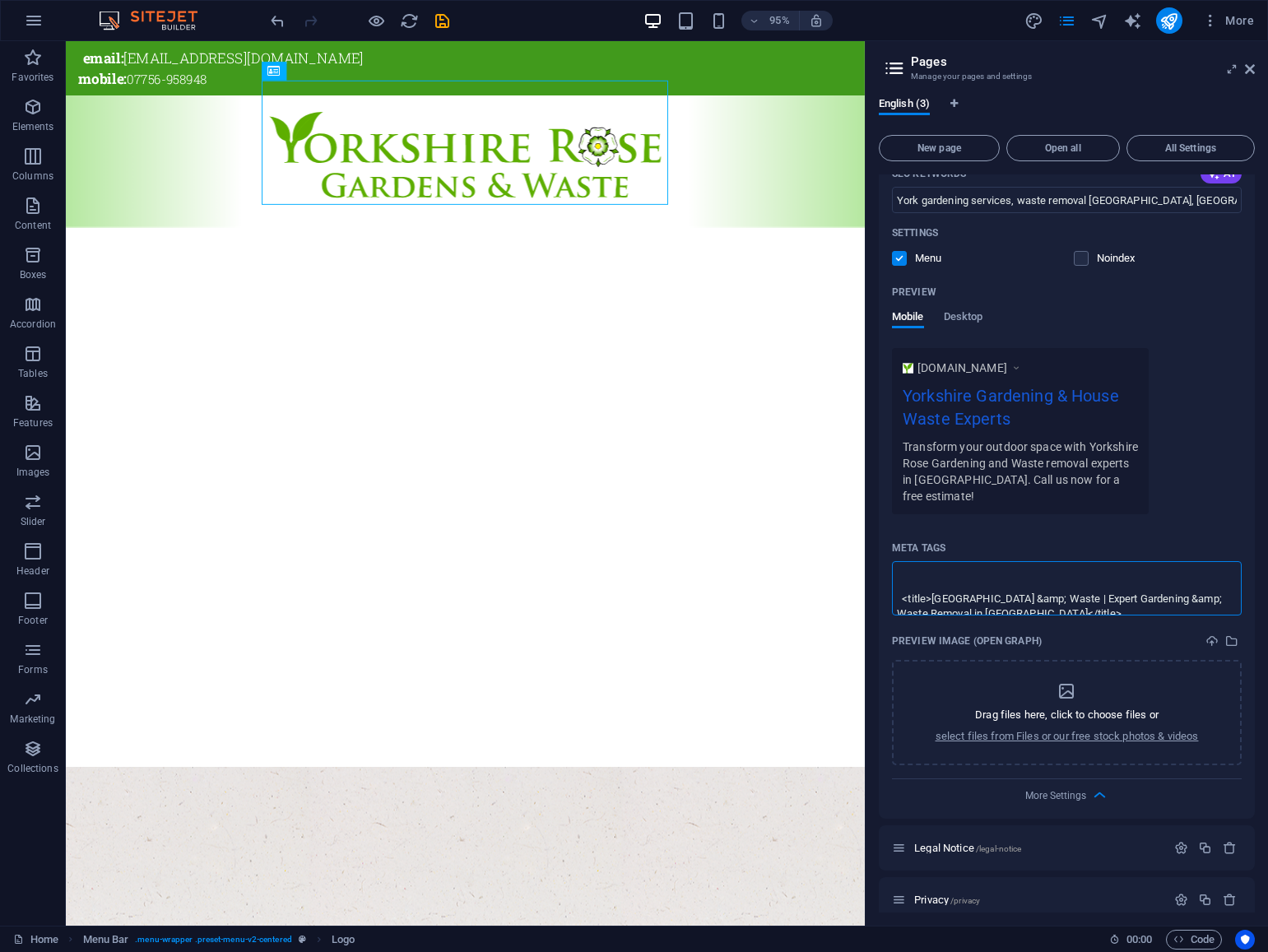
scroll to position [0, 0]
click at [971, 561] on textarea "<meta charset="UTF-8"> <title>[GEOGRAPHIC_DATA] &amp; Waste | Expert Gardening …" at bounding box center [1067, 588] width 350 height 54
type textarea "<meta charset="UTF-8"> <title>[GEOGRAPHIC_DATA] &amp; Waste | Expert Gardening …"
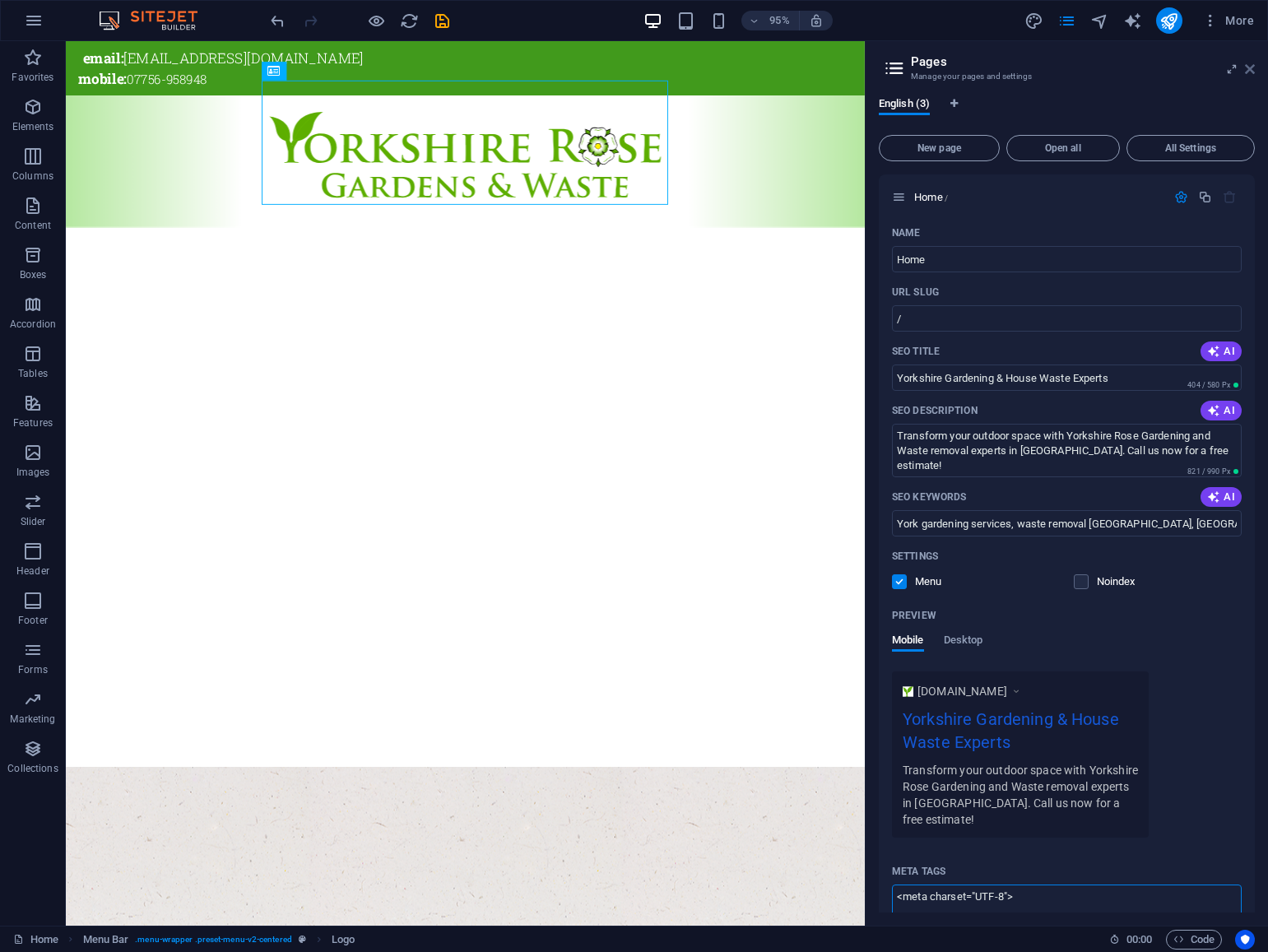
click at [1251, 68] on body "Yorkshire Rose Gardens and Waste Home Favorites Elements Columns Content Boxes …" at bounding box center [634, 476] width 1268 height 952
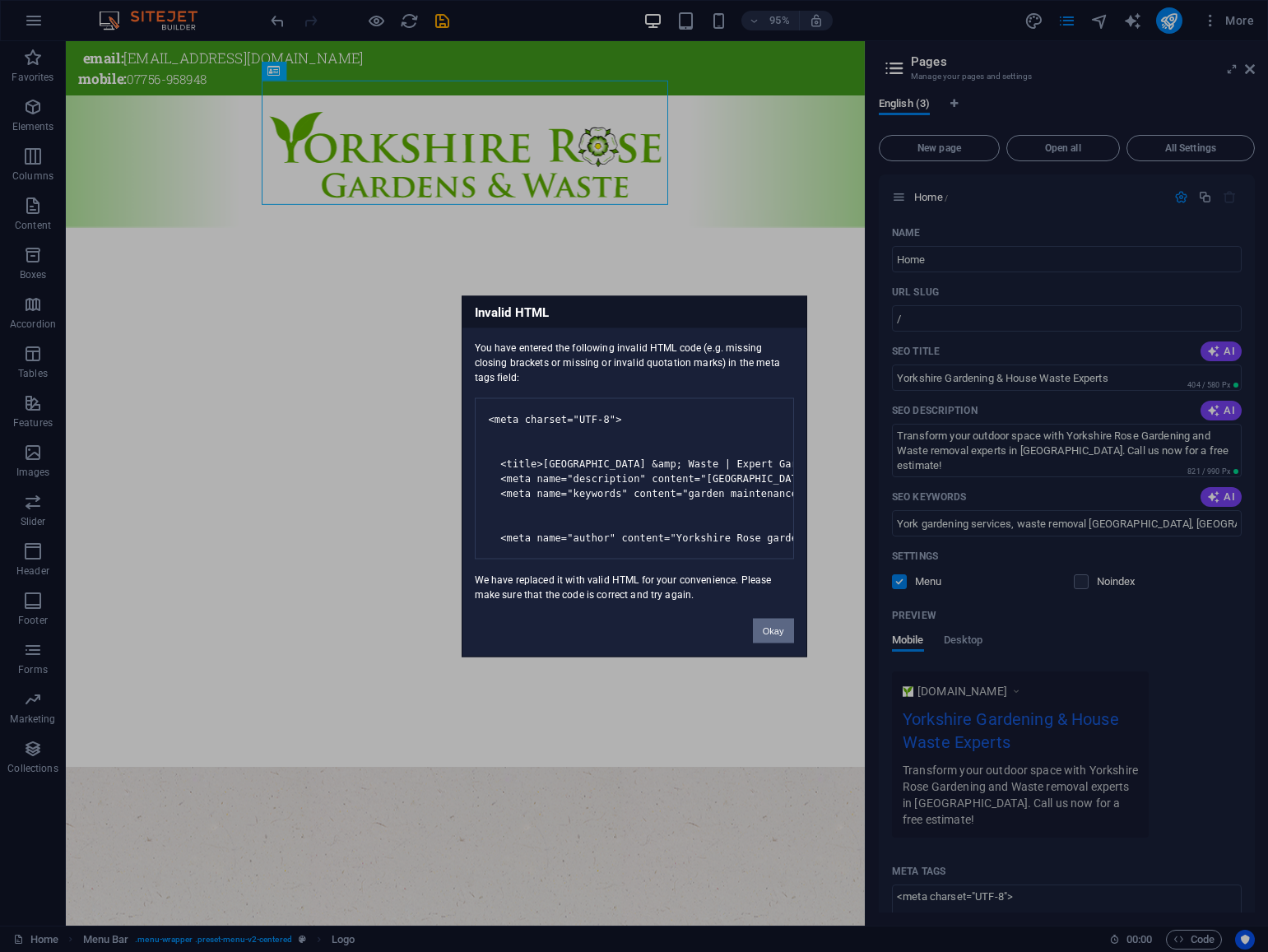
click at [774, 643] on button "Okay" at bounding box center [773, 630] width 41 height 24
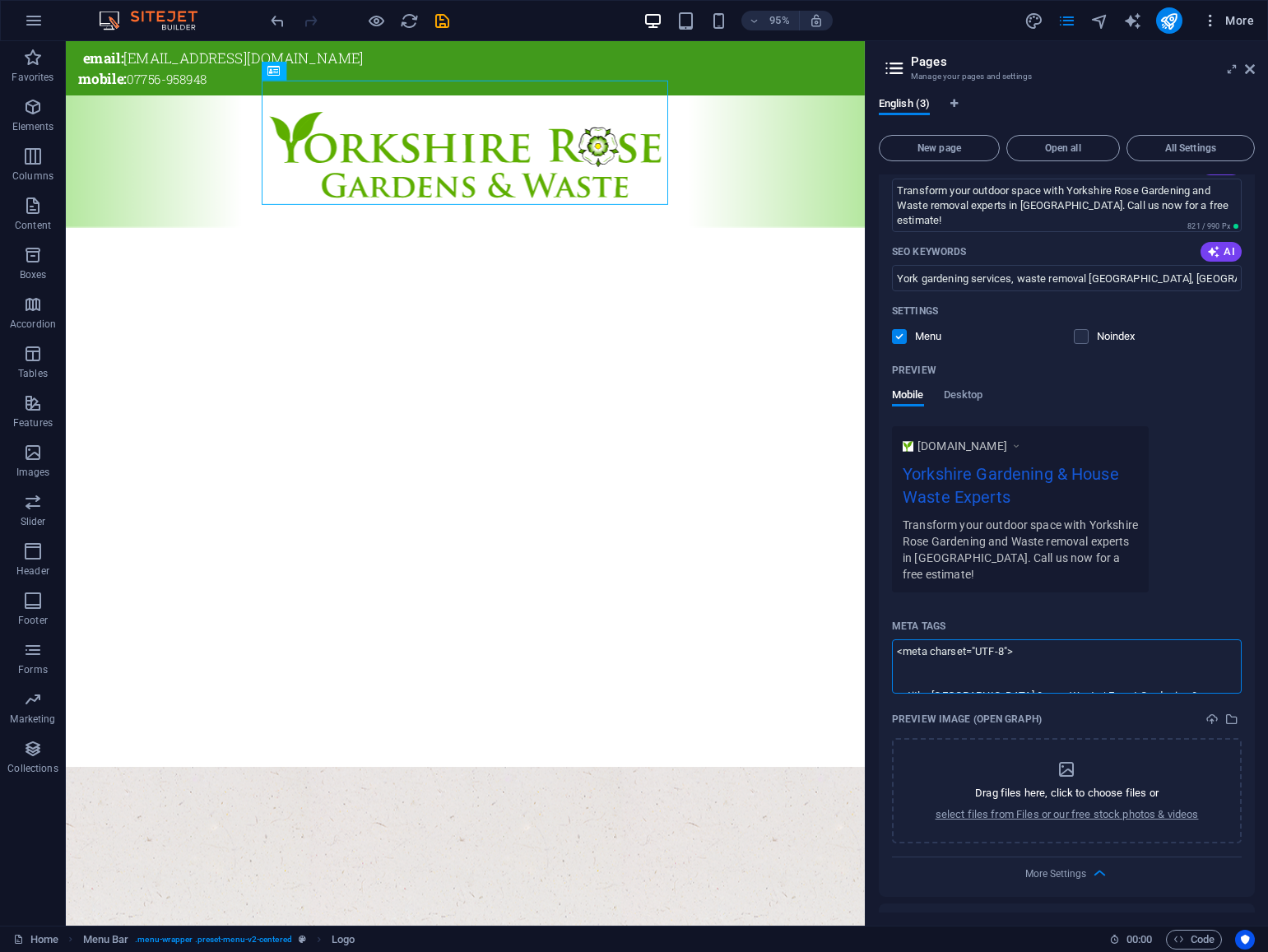
click at [1247, 22] on body "Yorkshire Rose Gardens and Waste Home Favorites Elements Columns Content Boxes …" at bounding box center [634, 476] width 1268 height 952
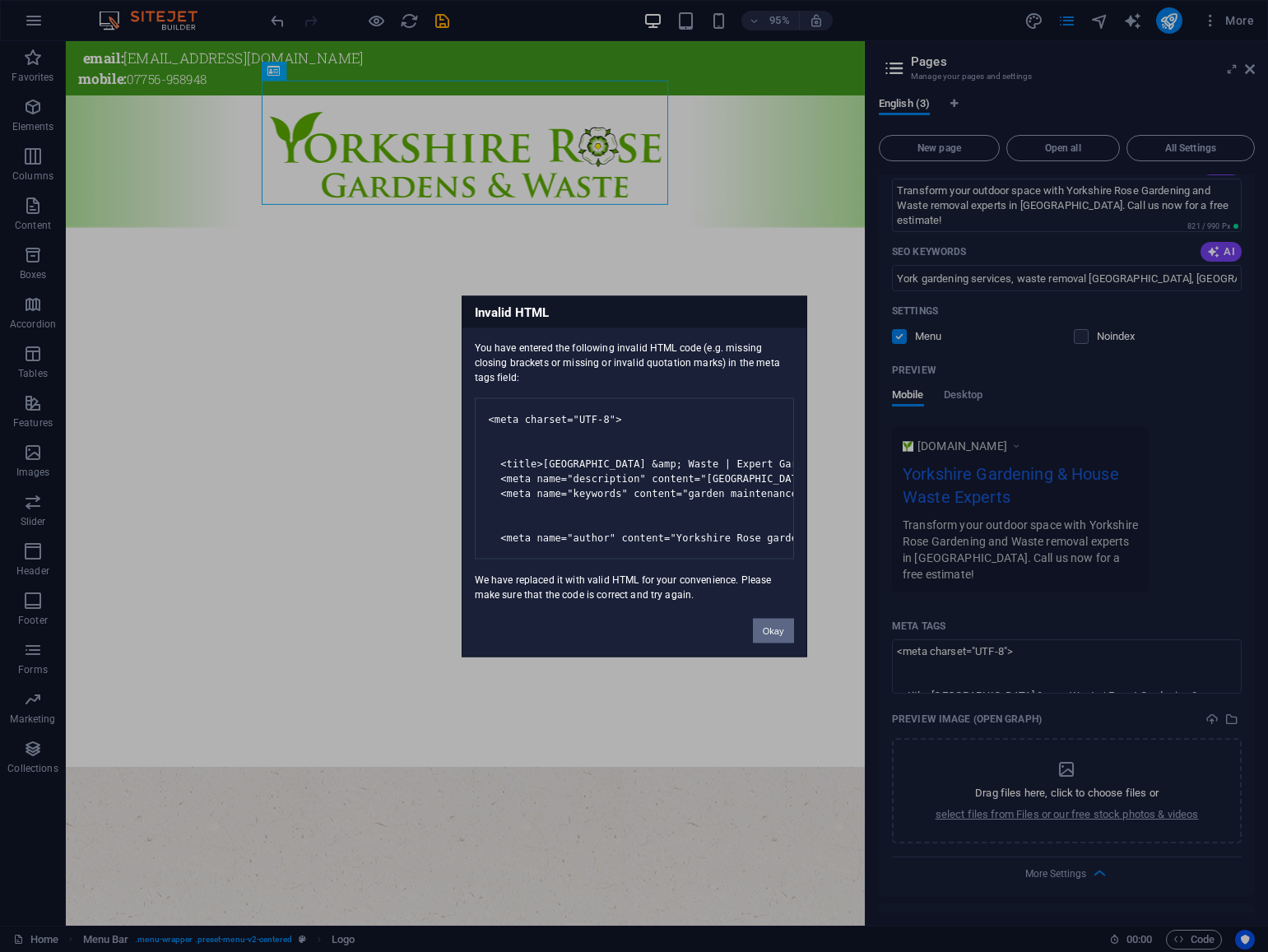
click at [773, 643] on button "Okay" at bounding box center [773, 630] width 41 height 24
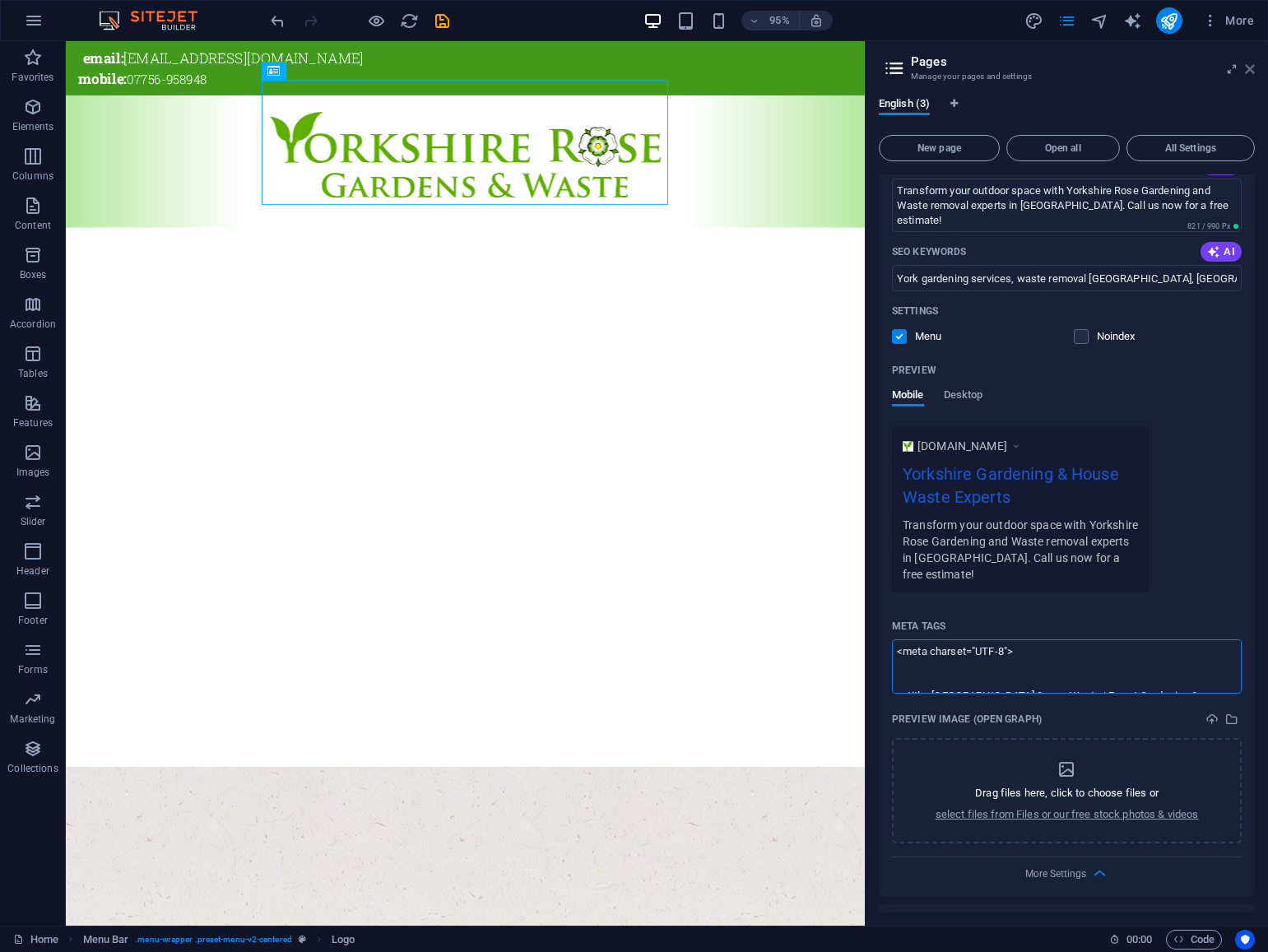
click at [1251, 71] on body "Yorkshire Rose Gardens and Waste Home Favorites Elements Columns Content Boxes …" at bounding box center [634, 476] width 1268 height 952
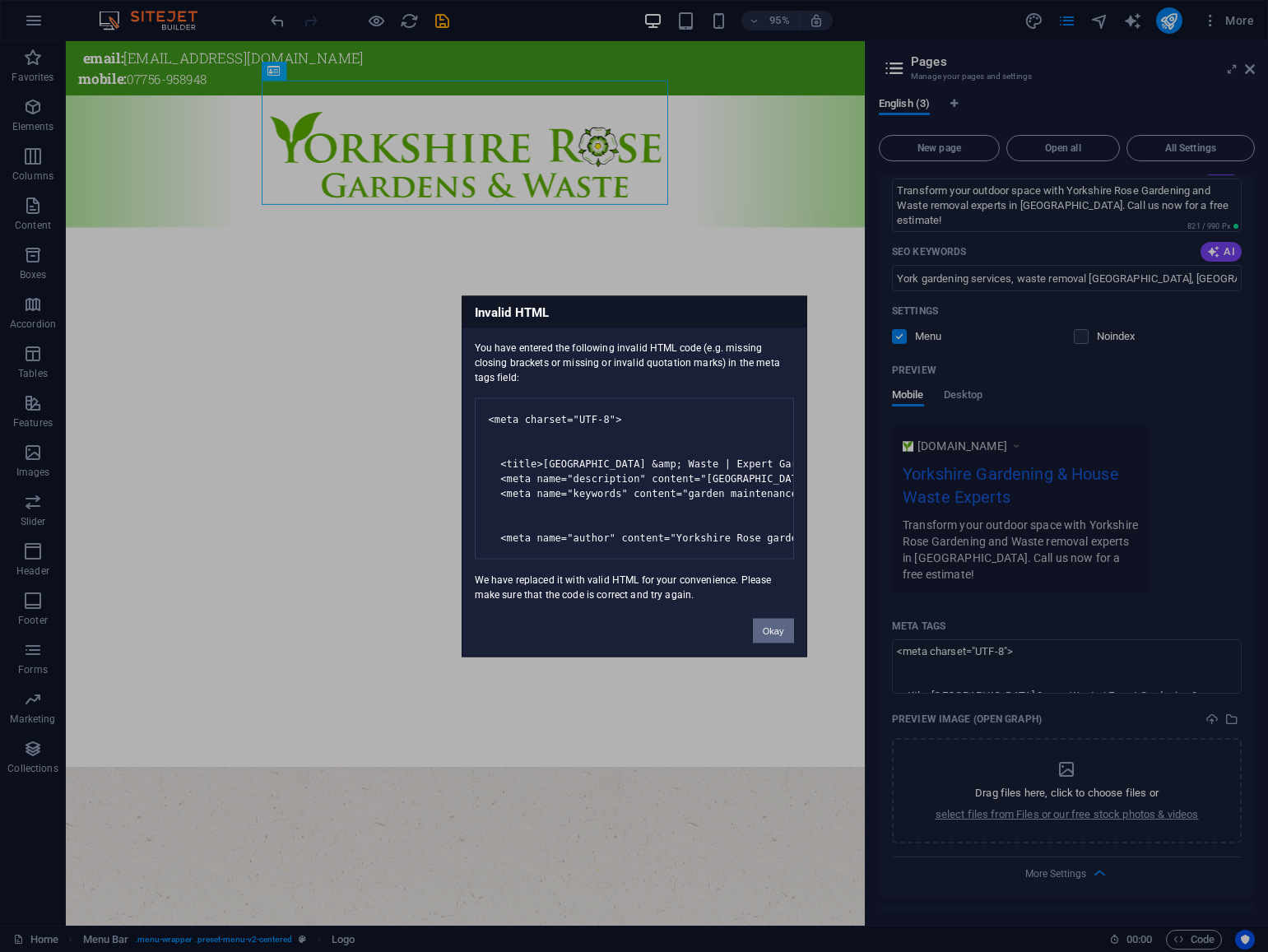
click at [772, 643] on button "Okay" at bounding box center [773, 630] width 41 height 24
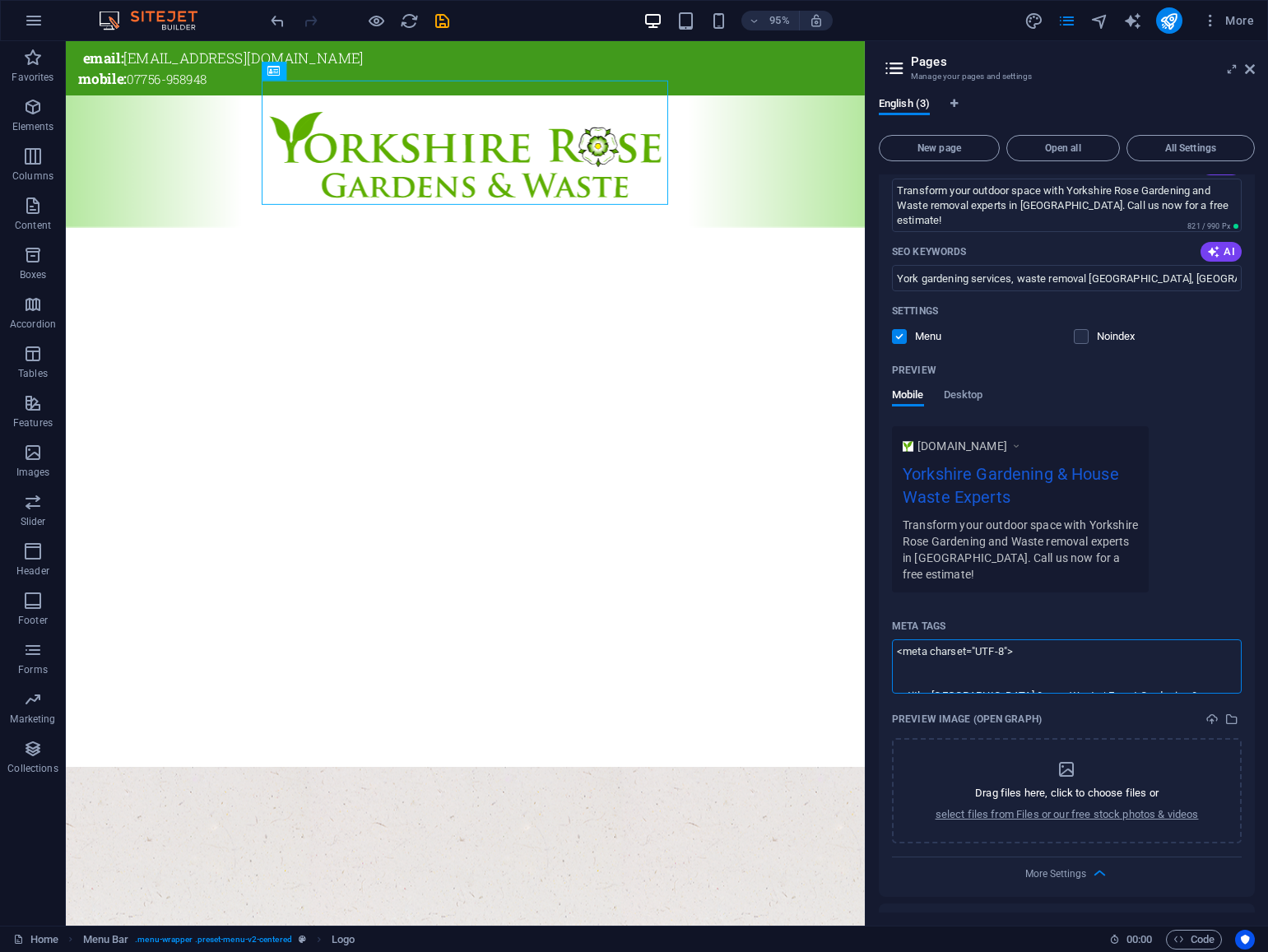
click at [962, 654] on textarea "<meta charset="UTF-8"> <title>[GEOGRAPHIC_DATA] &amp; Waste | Expert Gardening …" at bounding box center [1067, 666] width 350 height 54
paste textarea "<meta charset="UTF-8"> <title>[GEOGRAPHIC_DATA] &amp; Waste | Expert Gardening …"
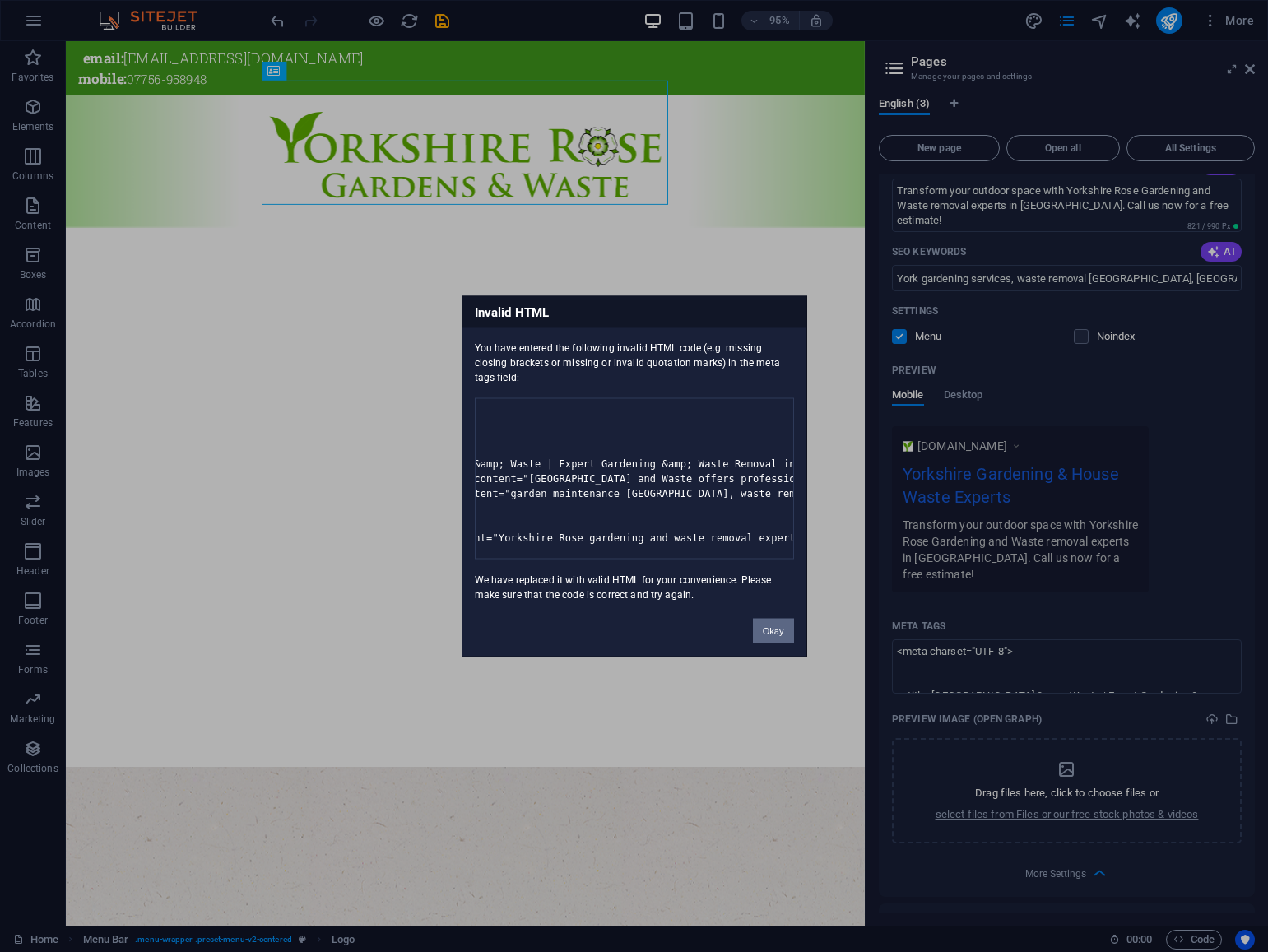
scroll to position [0, 182]
drag, startPoint x: 769, startPoint y: 644, endPoint x: 736, endPoint y: 635, distance: 34.2
click at [769, 643] on button "Okay" at bounding box center [773, 630] width 41 height 24
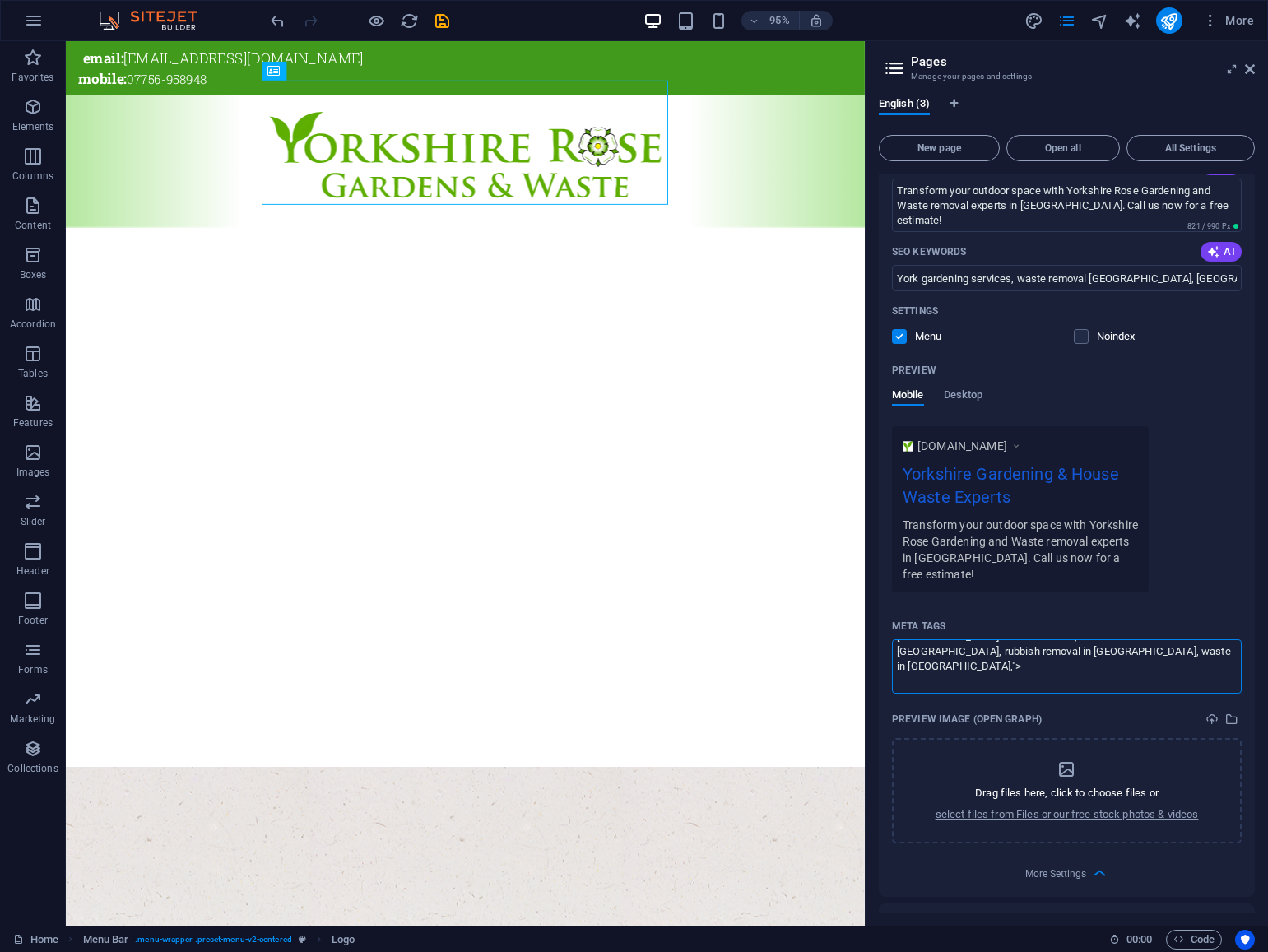
scroll to position [249, 0]
click at [1041, 664] on textarea "<meta charset="UTF-8"> <title>[GEOGRAPHIC_DATA] &amp; Waste | Expert Gardening …" at bounding box center [1067, 666] width 350 height 54
paste textarea "<meta charset="UTF-8" />"
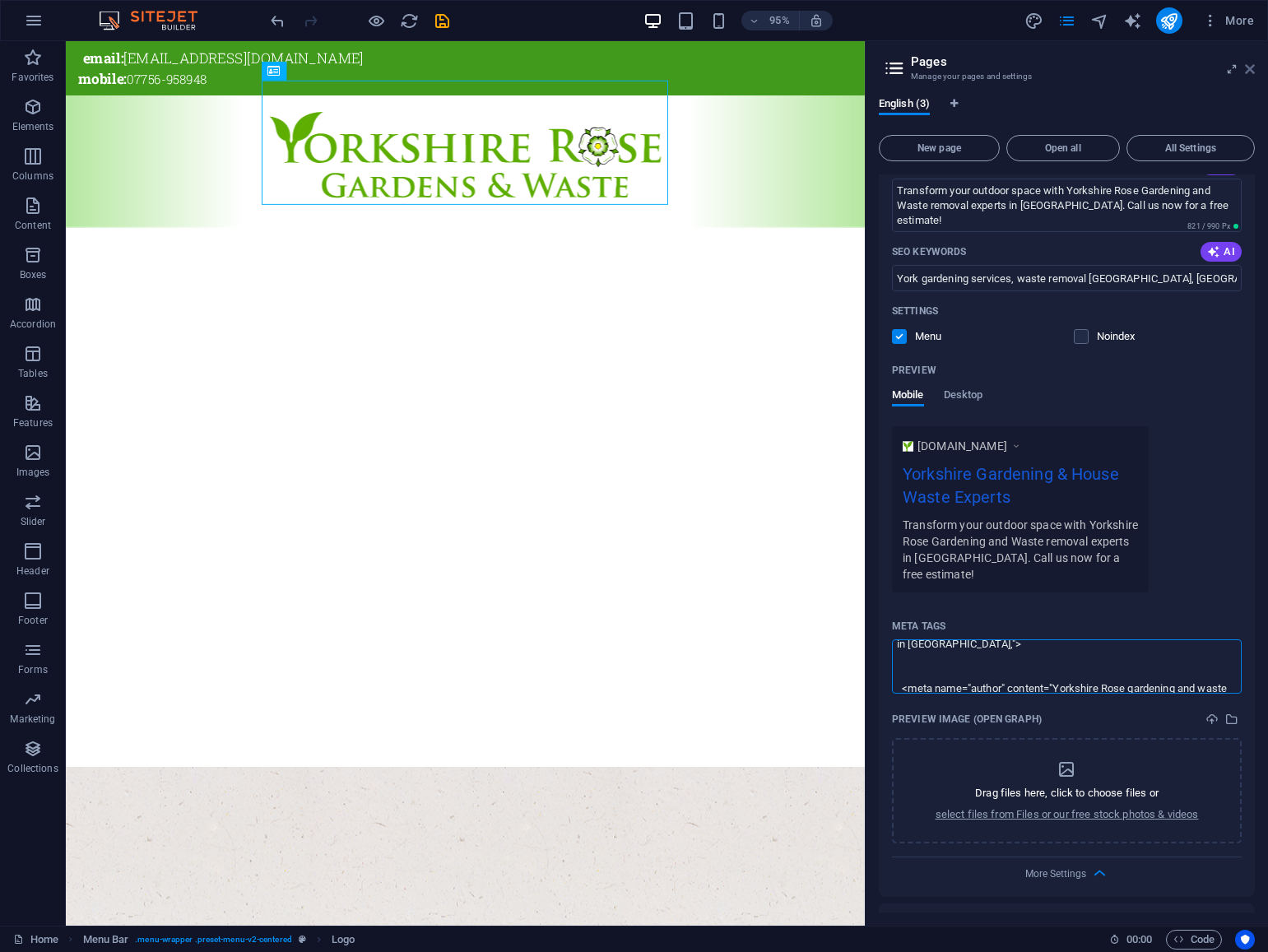
click at [1252, 63] on body "Yorkshire Rose Gardens and Waste Home Favorites Elements Columns Content Boxes …" at bounding box center [634, 476] width 1268 height 952
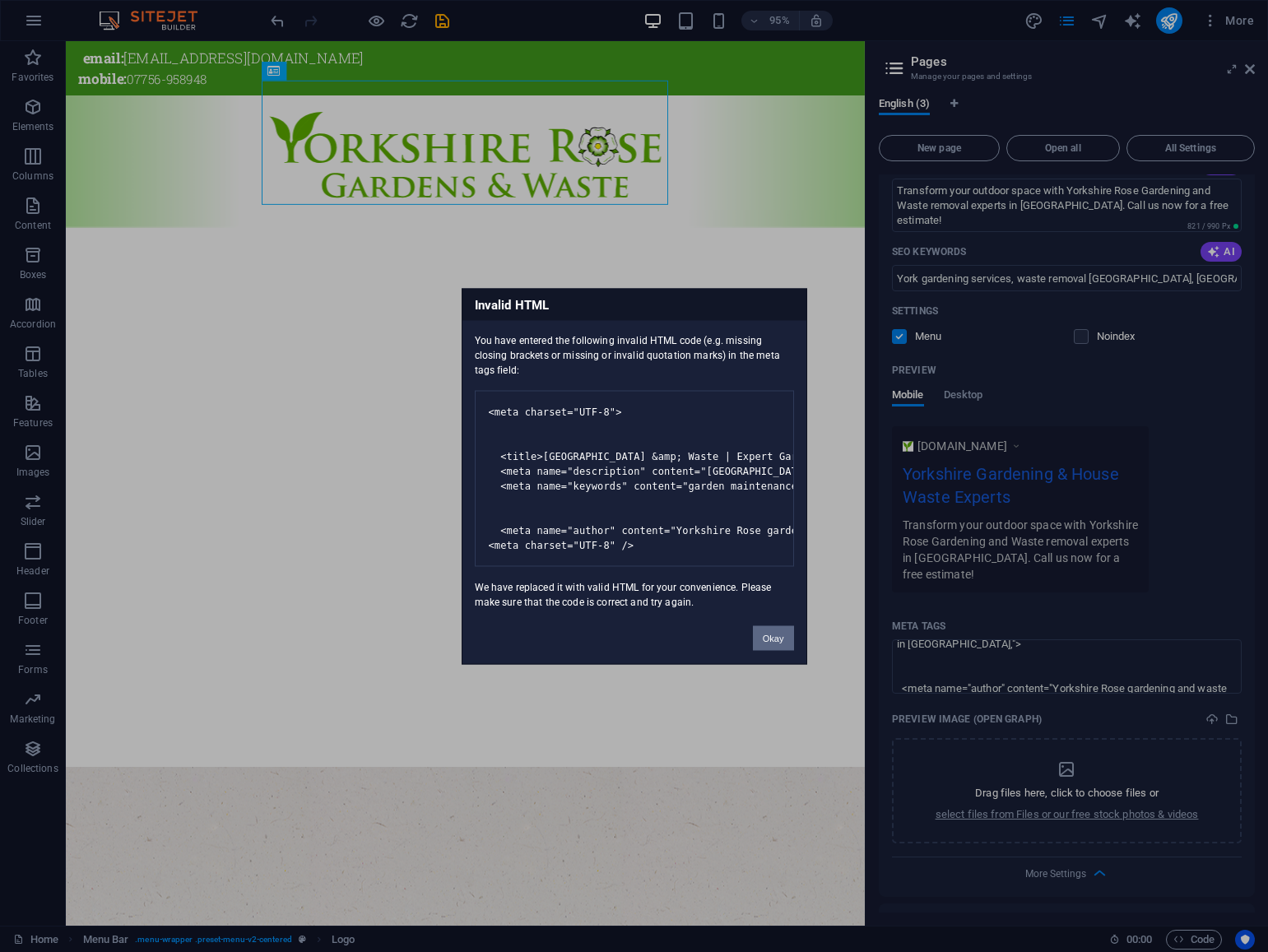
click at [779, 650] on button "Okay" at bounding box center [773, 638] width 41 height 24
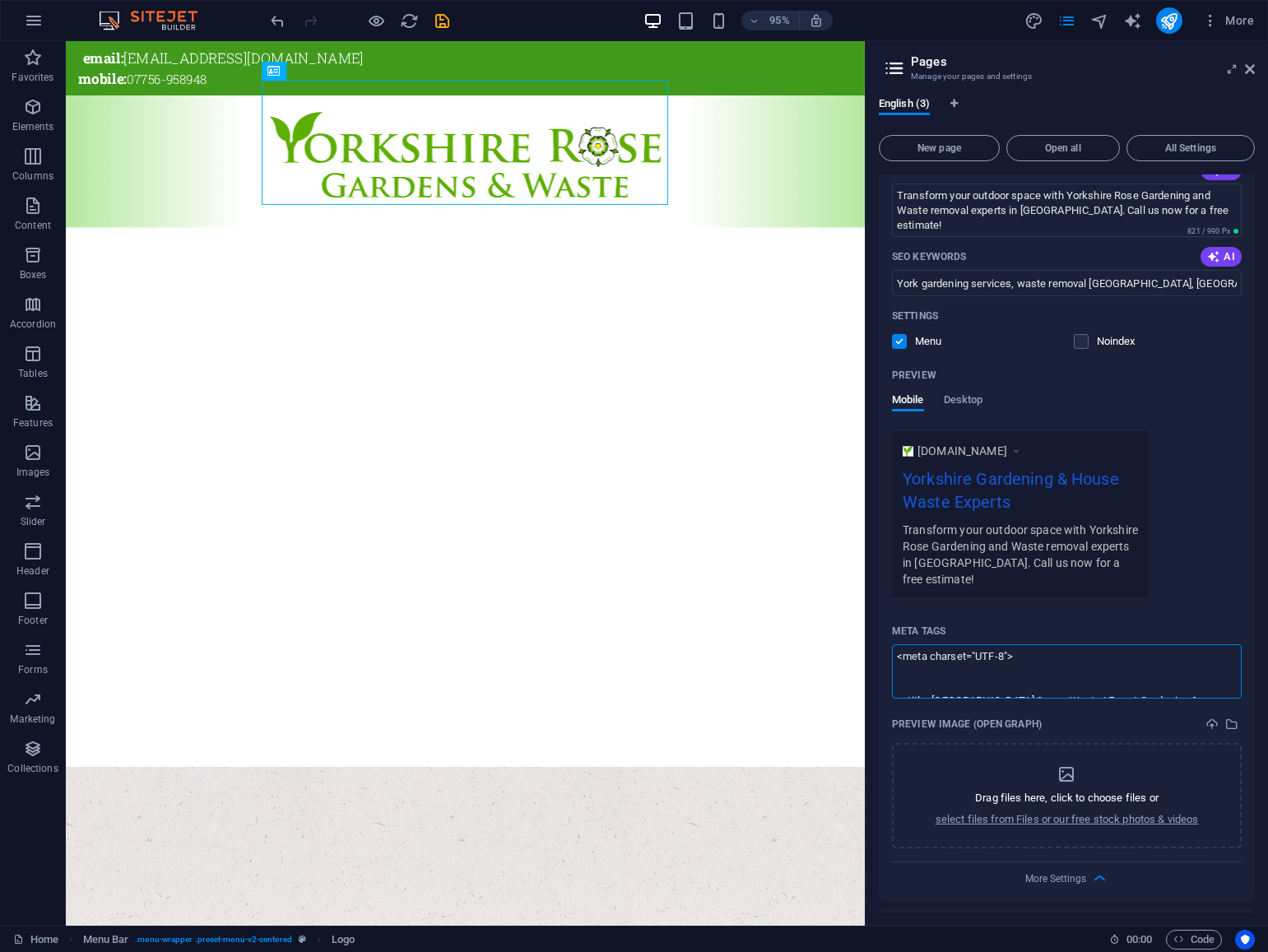
scroll to position [249, 0]
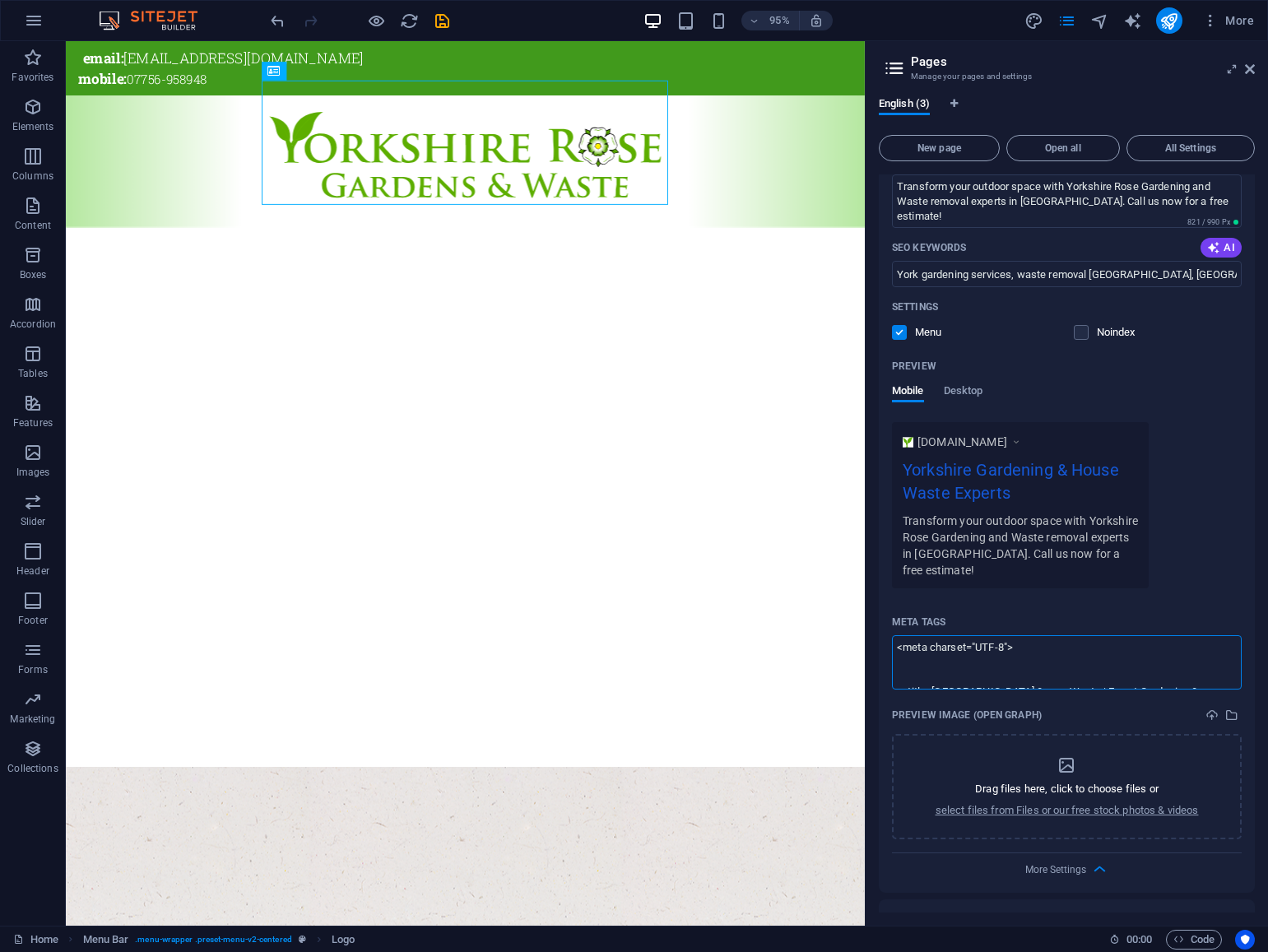
click at [953, 635] on textarea "<meta charset="UTF-8"> <title>Yorkshire Rose Gardens &amp; Waste | Expert Garde…" at bounding box center [1067, 662] width 350 height 54
click at [1022, 635] on textarea "<meta charset="UTF-8"> <title>Yorkshire Rose Gardens &amp; Waste | Expert Garde…" at bounding box center [1067, 662] width 350 height 54
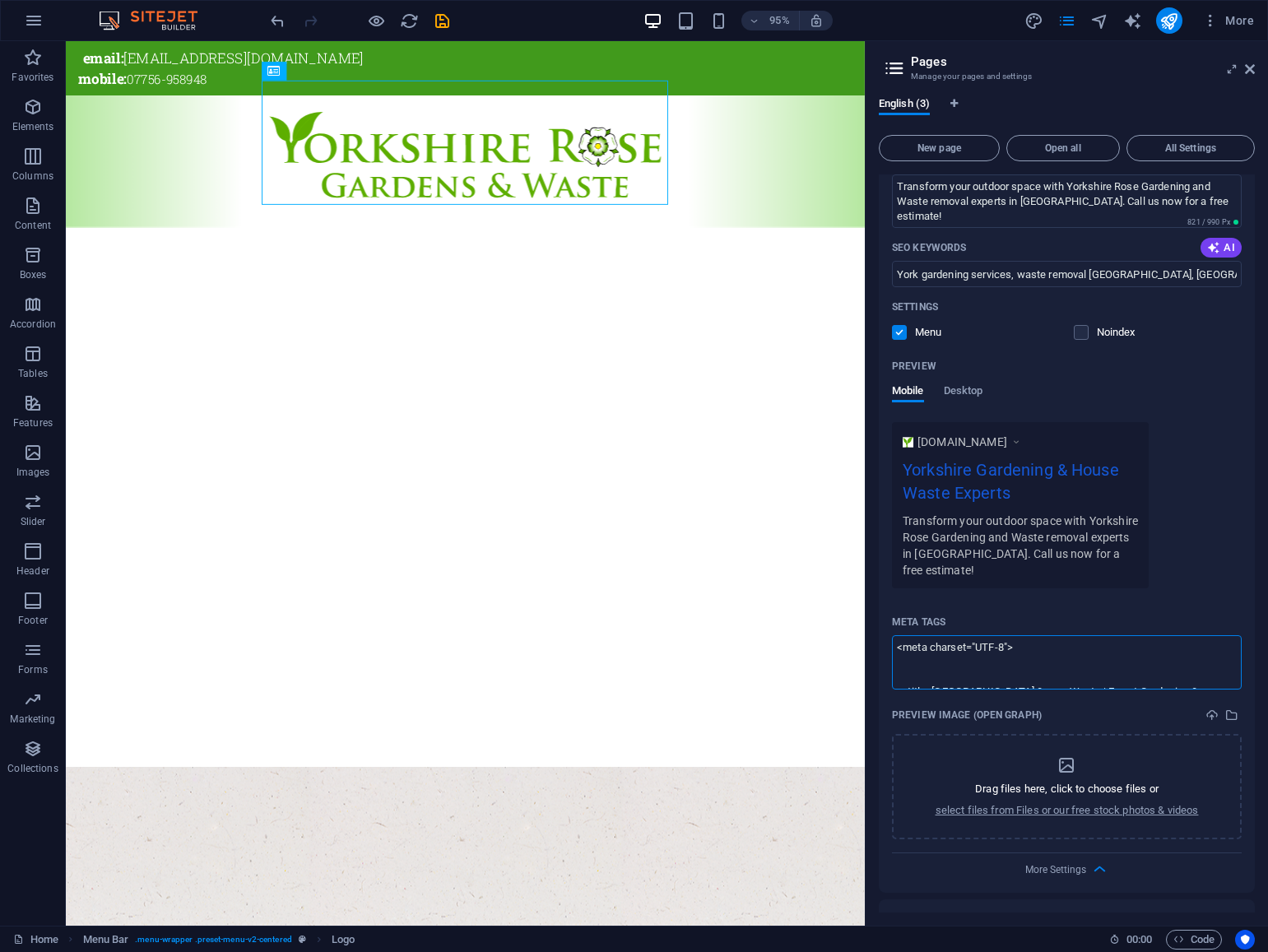
paste textarea "<meta charset="UTF-8">"
drag, startPoint x: 1012, startPoint y: 632, endPoint x: 891, endPoint y: 625, distance: 121.2
click at [892, 635] on textarea "<meta charset="UTF-8"><meta charset="UTF-8"> <title>Yorkshire Rose Gardens &amp…" at bounding box center [1067, 662] width 350 height 54
click at [1252, 68] on body "Yorkshire Rose Gardens and Waste Home Favorites Elements Columns Content Boxes …" at bounding box center [634, 476] width 1268 height 952
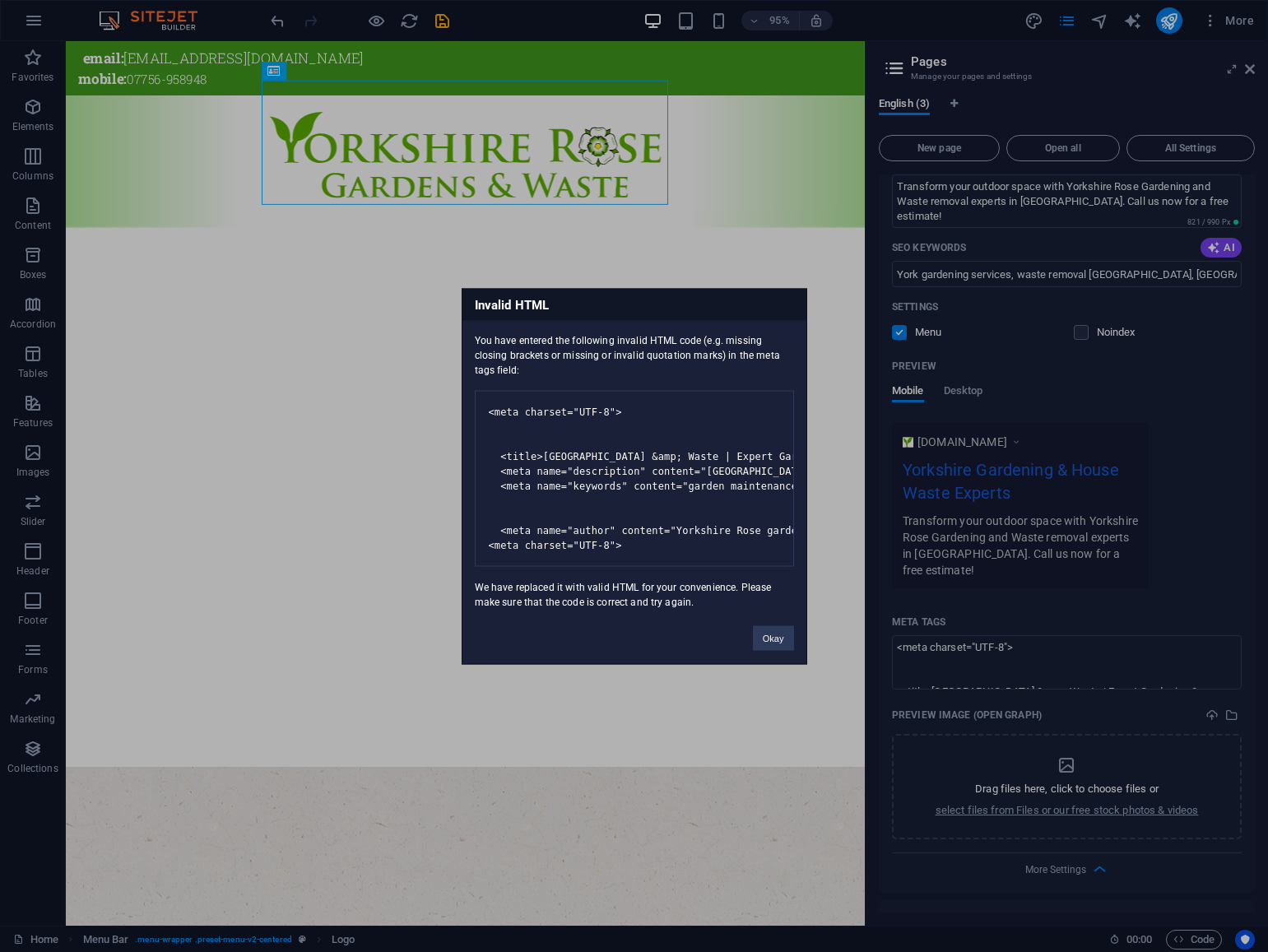
drag, startPoint x: 474, startPoint y: 318, endPoint x: 531, endPoint y: 348, distance: 64.4
click at [531, 348] on div "You have entered the following invalid HTML code (e.g. missing closing brackets…" at bounding box center [634, 464] width 344 height 288
copy div "You have entered the following invalid HTML code (e.g. missing closing brackets…"
click at [772, 650] on button "Okay" at bounding box center [773, 638] width 41 height 24
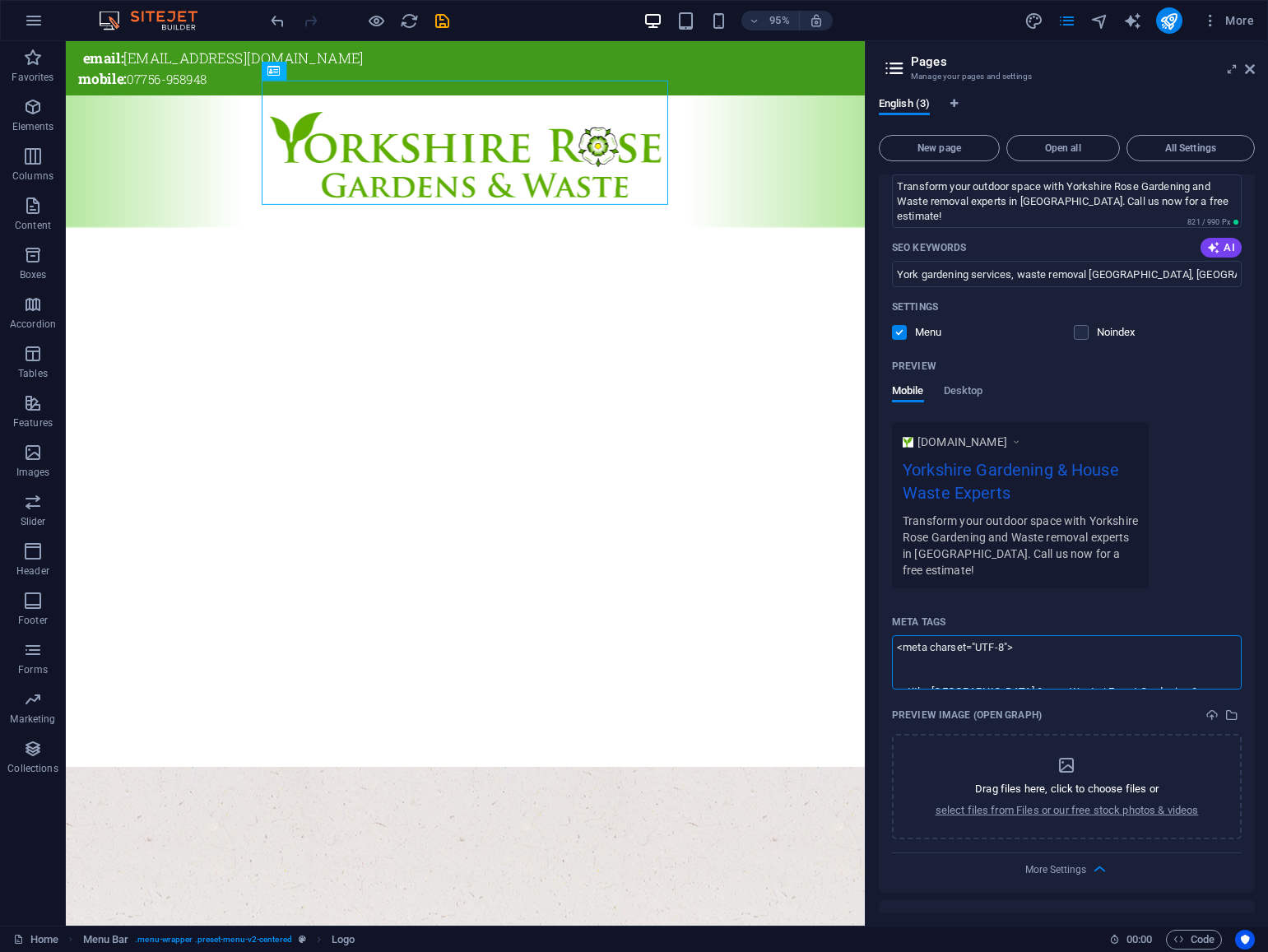
click at [1093, 653] on textarea "<meta charset="UTF-8"> <title>Yorkshire Rose Gardens &amp; Waste | Expert Garde…" at bounding box center [1067, 662] width 350 height 54
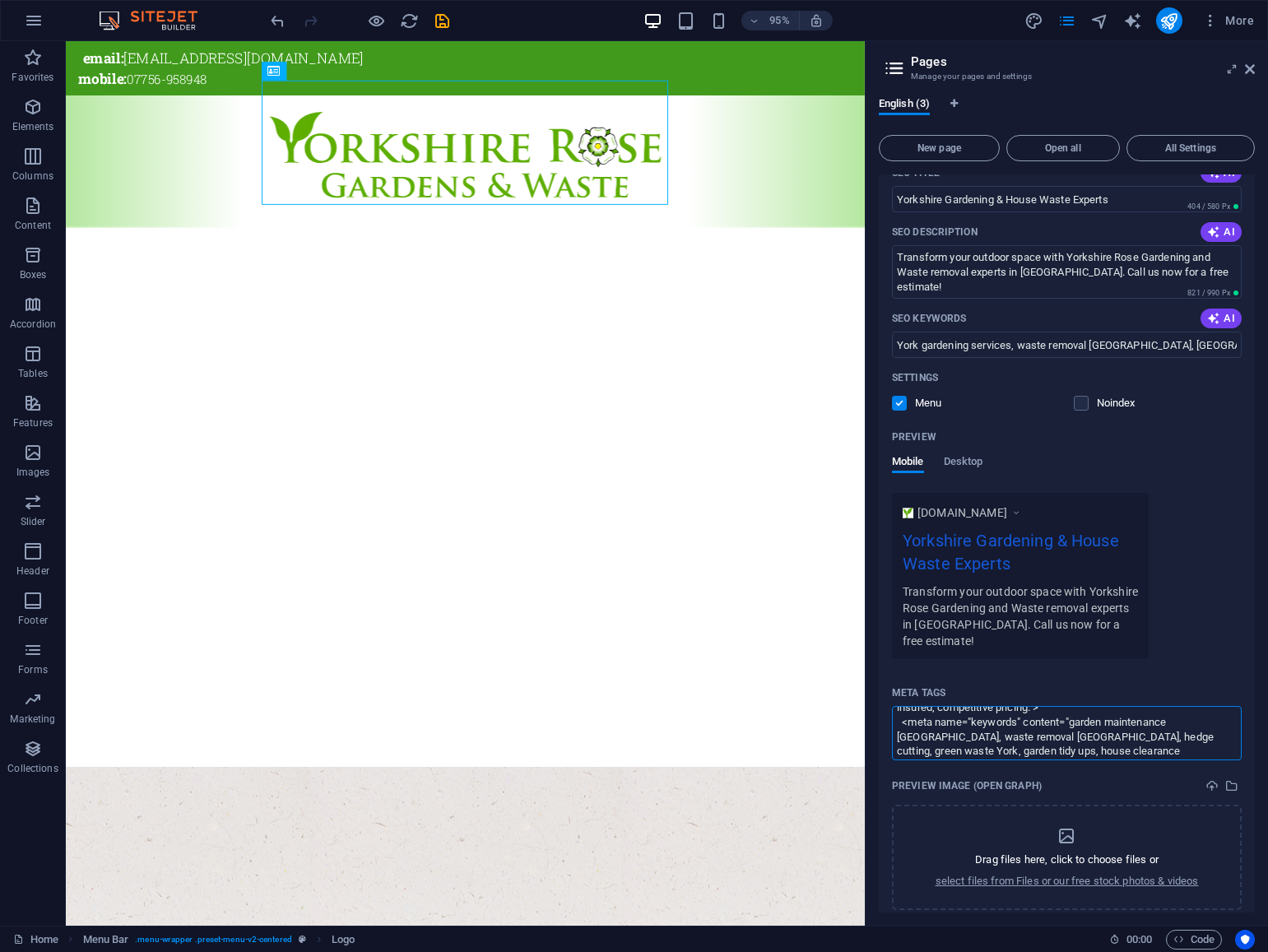
scroll to position [129, 0]
click at [1062, 718] on textarea "<meta charset="UTF-8"> <title>Yorkshire Rose Gardens &amp; Waste | Expert Garde…" at bounding box center [1067, 733] width 350 height 54
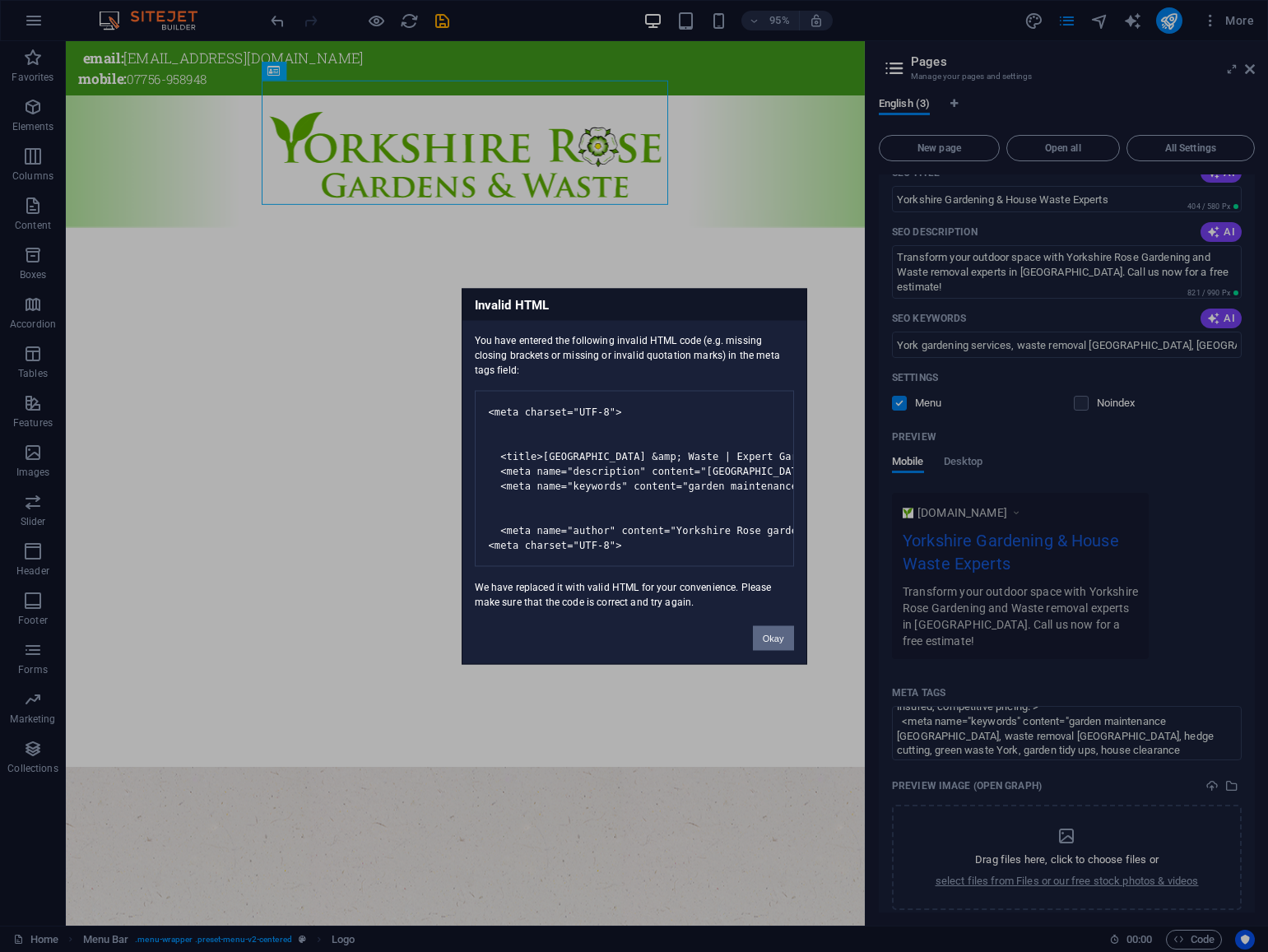
click at [770, 650] on button "Okay" at bounding box center [773, 638] width 41 height 24
click at [769, 650] on button "Okay" at bounding box center [773, 638] width 41 height 24
click at [778, 650] on button "Okay" at bounding box center [773, 638] width 41 height 24
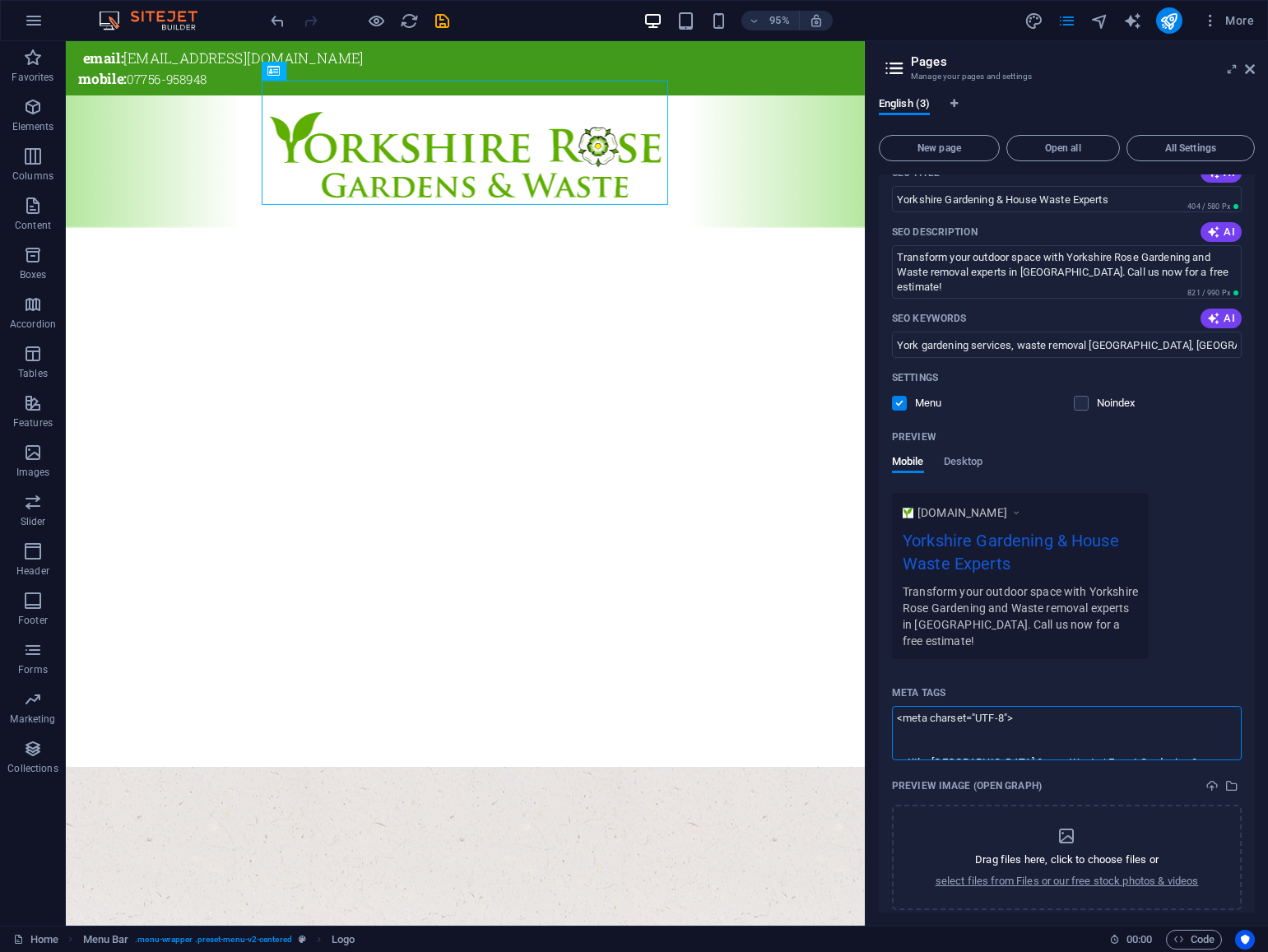
click at [957, 709] on textarea "<meta charset="UTF-8"> <title>Yorkshire Rose Gardens &amp; Waste | Expert Garde…" at bounding box center [1067, 733] width 350 height 54
paste textarea "!DOCTYPE html> <html lang="en"> <head> <meta charset="UTF-8"> <title>Yorkshire …"
click at [1250, 73] on body "Yorkshire Rose Gardens and Waste Home Favorites Elements Columns Content Boxes …" at bounding box center [634, 476] width 1268 height 952
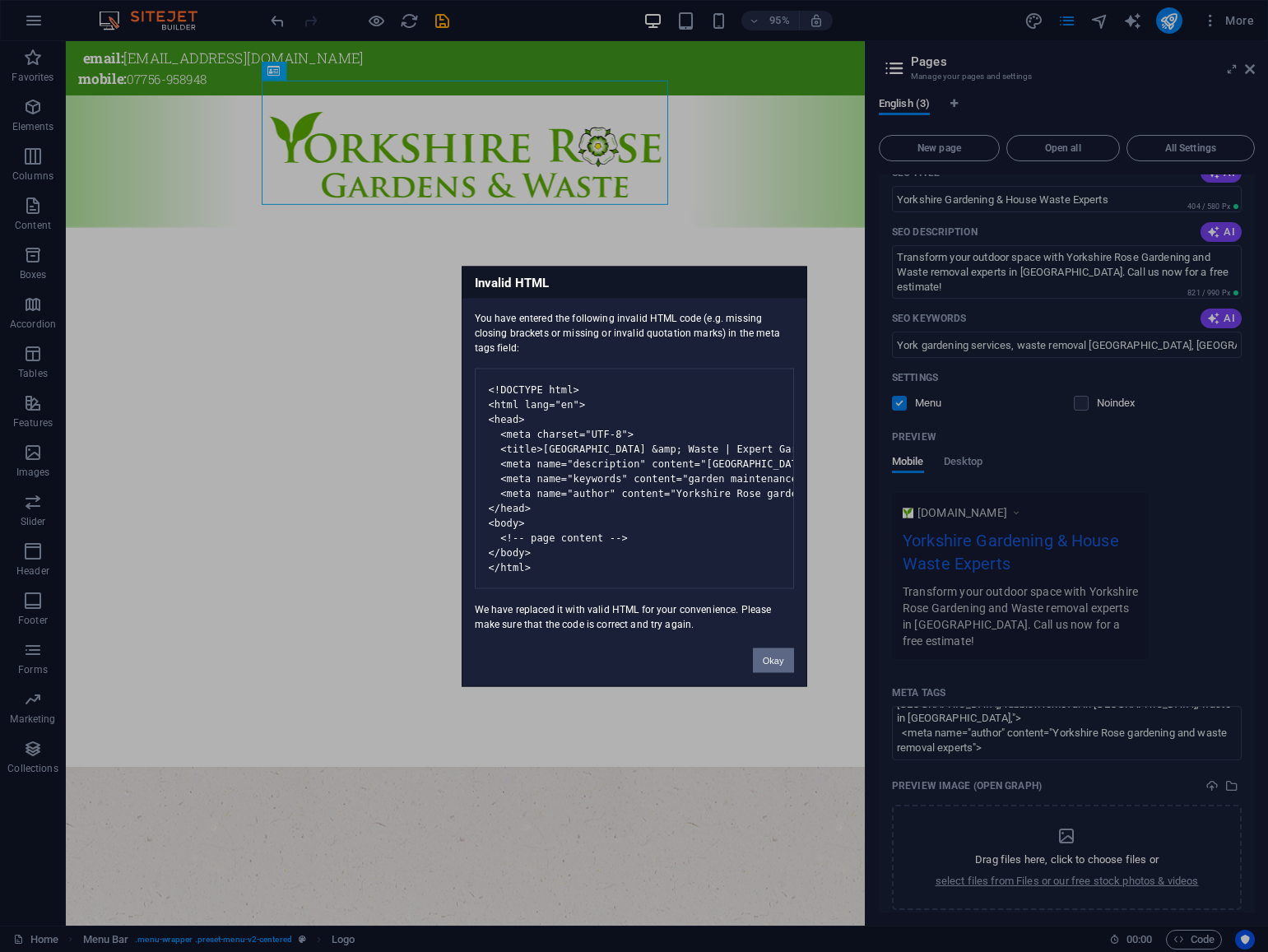
drag, startPoint x: 776, startPoint y: 682, endPoint x: 747, endPoint y: 674, distance: 30.1
click at [776, 672] on button "Okay" at bounding box center [773, 660] width 41 height 24
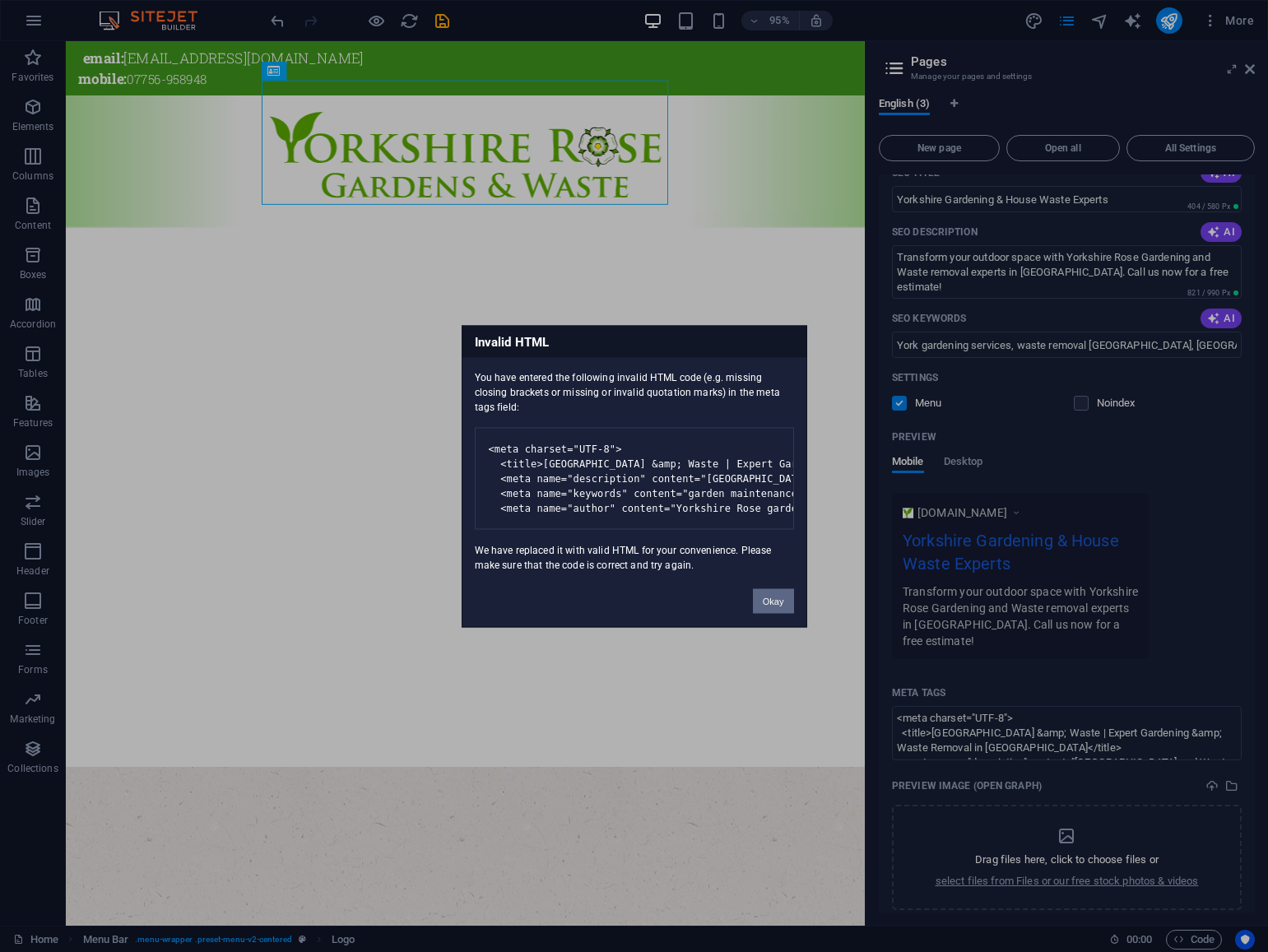
click at [767, 613] on button "Okay" at bounding box center [773, 600] width 41 height 24
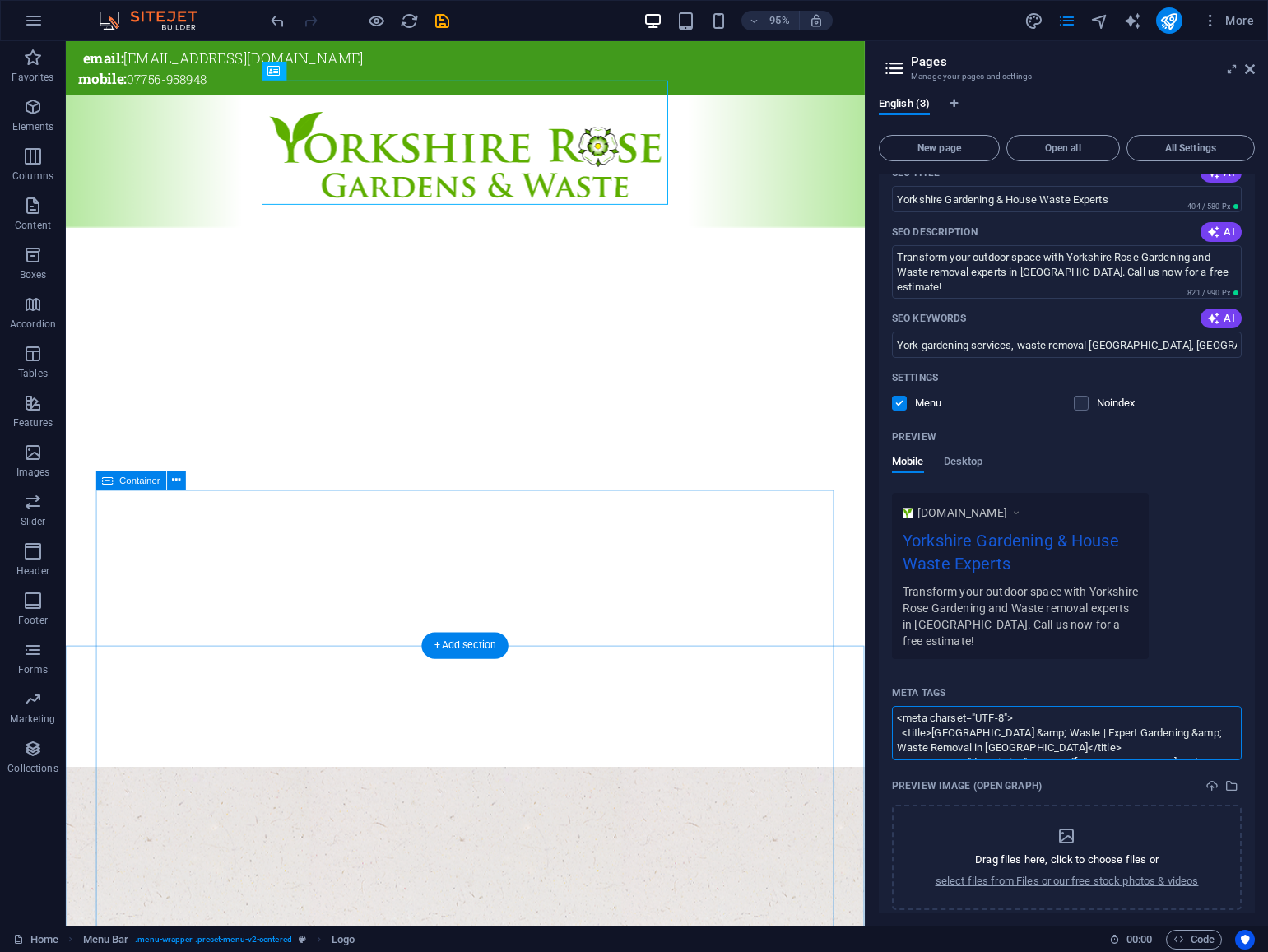
scroll to position [322, 0]
click at [948, 715] on textarea "<meta charset="UTF-8"> <title>Yorkshire Rose Gardens &amp; Waste | Expert Garde…" at bounding box center [1067, 733] width 350 height 54
paste textarea "<html lang="en"> <head> <meta charset="UTF-8"> <title>Yorkshire Rose Gardens &a…"
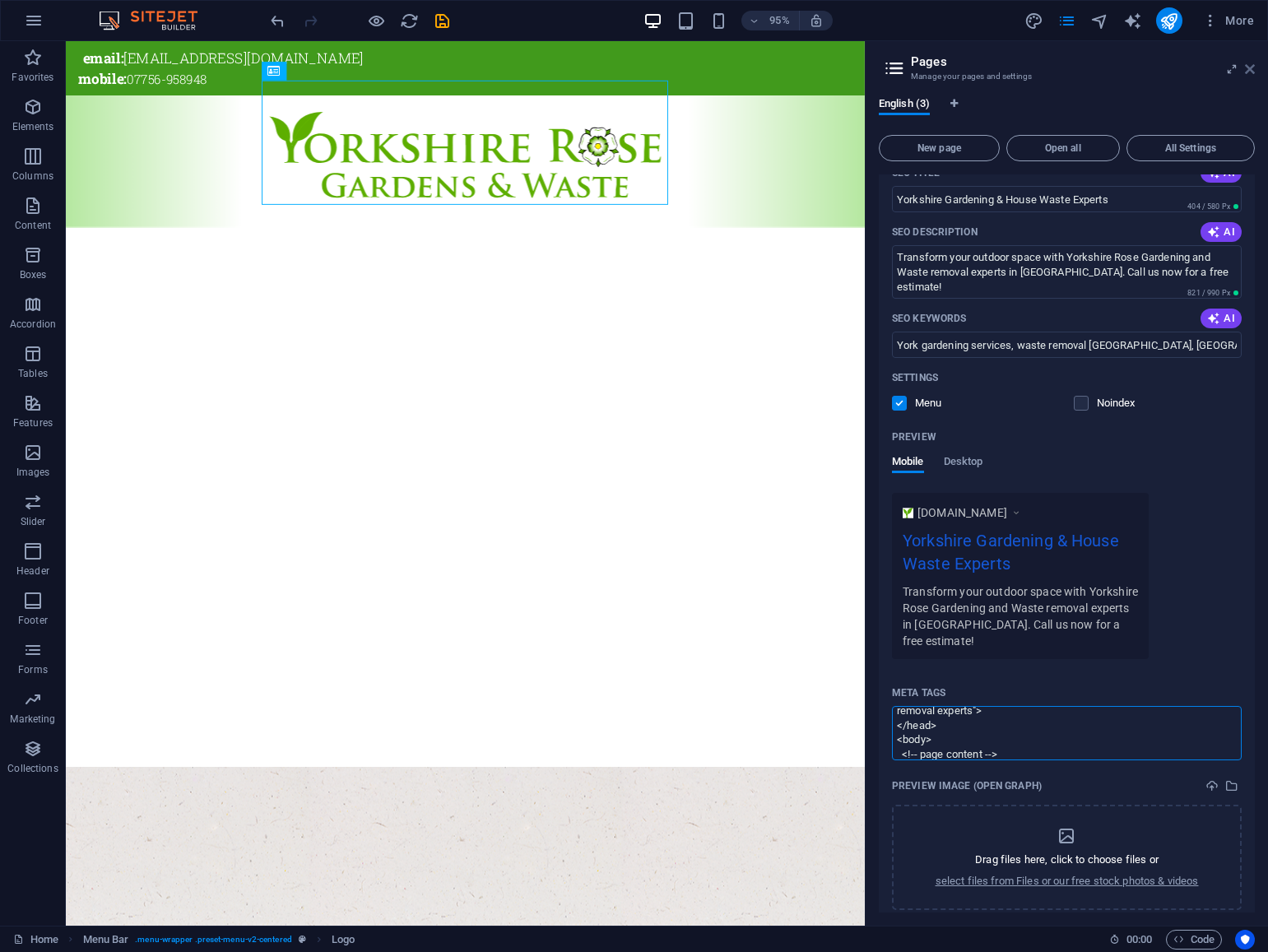
click at [1250, 74] on body "Yorkshire Rose Gardens and Waste Home Favorites Elements Columns Content Boxes …" at bounding box center [634, 476] width 1268 height 952
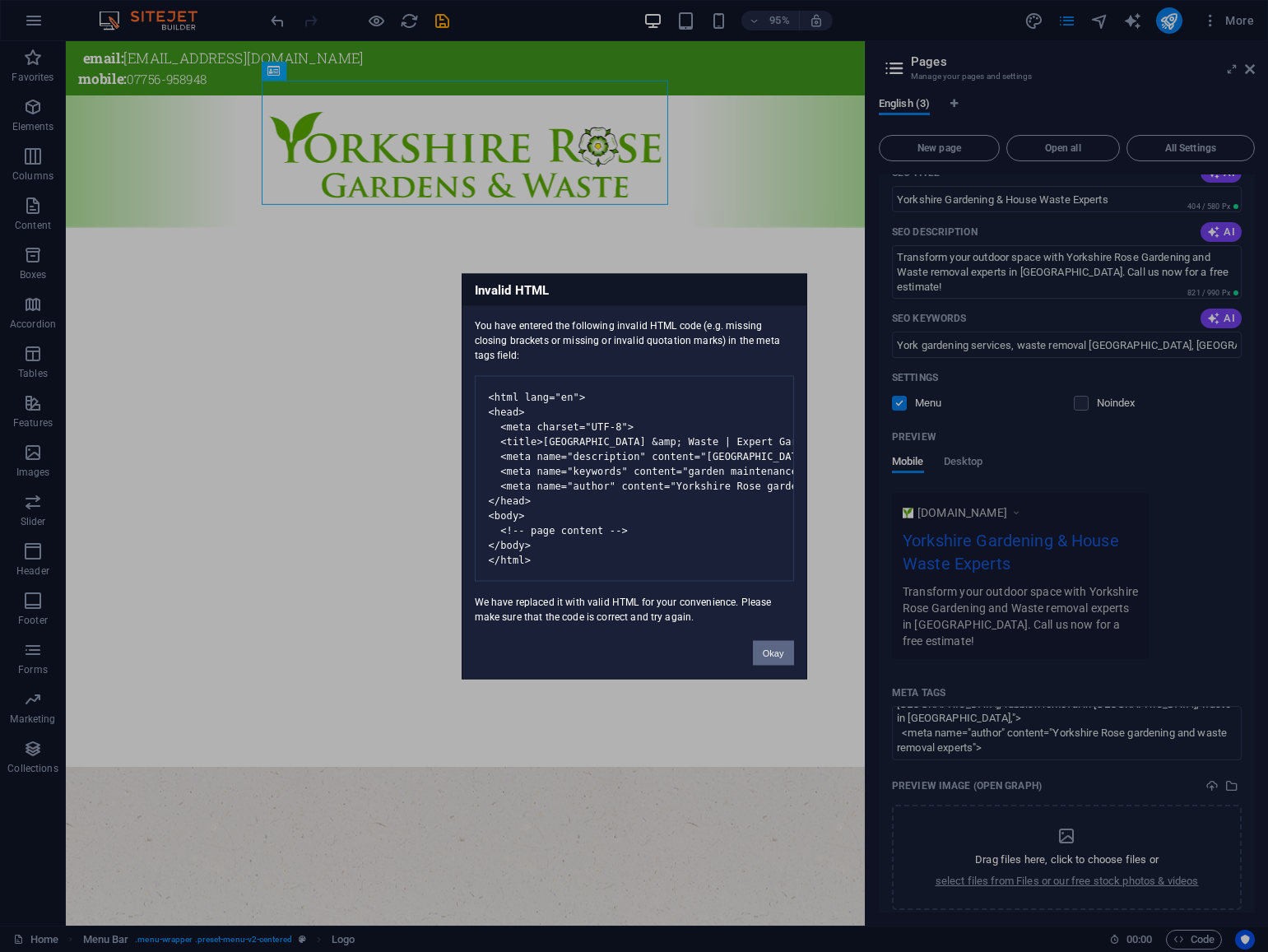
click at [775, 664] on button "Okay" at bounding box center [773, 652] width 41 height 24
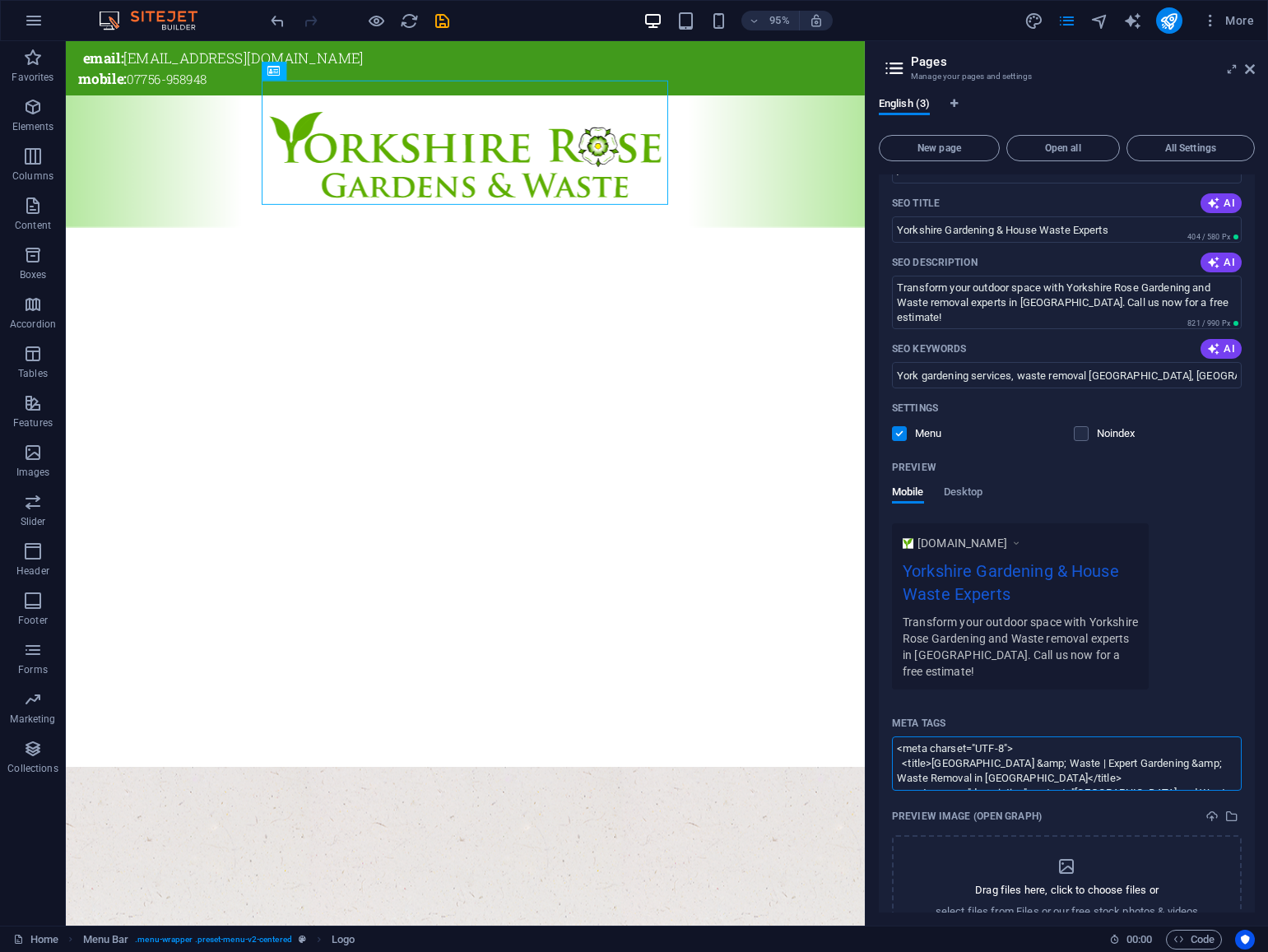
scroll to position [153, 0]
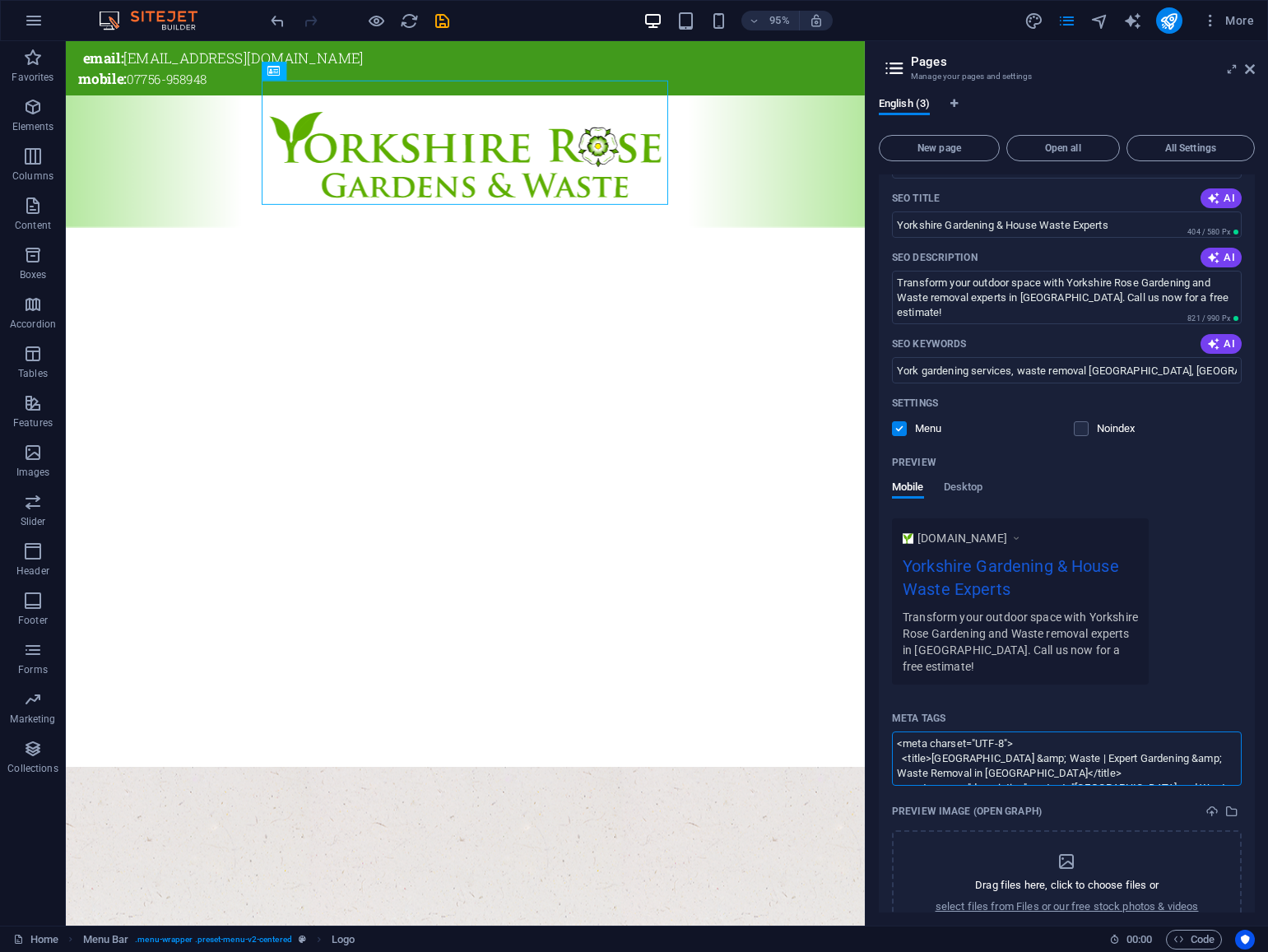
click at [900, 756] on textarea "<meta charset="UTF-8"> <title>Yorkshire Rose Gardens &amp; Waste | Expert Garde…" at bounding box center [1067, 758] width 350 height 54
drag, startPoint x: 948, startPoint y: 740, endPoint x: 956, endPoint y: 783, distance: 43.7
click at [956, 783] on div "Meta tags <meta charset="UTF-8"> <title>Yorkshire Rose Gardens &amp; Waste | Ex…" at bounding box center [1067, 819] width 350 height 230
click at [941, 761] on textarea "<meta charset="UTF-8"> <title>Yorkshire Rose Gardens &amp; Waste | Expert Garde…" at bounding box center [1067, 758] width 350 height 54
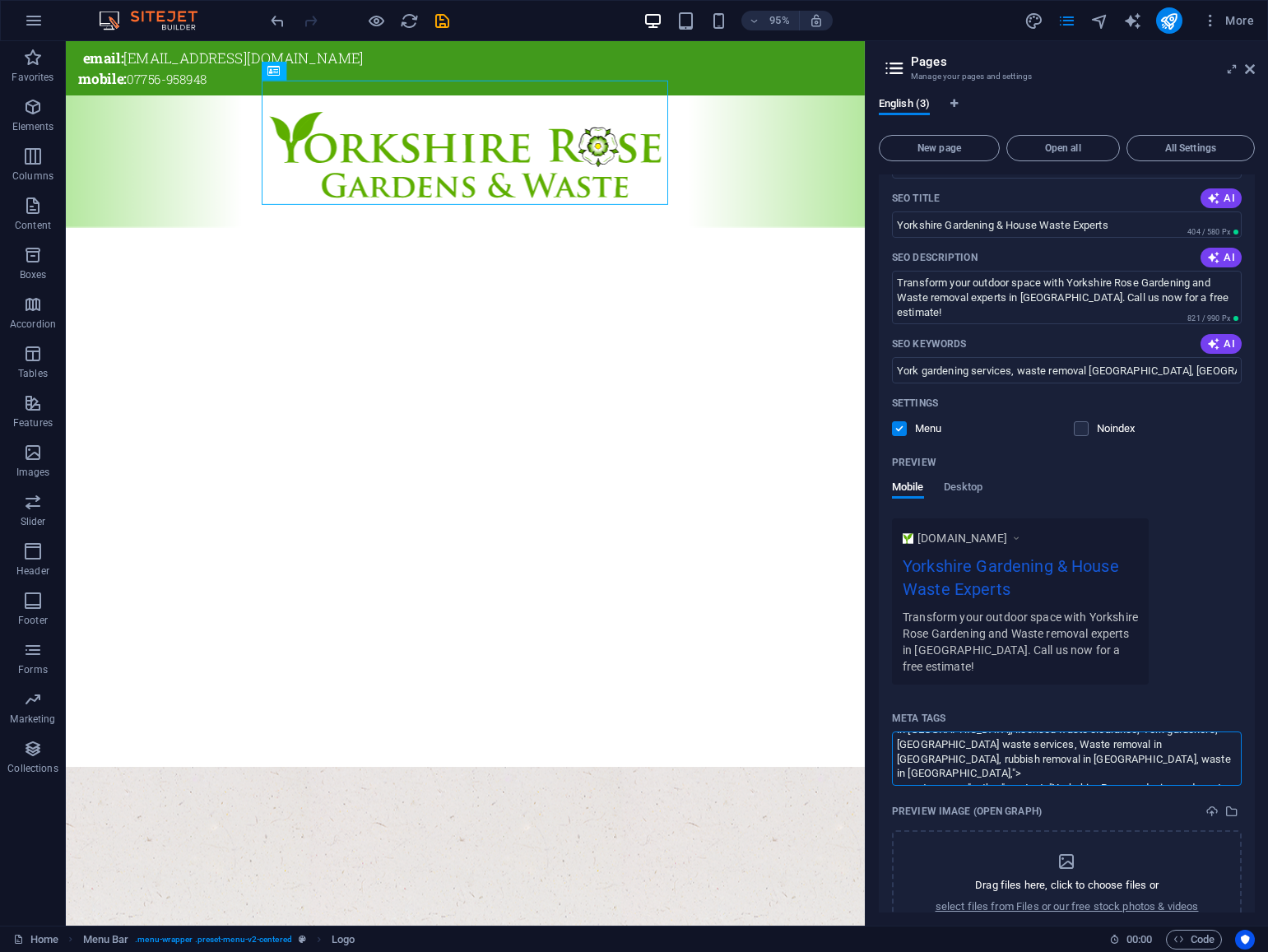
scroll to position [190, 0]
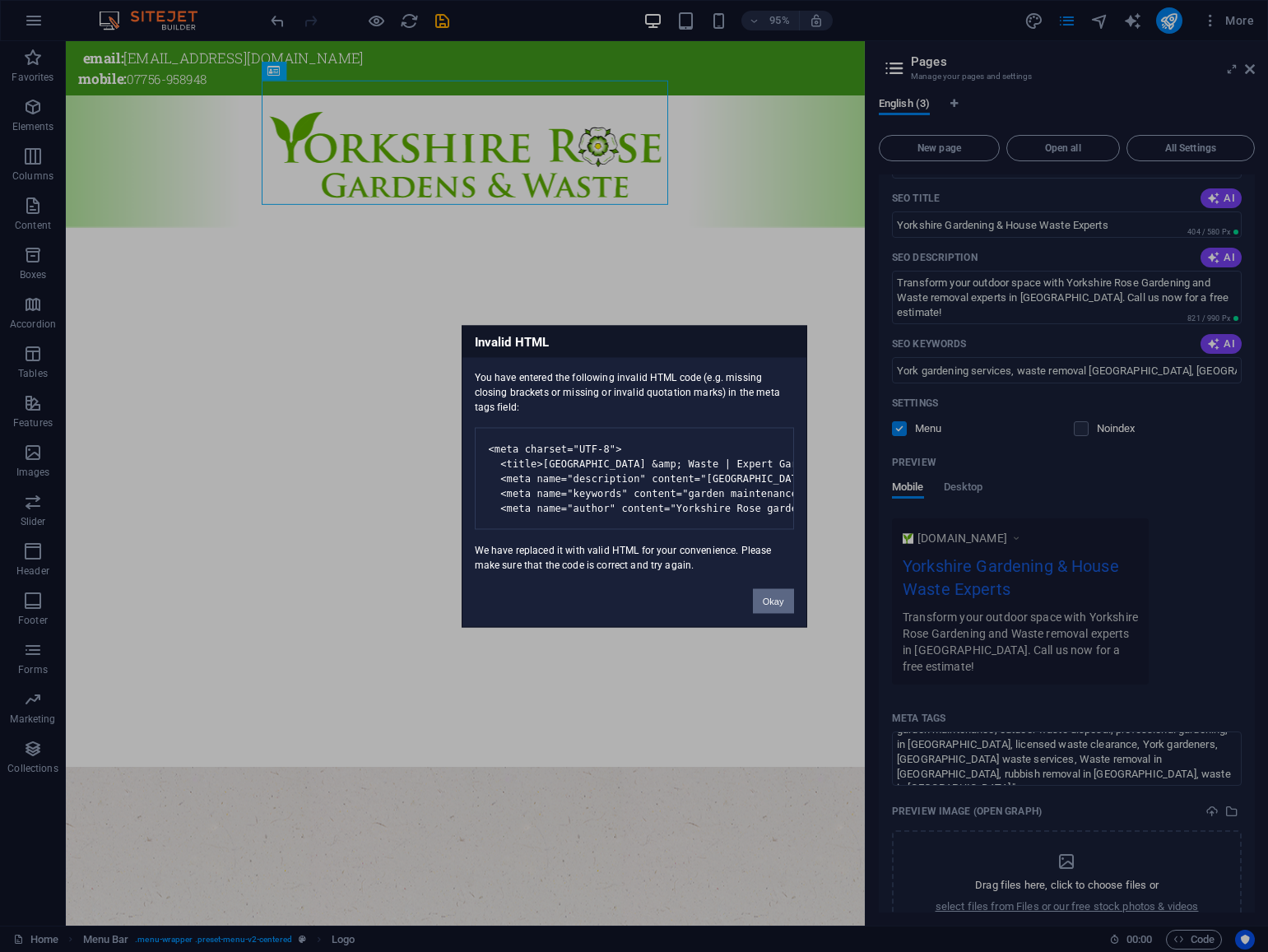
click at [1252, 64] on body "Yorkshire Rose Gardens and Waste Home Favorites Elements Columns Content Boxes …" at bounding box center [634, 476] width 1268 height 952
click at [773, 613] on button "Okay" at bounding box center [773, 600] width 41 height 24
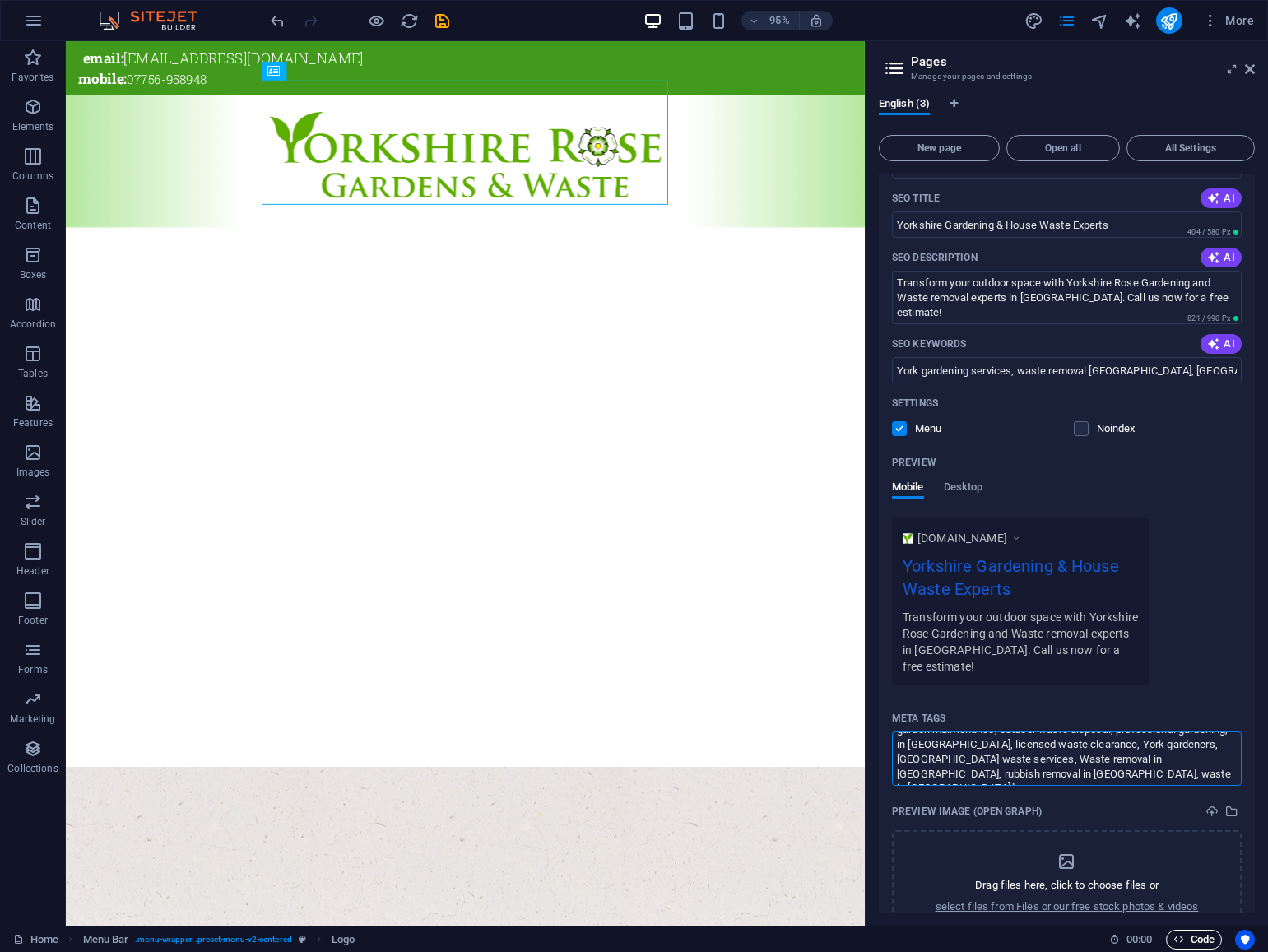
click at [1193, 939] on body "Yorkshire Rose Gardens and Waste Home Favorites Elements Columns Content Boxes …" at bounding box center [634, 476] width 1268 height 952
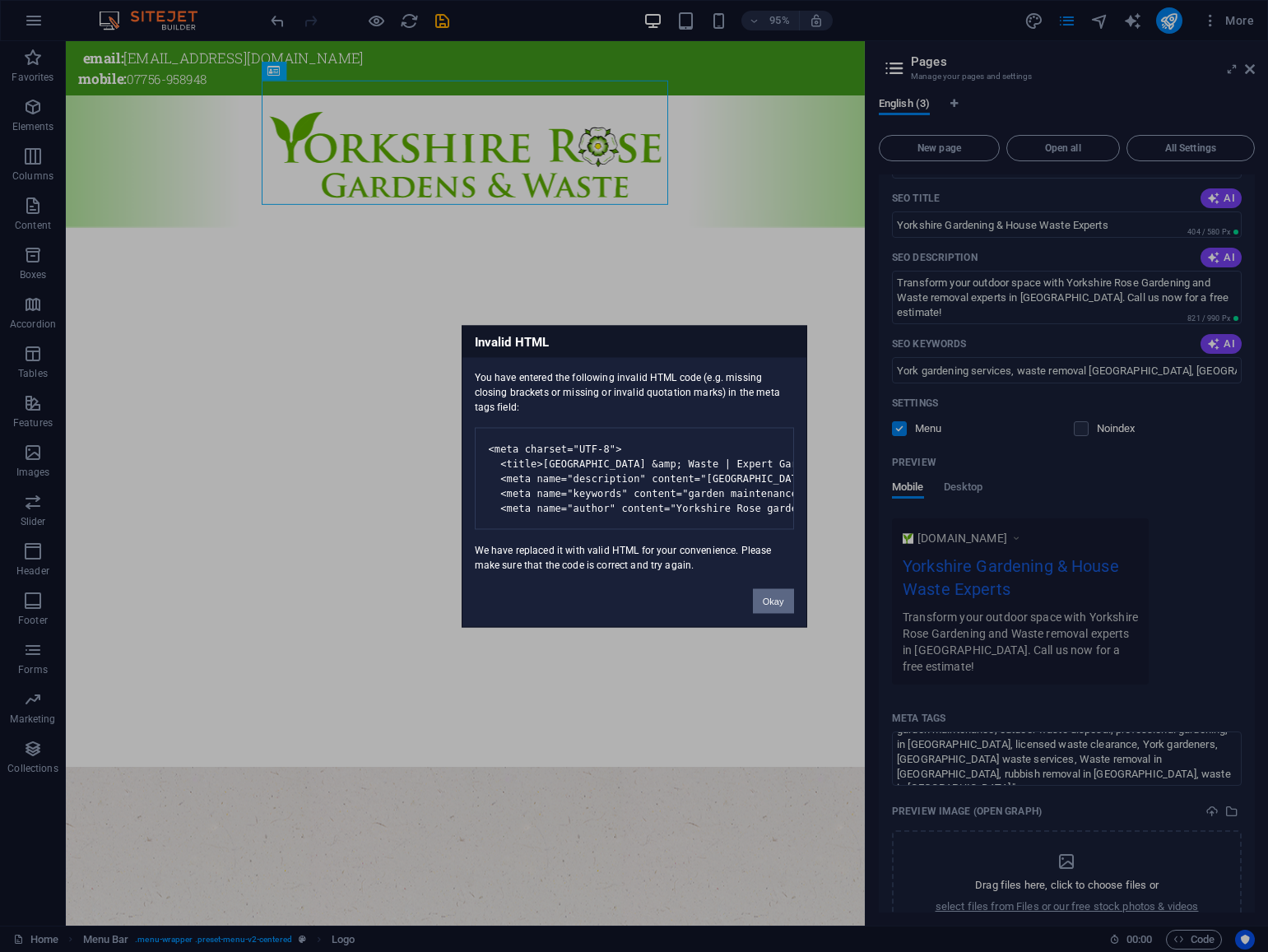
click at [773, 613] on button "Okay" at bounding box center [773, 600] width 41 height 24
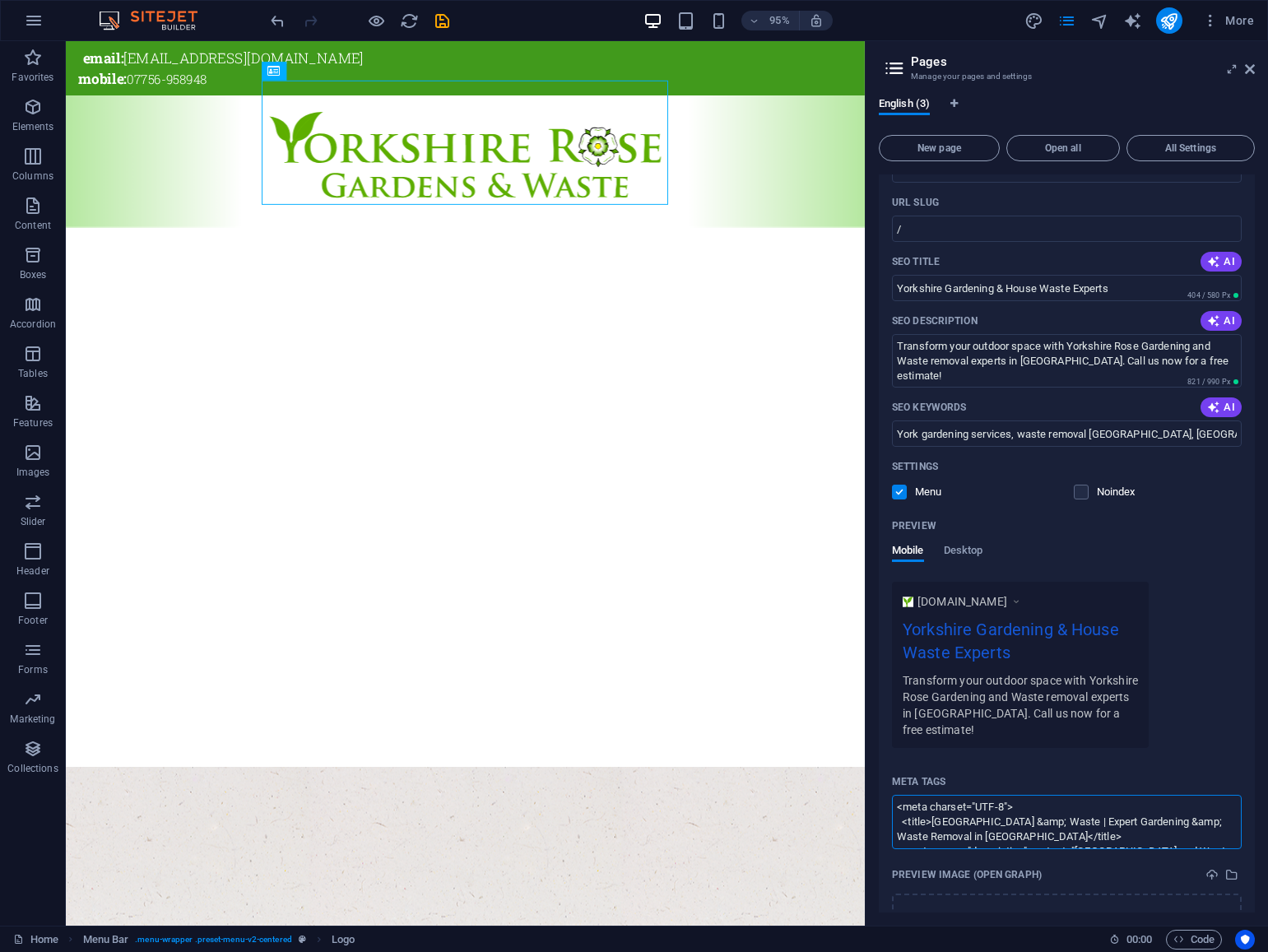
scroll to position [87, 0]
click at [981, 797] on textarea "<meta charset="UTF-8"> <title>Yorkshire Rose Gardens &amp; Waste | Expert Garde…" at bounding box center [1067, 824] width 350 height 54
drag, startPoint x: 1012, startPoint y: 794, endPoint x: 930, endPoint y: 794, distance: 82.0
click at [930, 797] on textarea "<meta charset="UTF-8"> <title>Yorkshire Rose Gardens &amp; Waste | Expert Garde…" at bounding box center [1067, 824] width 350 height 54
click at [1253, 68] on body "Yorkshire Rose Gardens and Waste Home Favorites Elements Columns Content Boxes …" at bounding box center [634, 476] width 1268 height 952
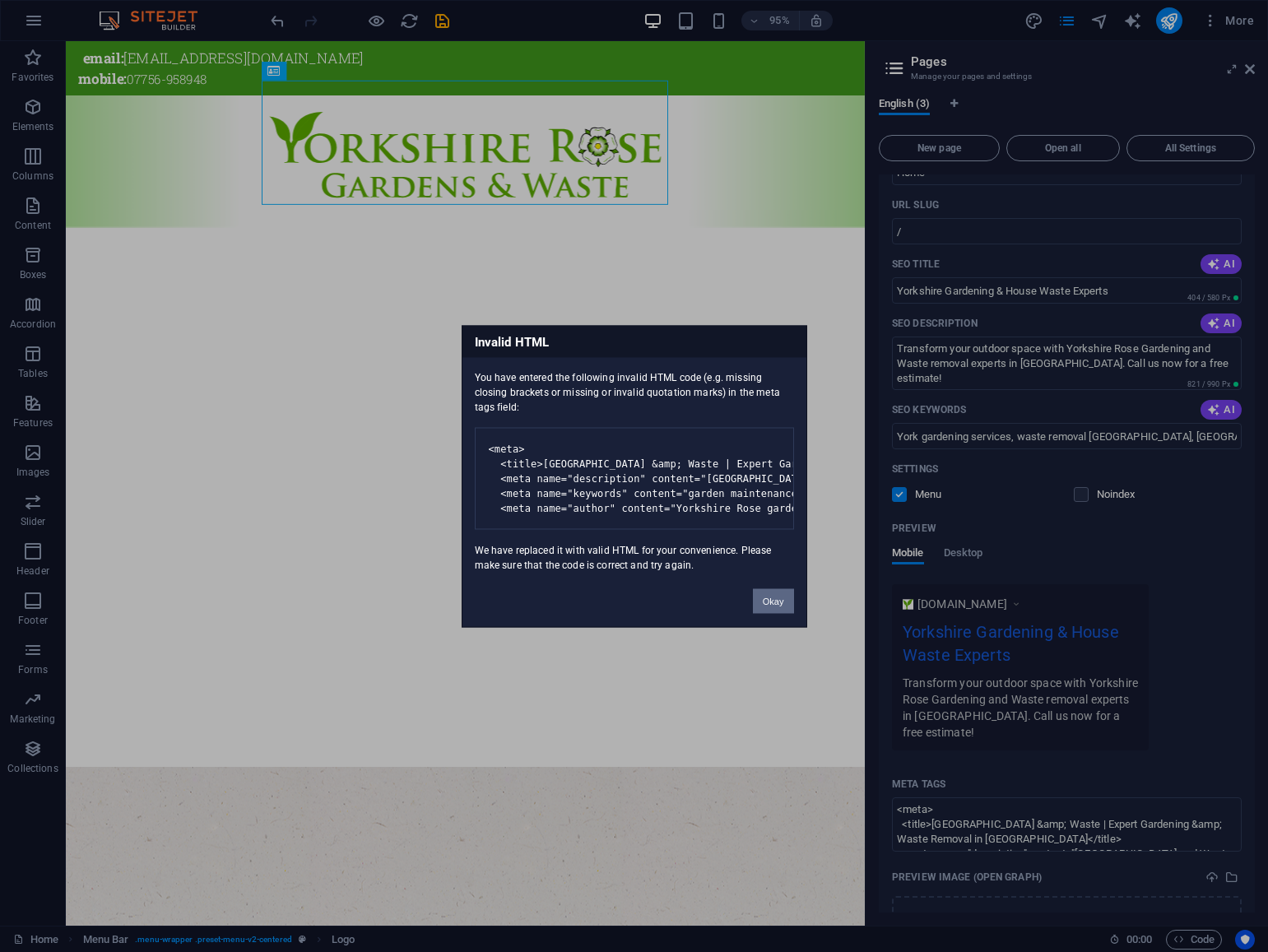
click at [778, 613] on button "Okay" at bounding box center [773, 600] width 41 height 24
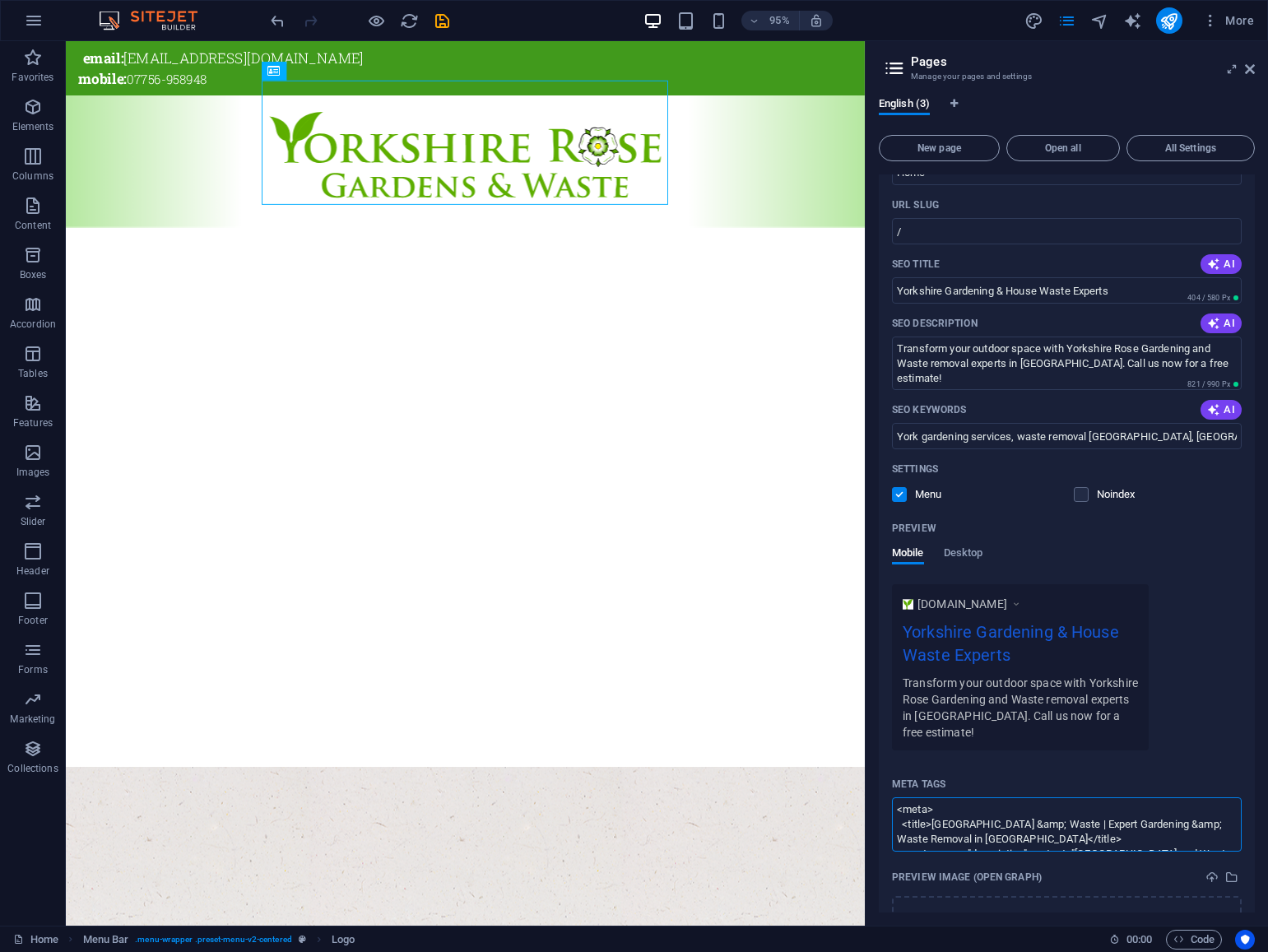
click at [945, 797] on textarea "<meta> <title>Yorkshire Rose Gardens &amp; Waste | Expert Gardening &amp; Waste…" at bounding box center [1067, 824] width 350 height 54
drag, startPoint x: 950, startPoint y: 793, endPoint x: 886, endPoint y: 791, distance: 64.0
click at [886, 791] on div "Name Home ​ URL SLUG / ​ SEO Title AI Yorkshire Gardening & House Waste Experts…" at bounding box center [1066, 593] width 376 height 923
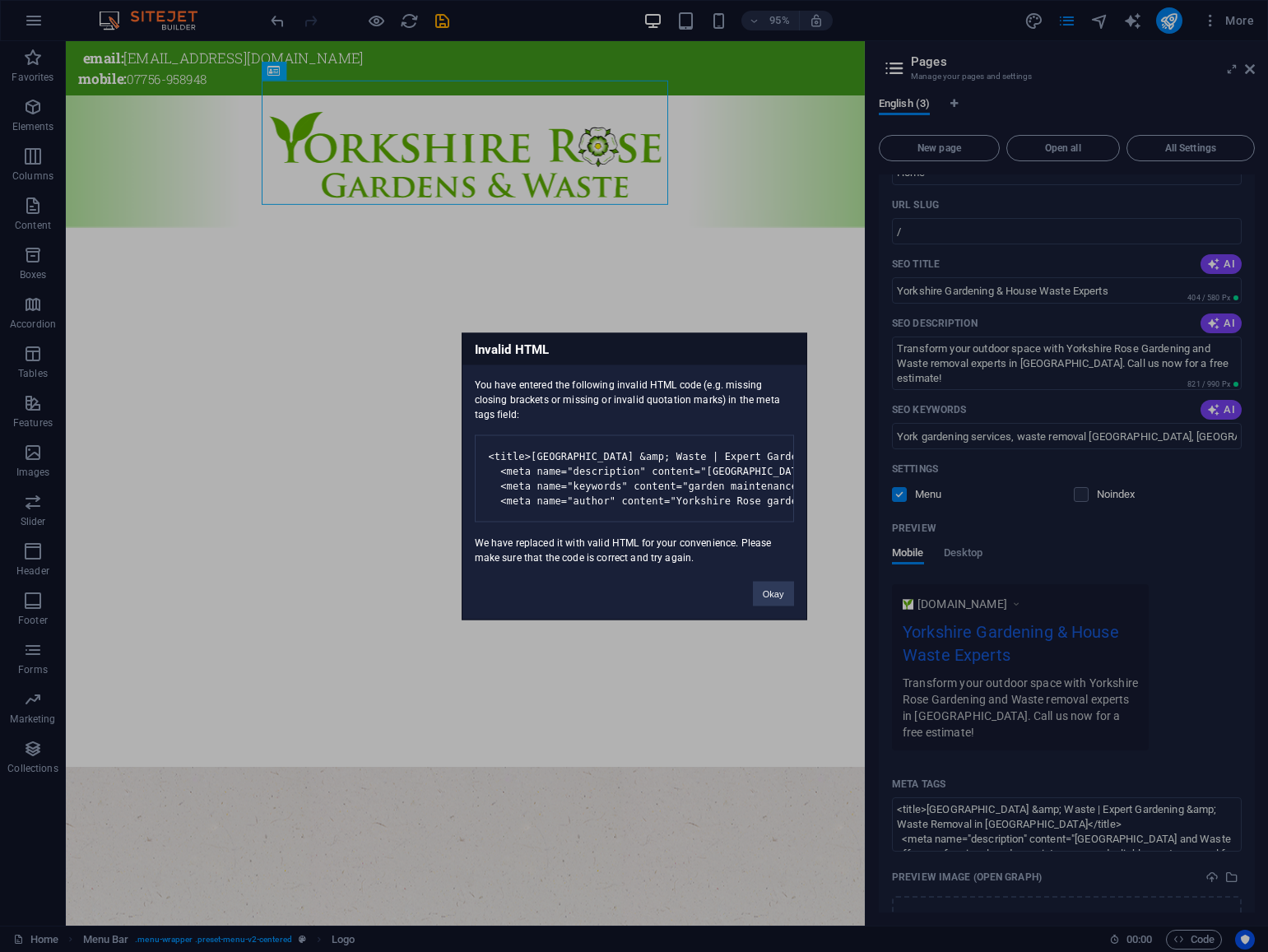
click at [1254, 72] on body "Yorkshire Rose Gardens and Waste Home Favorites Elements Columns Content Boxes …" at bounding box center [634, 476] width 1268 height 952
click at [769, 606] on button "Okay" at bounding box center [773, 593] width 41 height 24
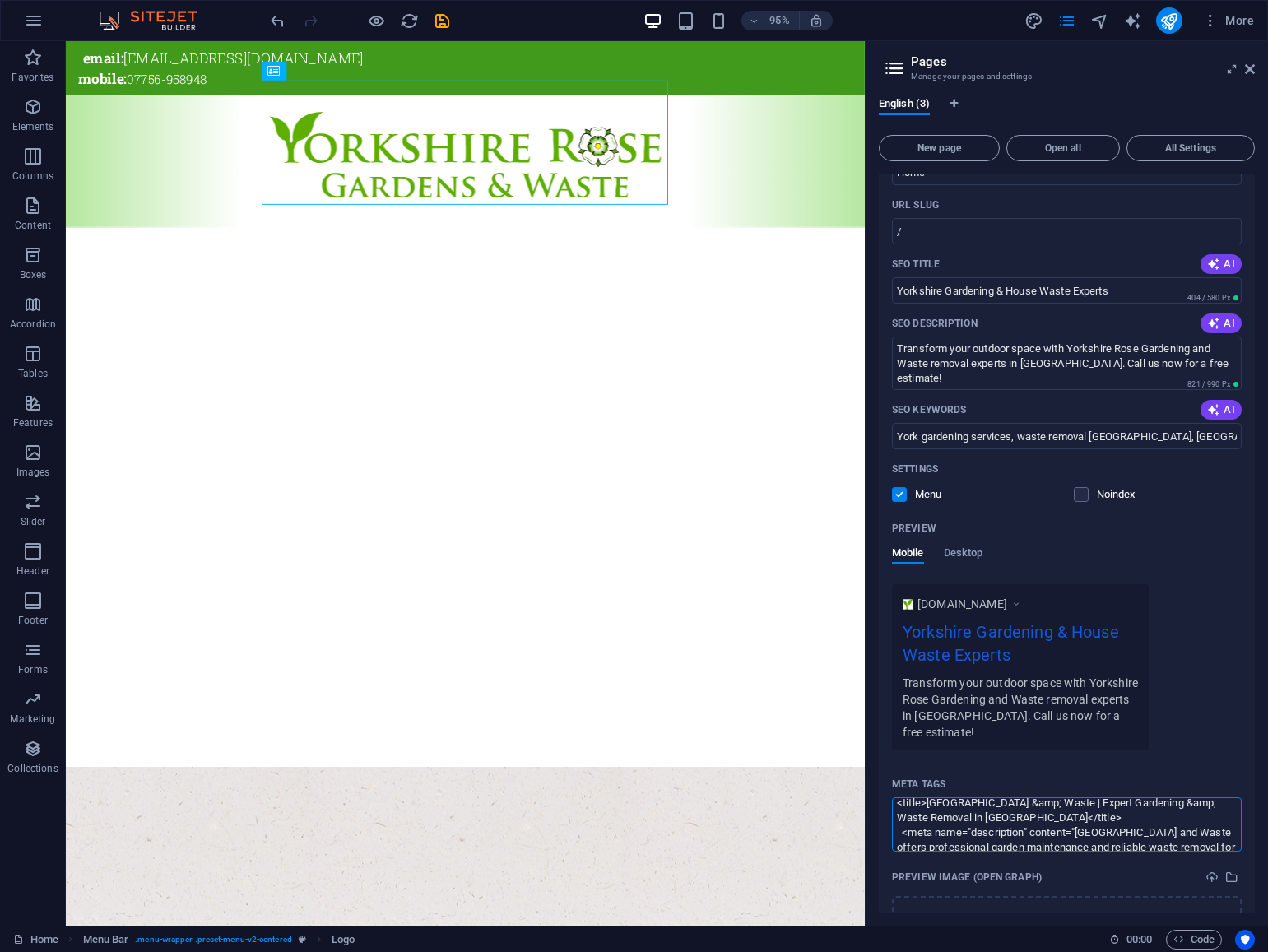
scroll to position [0, 0]
click at [925, 826] on textarea "<title>Yorkshire Rose Gardens &amp; Waste | Expert Gardening &amp; Waste Remova…" at bounding box center [1067, 824] width 350 height 54
click at [1252, 69] on body "Yorkshire Rose Gardens and Waste Home Favorites Elements Columns Content Boxes …" at bounding box center [634, 476] width 1268 height 952
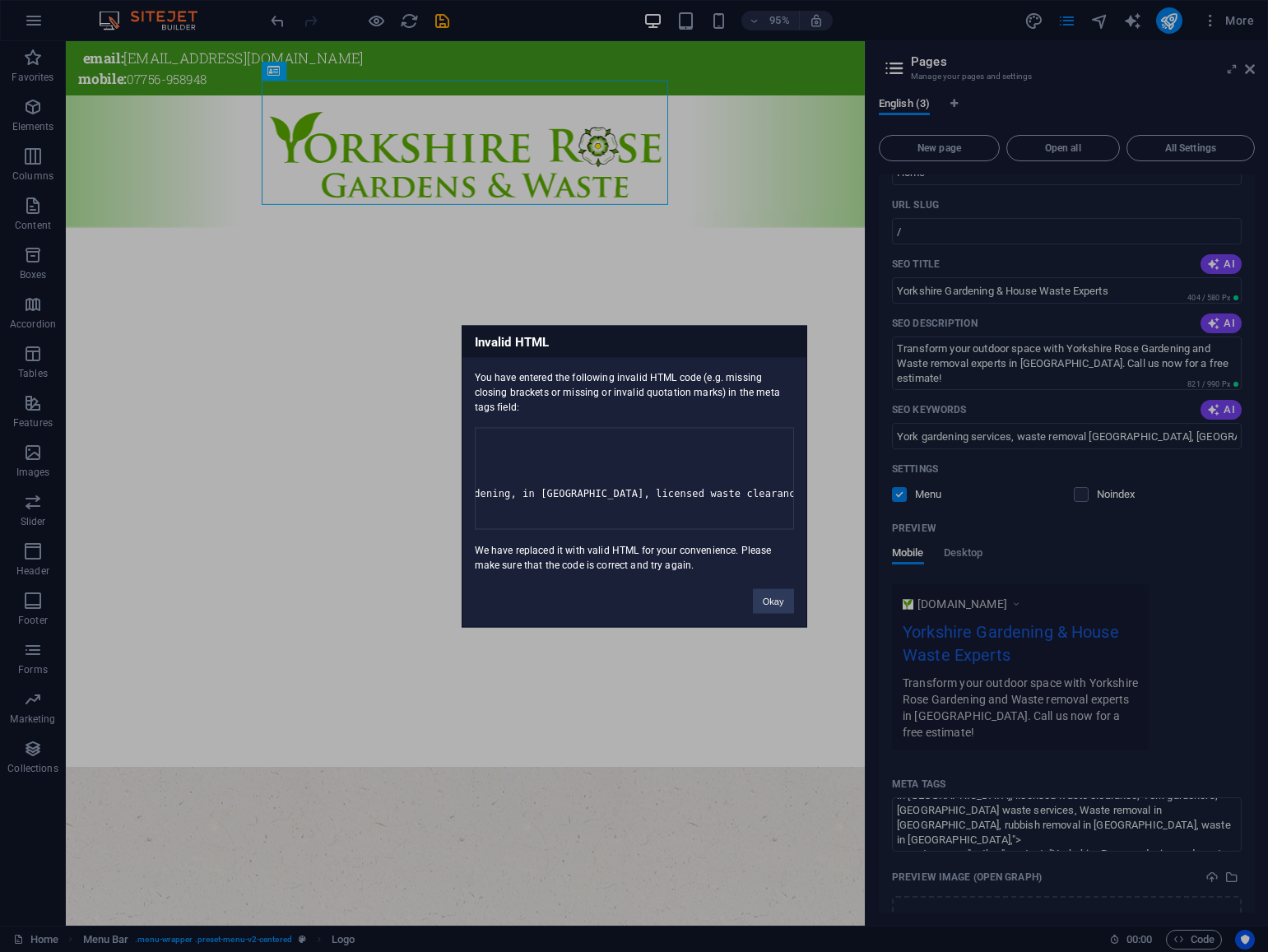
scroll to position [0, 2148]
click at [780, 613] on button "Okay" at bounding box center [773, 600] width 41 height 24
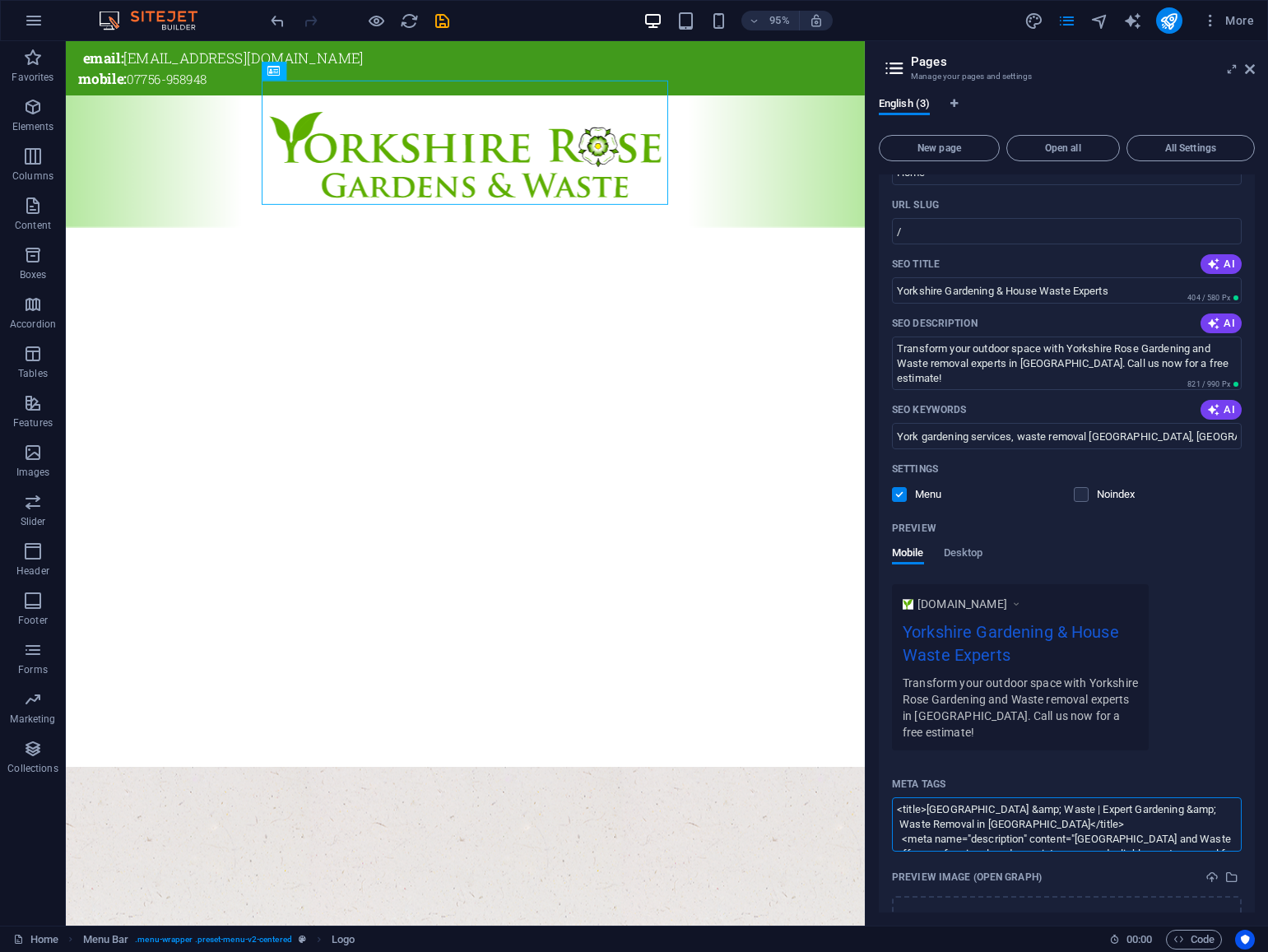
click at [1060, 826] on textarea "<title>Yorkshire Rose Gardens &amp; Waste | Expert Gardening &amp; Waste Remova…" at bounding box center [1067, 824] width 350 height 54
click at [964, 822] on textarea "<title>Yorkshire Rose Gardens &amp; Waste | Expert Gardening &amp; Waste Remova…" at bounding box center [1067, 824] width 350 height 54
click at [1248, 65] on body "Yorkshire Rose Gardens and Waste Home Favorites Elements Columns Content Boxes …" at bounding box center [634, 476] width 1268 height 952
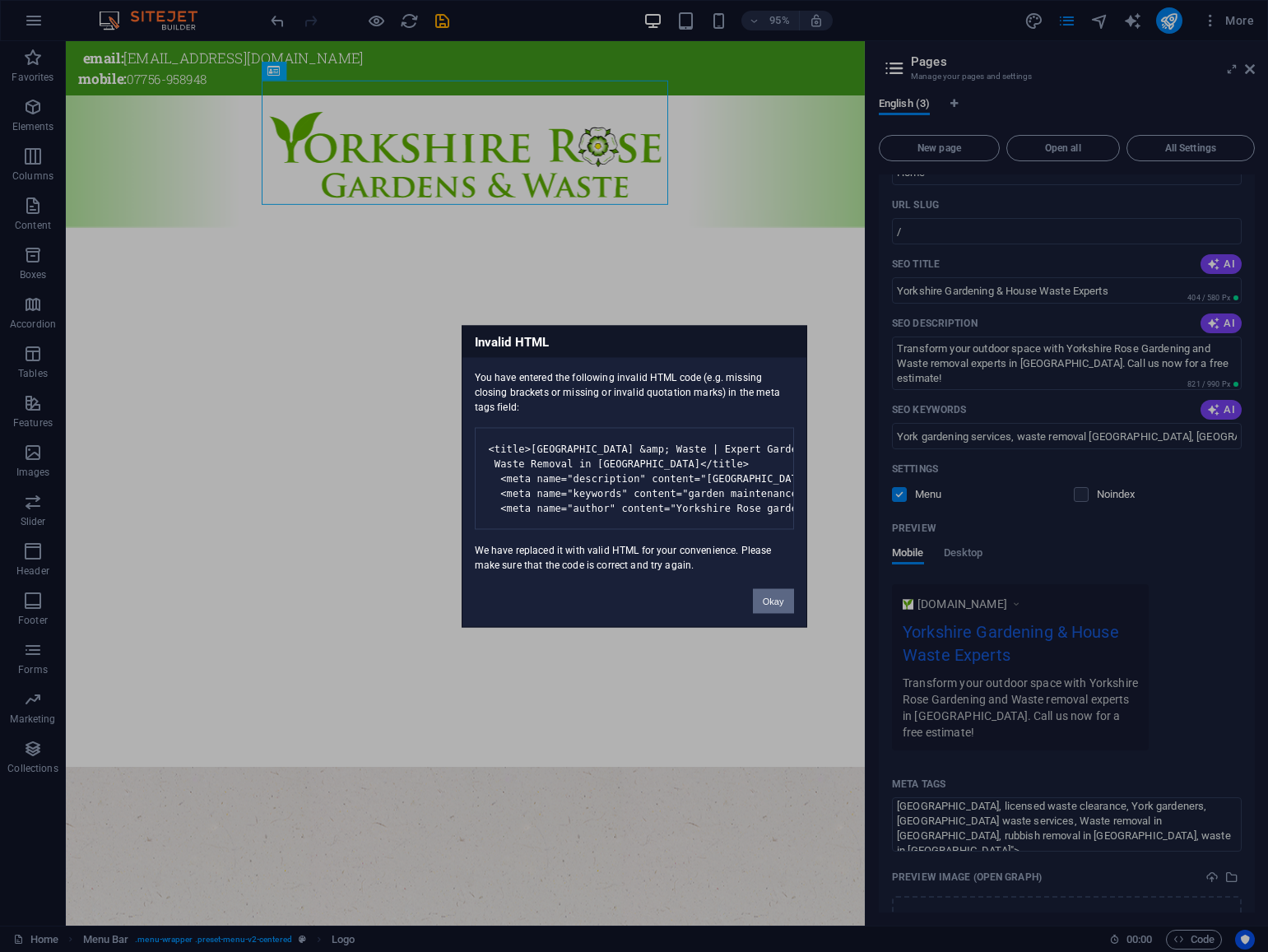
click at [772, 613] on button "Okay" at bounding box center [773, 600] width 41 height 24
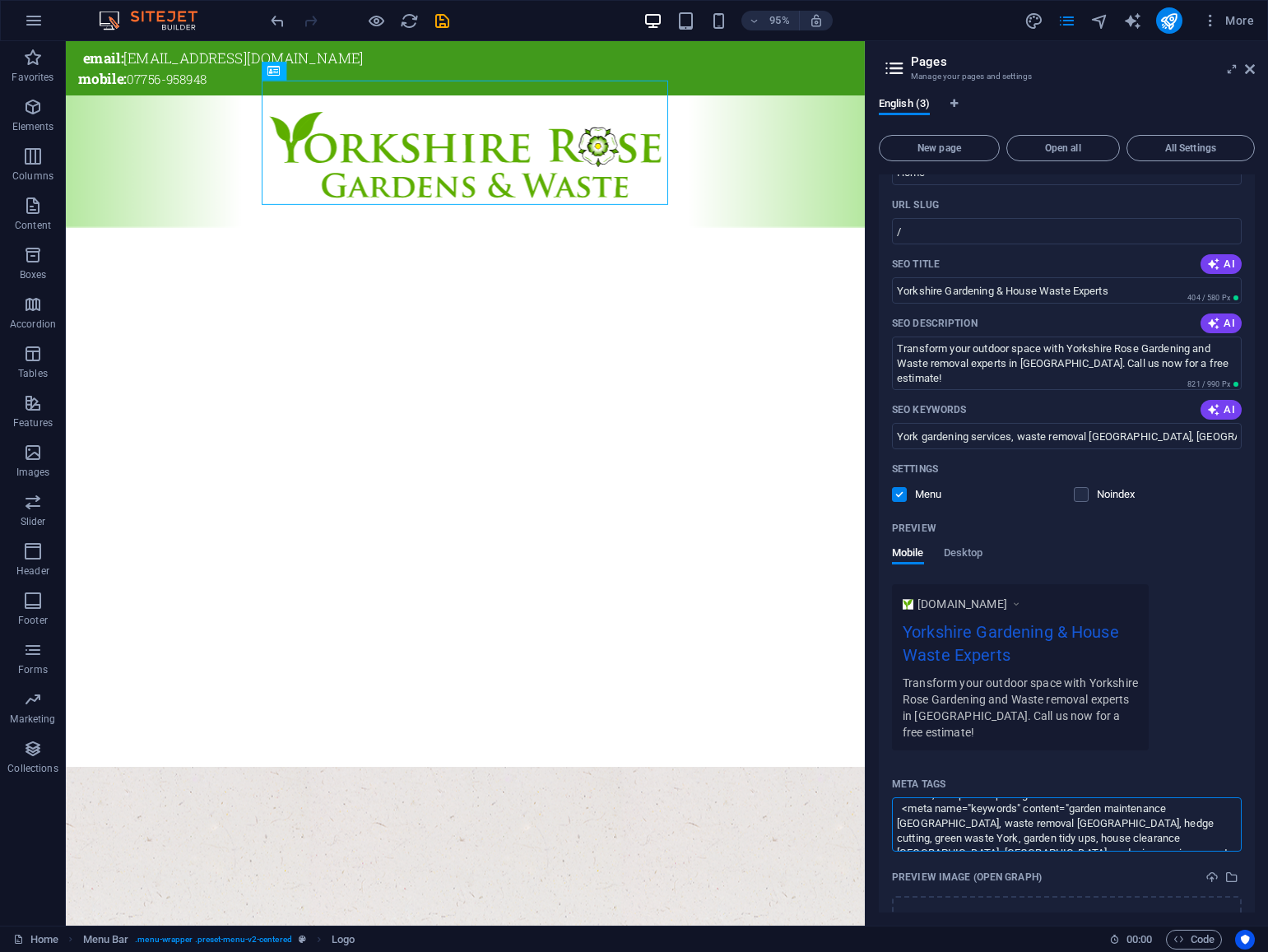
scroll to position [0, 0]
click at [928, 825] on textarea "<title>Yorkshire Rose Gardens &amp; Waste | Expert Gardening &amp; Waste Remova…" at bounding box center [1067, 824] width 350 height 54
click at [1250, 65] on body "Yorkshire Rose Gardens and Waste Home Favorites Elements Columns Content Boxes …" at bounding box center [634, 476] width 1268 height 952
type textarea "<title>Yorkshire Rose Gardens &amp; Waste | Expert Gardening &amp; Waste Remova…"
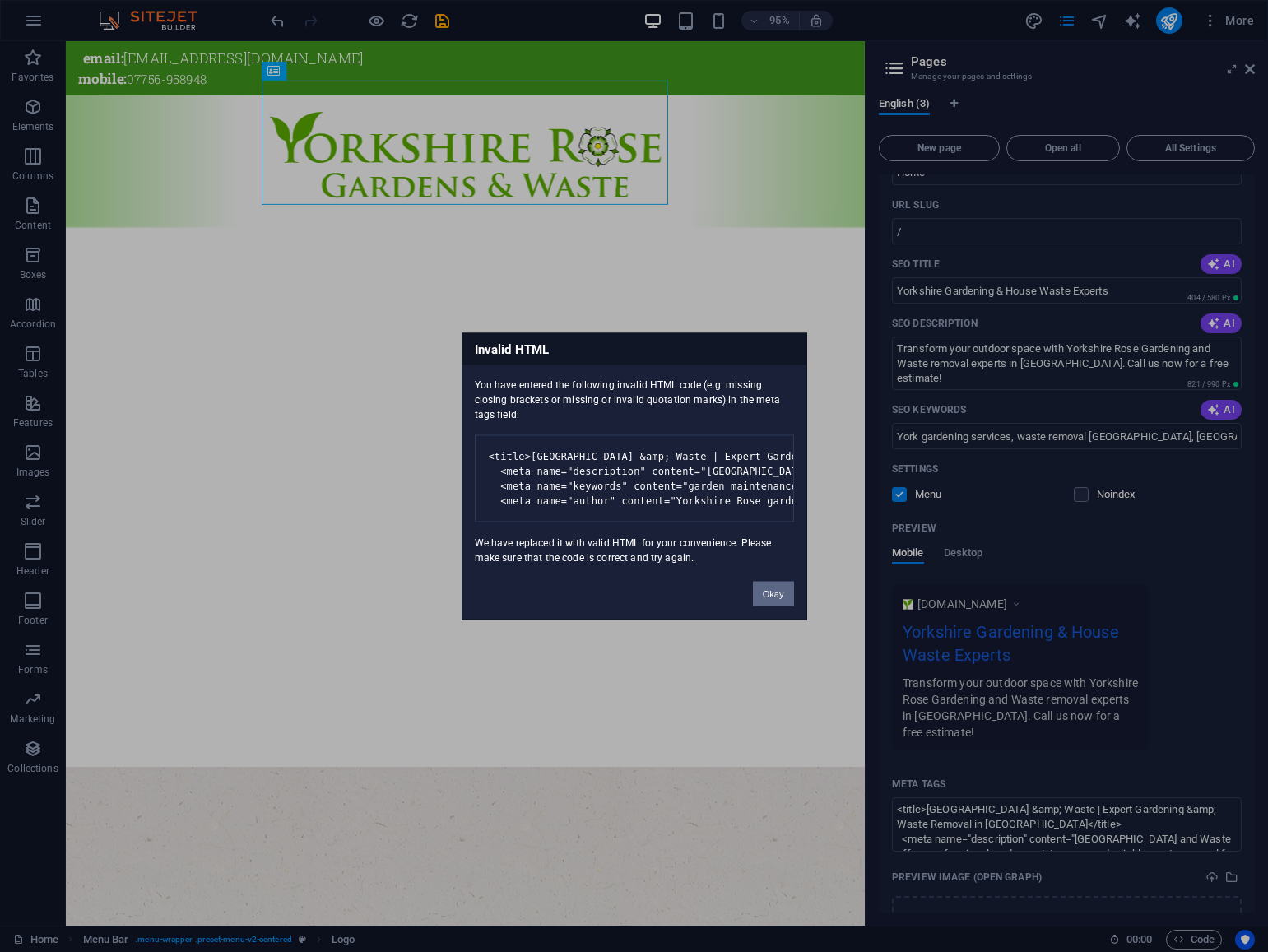
click at [775, 606] on button "Okay" at bounding box center [773, 593] width 41 height 24
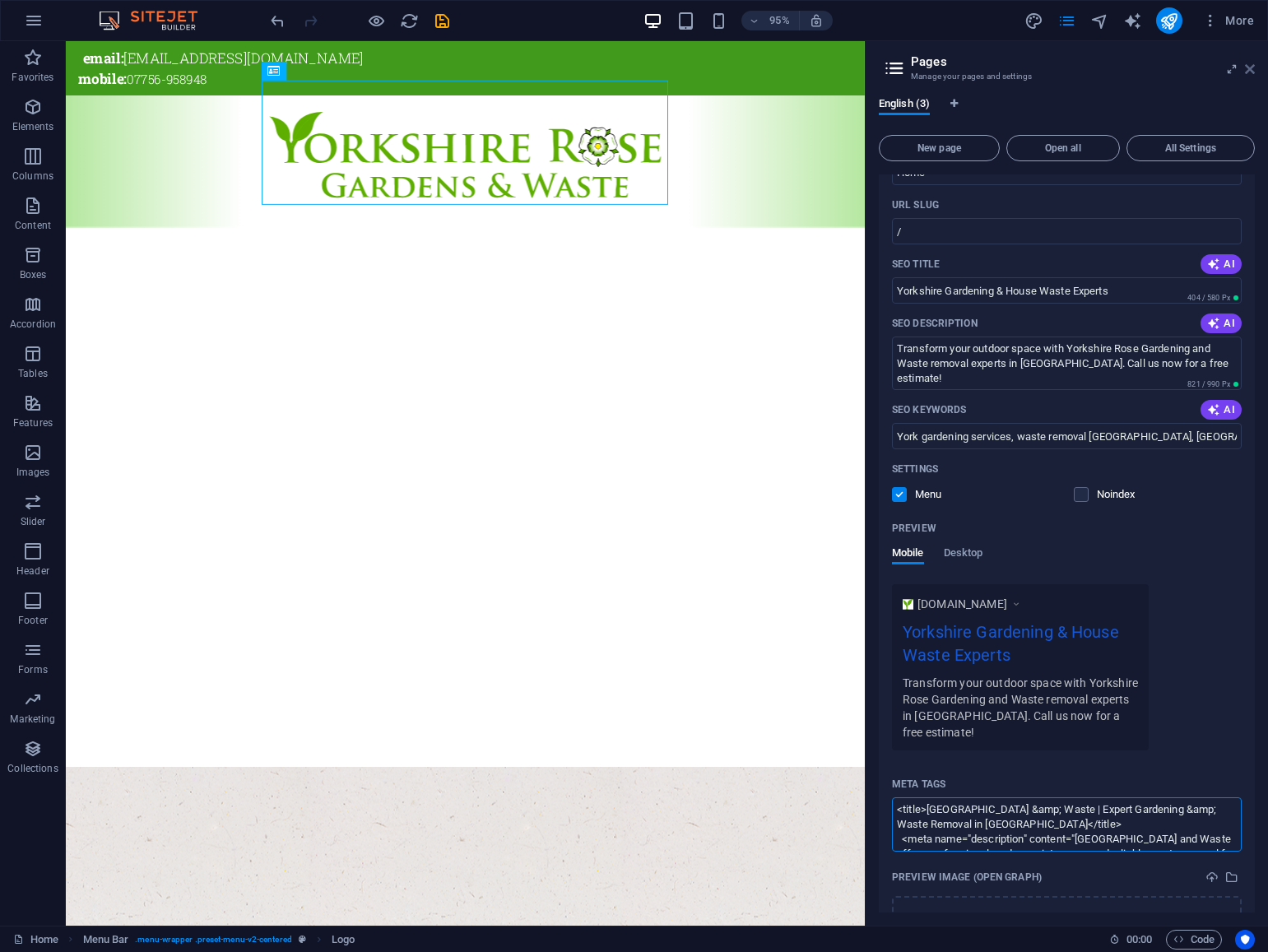
click at [1250, 68] on body "Yorkshire Rose Gardens and Waste Home Favorites Elements Columns Content Boxes …" at bounding box center [634, 476] width 1268 height 952
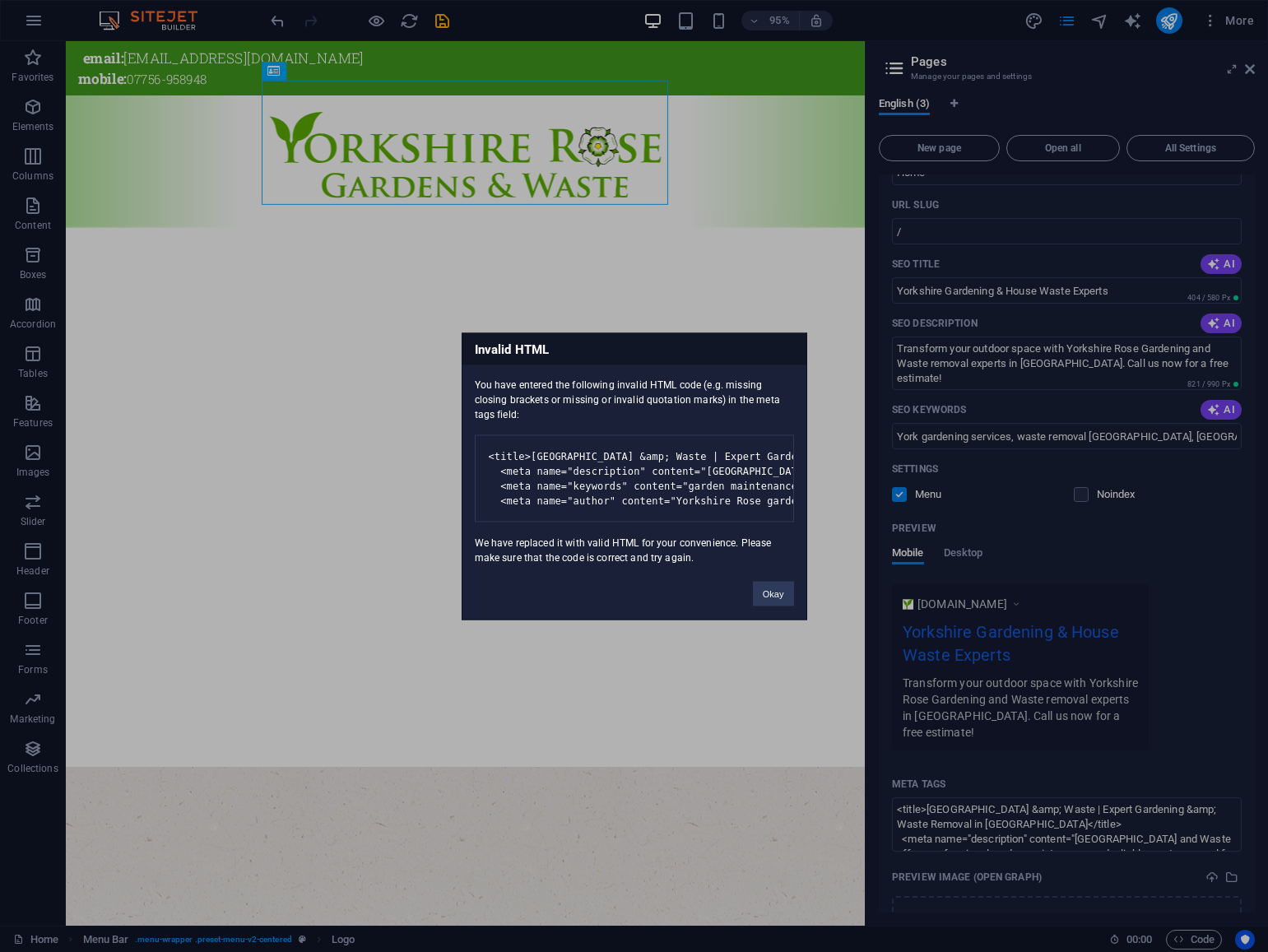
drag, startPoint x: 476, startPoint y: 366, endPoint x: 529, endPoint y: 387, distance: 57.0
click at [529, 387] on div "You have entered the following invalid HTML code (e.g. missing closing brackets…" at bounding box center [634, 464] width 344 height 200
copy div "You have entered the following invalid HTML code (e.g. missing closing brackets…"
click at [767, 606] on button "Okay" at bounding box center [773, 593] width 41 height 24
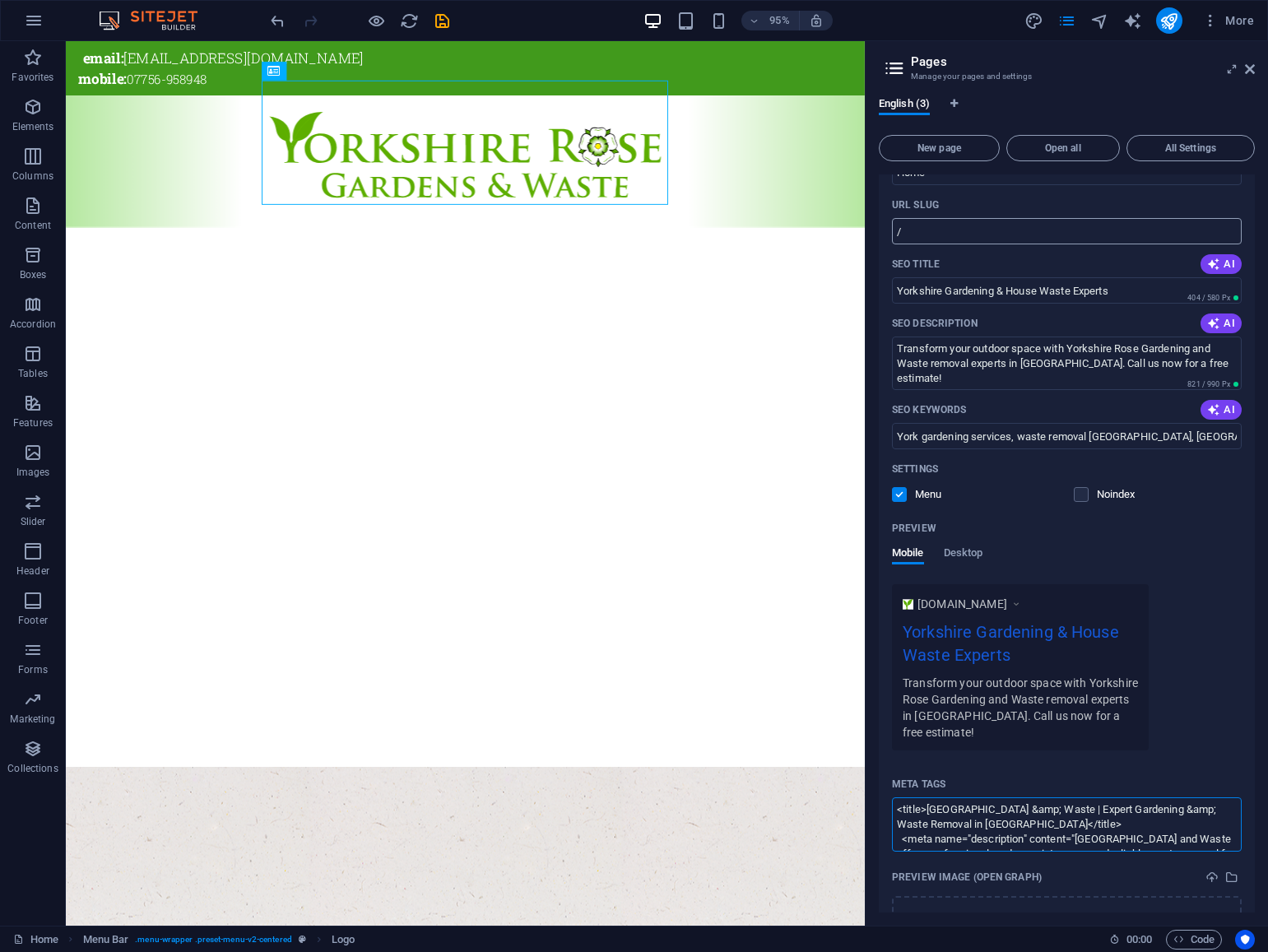
click at [1002, 236] on body "Yorkshire Rose Gardens and Waste Home Favorites Elements Columns Content Boxes …" at bounding box center [634, 476] width 1268 height 952
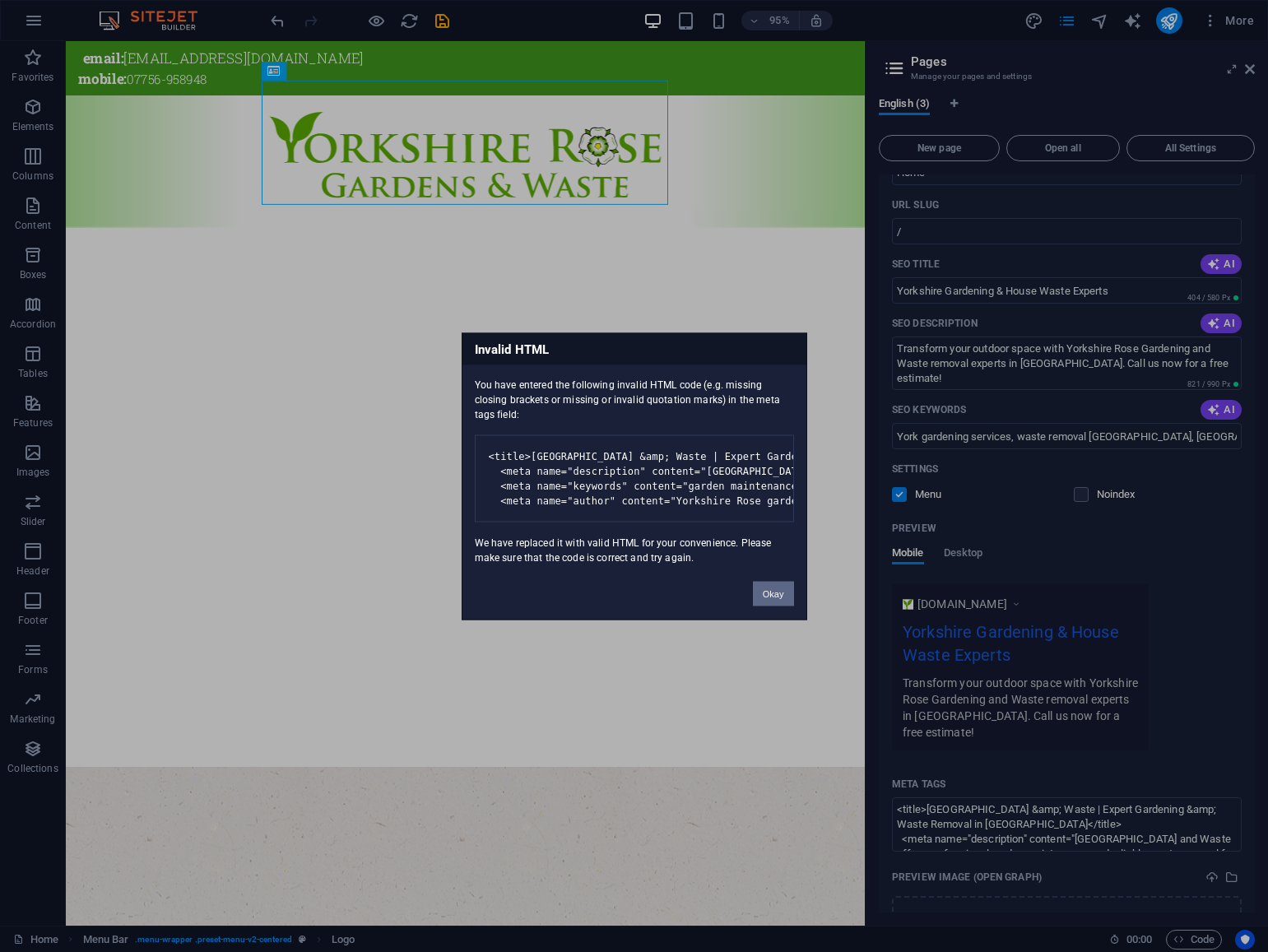
click at [773, 606] on button "Okay" at bounding box center [773, 593] width 41 height 24
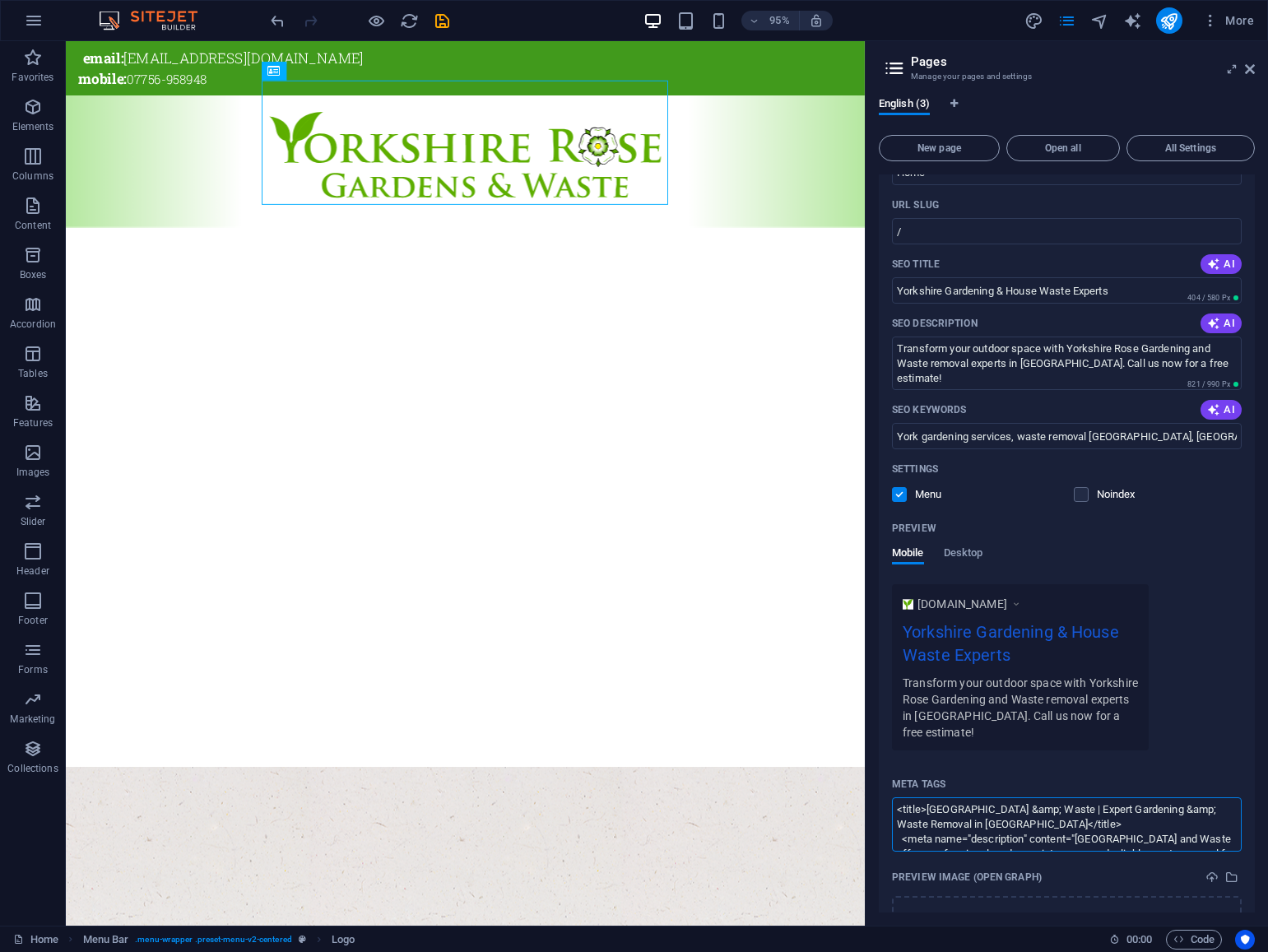
click at [996, 814] on textarea "<title>Yorkshire Rose Gardens &amp; Waste | Expert Gardening &amp; Waste Remova…" at bounding box center [1067, 824] width 350 height 54
click at [1250, 68] on icon at bounding box center [1249, 68] width 10 height 13
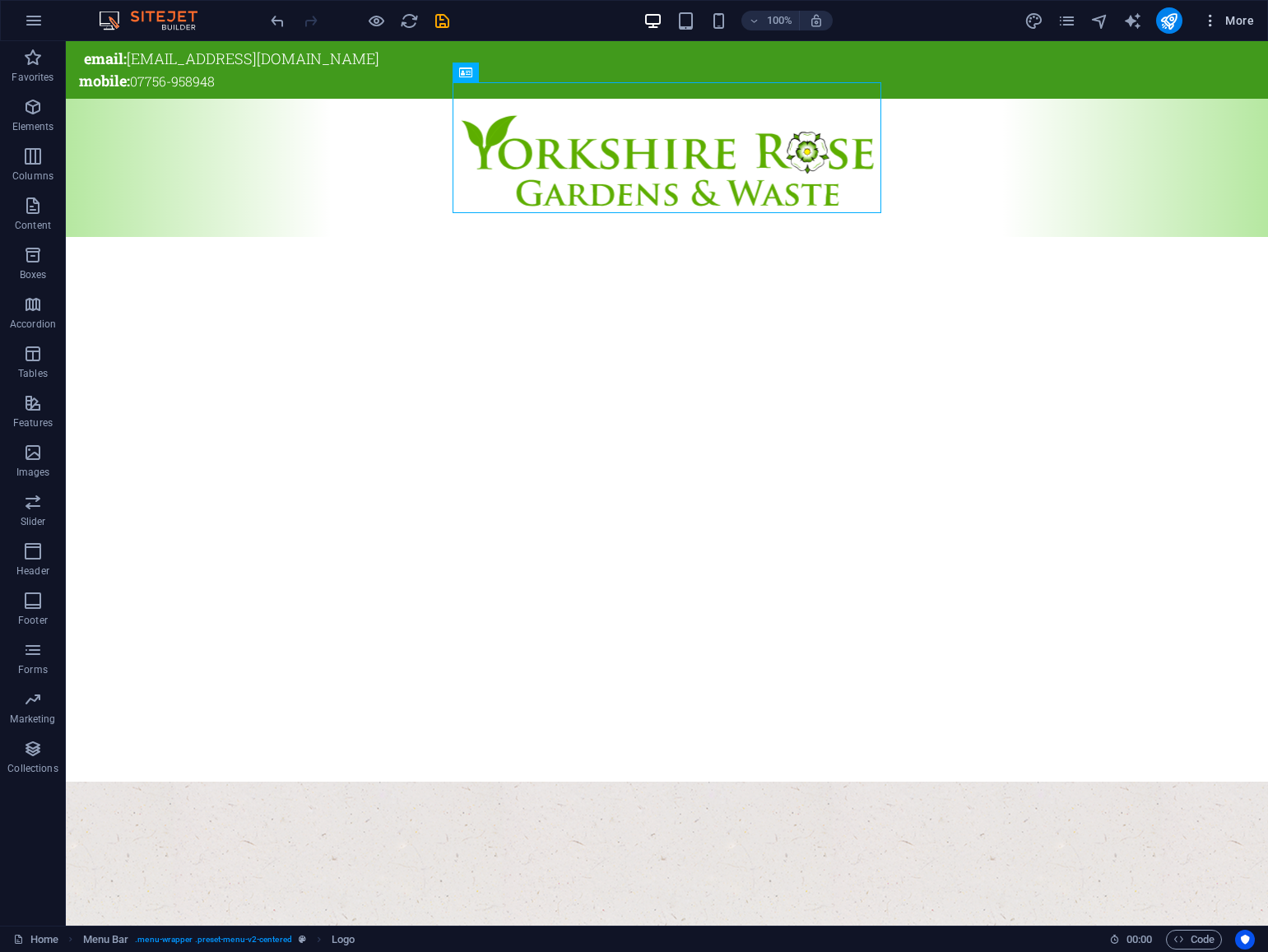
click at [1234, 23] on span "More" at bounding box center [1228, 20] width 52 height 16
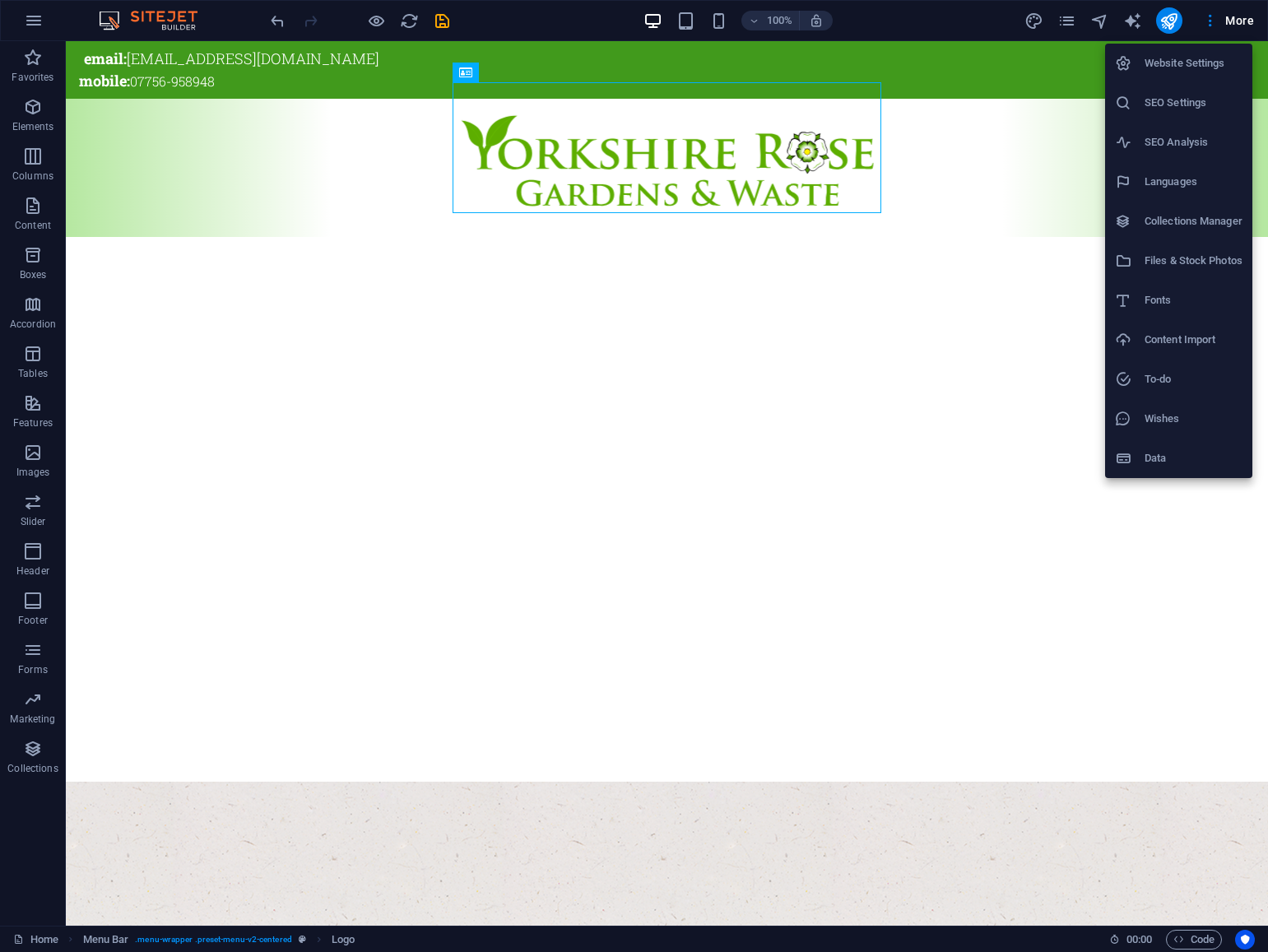
click at [1187, 105] on h6 "SEO Settings" at bounding box center [1193, 102] width 98 height 20
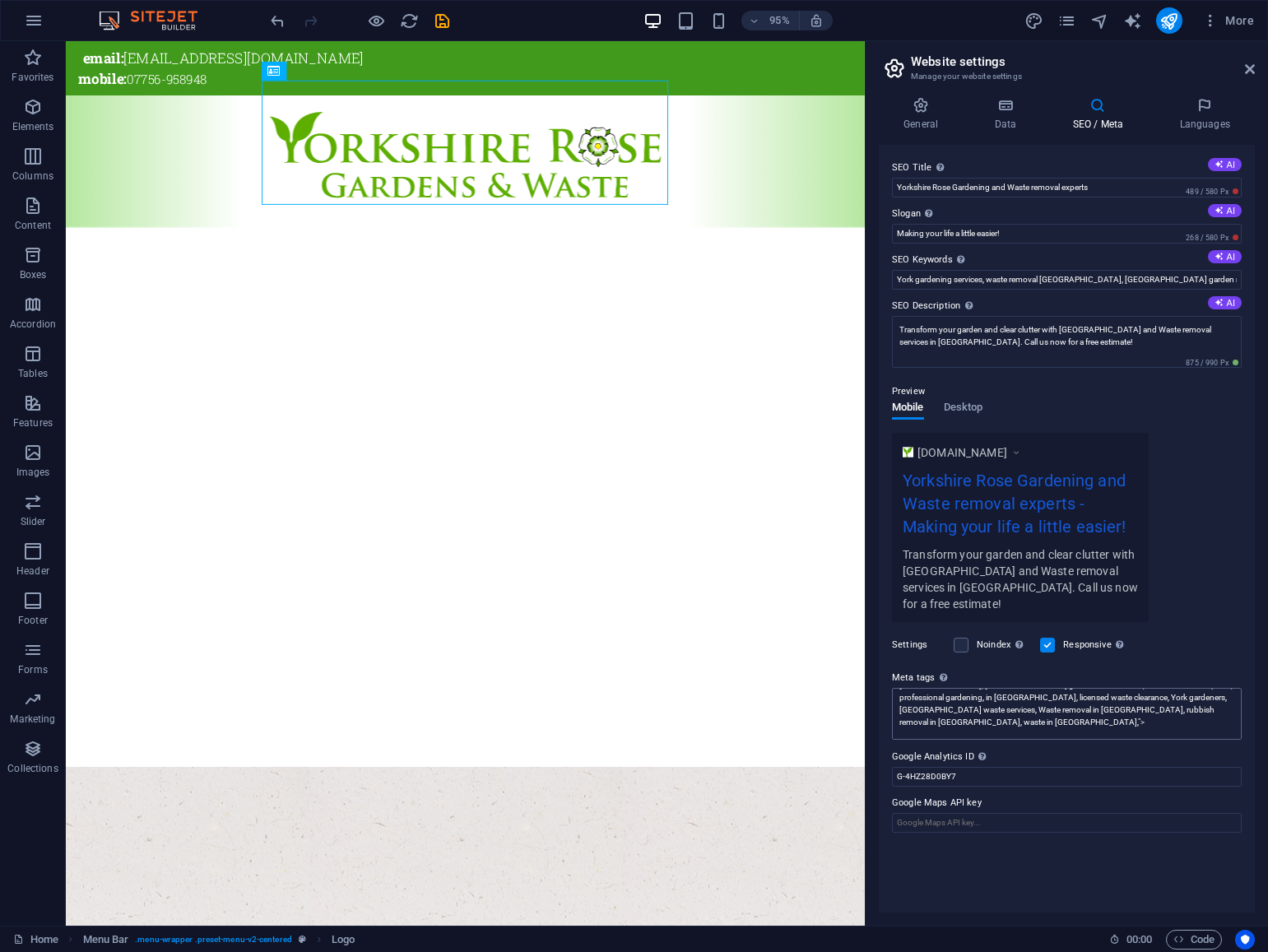
scroll to position [160, 0]
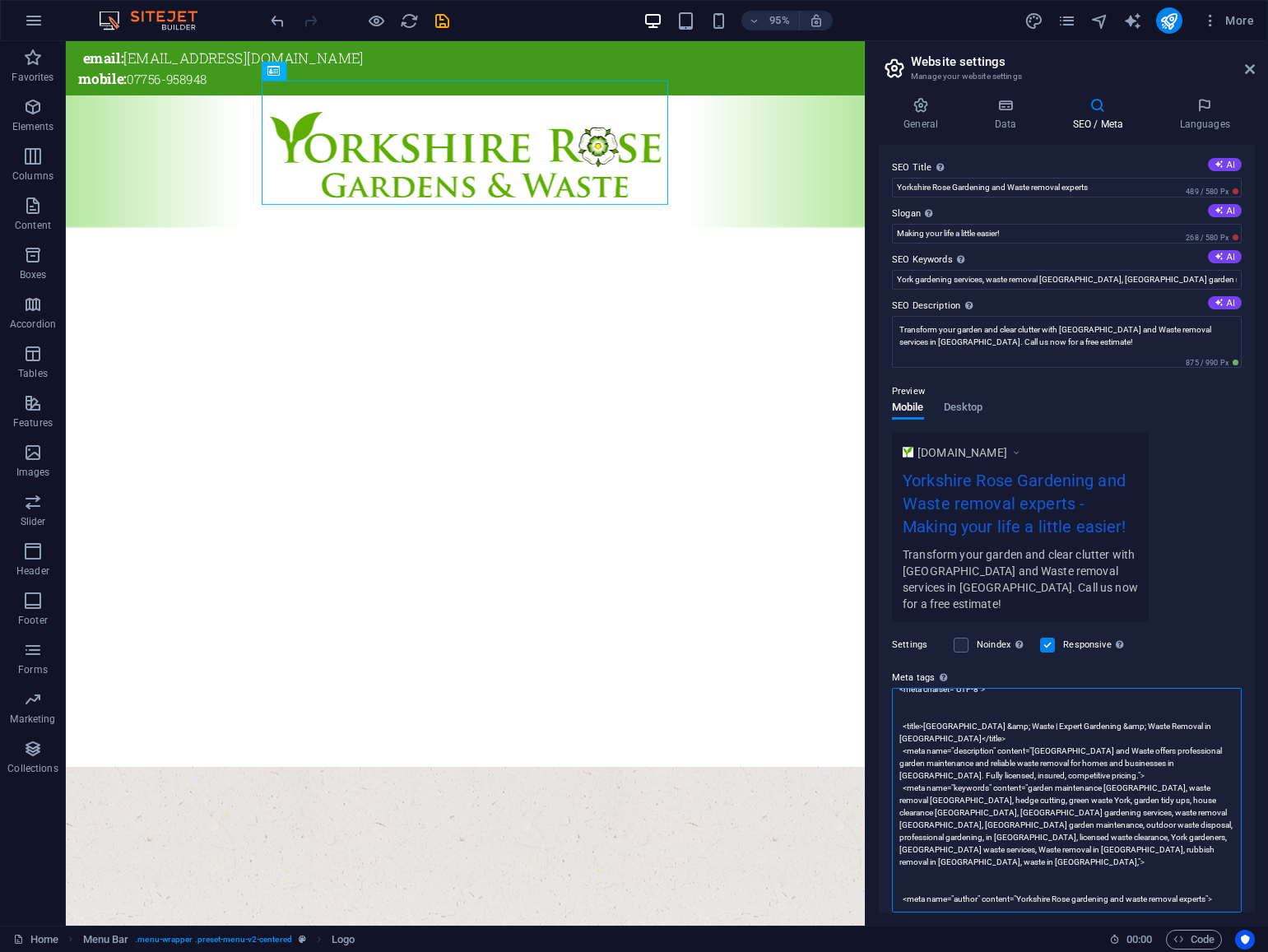
click at [1065, 722] on textarea "<meta charset="UTF-8"> <title>[GEOGRAPHIC_DATA] &amp; Waste | Expert Gardening …" at bounding box center [1067, 800] width 350 height 224
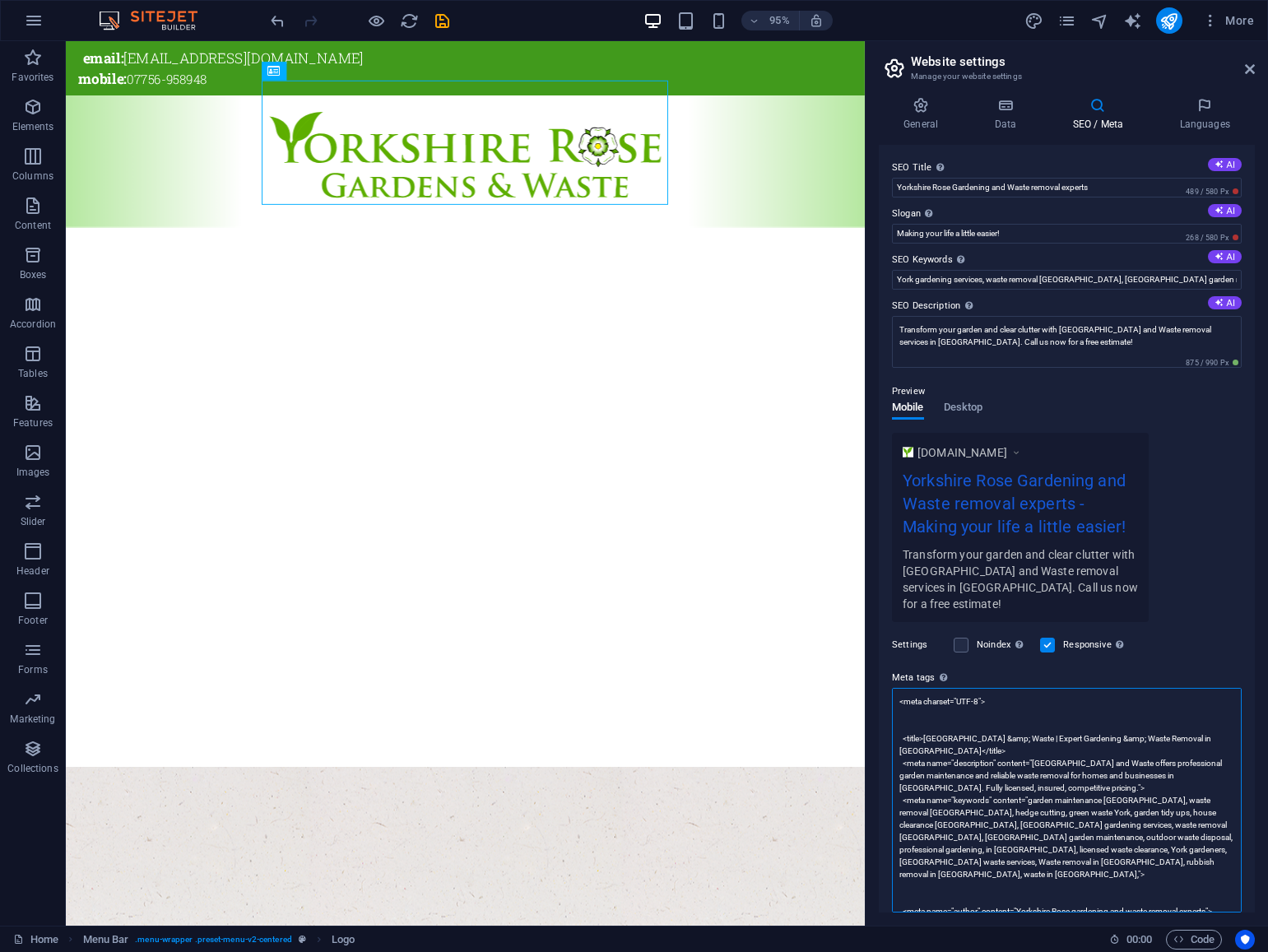
drag, startPoint x: 996, startPoint y: 754, endPoint x: 1010, endPoint y: 786, distance: 34.9
click at [1010, 786] on textarea "<meta charset="UTF-8"> <title>[GEOGRAPHIC_DATA] &amp; Waste | Expert Gardening …" at bounding box center [1067, 800] width 350 height 224
click at [1199, 449] on div "www.example.com Yorkshire Rose Gardening and Waste removal experts - Making you…" at bounding box center [1067, 528] width 350 height 189
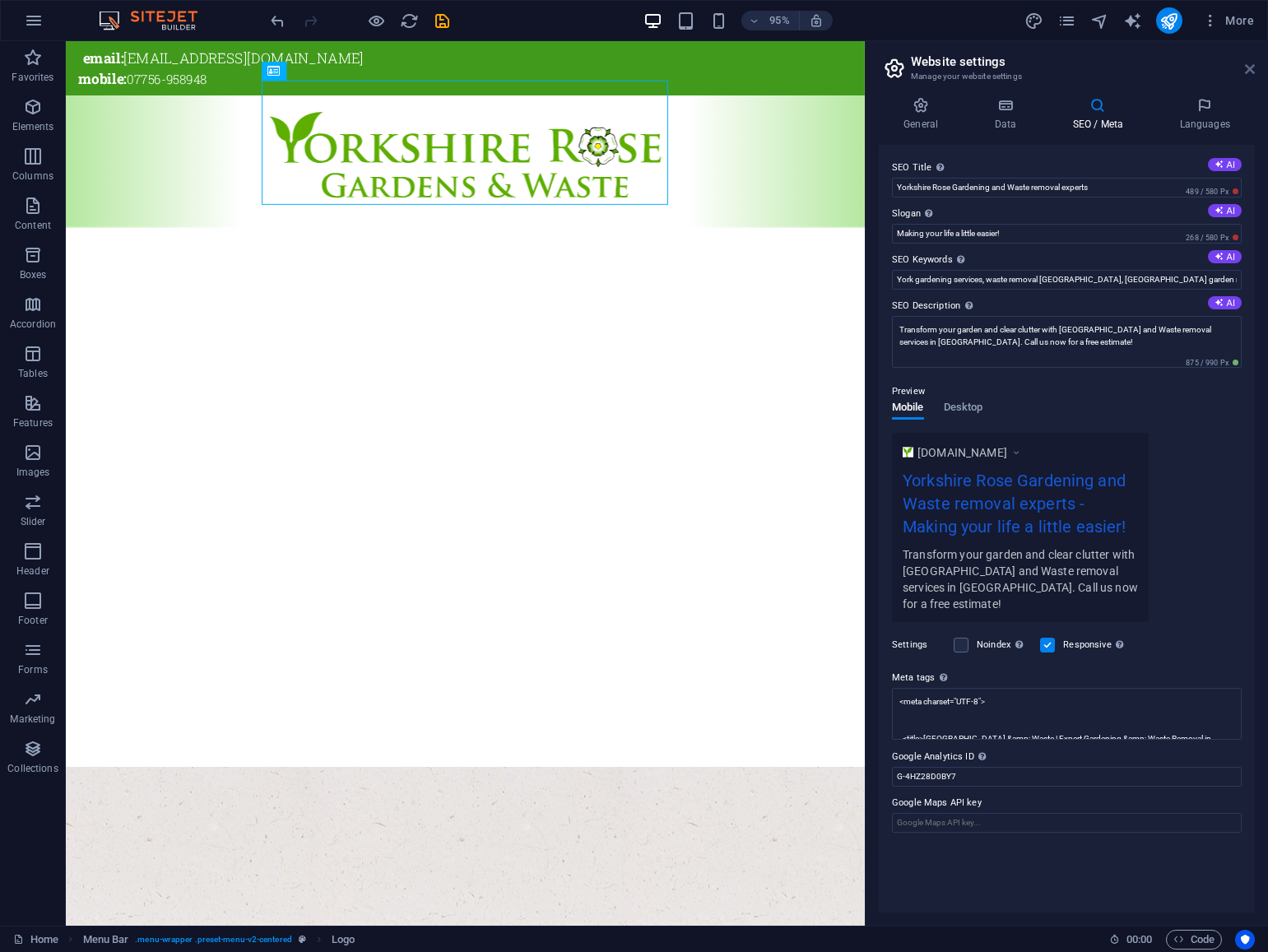
click at [1248, 74] on icon at bounding box center [1249, 68] width 10 height 13
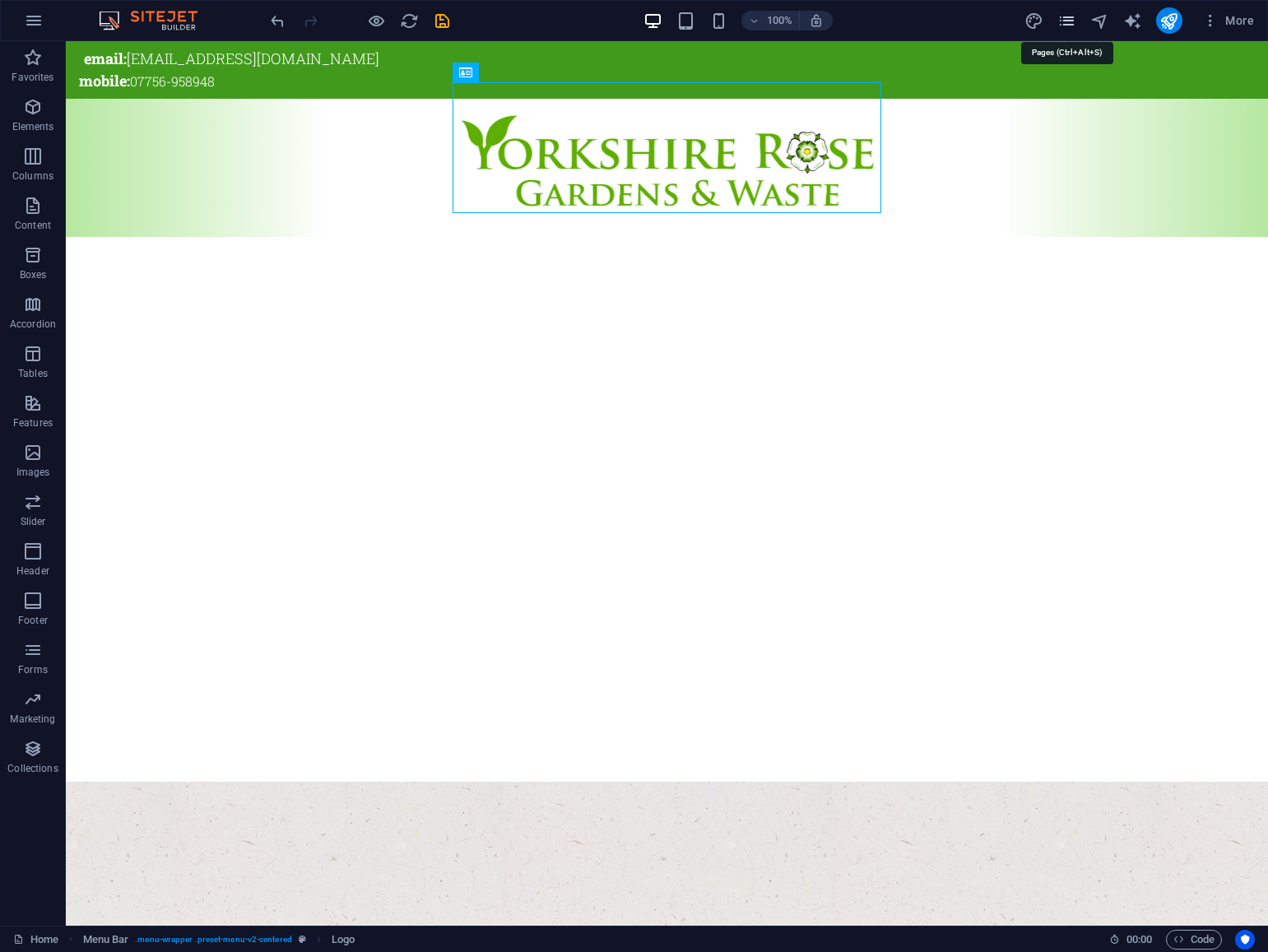
click at [1075, 18] on icon "pages" at bounding box center [1067, 21] width 19 height 19
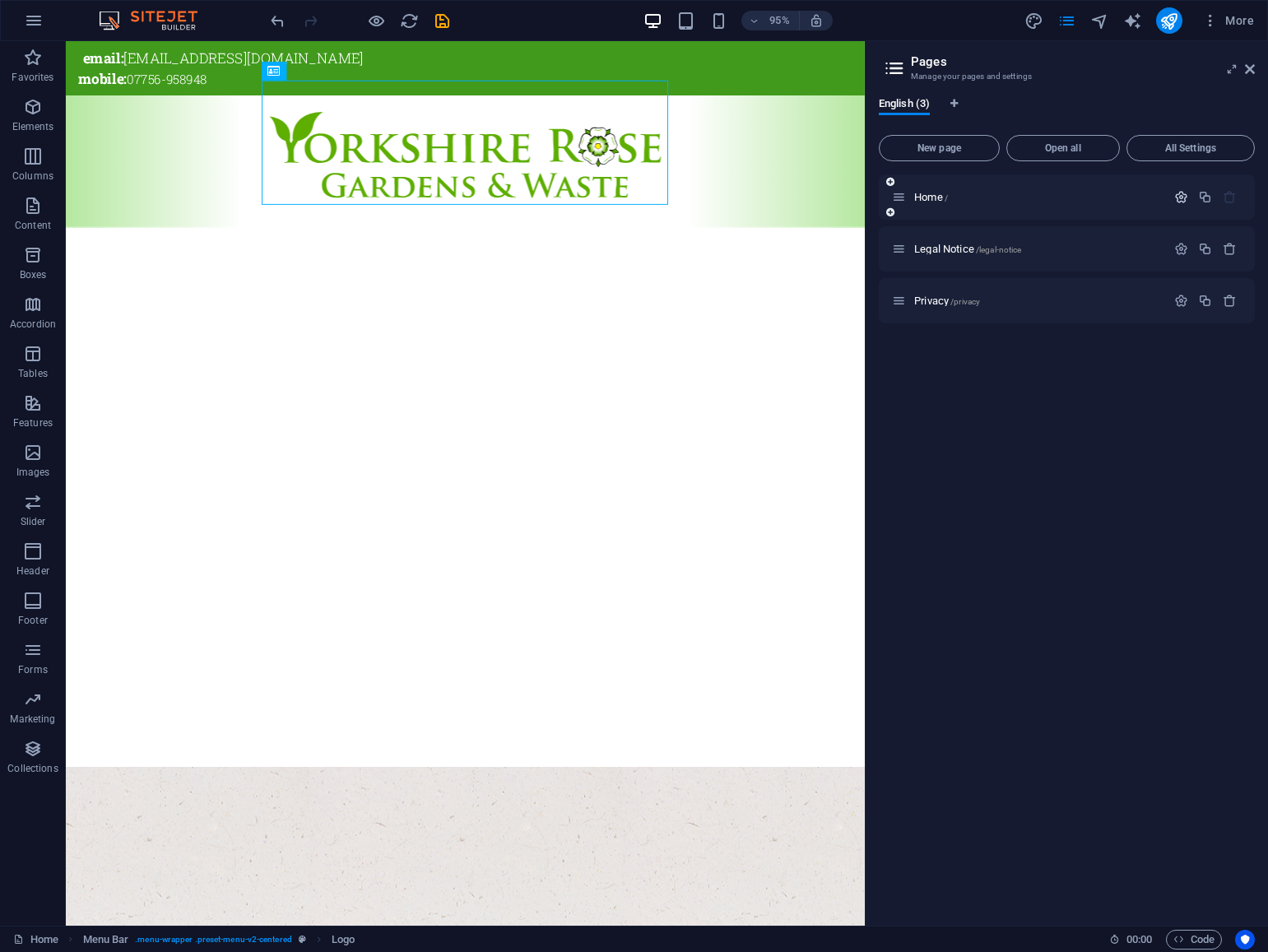
click at [1180, 197] on icon "button" at bounding box center [1181, 197] width 14 height 14
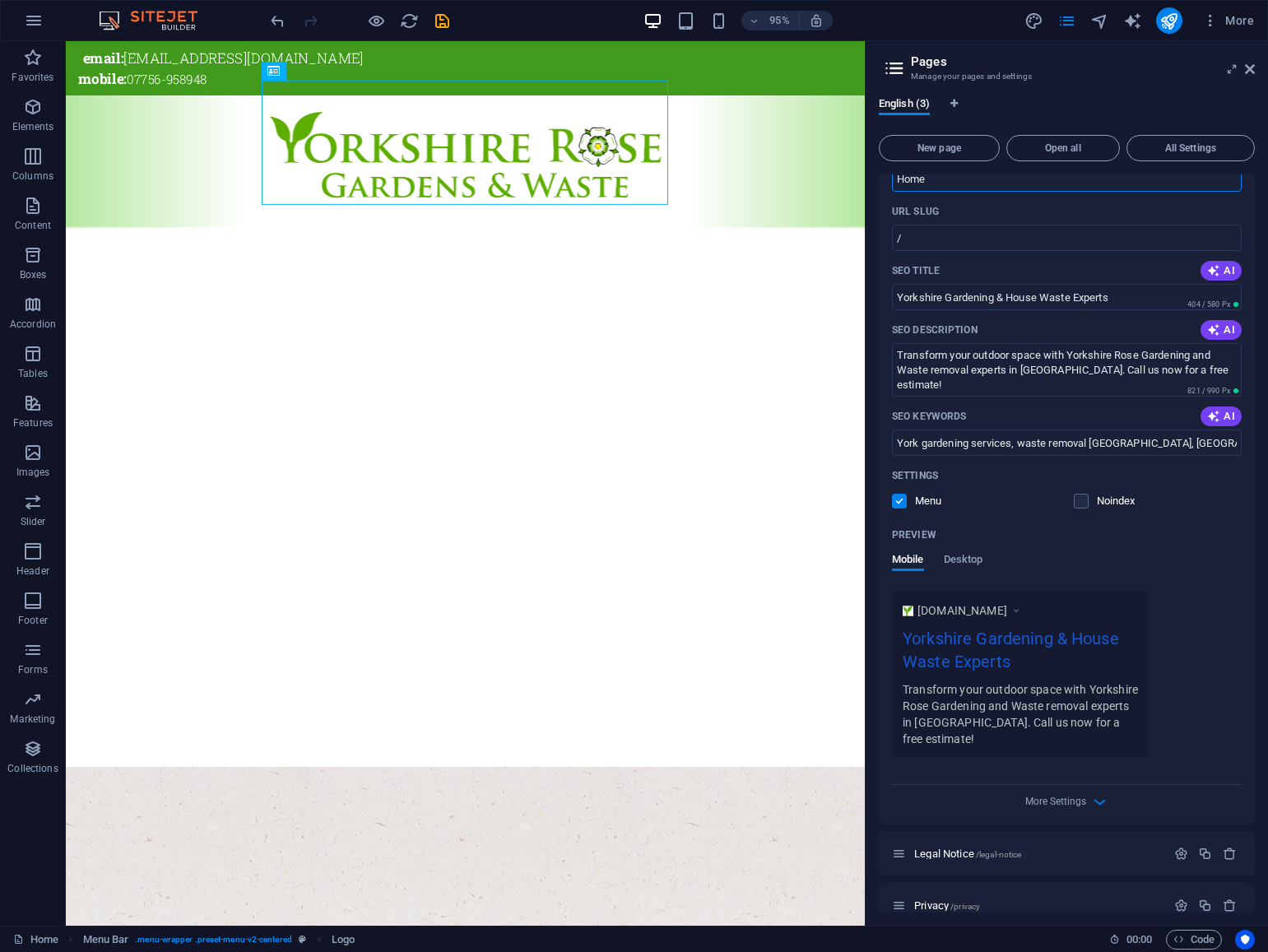
scroll to position [87, 0]
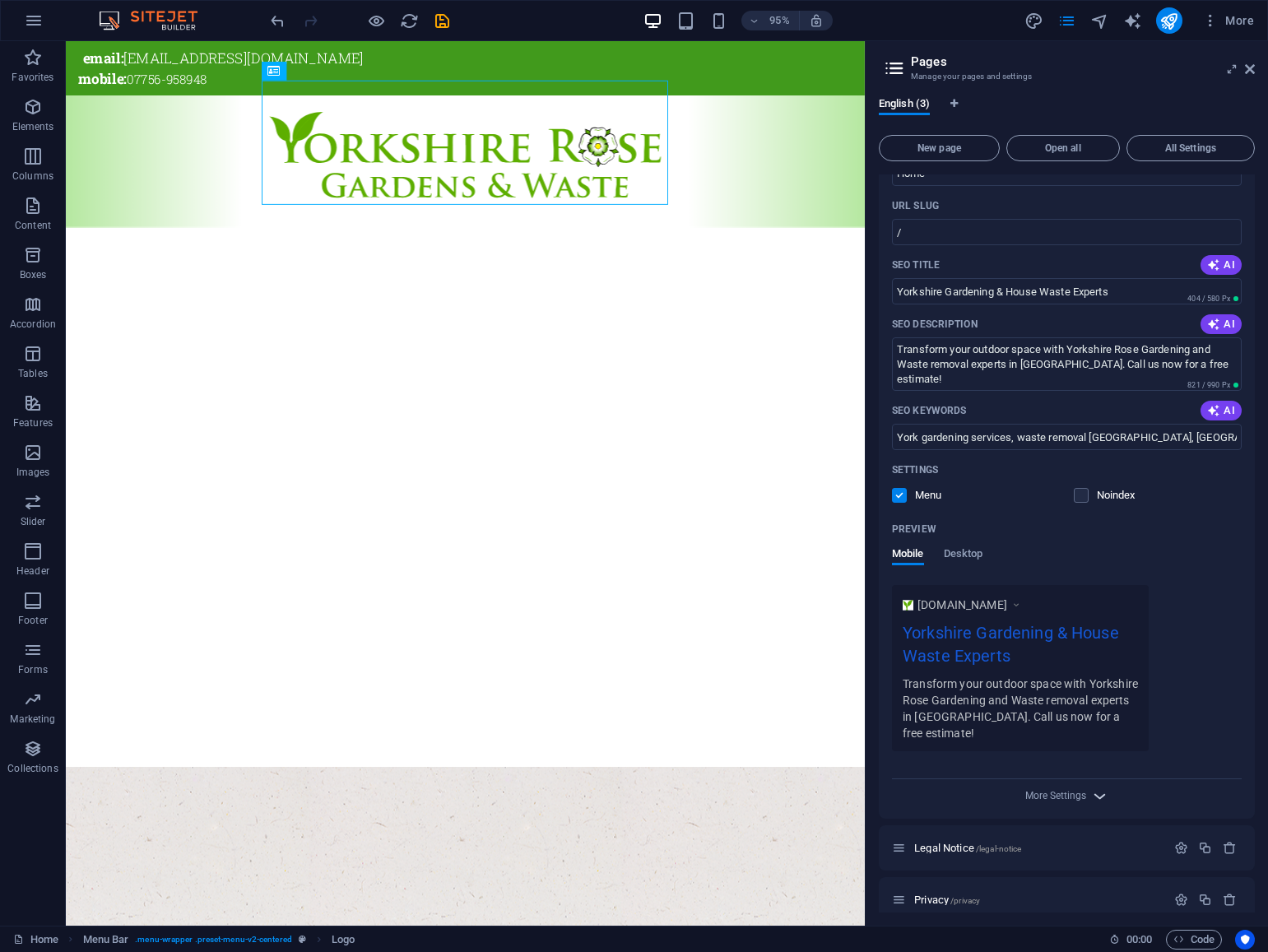
click at [1100, 787] on icon "button" at bounding box center [1100, 796] width 19 height 19
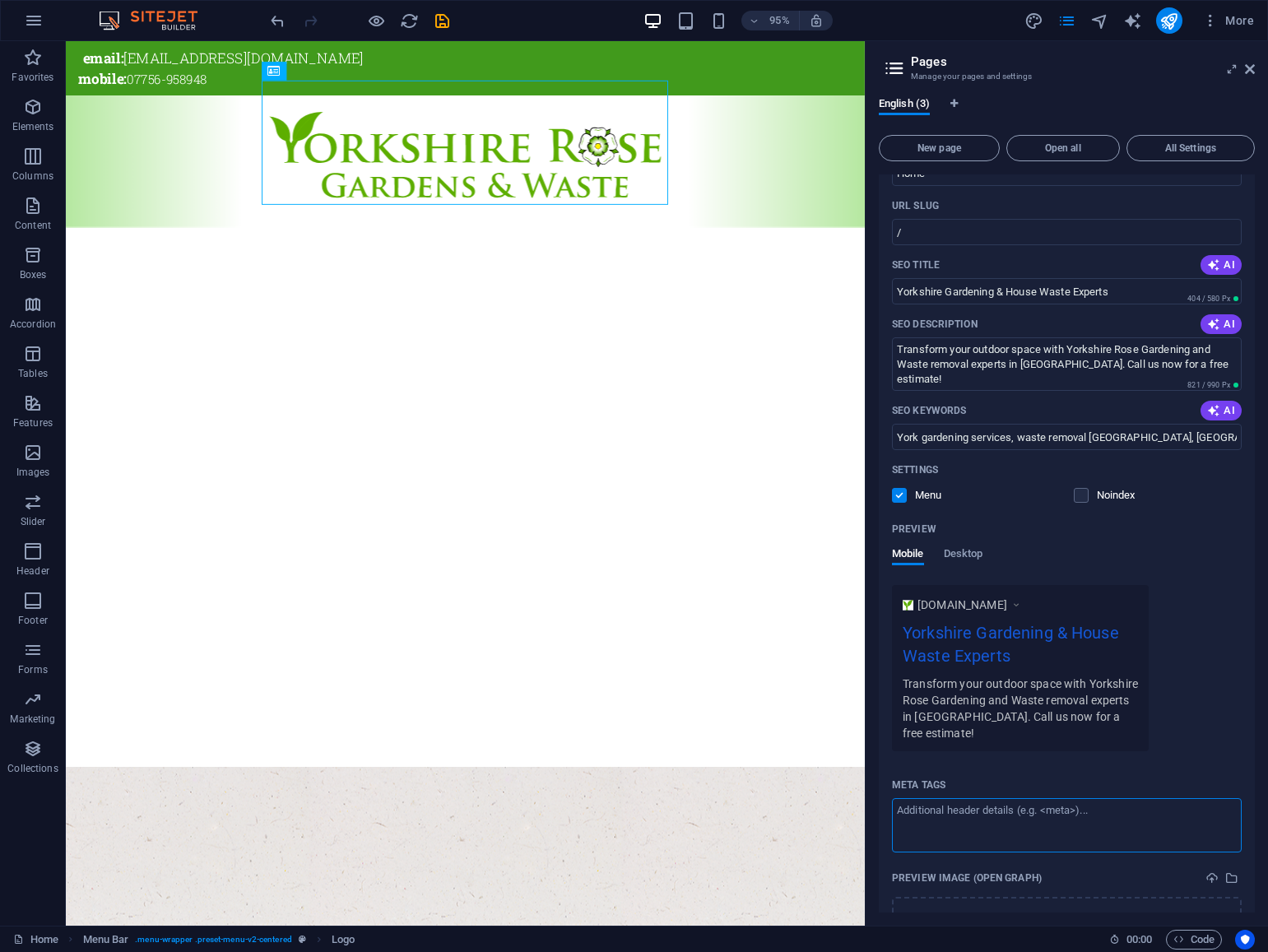
click at [983, 816] on textarea "Meta tags ​" at bounding box center [1067, 825] width 350 height 54
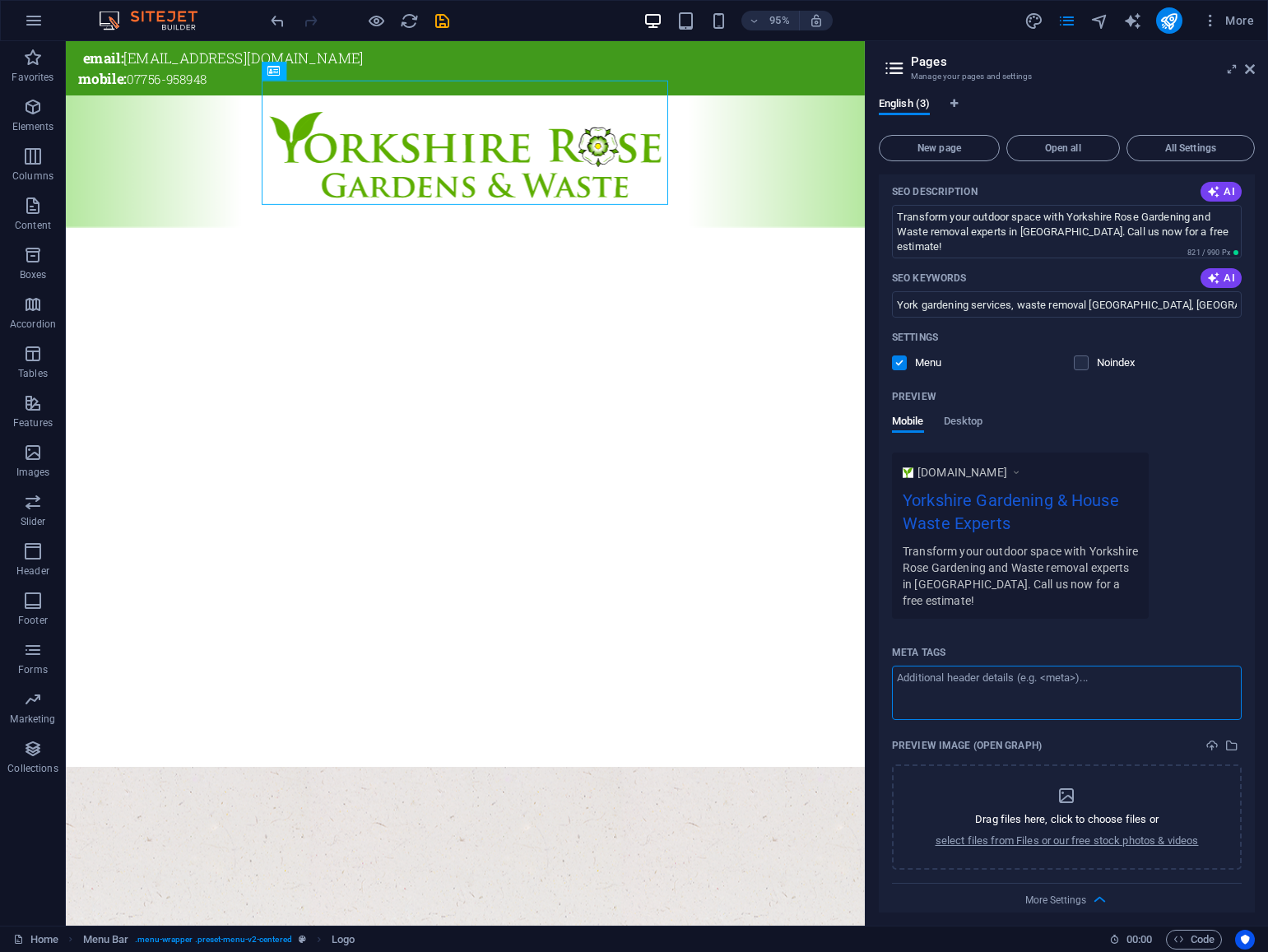
scroll to position [222, 0]
paste textarea "<meta charset="UTF-8"> <title>[GEOGRAPHIC_DATA] &amp; Waste | Expert Gardening …"
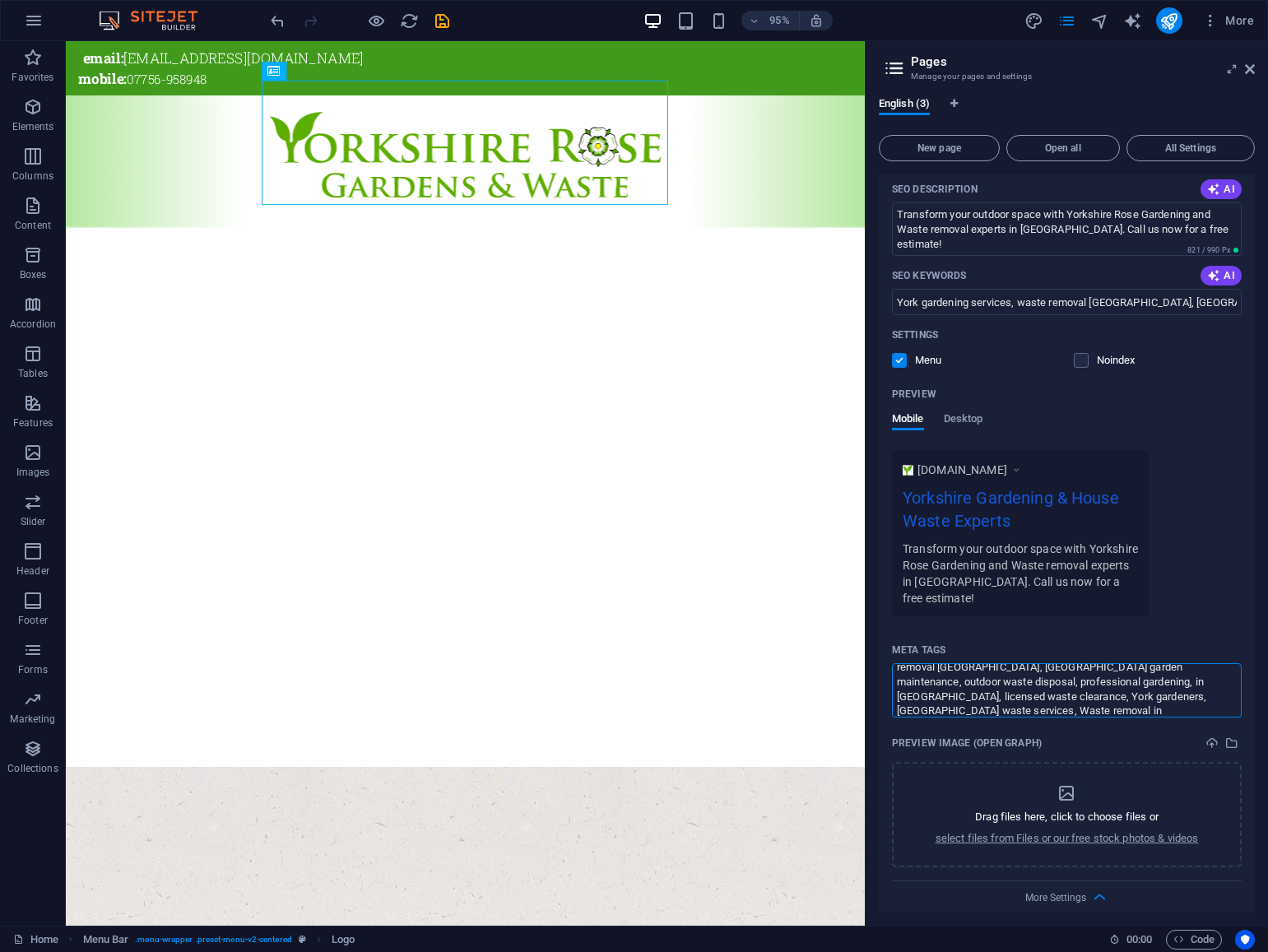
scroll to position [249, 0]
click at [1252, 68] on body "Yorkshire Rose Gardens and Waste Home Favorites Elements Columns Content Boxes …" at bounding box center [634, 476] width 1268 height 952
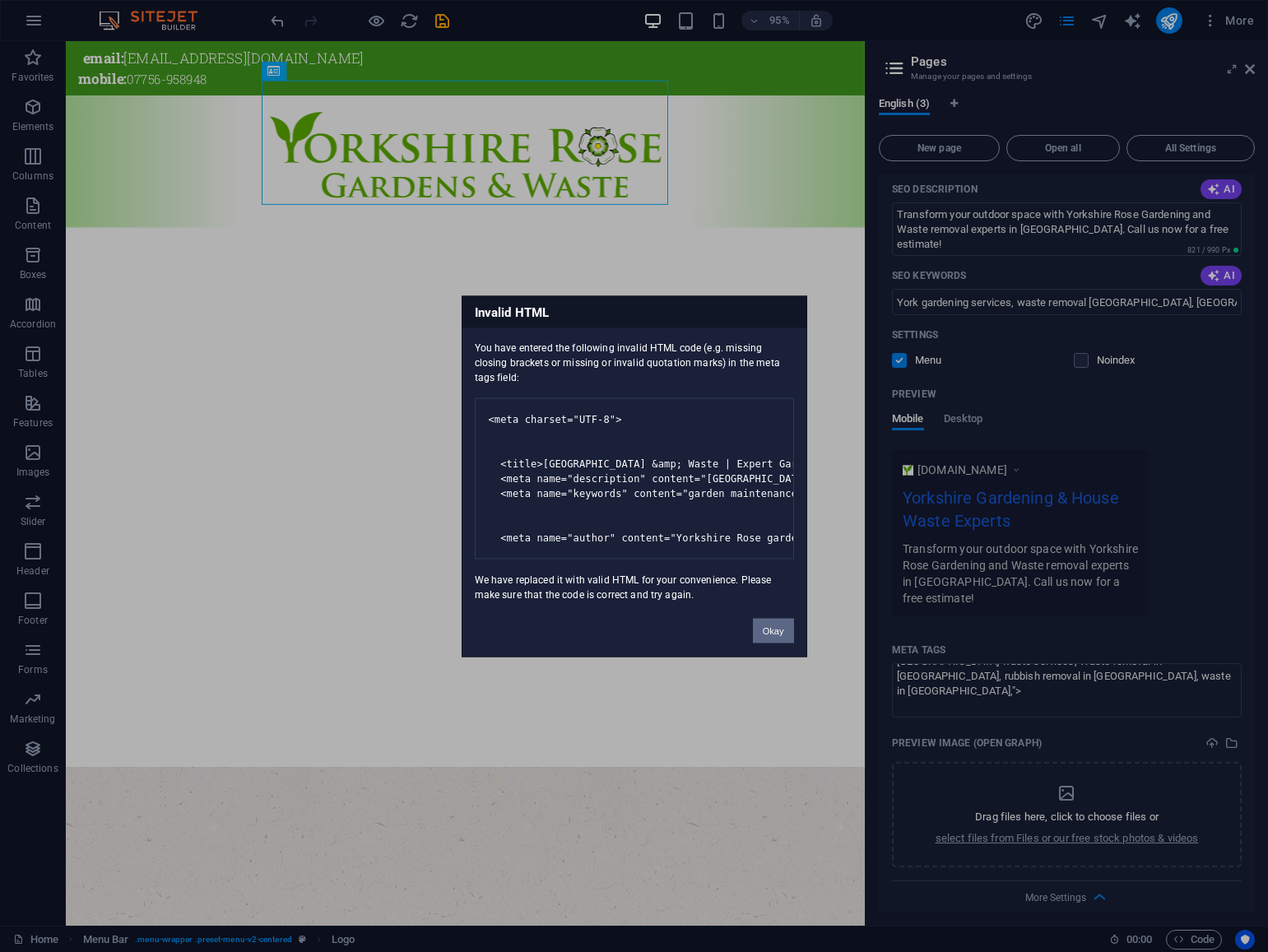
click at [776, 643] on button "Okay" at bounding box center [773, 630] width 41 height 24
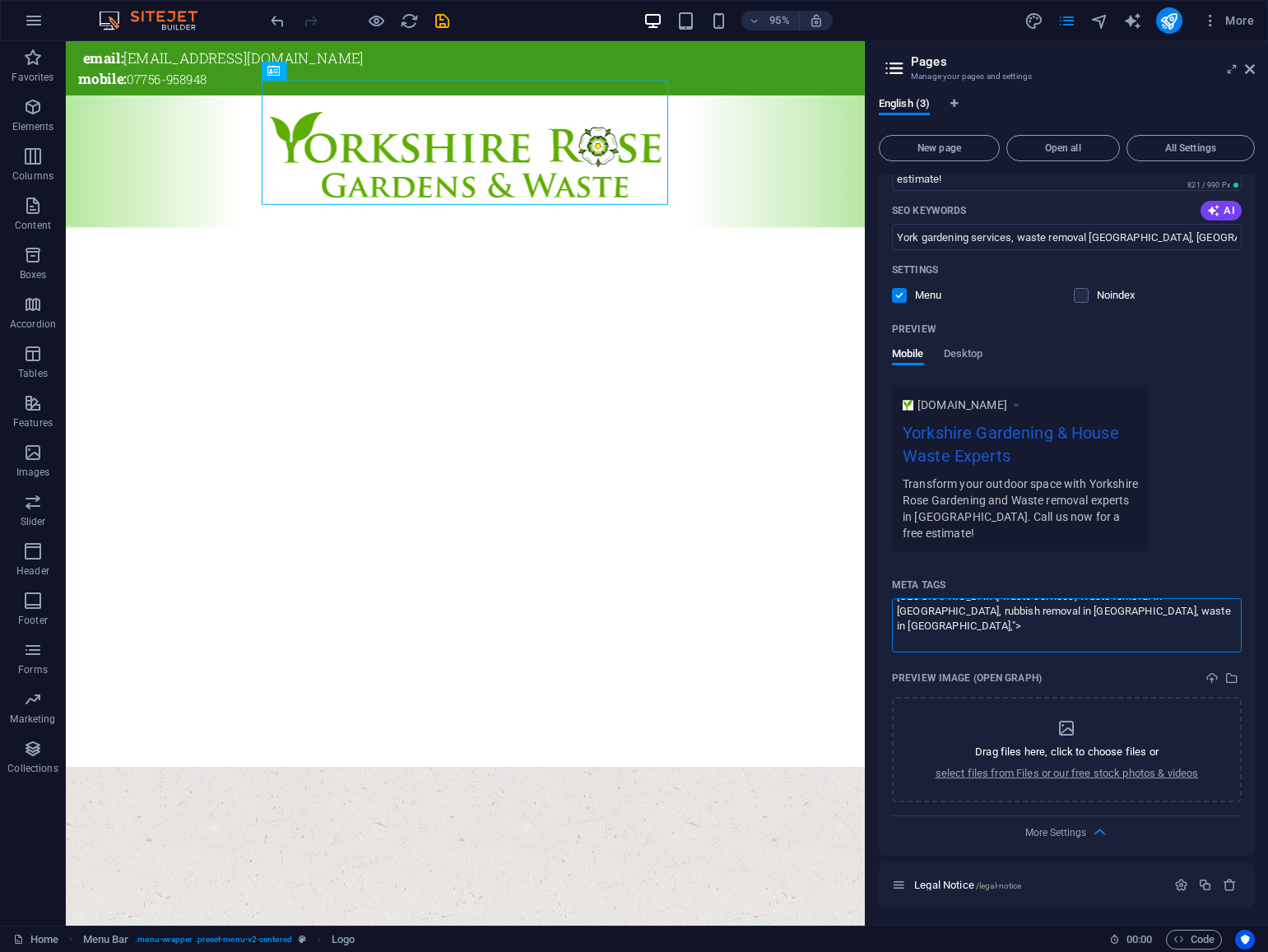
scroll to position [0, 0]
click at [922, 599] on textarea "<meta charset="UTF-8"> <title>[GEOGRAPHIC_DATA] &amp; Waste | Expert Gardening …" at bounding box center [1067, 625] width 350 height 54
drag, startPoint x: 1028, startPoint y: 593, endPoint x: 883, endPoint y: 586, distance: 145.2
click at [883, 586] on div "Name Home ​ URL SLUG / ​ SEO Title AI Yorkshire Gardening & House Waste Experts…" at bounding box center [1066, 394] width 376 height 923
click at [1246, 64] on body "Yorkshire Rose Gardens and Waste Home Favorites Elements Columns Content Boxes …" at bounding box center [634, 476] width 1268 height 952
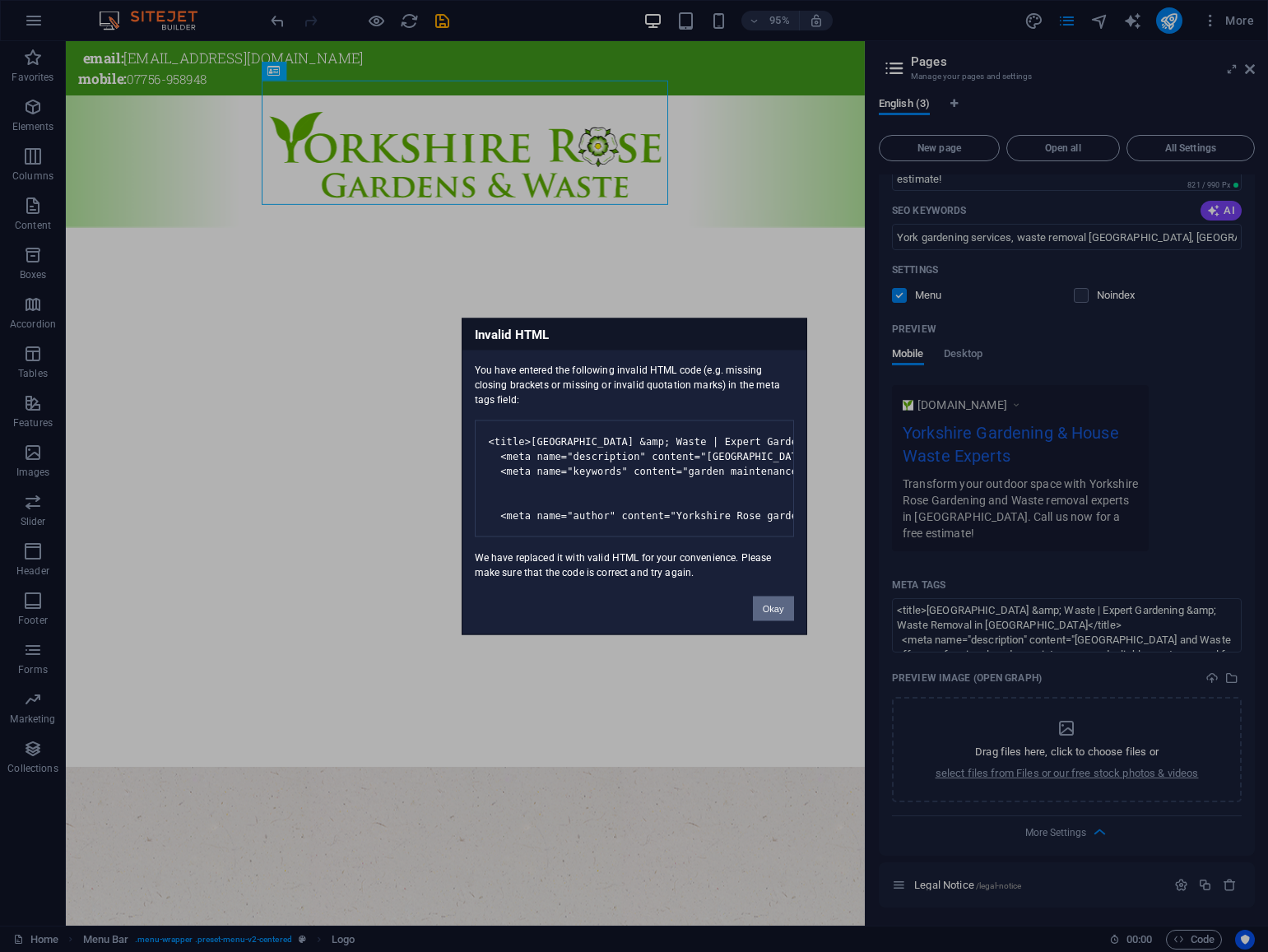
click at [777, 620] on button "Okay" at bounding box center [773, 608] width 41 height 24
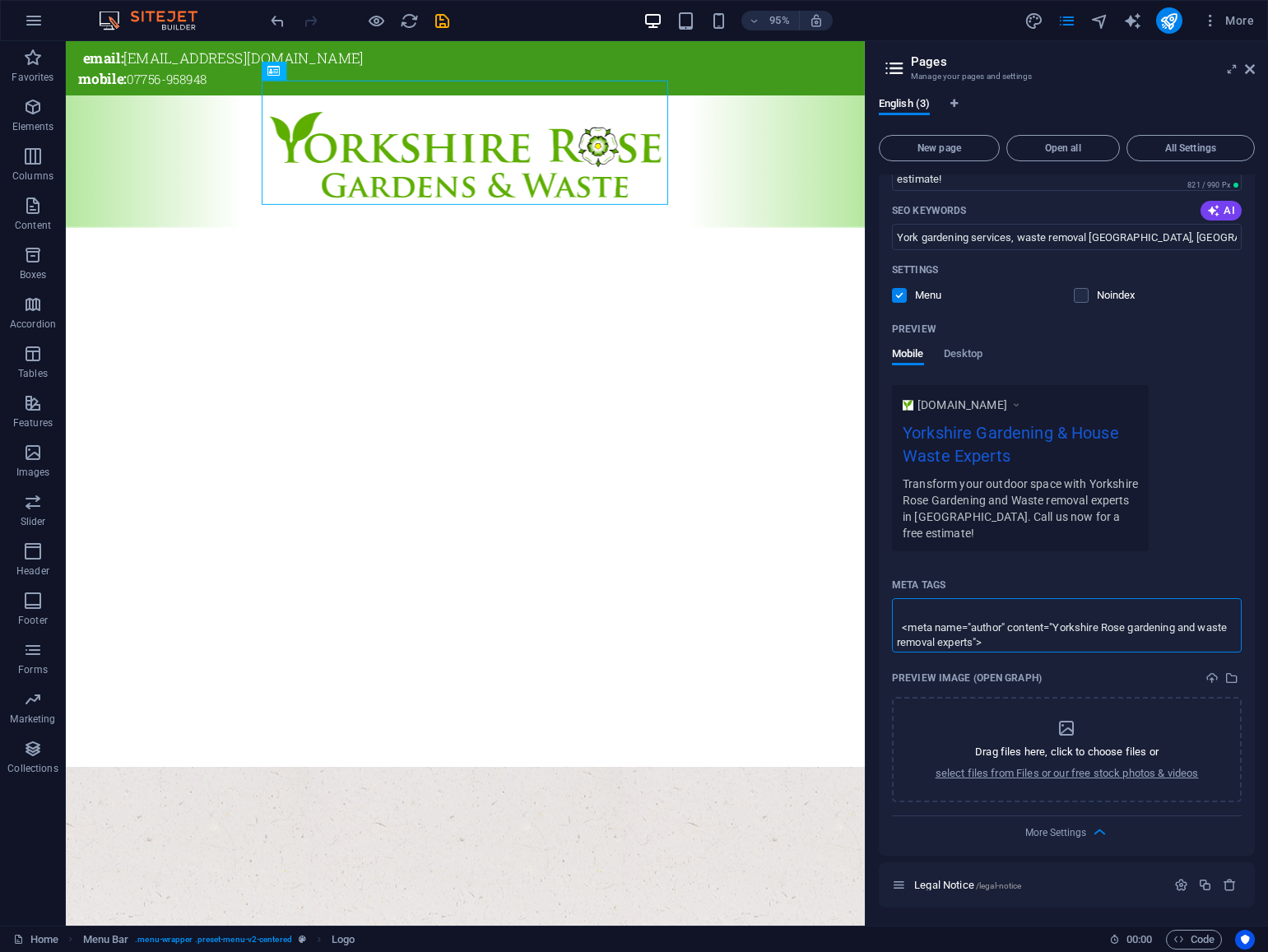
scroll to position [263, 0]
click at [1032, 627] on textarea "<title>Yorkshire Rose Gardens &amp; Waste | Expert Gardening &amp; Waste Remova…" at bounding box center [1067, 625] width 350 height 54
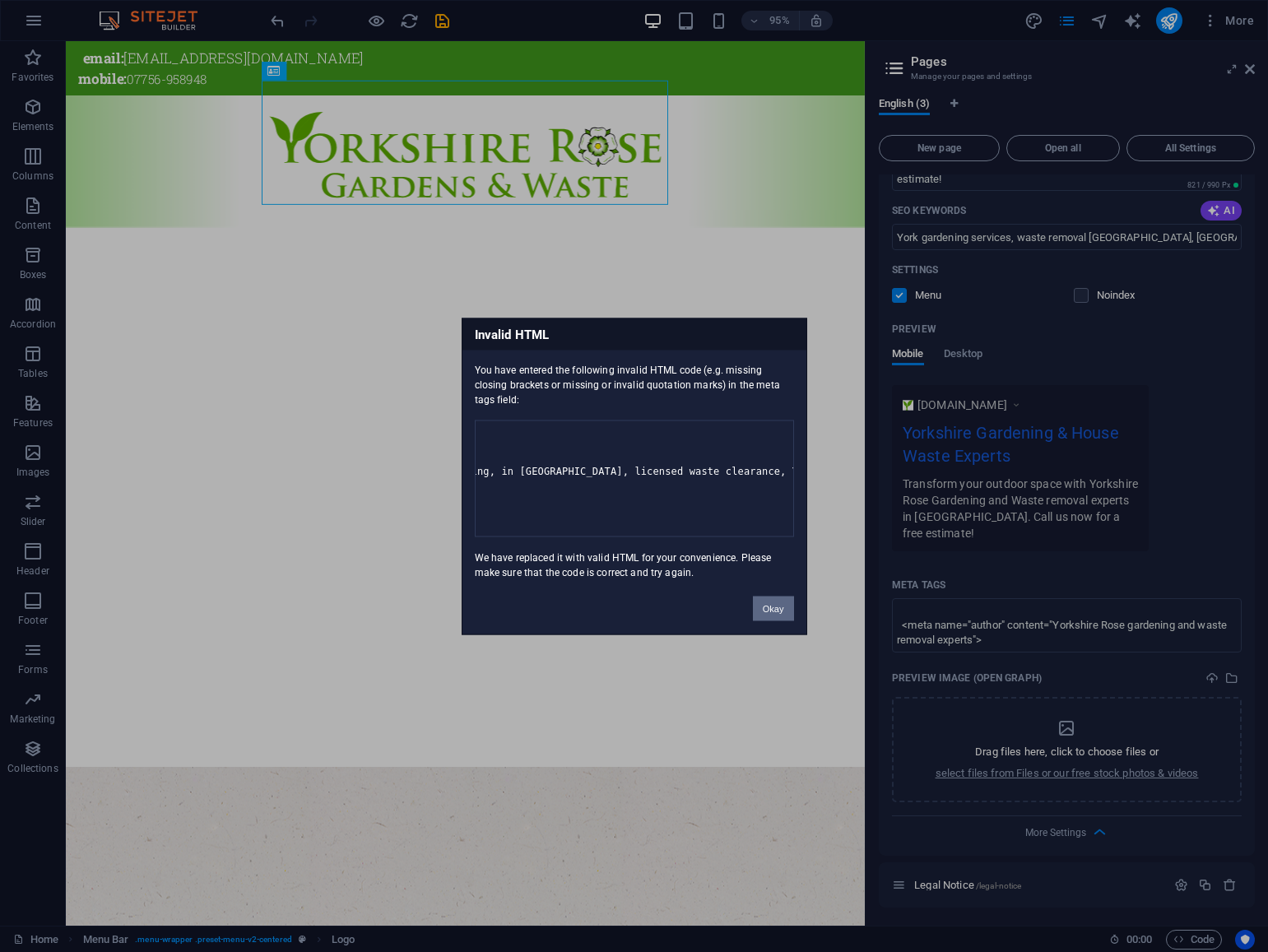
scroll to position [0, 2148]
drag, startPoint x: 571, startPoint y: 491, endPoint x: 624, endPoint y: 490, distance: 53.0
click at [624, 490] on pre "<title>Yorkshire Rose Gardens &amp; Waste | Expert Gardening &amp; Waste Remova…" at bounding box center [634, 477] width 320 height 117
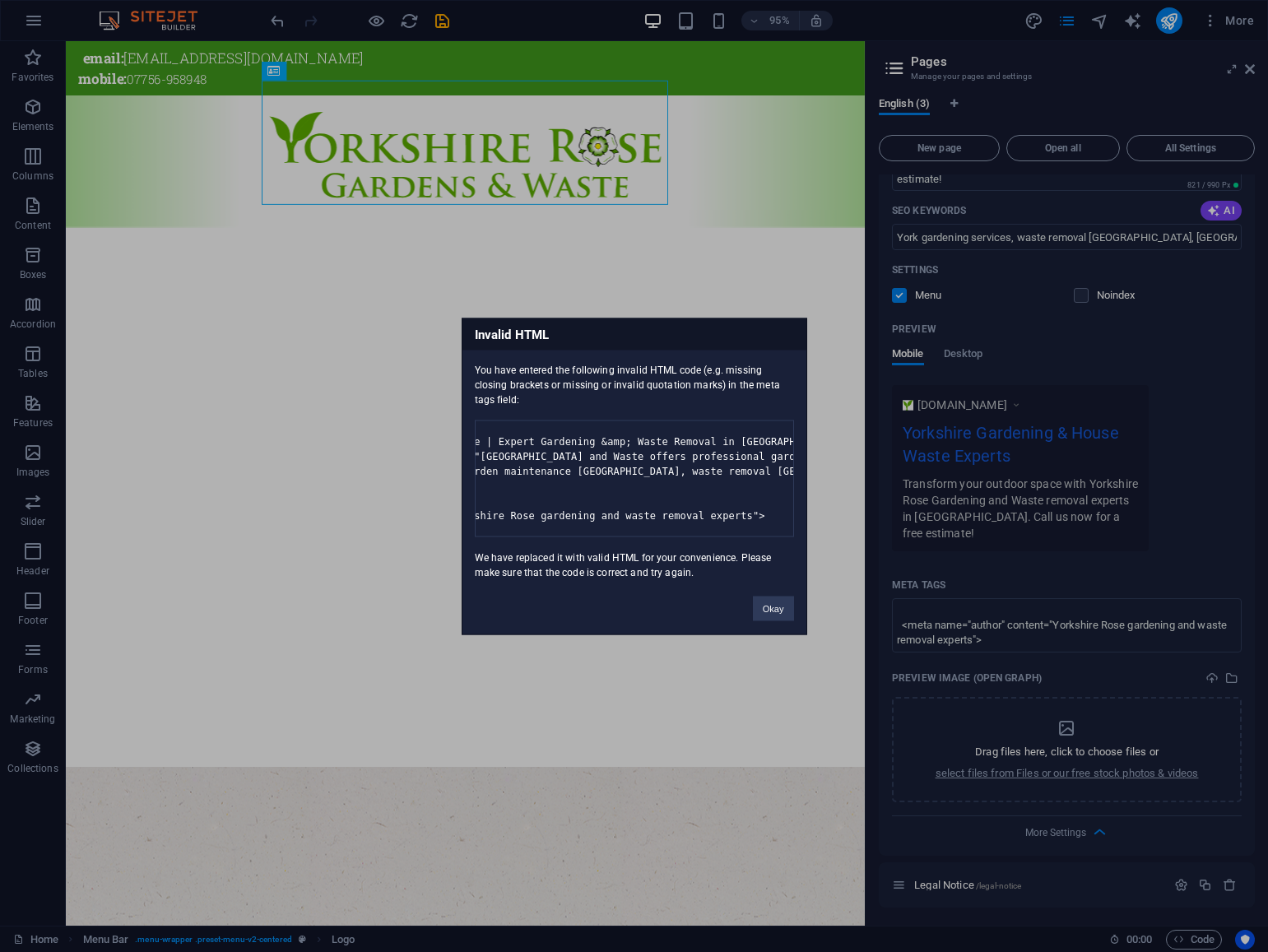
scroll to position [0, 0]
click at [505, 419] on pre "<title>Yorkshire Rose Gardens &amp; Waste | Expert Gardening &amp; Waste Remova…" at bounding box center [634, 477] width 320 height 117
drag, startPoint x: 492, startPoint y: 392, endPoint x: 799, endPoint y: 577, distance: 358.4
click at [799, 577] on div "You have entered the following invalid HTML code (e.g. missing closing brackets…" at bounding box center [634, 464] width 344 height 230
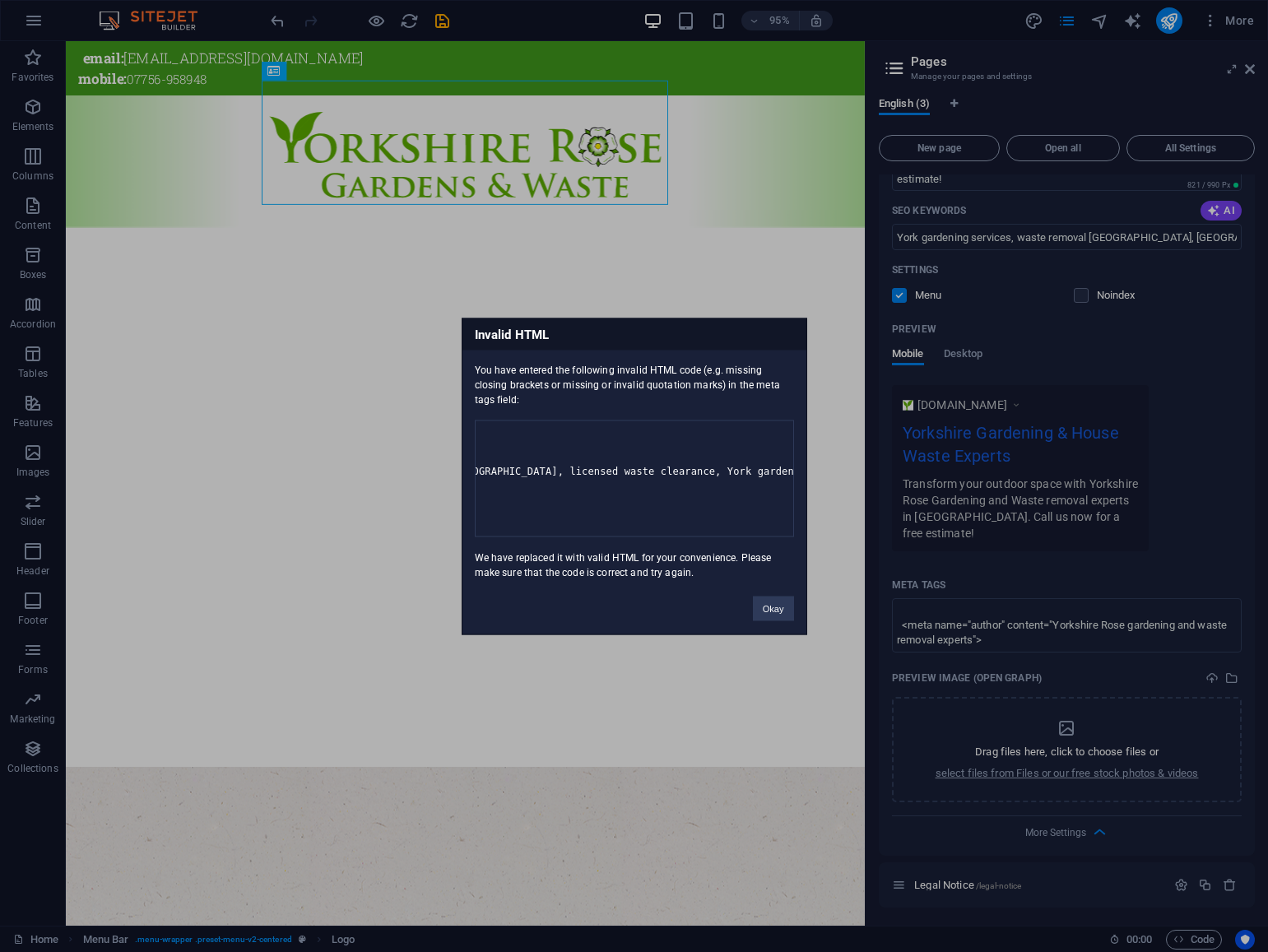
copy pre "<title>Yorkshire Rose Gardens &amp; Waste | Expert Gardening &amp; Waste Remova…"
click at [774, 620] on button "Okay" at bounding box center [773, 608] width 41 height 24
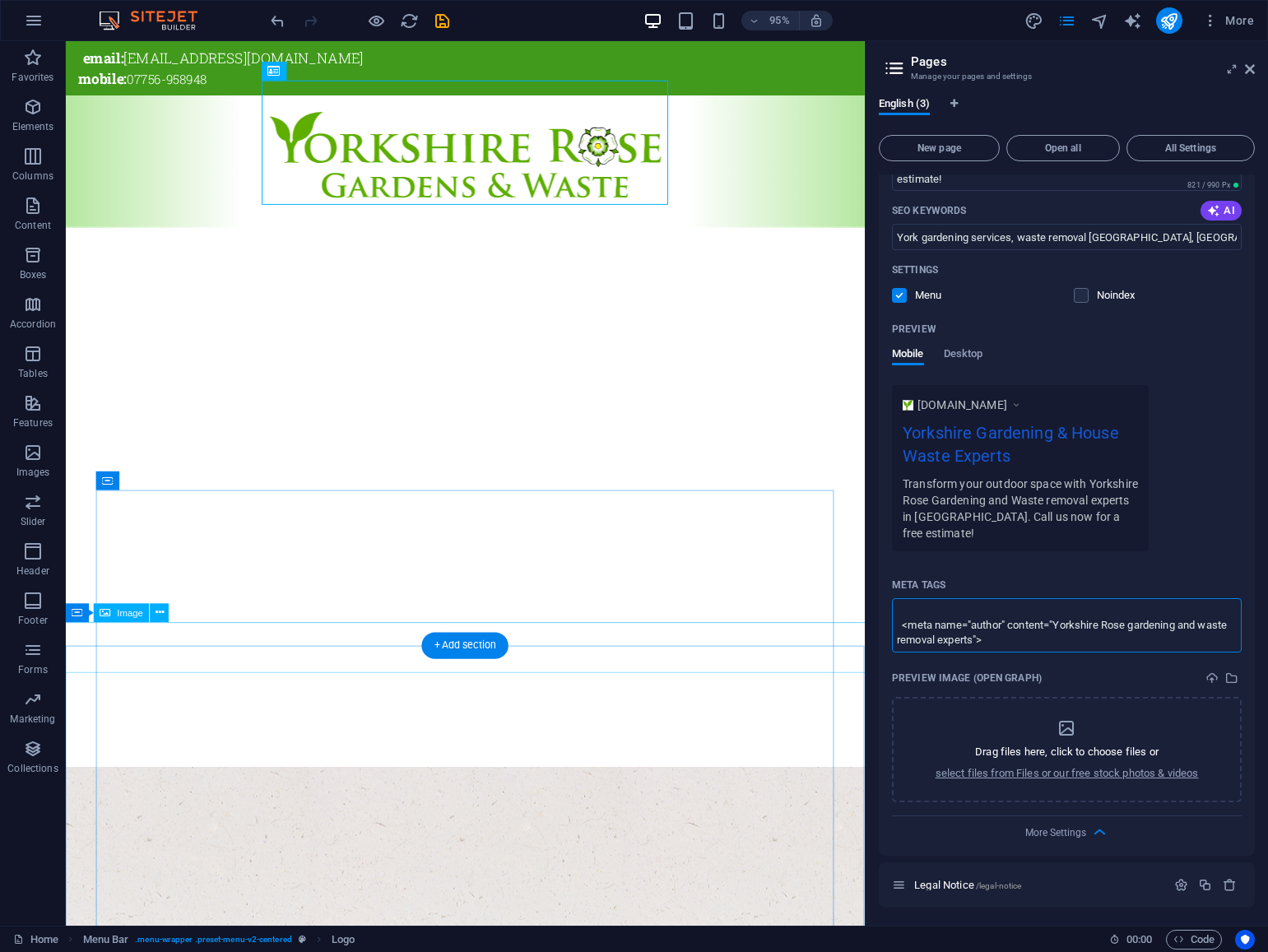
scroll to position [0, 0]
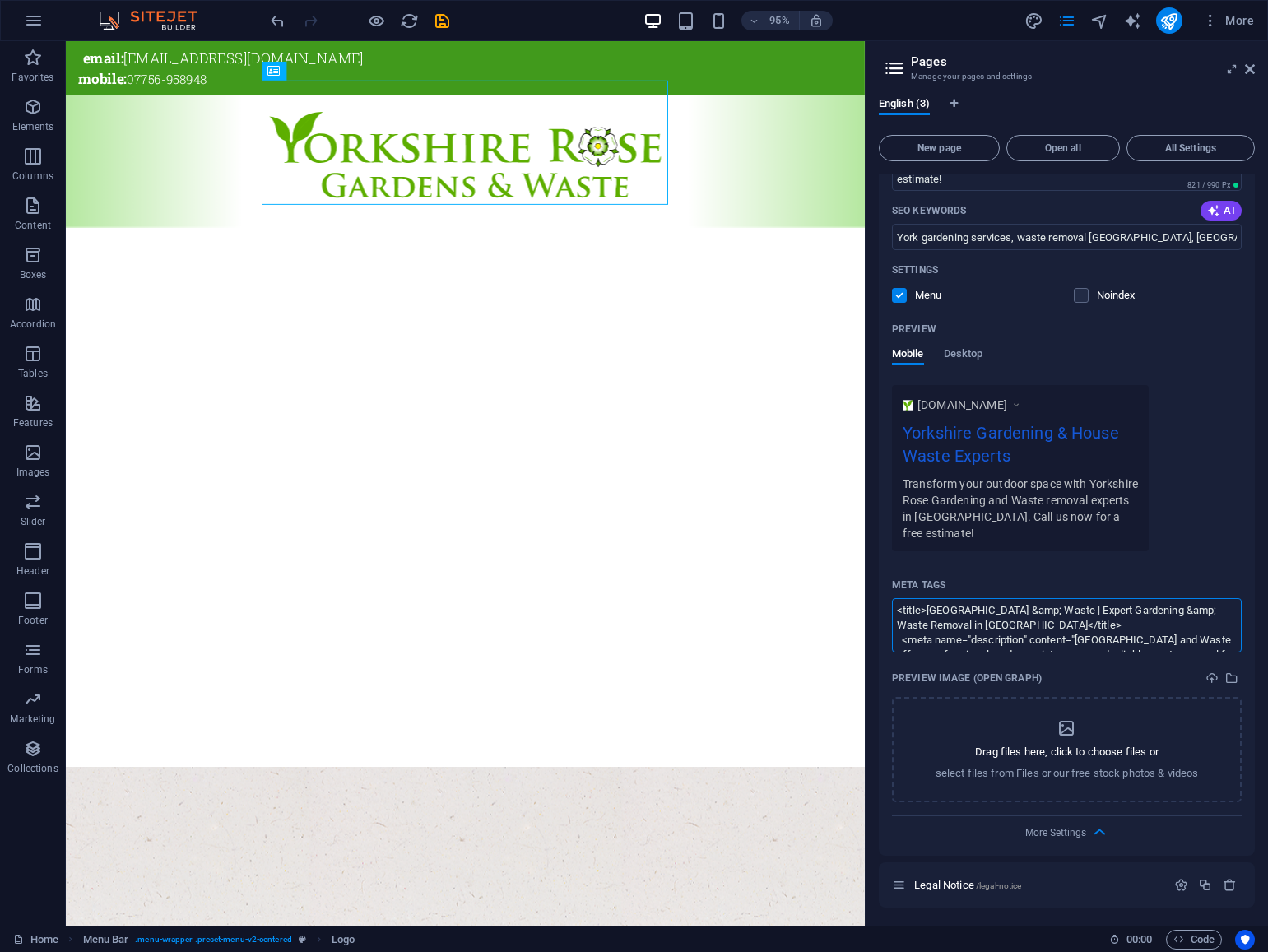
click at [967, 616] on textarea "<title>Yorkshire Rose Gardens &amp; Waste | Expert Gardening &amp; Waste Remova…" at bounding box center [1067, 625] width 350 height 54
paste textarea "<title>Yorkshire Rose Gardens &amp; Waste | Expert Gardening &amp; Waste Remova…"
click at [1251, 69] on body "Yorkshire Rose Gardens and Waste Home Favorites Elements Columns Content Boxes …" at bounding box center [634, 476] width 1268 height 952
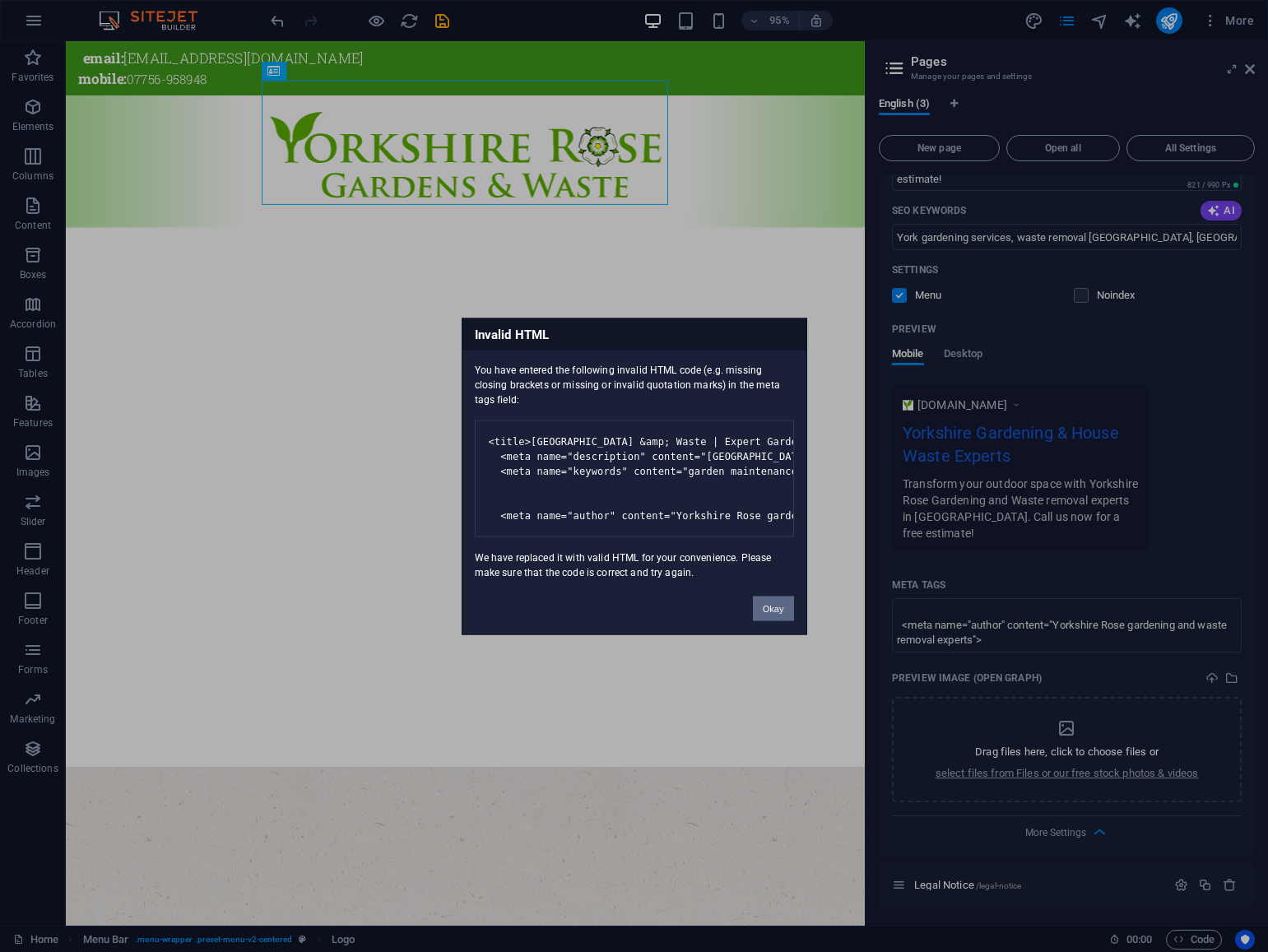
click at [776, 620] on button "Okay" at bounding box center [773, 608] width 41 height 24
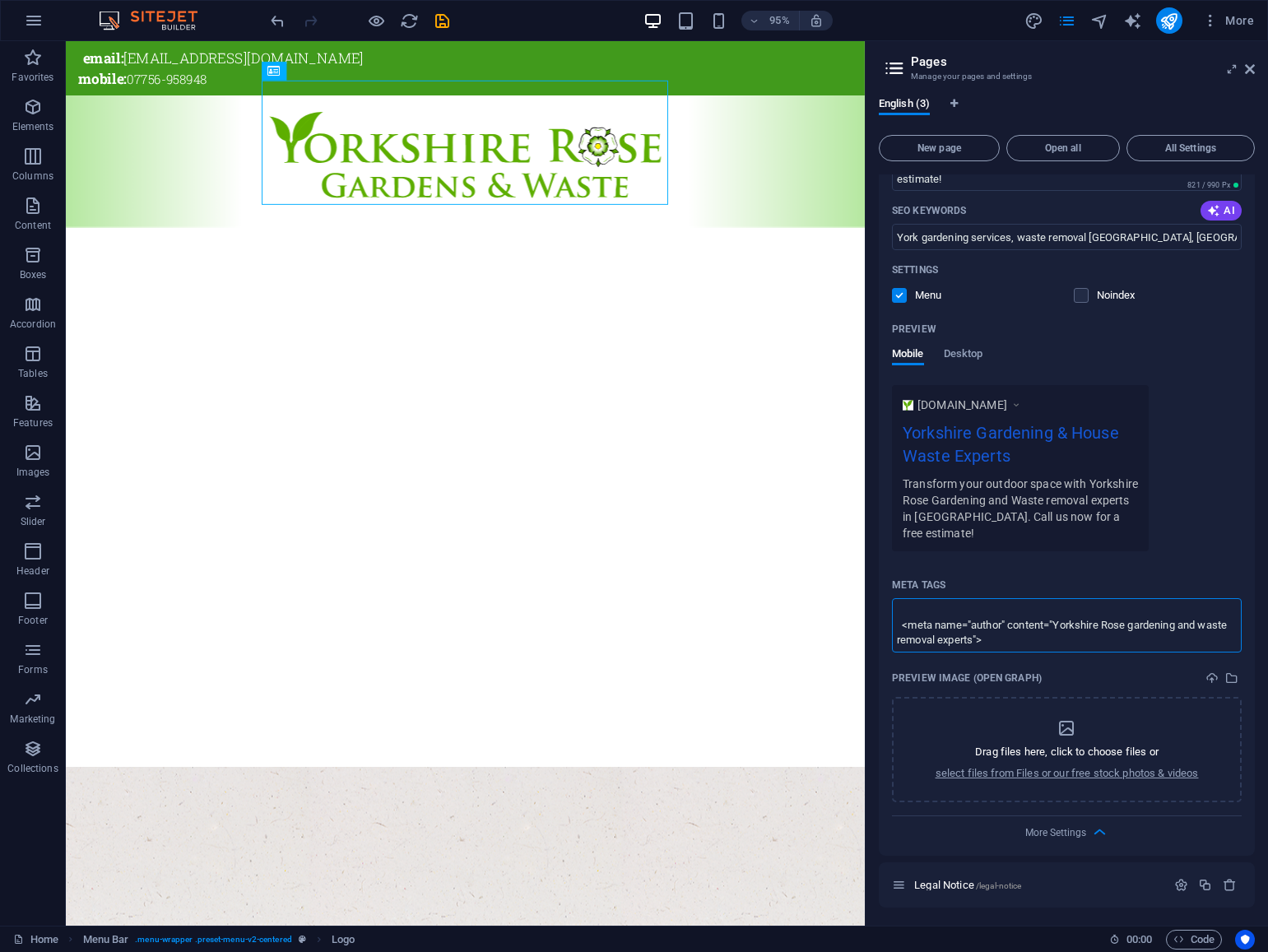
click at [1055, 612] on textarea "<title>Yorkshire Rose Gardens &amp; Waste | Expert Gardening &amp; Waste Remova…" at bounding box center [1067, 625] width 350 height 54
drag, startPoint x: 909, startPoint y: 603, endPoint x: 1050, endPoint y: 631, distance: 143.8
click at [1050, 631] on textarea "<title>Yorkshire Rose Gardens &amp; Waste | Expert Gardening &amp; Waste Remova…" at bounding box center [1067, 625] width 350 height 54
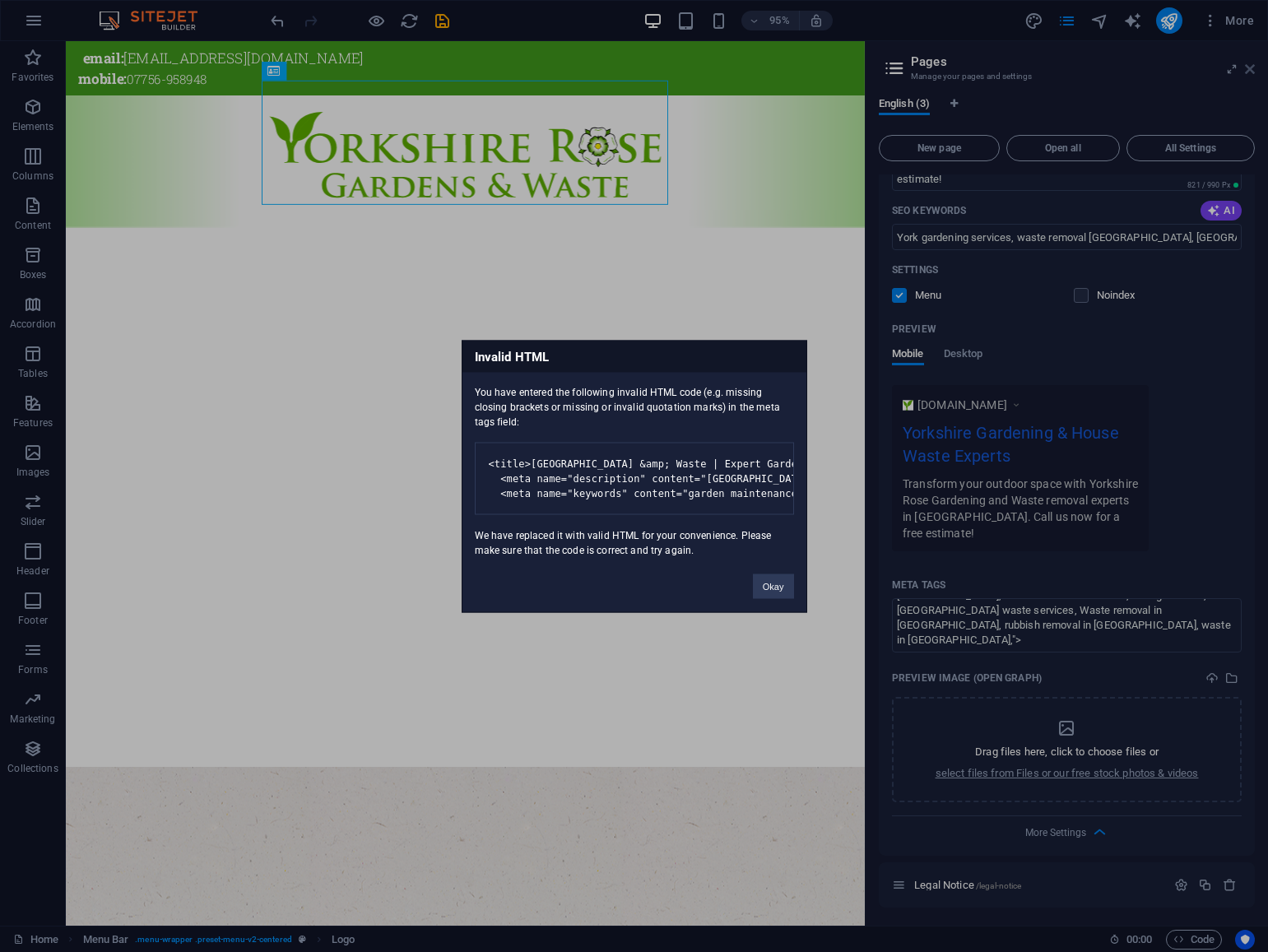
click at [1253, 74] on body "Yorkshire Rose Gardens and Waste Home Favorites Elements Columns Content Boxes …" at bounding box center [634, 476] width 1268 height 952
click at [776, 599] on button "Okay" at bounding box center [773, 586] width 41 height 24
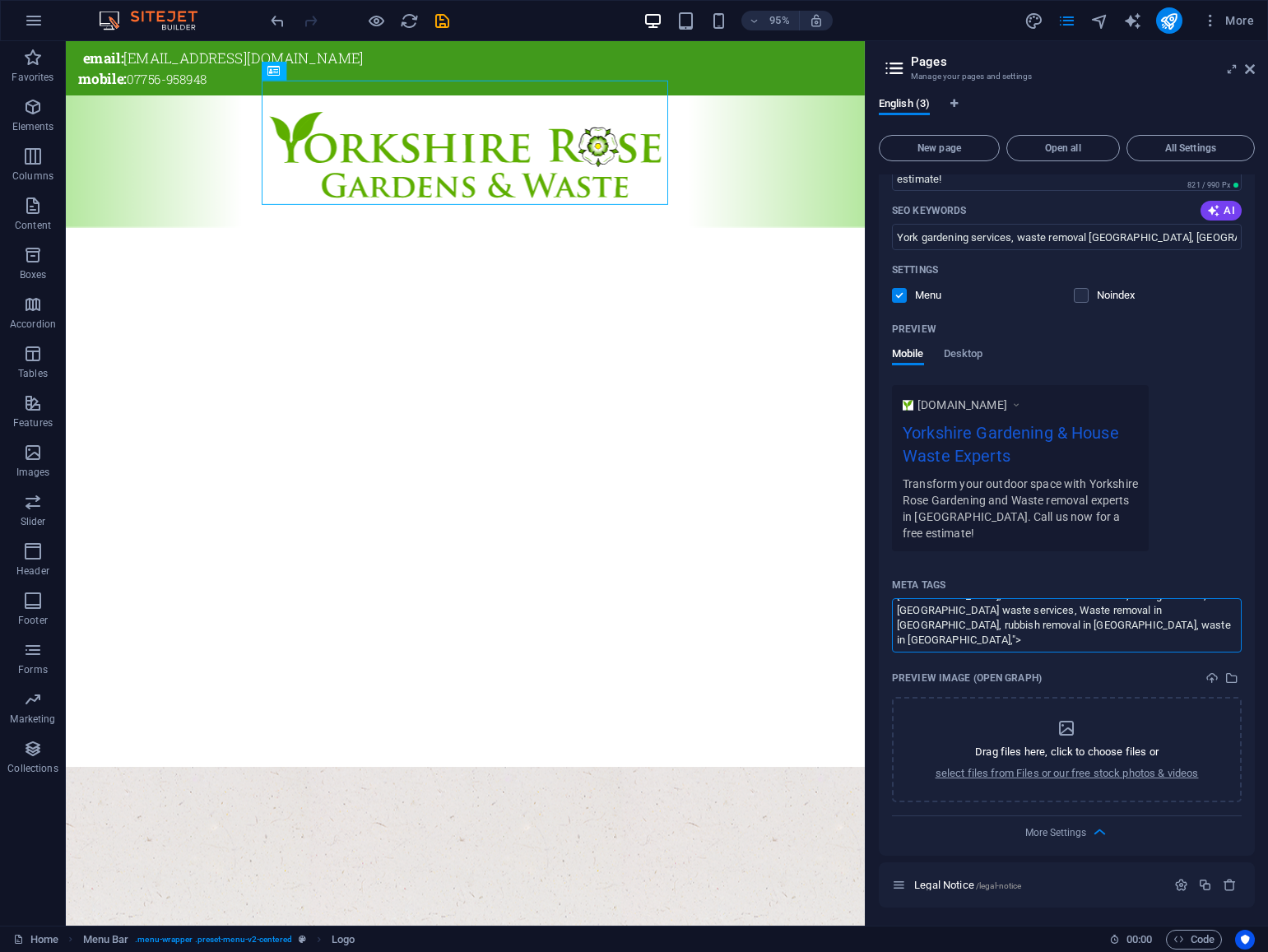
scroll to position [249, 0]
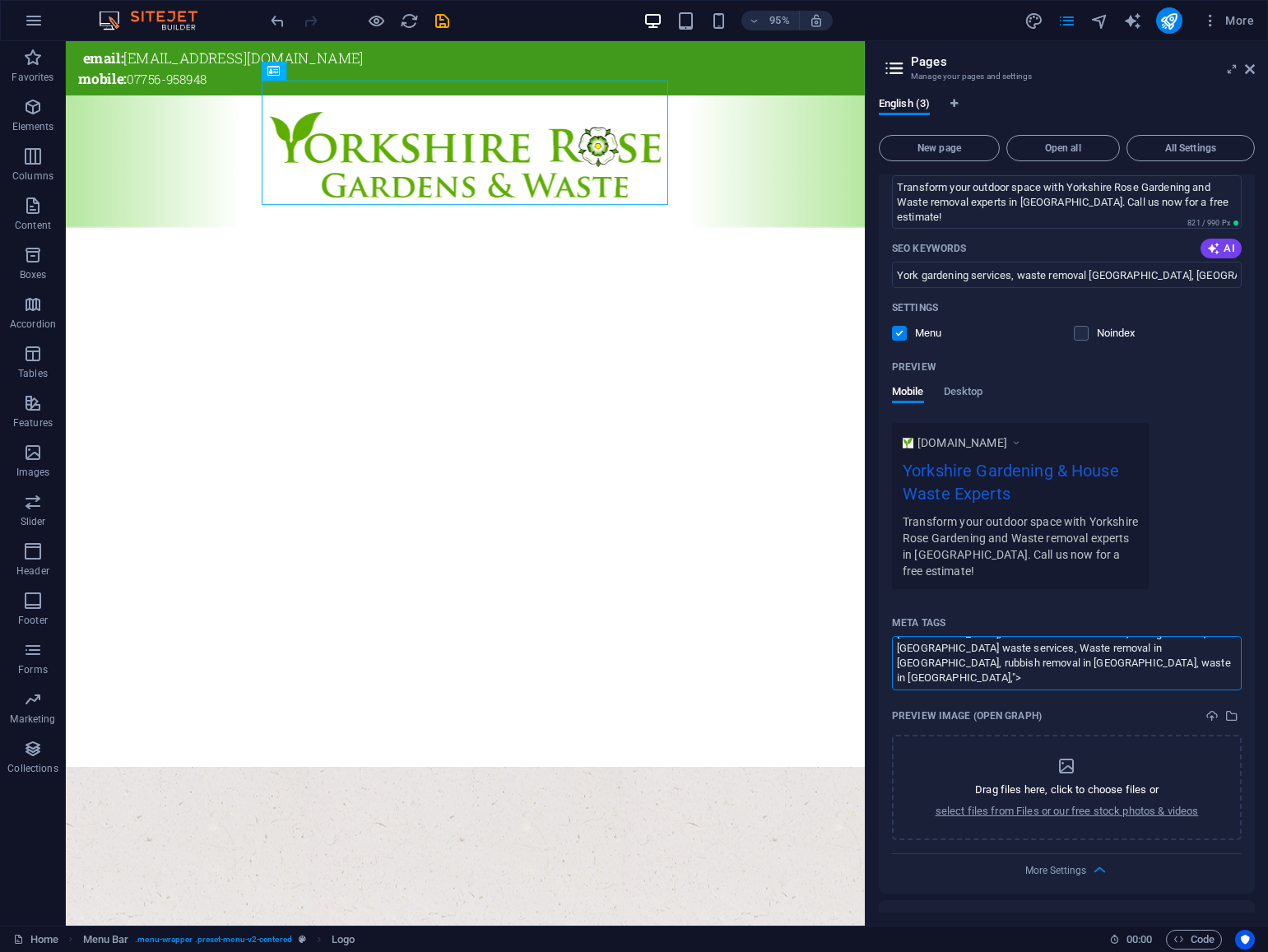
click at [1005, 644] on textarea "<title>Yorkshire Rose Gardens &amp; Waste | Expert Gardening &amp; Waste Remova…" at bounding box center [1067, 663] width 350 height 54
drag, startPoint x: 896, startPoint y: 644, endPoint x: 1095, endPoint y: 653, distance: 199.2
click at [1095, 653] on textarea "<title>Yorkshire Rose Gardens &amp; Waste | Expert Gardening &amp; Waste Remova…" at bounding box center [1067, 663] width 350 height 54
click at [1252, 68] on body "Yorkshire Rose Gardens and Waste Home Favorites Elements Columns Content Boxes …" at bounding box center [634, 476] width 1268 height 952
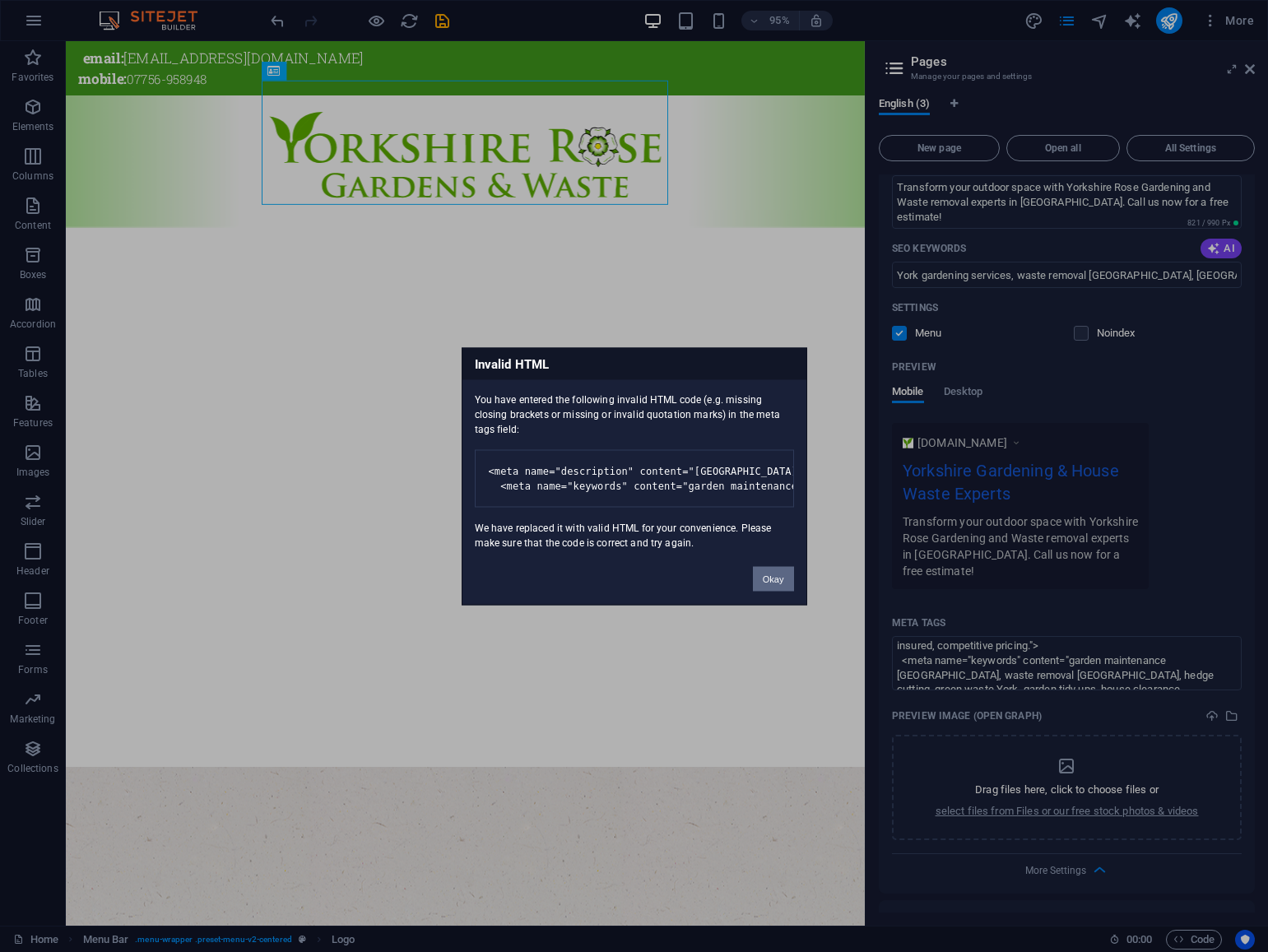
click at [772, 591] on button "Okay" at bounding box center [773, 579] width 41 height 24
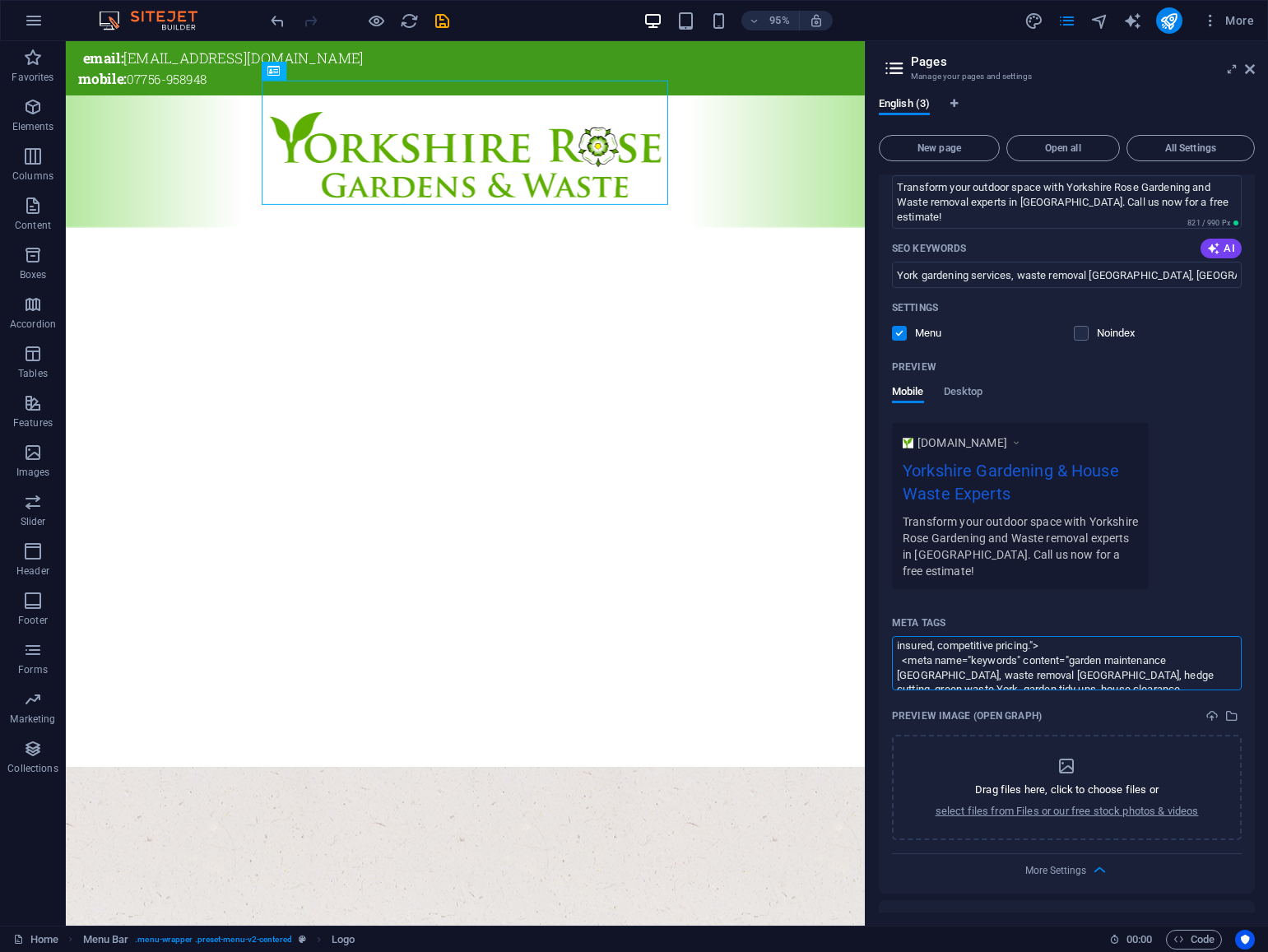
click at [988, 658] on textarea "<meta name="description" content="Yorkshire Rose Gardens and Waste offers profe…" at bounding box center [1067, 663] width 350 height 54
drag, startPoint x: 897, startPoint y: 631, endPoint x: 1019, endPoint y: 673, distance: 129.0
click at [1019, 673] on div "Meta tags <meta name="description" content="Yorkshire Rose Gardens and Waste of…" at bounding box center [1067, 724] width 350 height 230
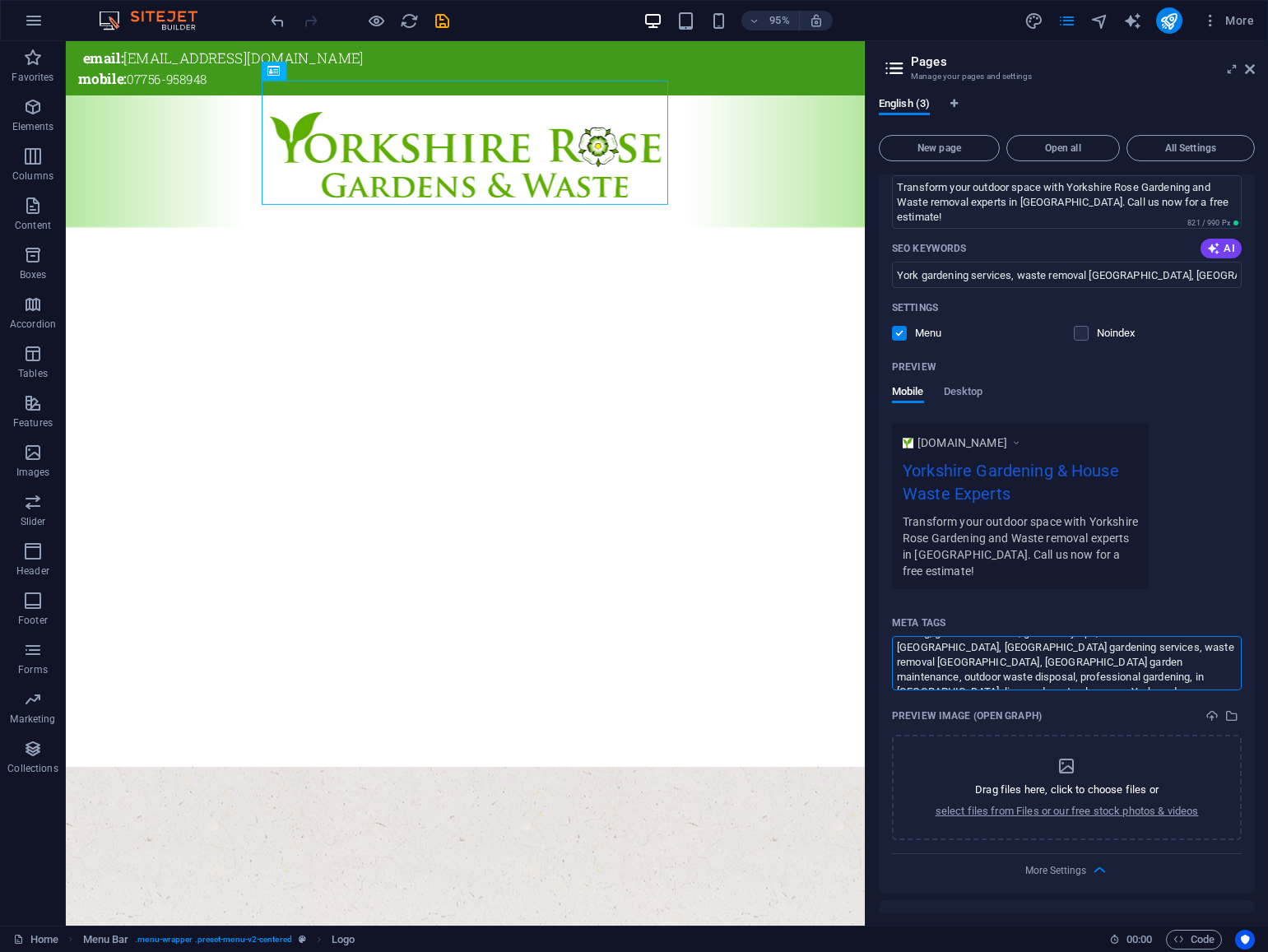
drag, startPoint x: 903, startPoint y: 634, endPoint x: 1032, endPoint y: 647, distance: 129.7
click at [1032, 647] on textarea "<meta name="description" content="Yorkshire Rose Gardens and Waste offers profe…" at bounding box center [1067, 663] width 350 height 54
type textarea "<meta name="keywords" content="garden maintenance York, waste removal York, hed…"
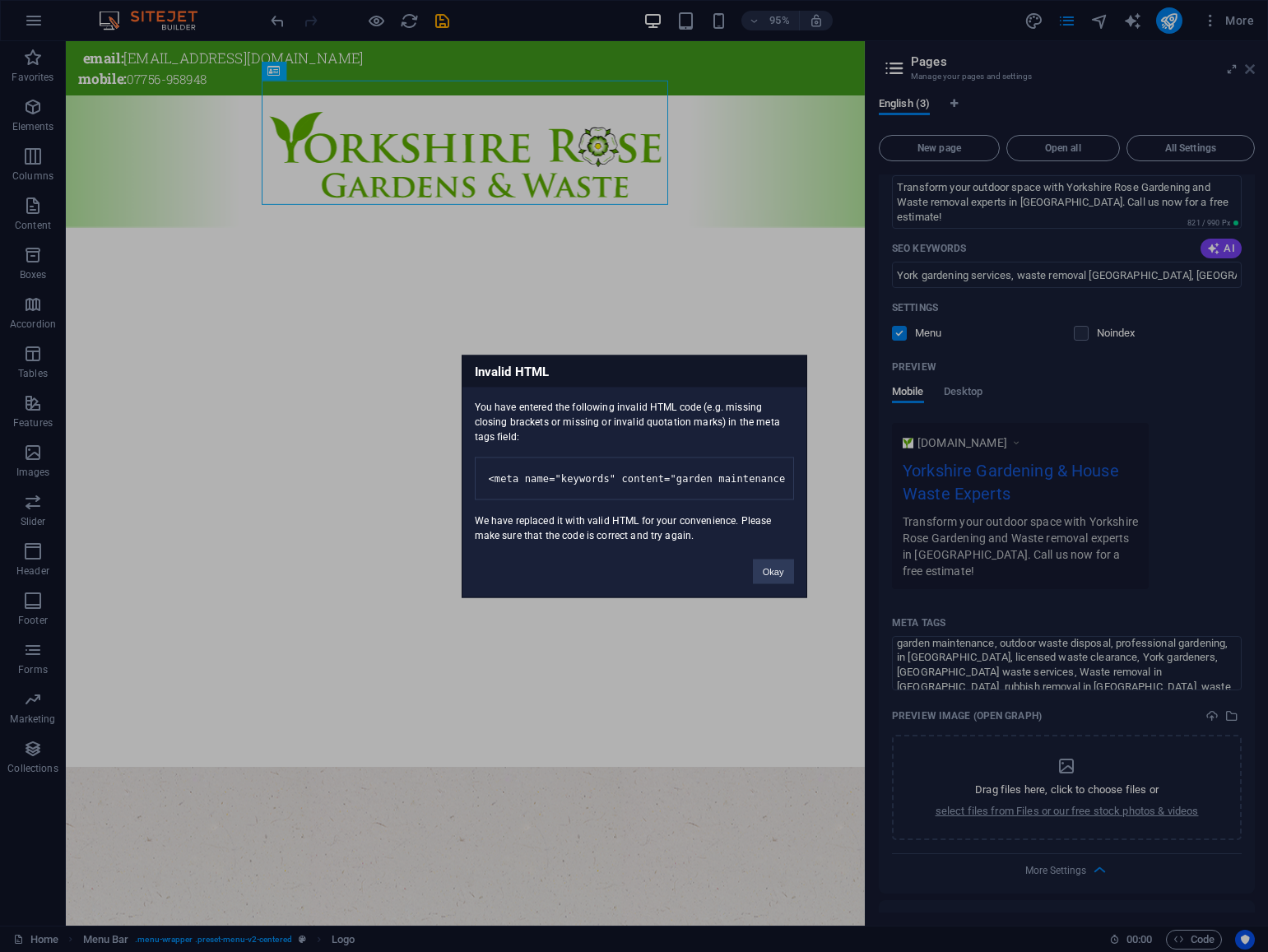
click at [1253, 63] on body "Yorkshire Rose Gardens and Waste Home Favorites Elements Columns Content Boxes …" at bounding box center [634, 476] width 1268 height 952
click at [775, 583] on button "Okay" at bounding box center [773, 571] width 41 height 24
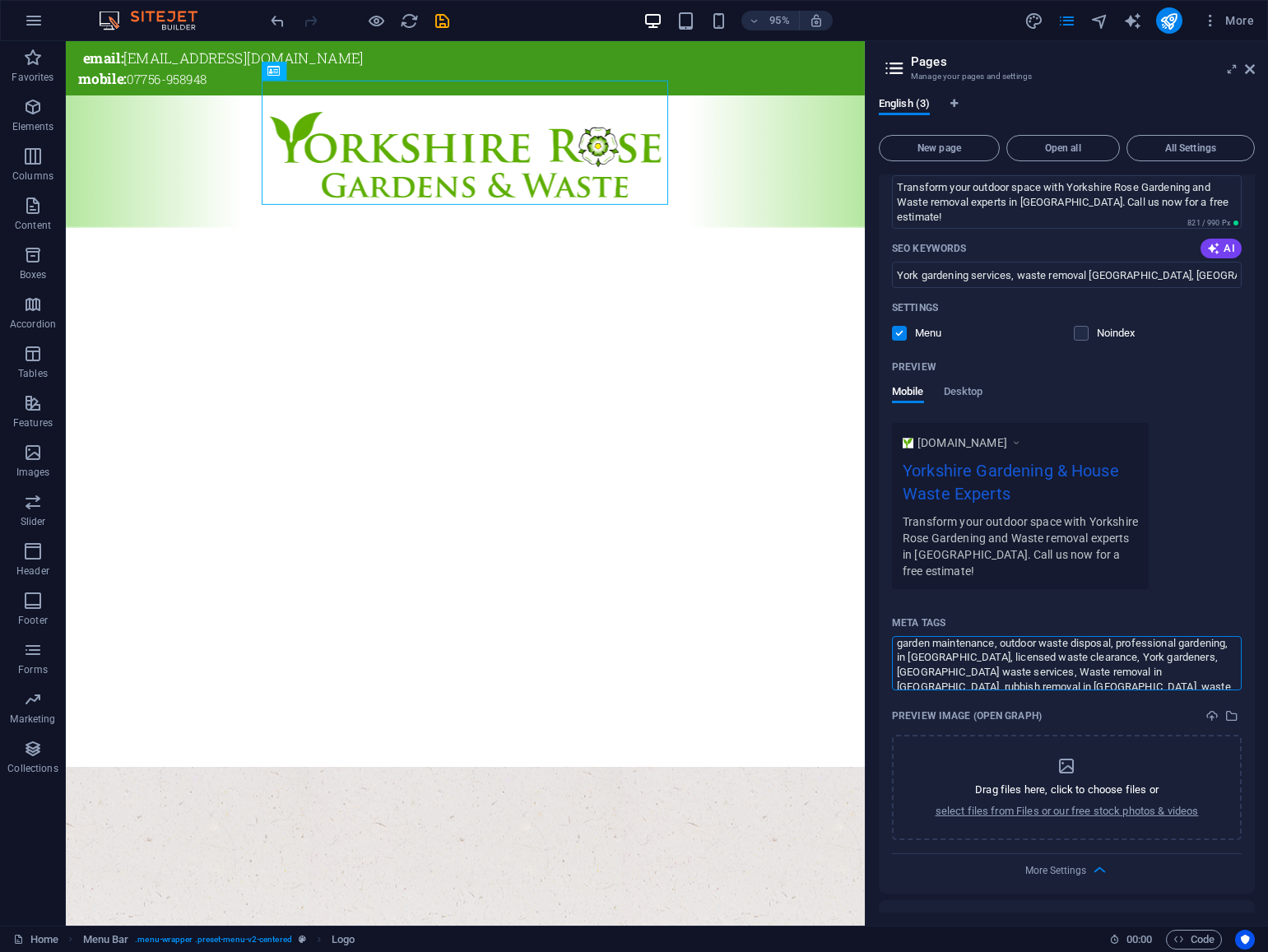
click at [957, 664] on textarea "<meta name="keywords" content="garden maintenance York, waste removal York, hed…" at bounding box center [1067, 663] width 350 height 54
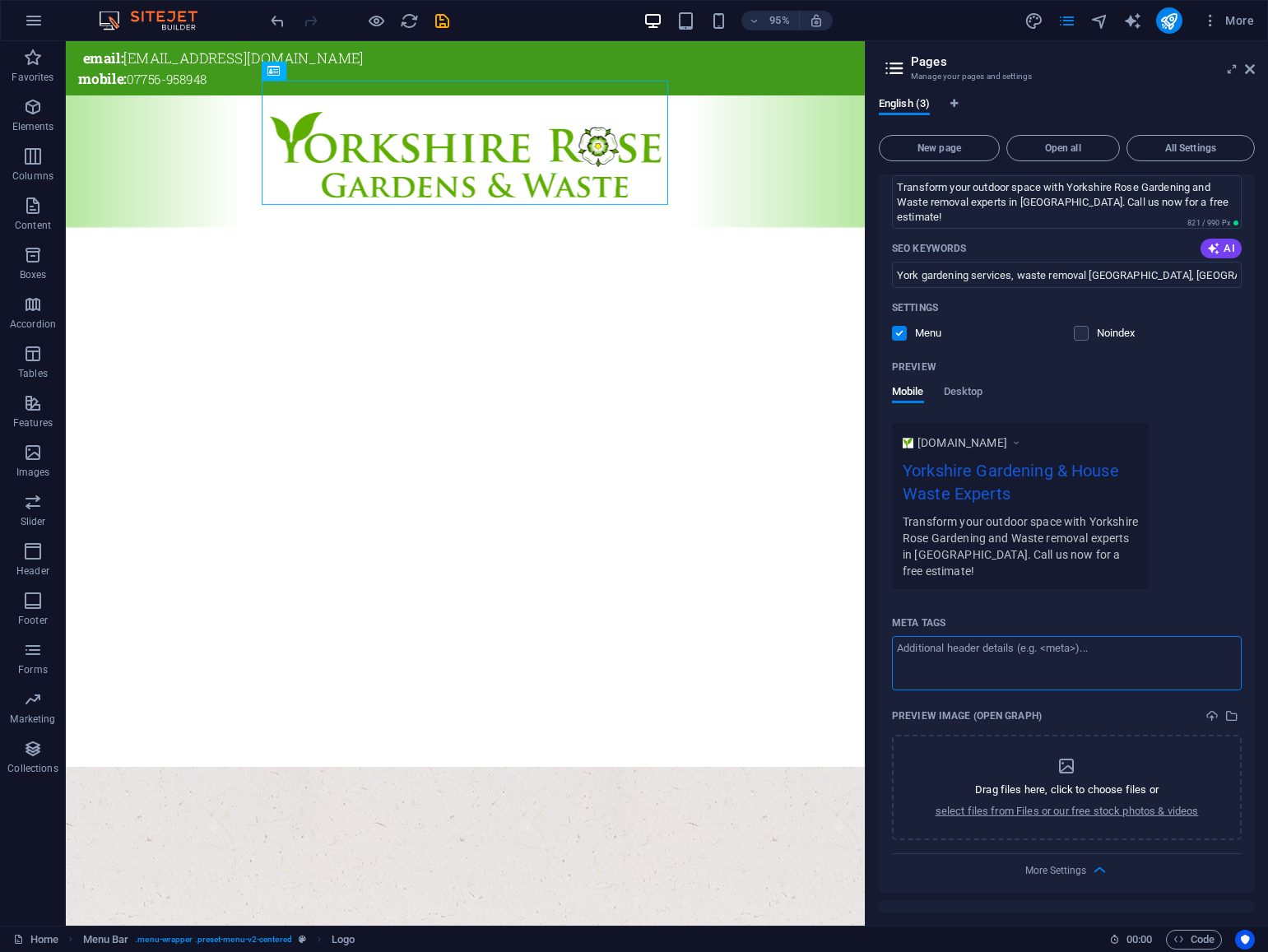
scroll to position [0, 0]
click at [1250, 66] on icon at bounding box center [1249, 68] width 10 height 13
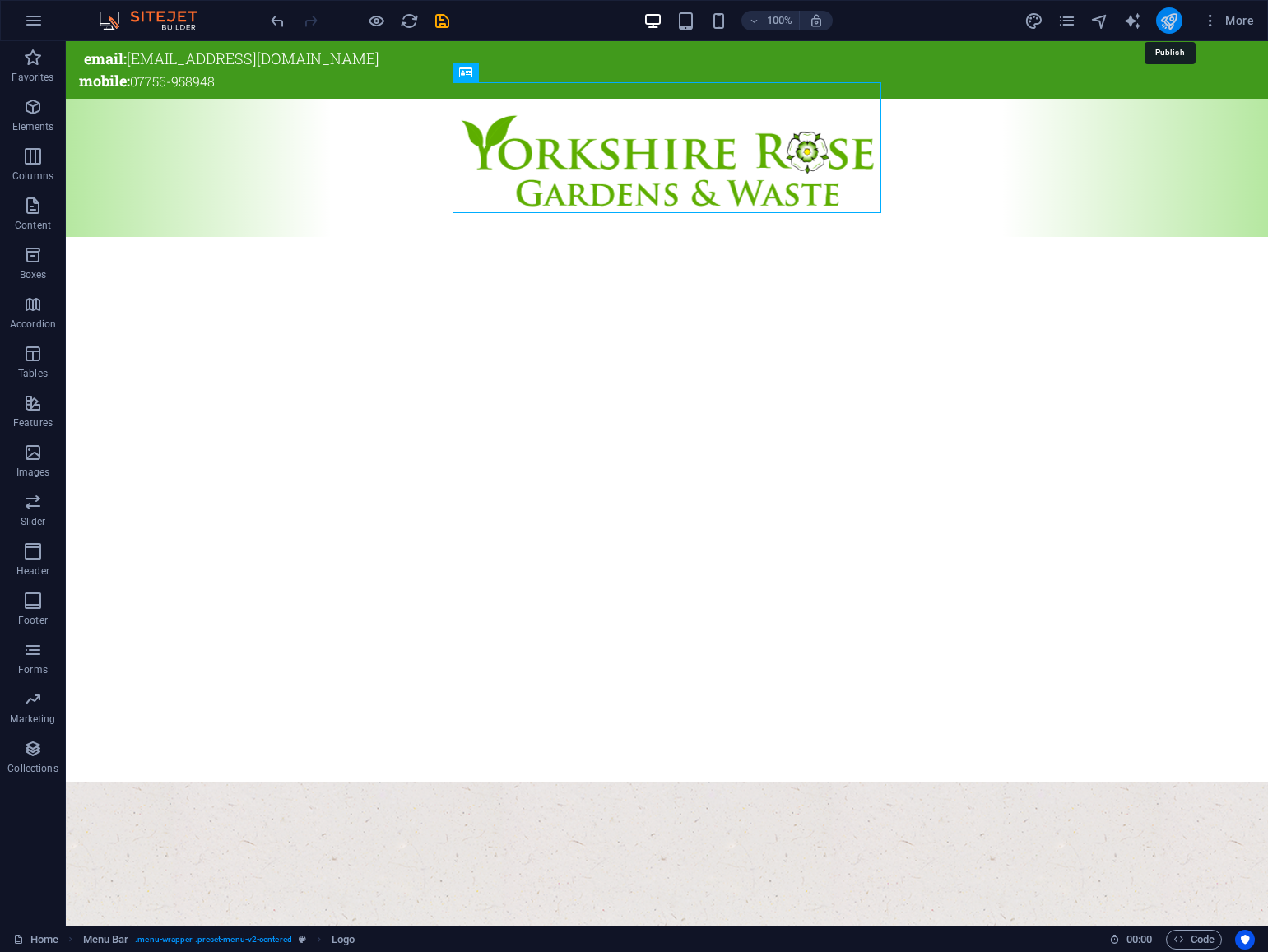
click at [1168, 23] on icon "publish" at bounding box center [1168, 21] width 19 height 19
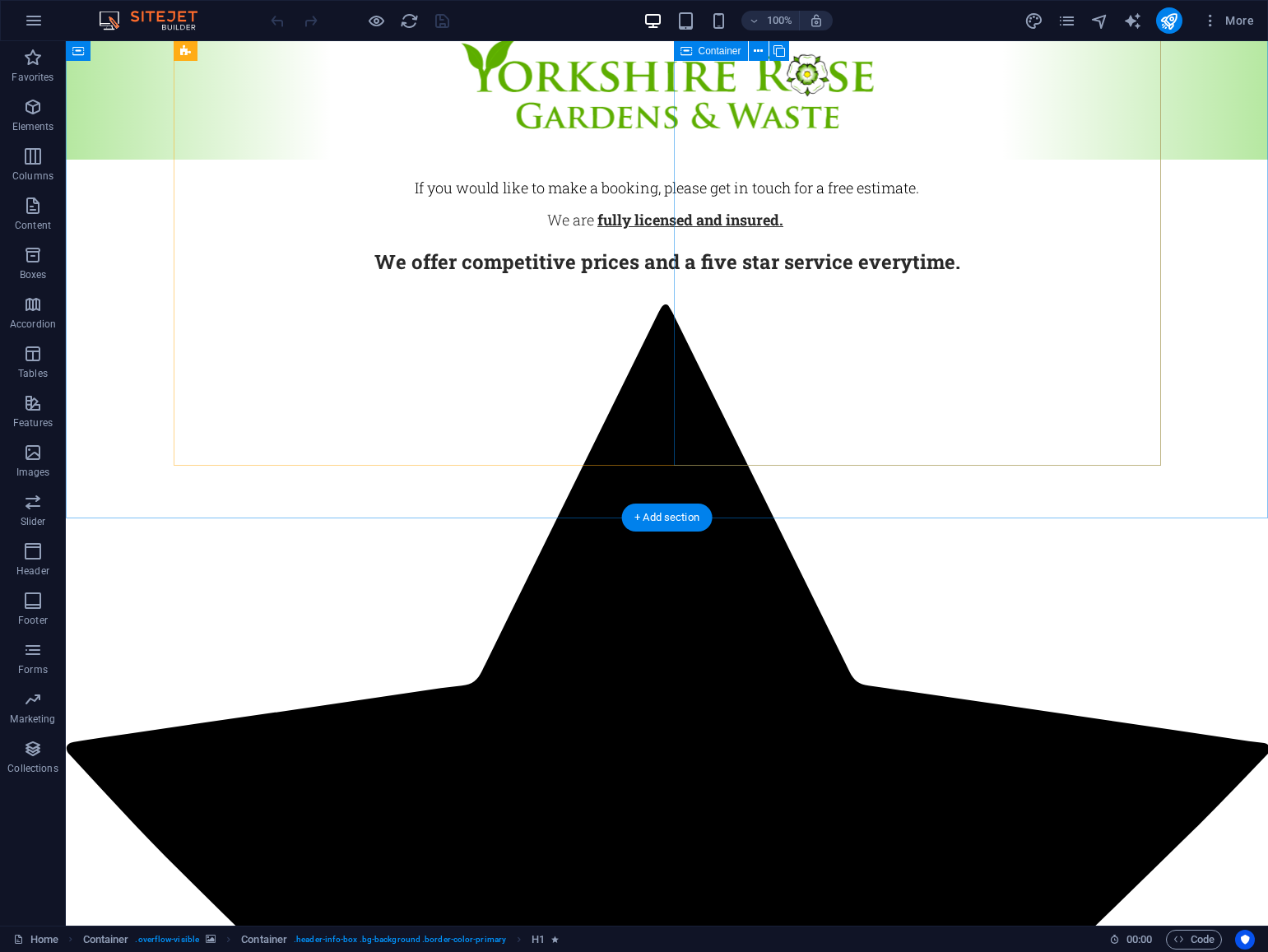
scroll to position [1553, 0]
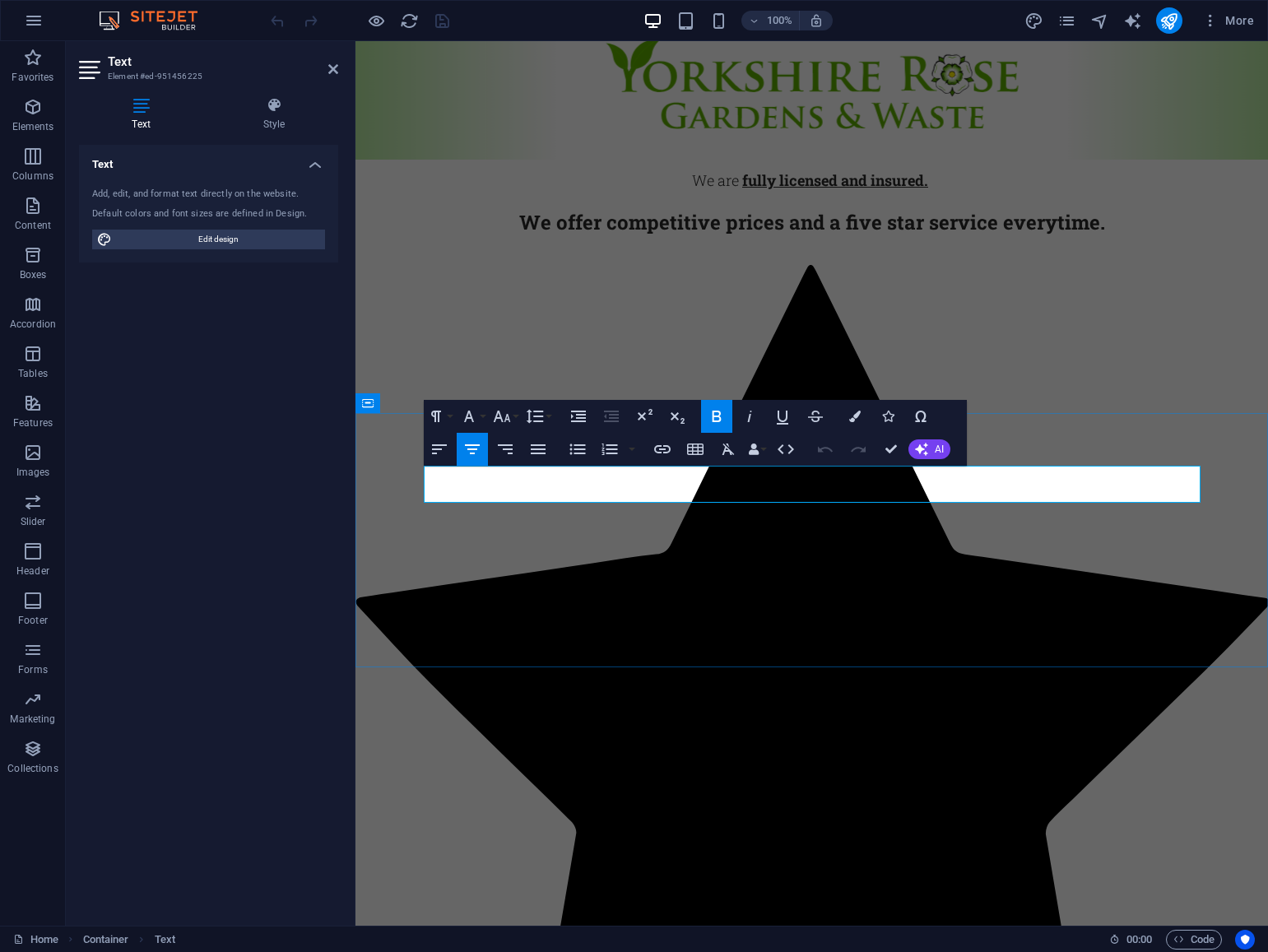
drag, startPoint x: 600, startPoint y: 488, endPoint x: 807, endPoint y: 484, distance: 207.0
drag, startPoint x: 839, startPoint y: 484, endPoint x: 1036, endPoint y: 488, distance: 197.0
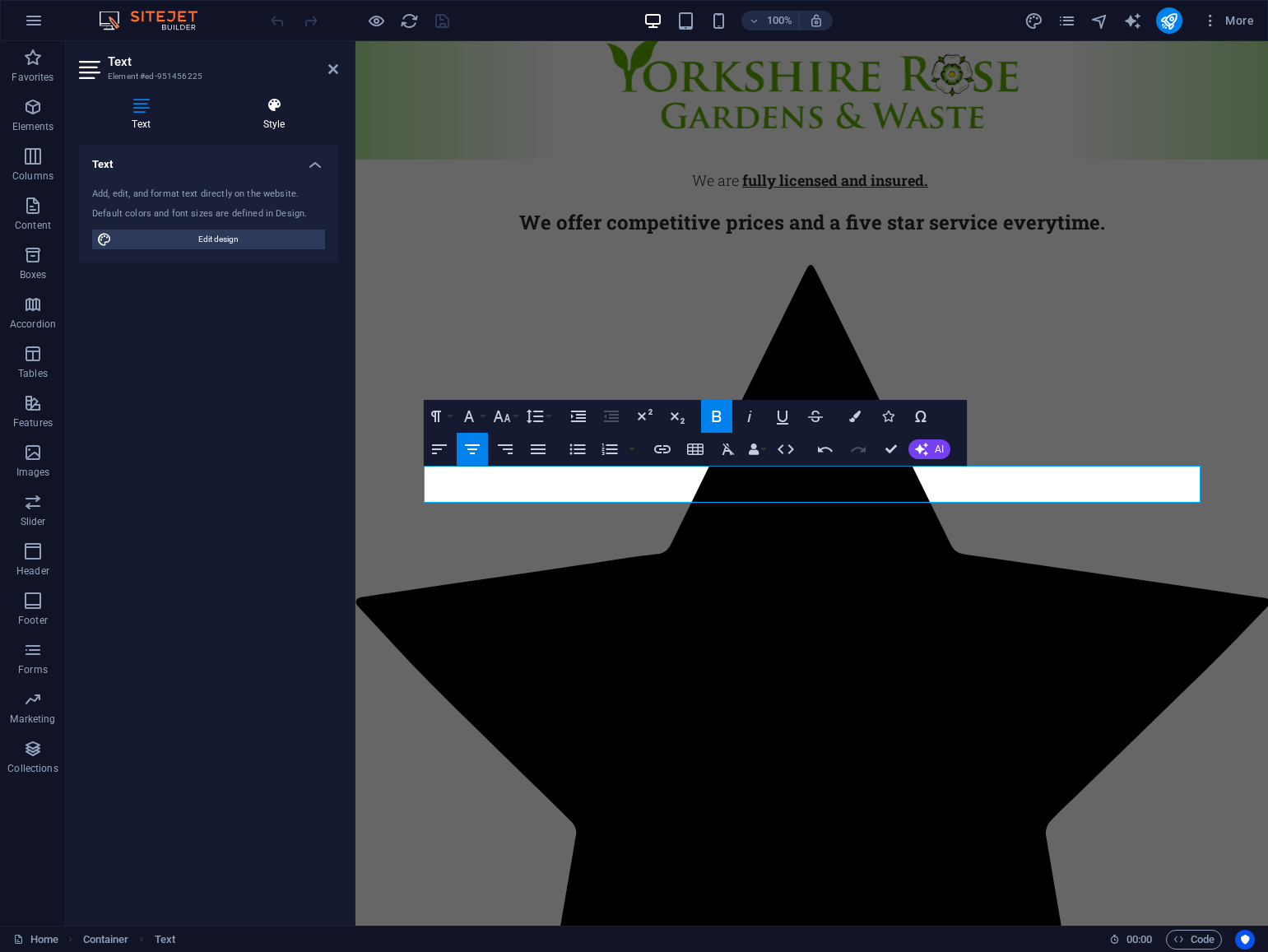
click at [277, 116] on h4 "Style" at bounding box center [274, 114] width 128 height 35
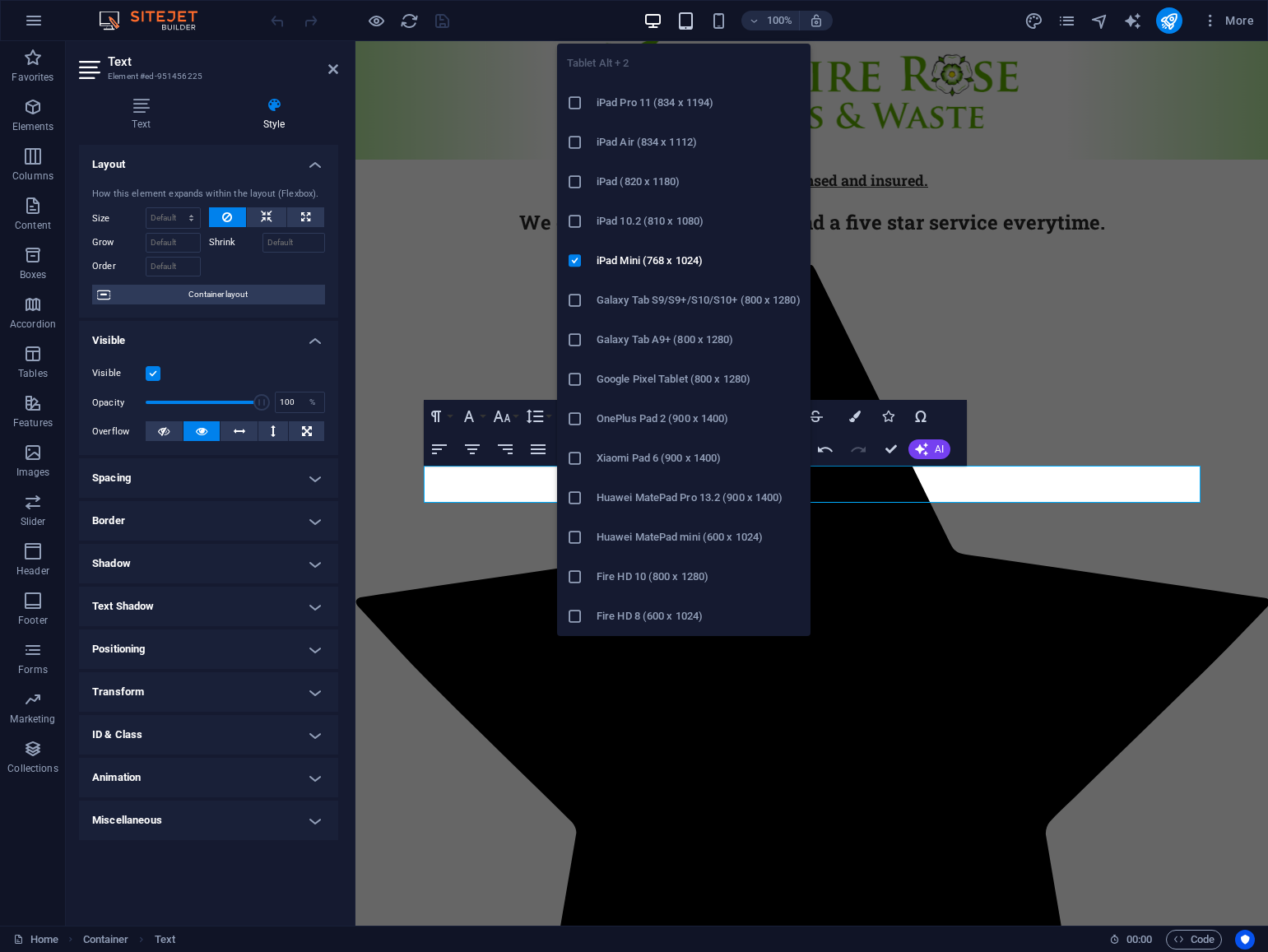
click at [690, 24] on icon "button" at bounding box center [686, 21] width 19 height 19
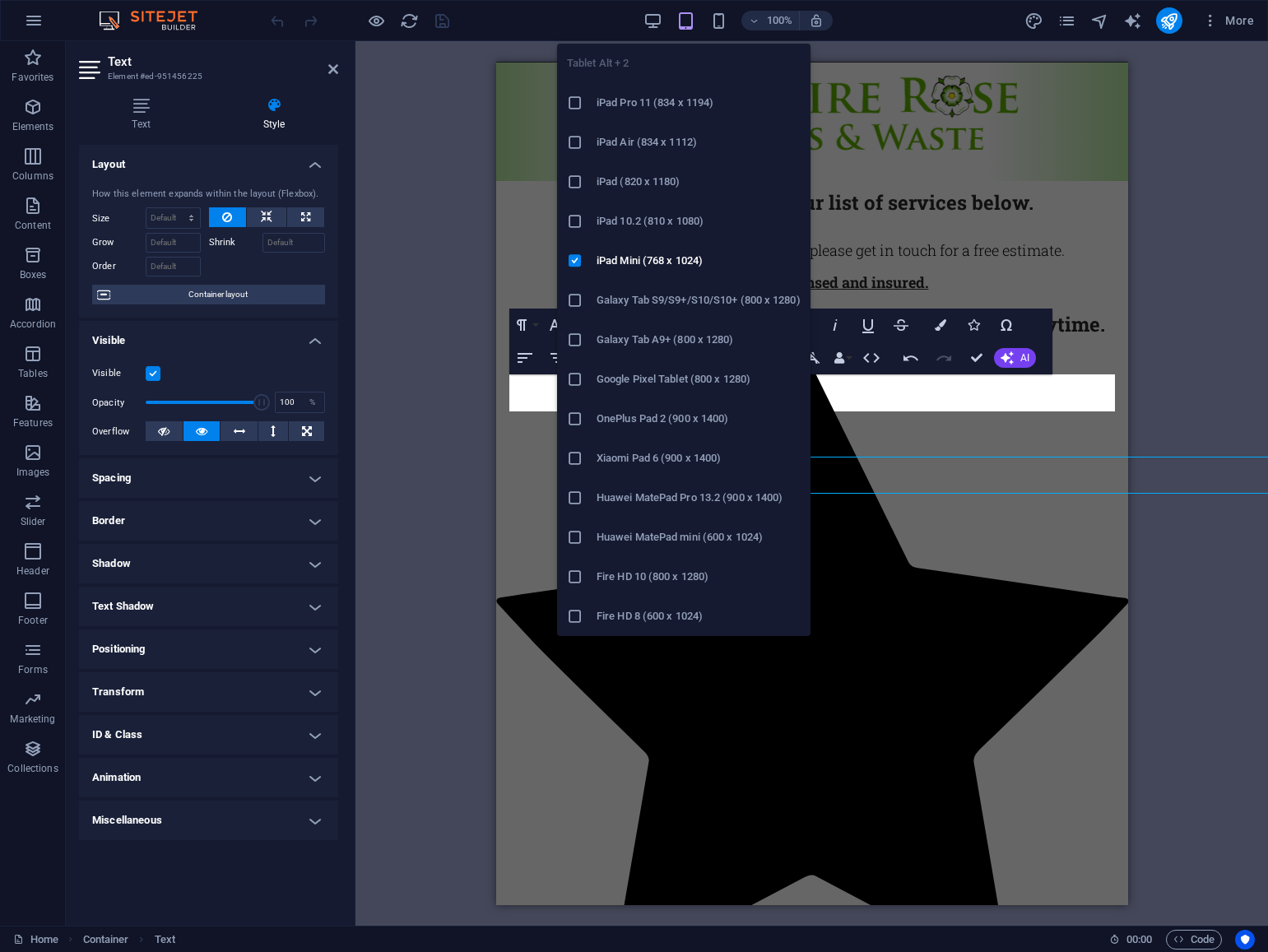
scroll to position [1583, 0]
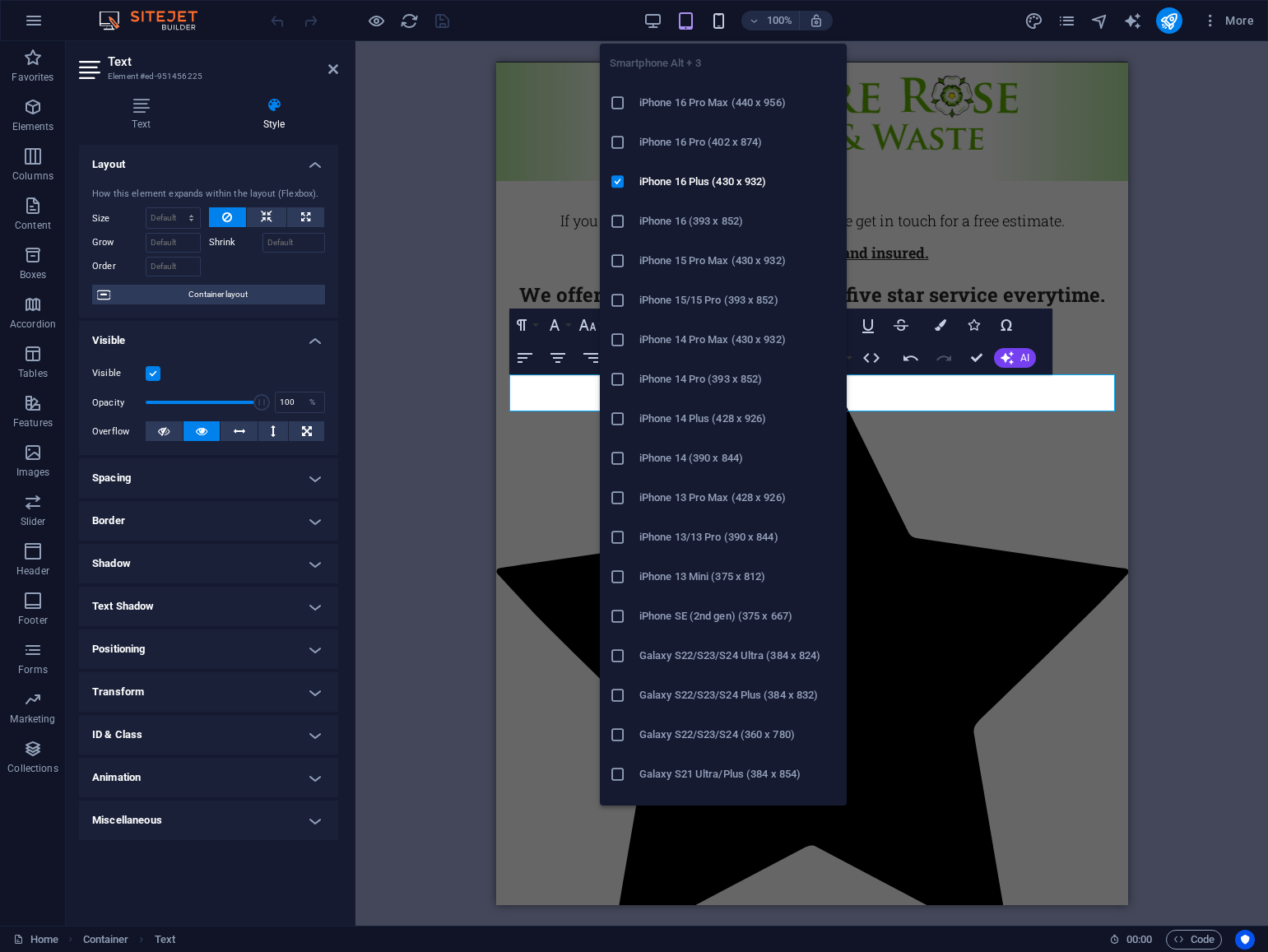
click at [716, 24] on icon "button" at bounding box center [719, 21] width 19 height 19
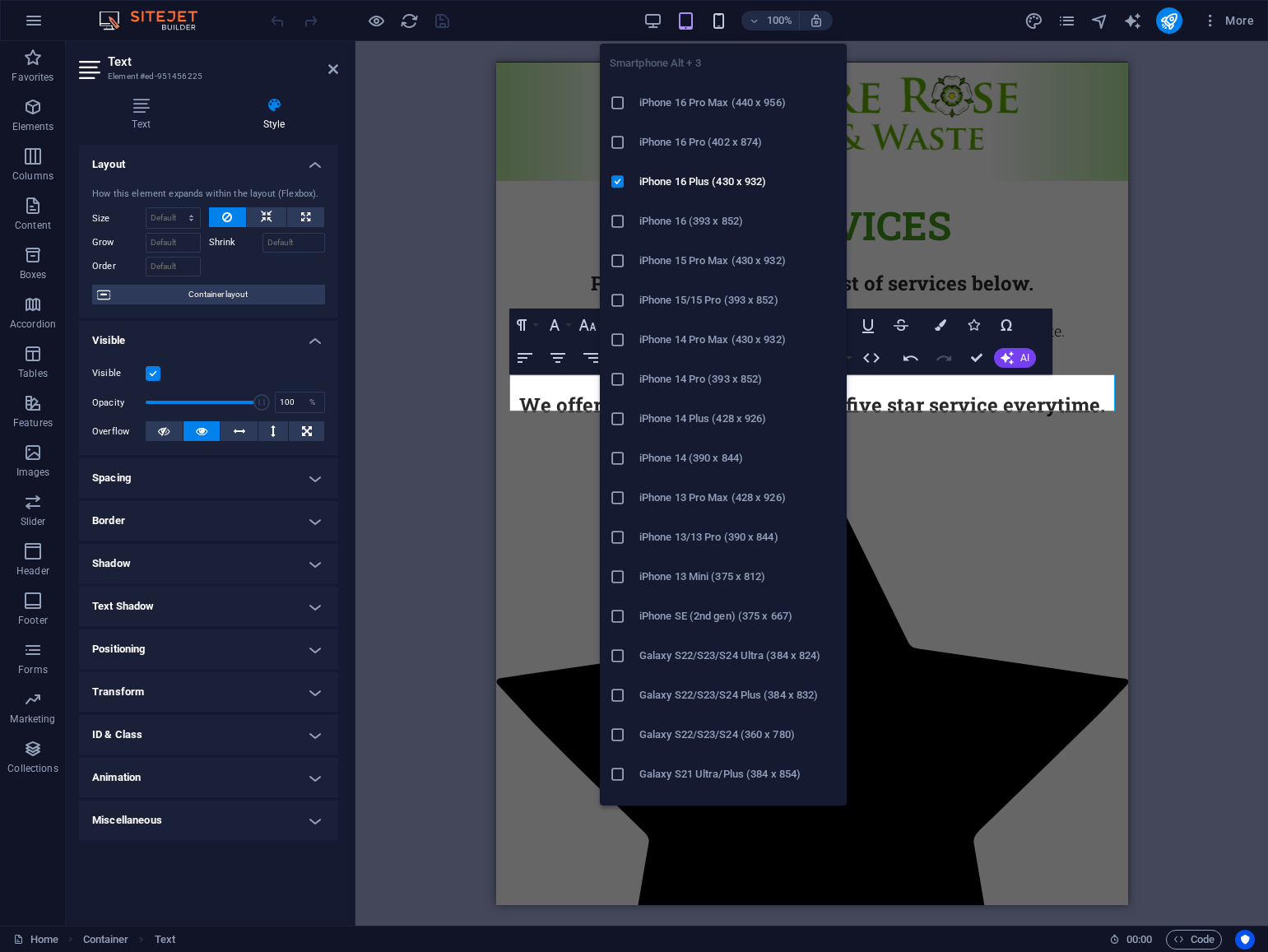
scroll to position [2276, 0]
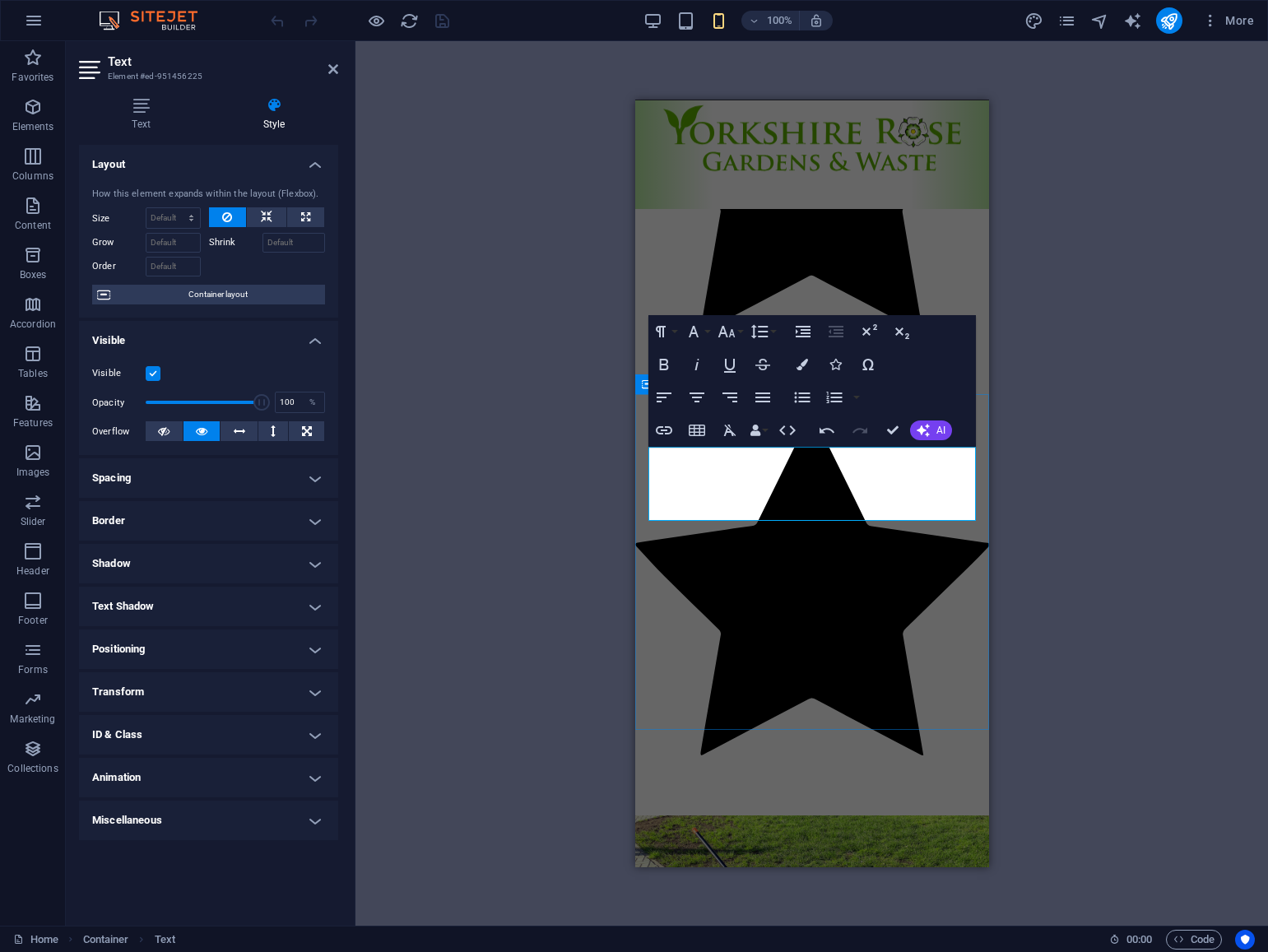
click at [804, 364] on icon "button" at bounding box center [801, 364] width 11 height 11
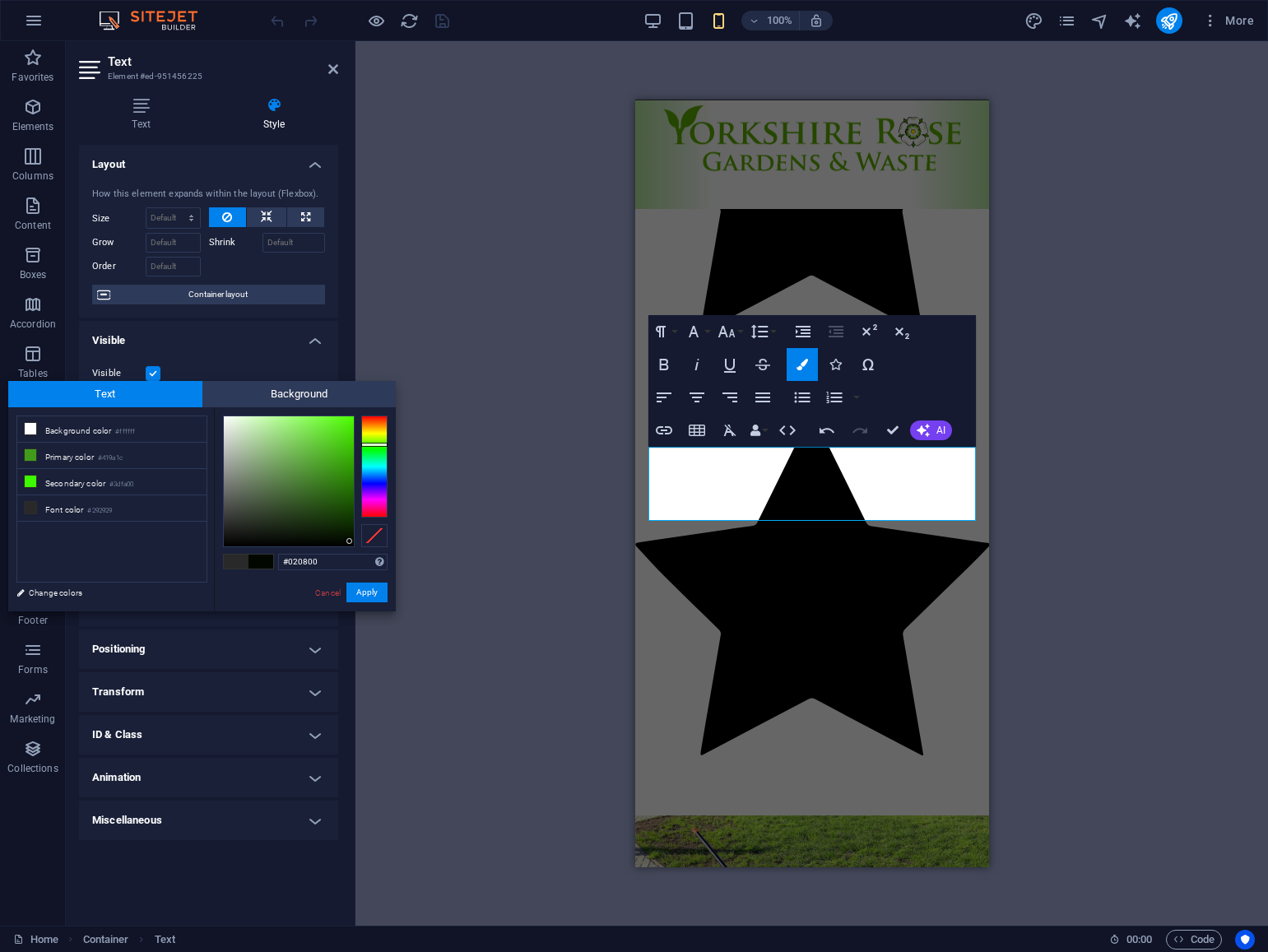
click at [350, 541] on div at bounding box center [288, 482] width 130 height 130
type input "#000000"
drag, startPoint x: 346, startPoint y: 535, endPoint x: 353, endPoint y: 549, distance: 15.7
click at [353, 547] on div at bounding box center [288, 482] width 130 height 130
click at [369, 589] on button "Apply" at bounding box center [366, 593] width 41 height 20
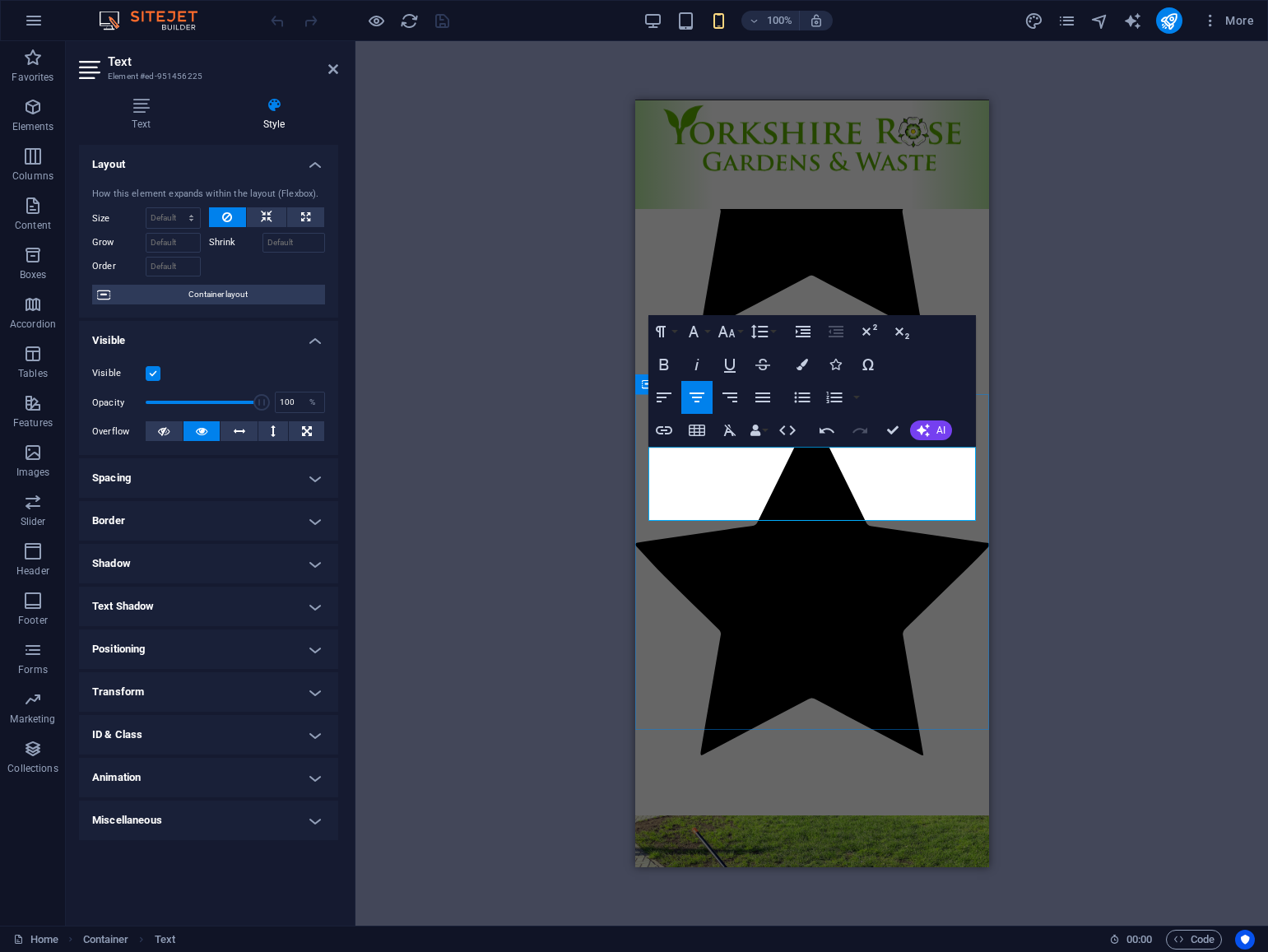
drag, startPoint x: 909, startPoint y: 502, endPoint x: 670, endPoint y: 464, distance: 242.0
click at [737, 334] on button "Font Size" at bounding box center [729, 332] width 31 height 33
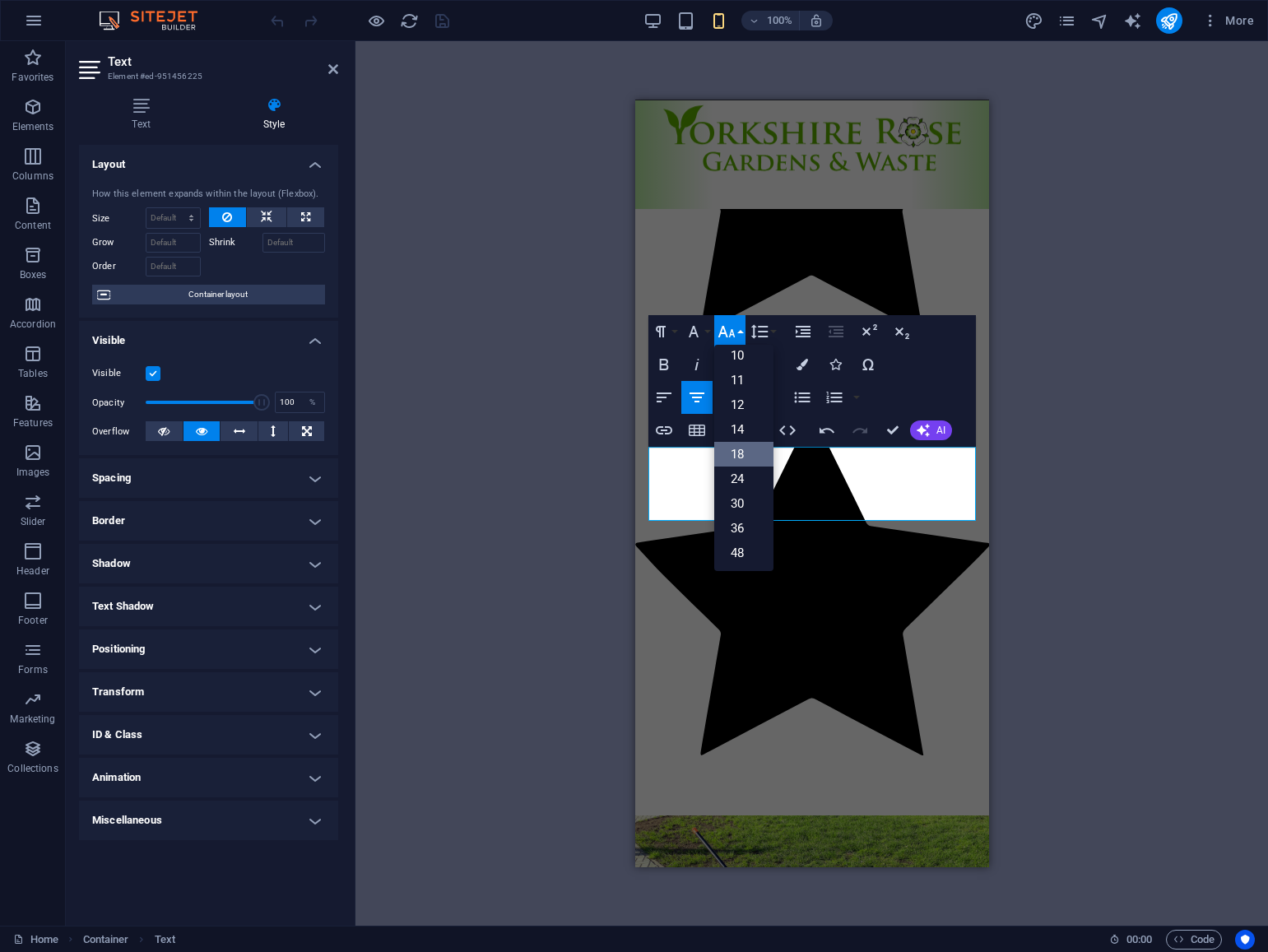
click at [745, 457] on link "18" at bounding box center [743, 454] width 59 height 24
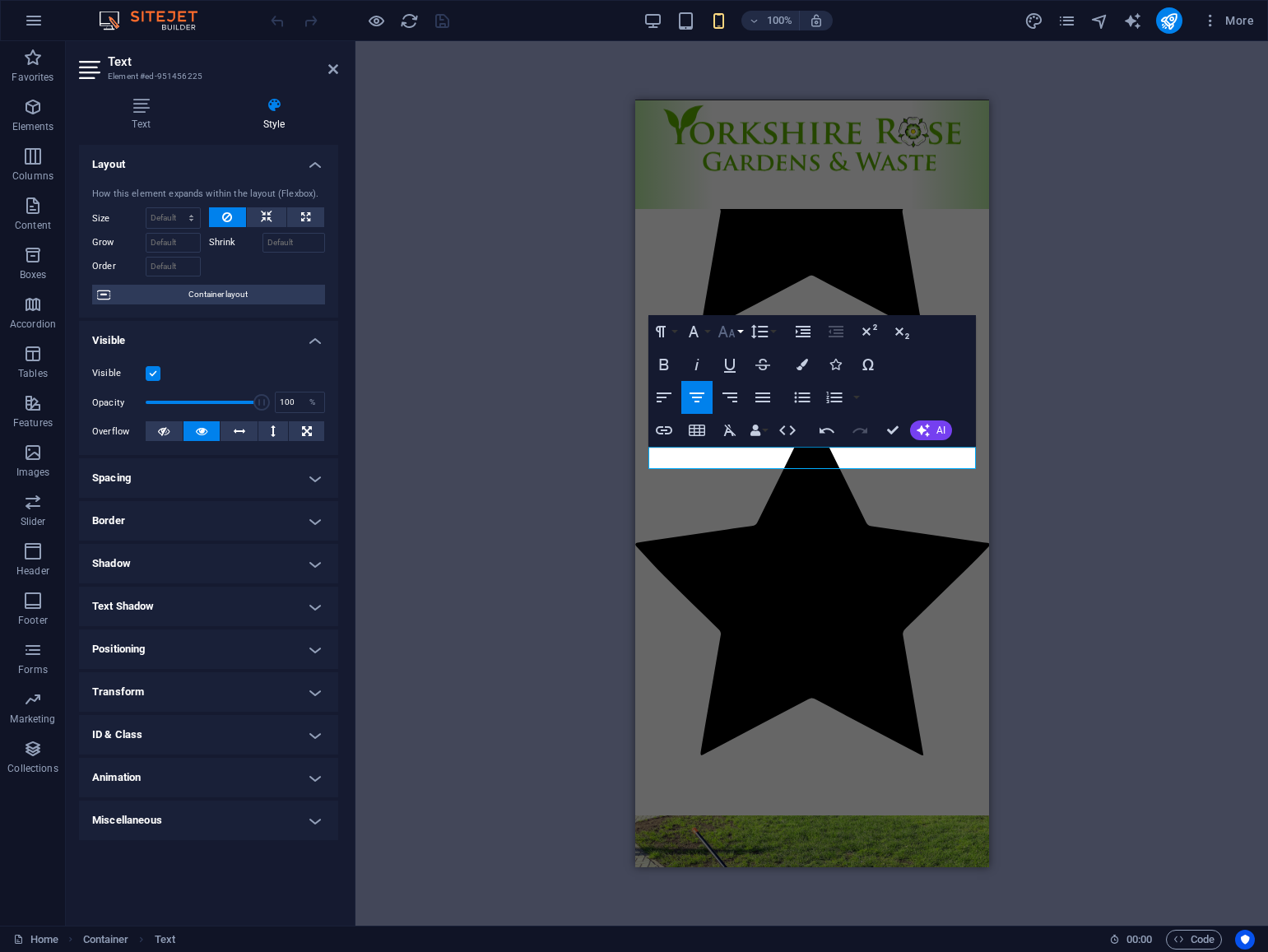
click at [741, 332] on button "Font Size" at bounding box center [729, 332] width 31 height 33
click at [740, 399] on link "24" at bounding box center [743, 404] width 59 height 24
click at [740, 335] on button "Font Size" at bounding box center [729, 332] width 31 height 33
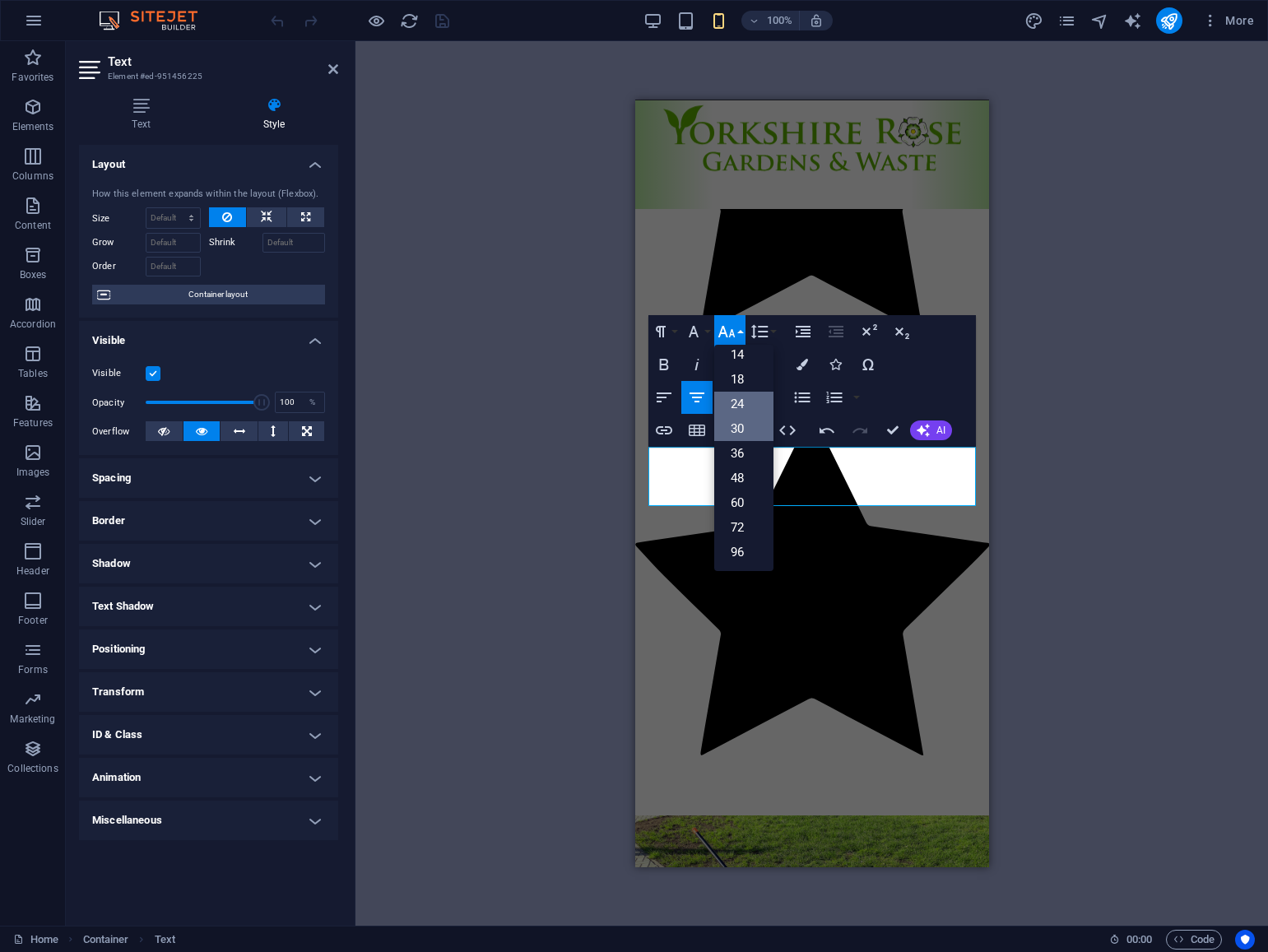
click at [739, 421] on link "30" at bounding box center [743, 429] width 59 height 24
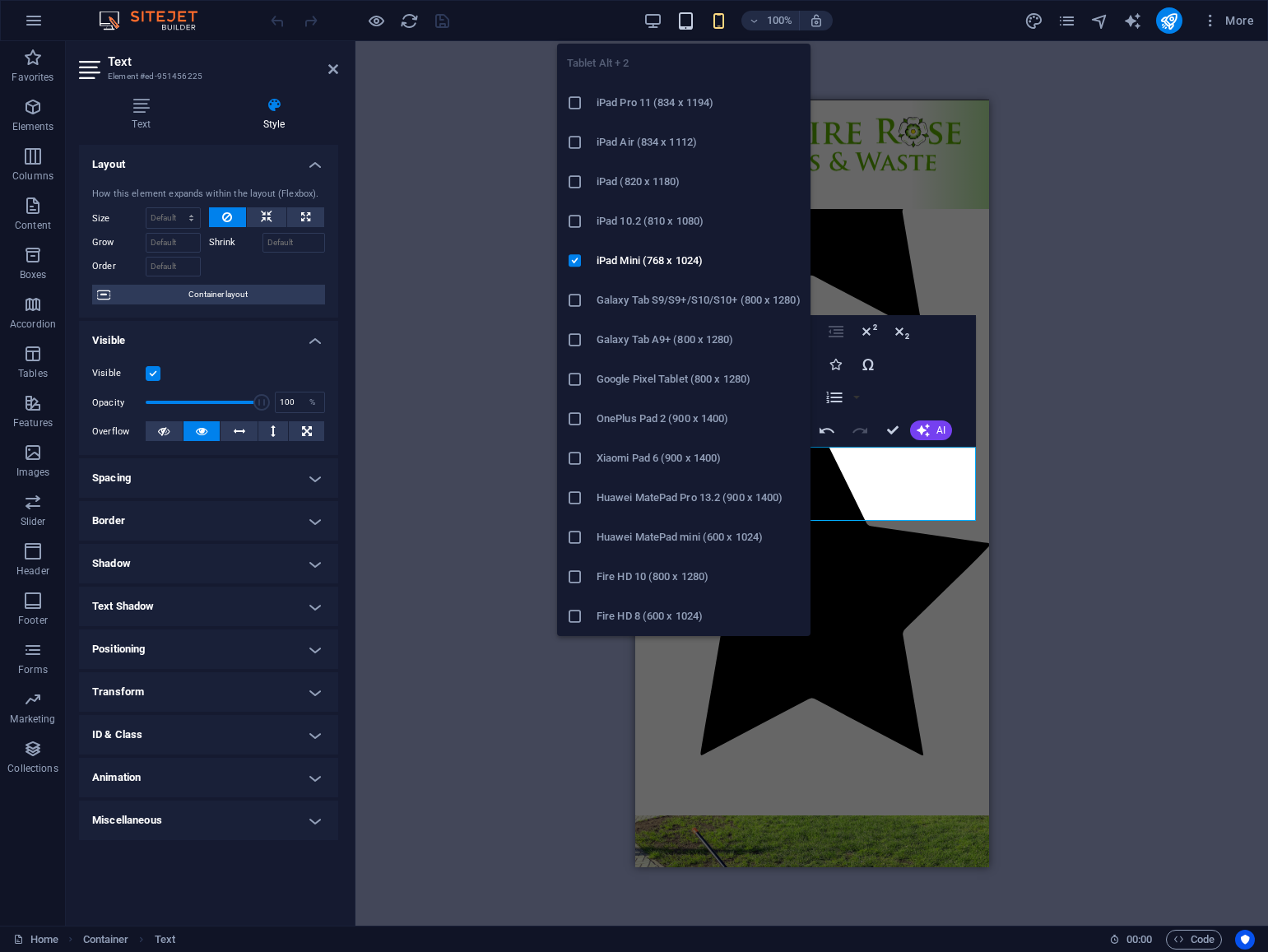
click at [688, 26] on icon "button" at bounding box center [686, 21] width 19 height 19
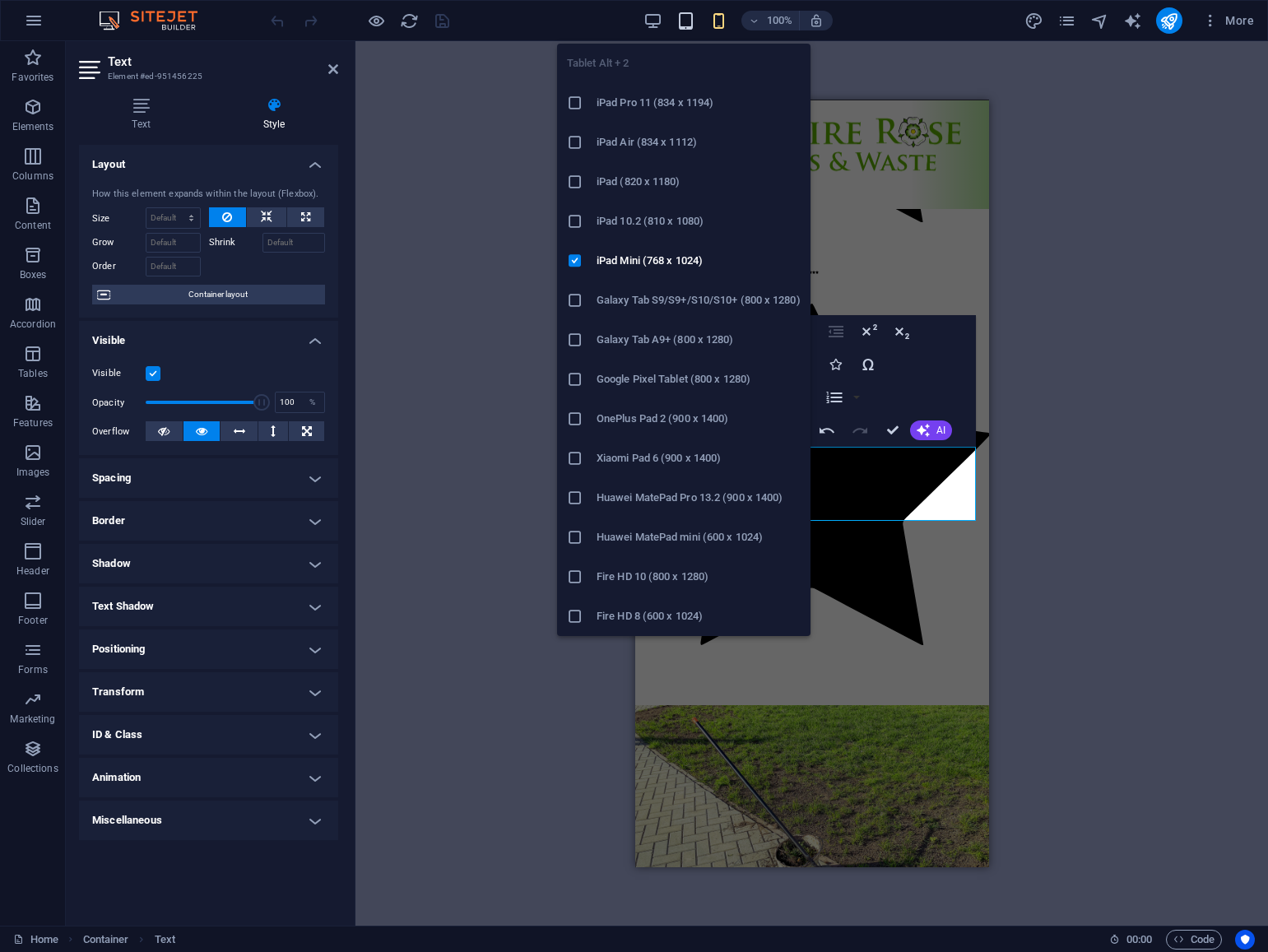
scroll to position [1511, 0]
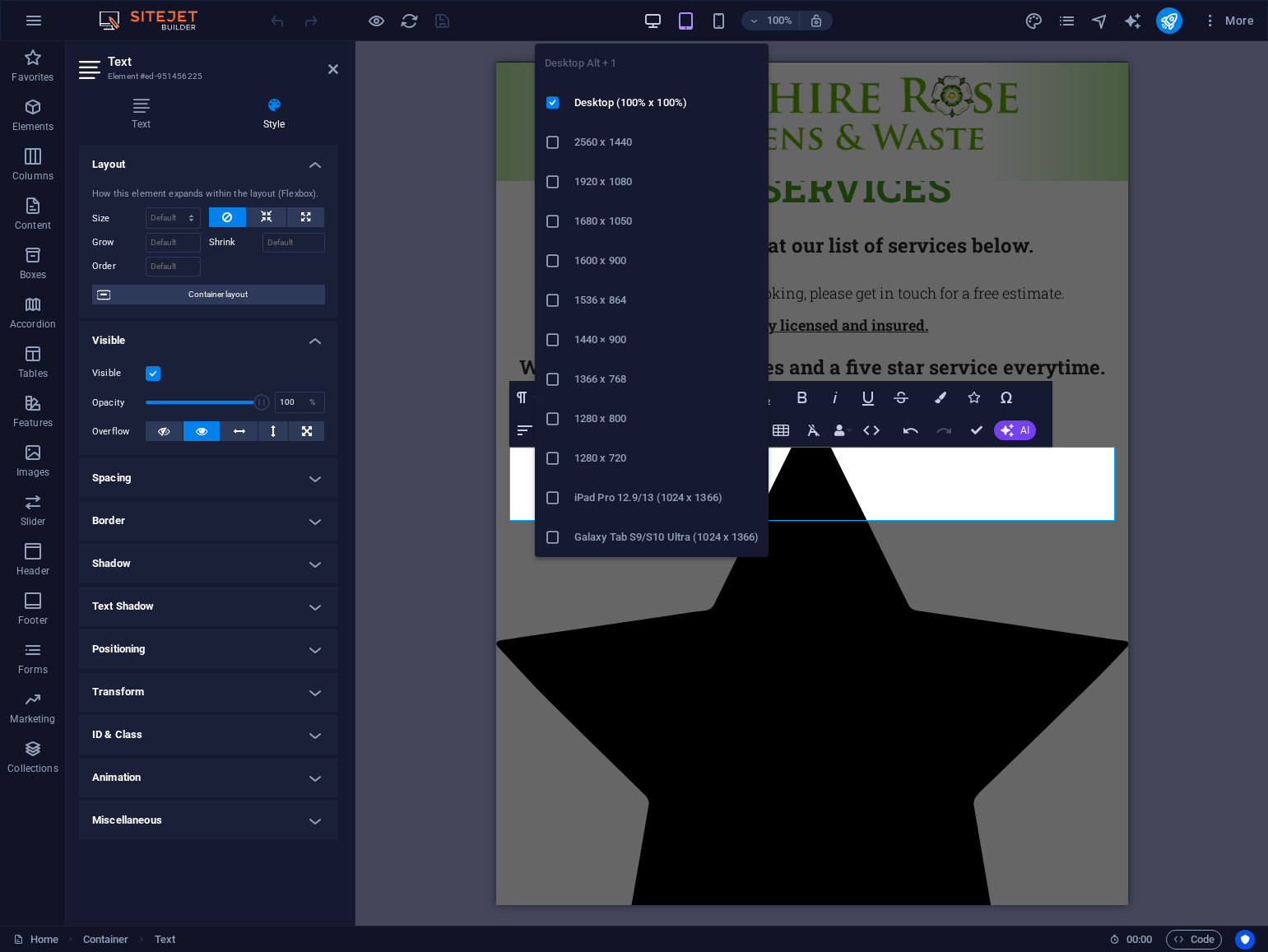
click at [653, 24] on icon "button" at bounding box center [653, 21] width 19 height 19
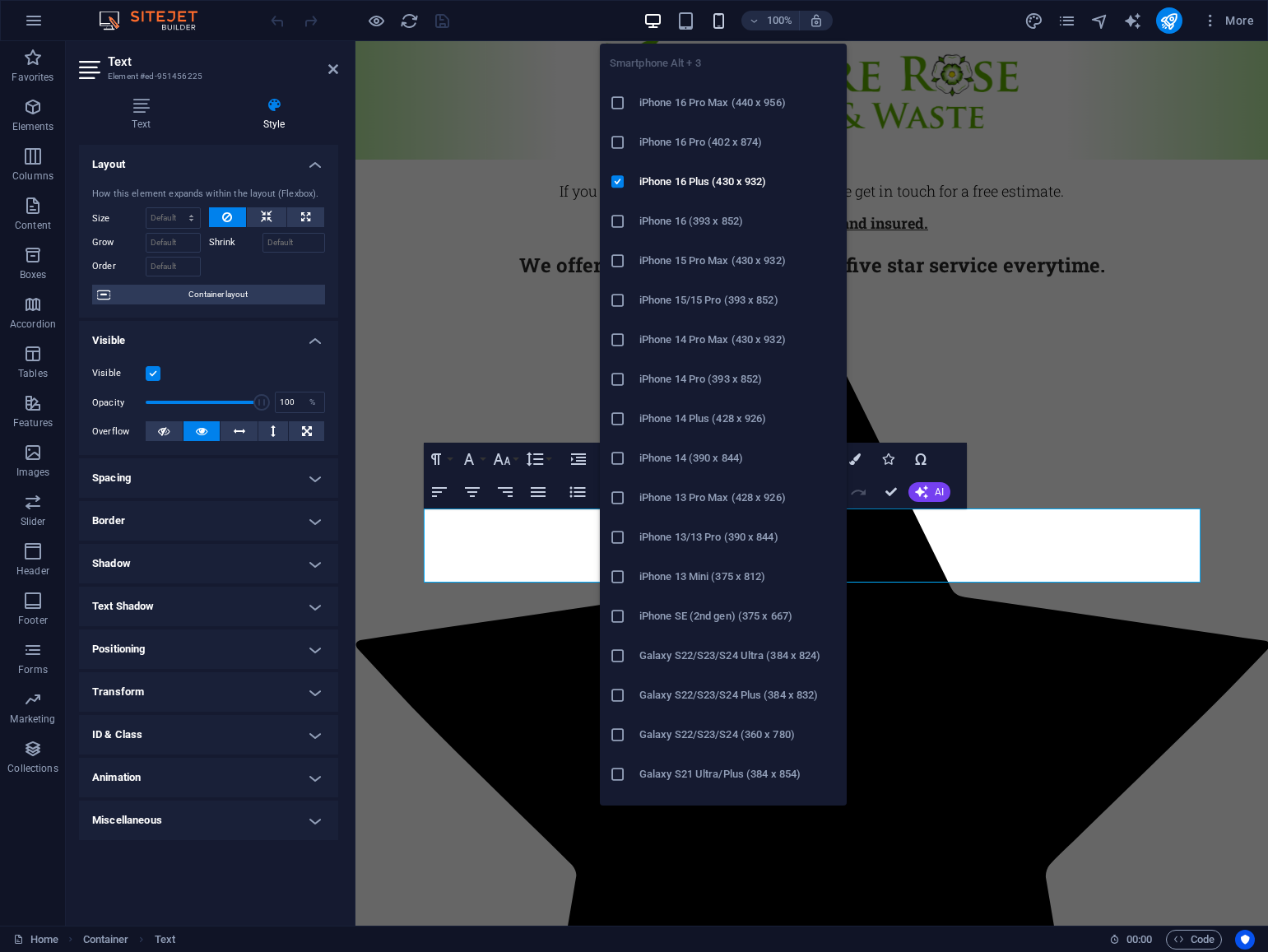
click at [721, 27] on icon "button" at bounding box center [719, 21] width 19 height 19
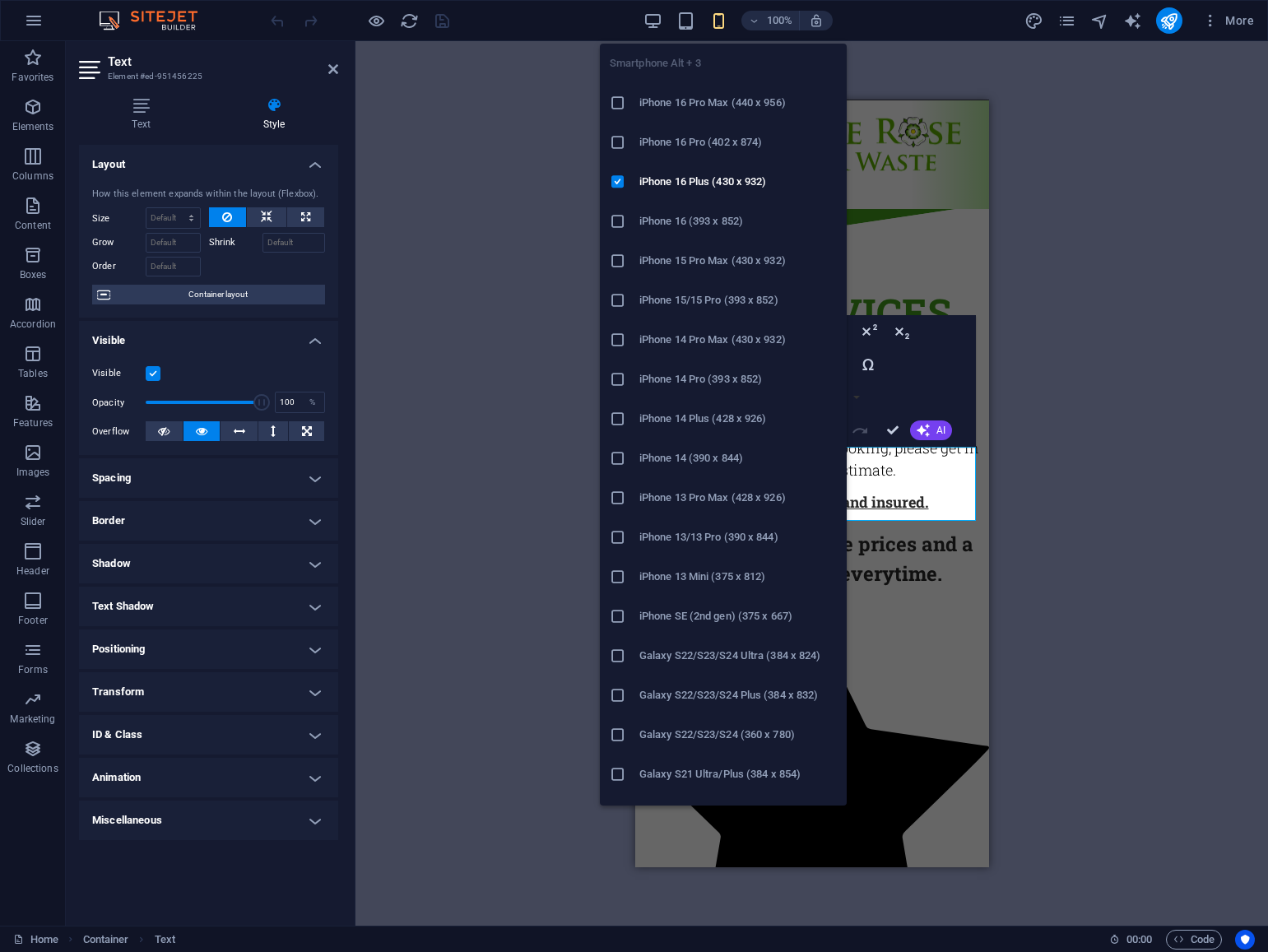
scroll to position [2276, 0]
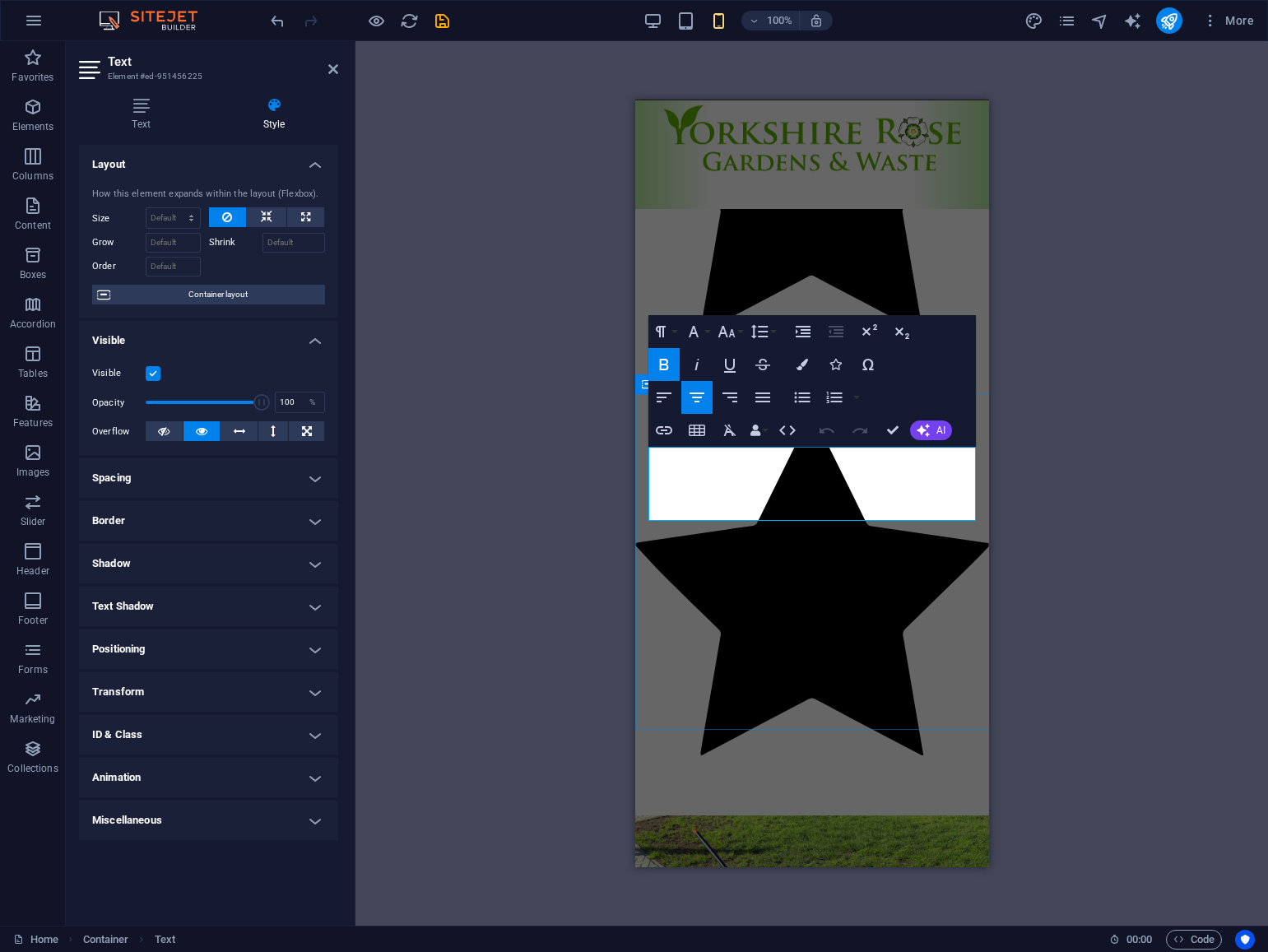
drag, startPoint x: 681, startPoint y: 464, endPoint x: 928, endPoint y: 499, distance: 249.5
click at [740, 333] on button "Font Size" at bounding box center [729, 332] width 31 height 33
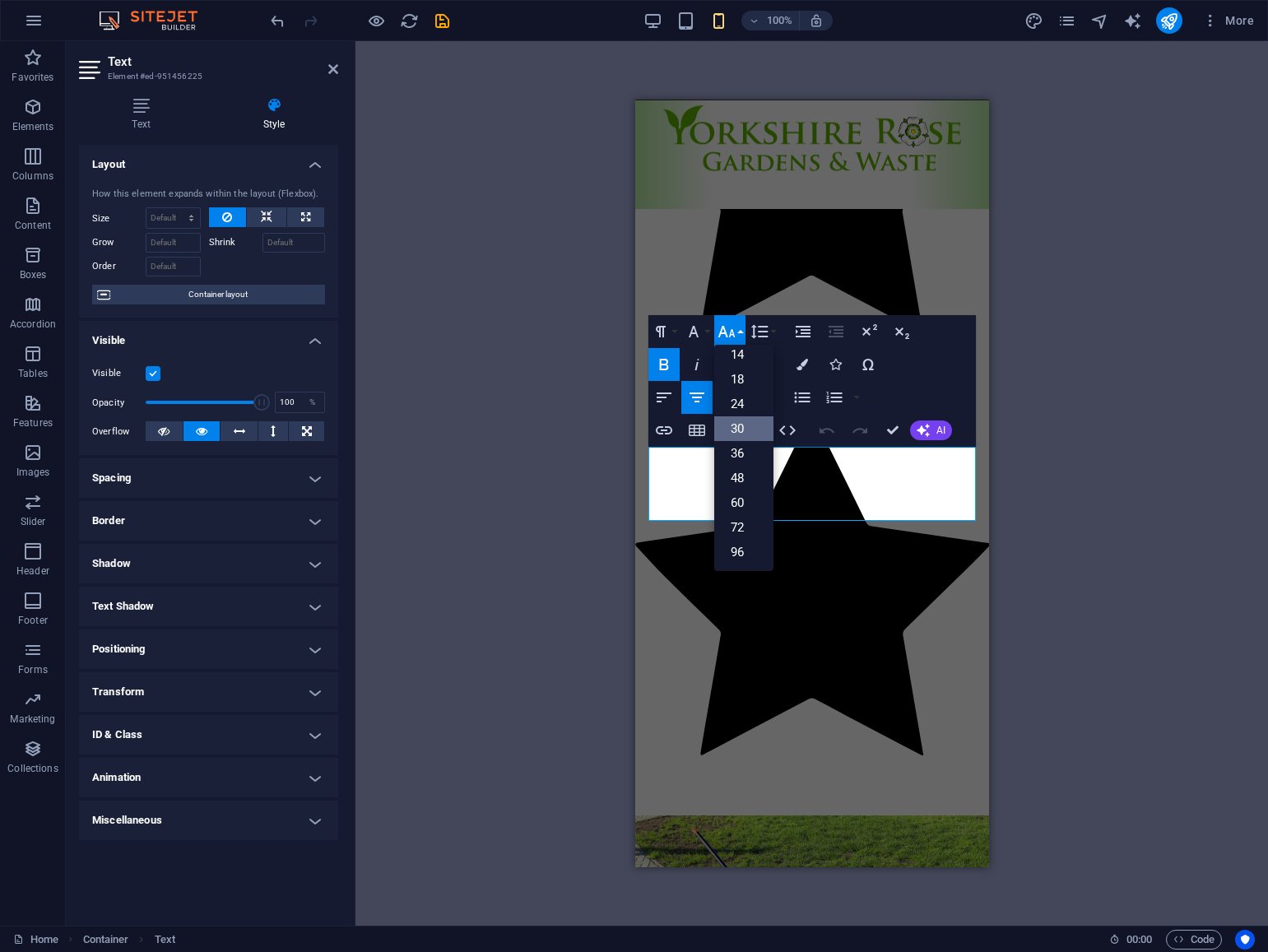
scroll to position [133, 0]
click at [747, 428] on link "30" at bounding box center [743, 429] width 59 height 24
click at [740, 334] on button "Font Size" at bounding box center [729, 332] width 31 height 33
click at [736, 454] on link "36" at bounding box center [743, 453] width 59 height 24
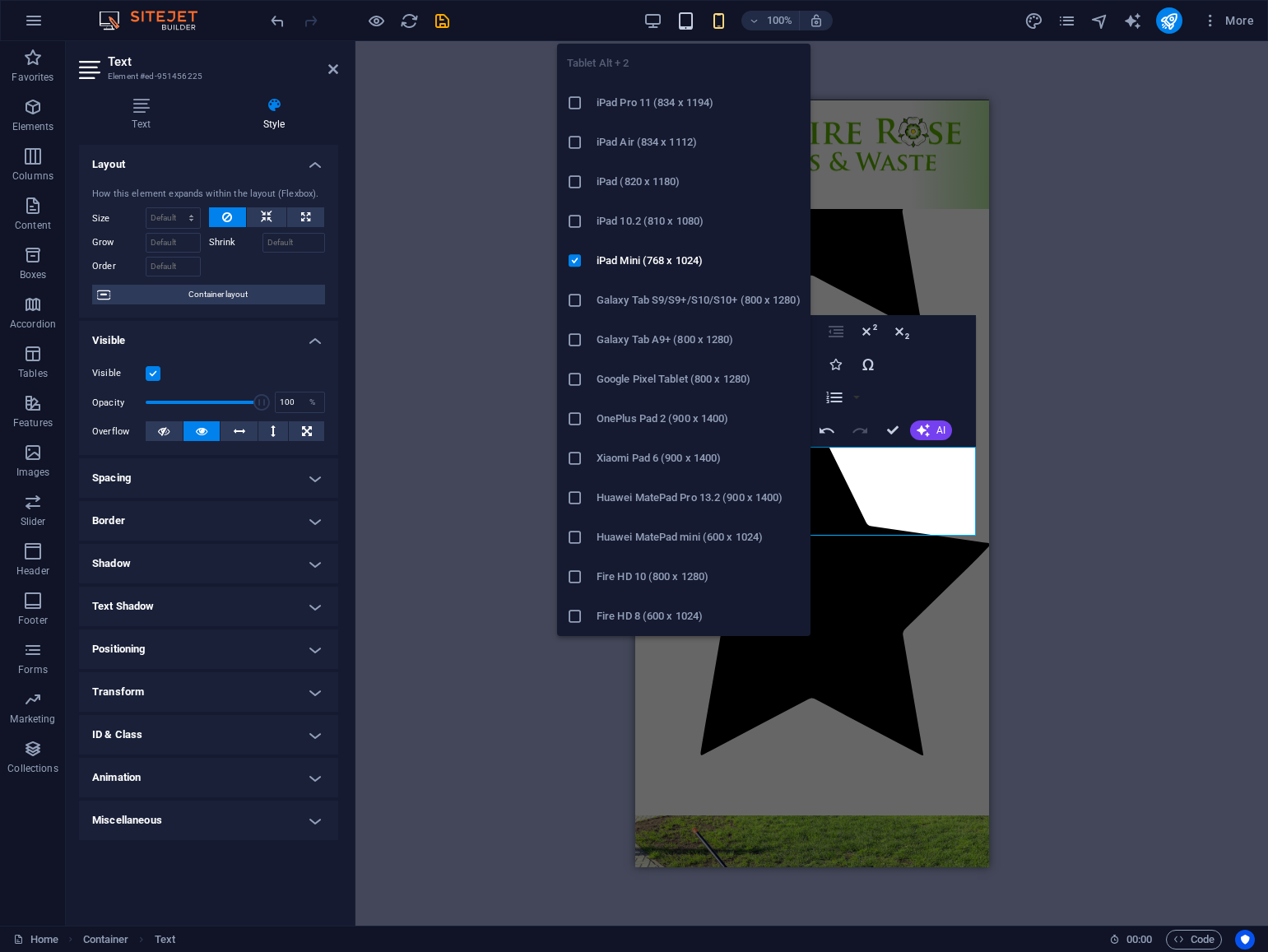
click at [685, 21] on icon "button" at bounding box center [686, 21] width 19 height 19
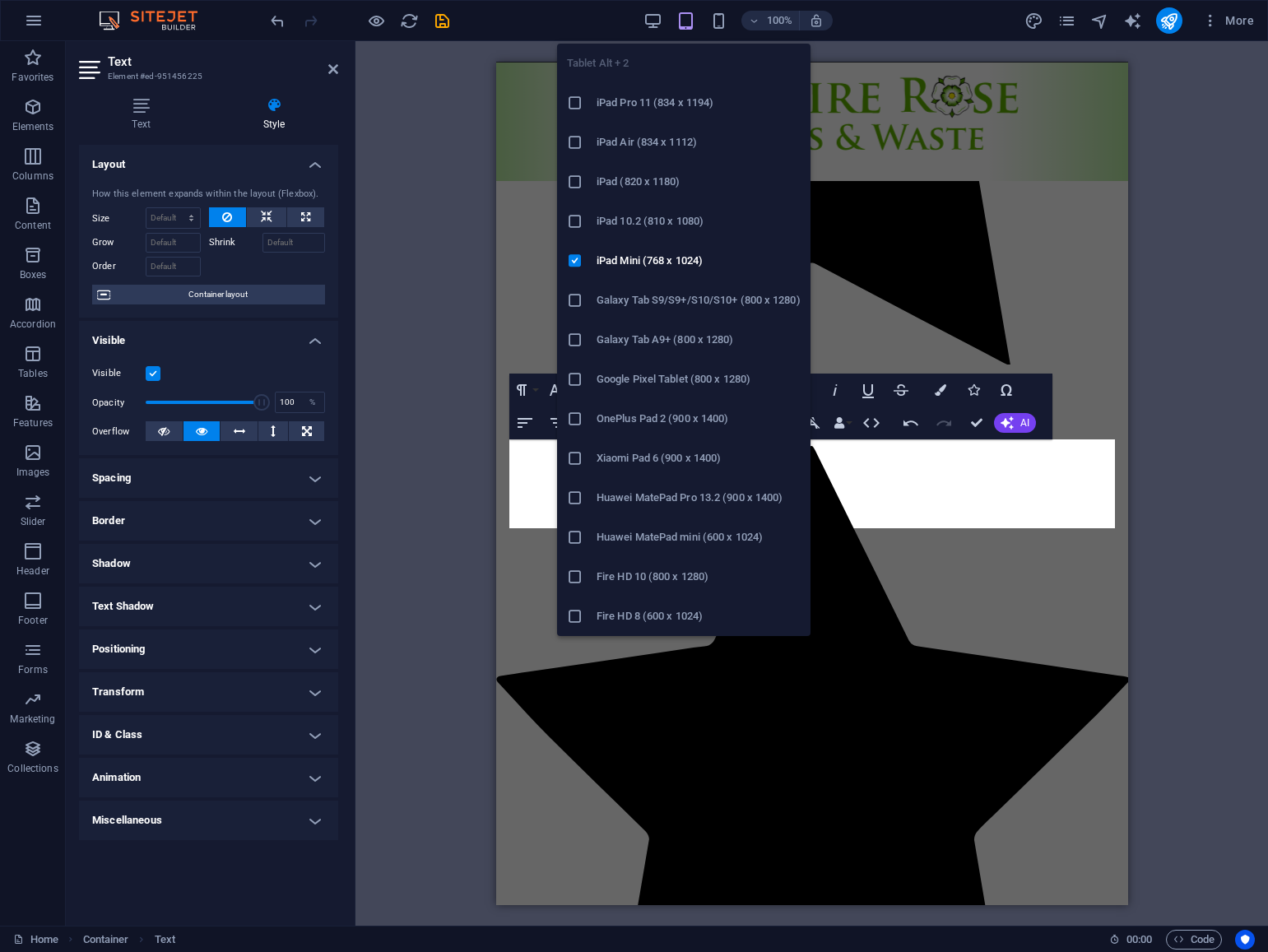
scroll to position [1519, 0]
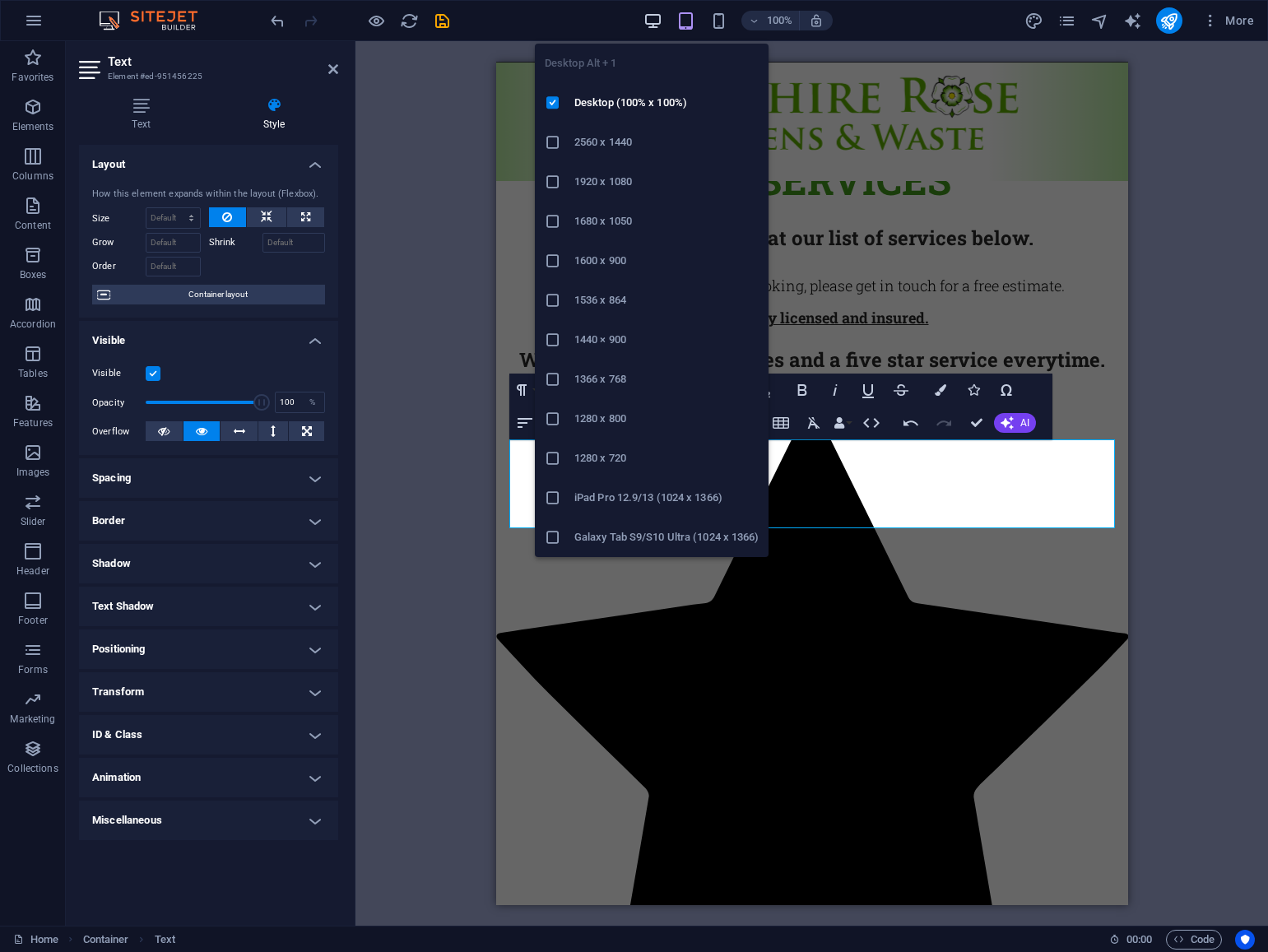
click at [650, 21] on icon "button" at bounding box center [653, 21] width 19 height 19
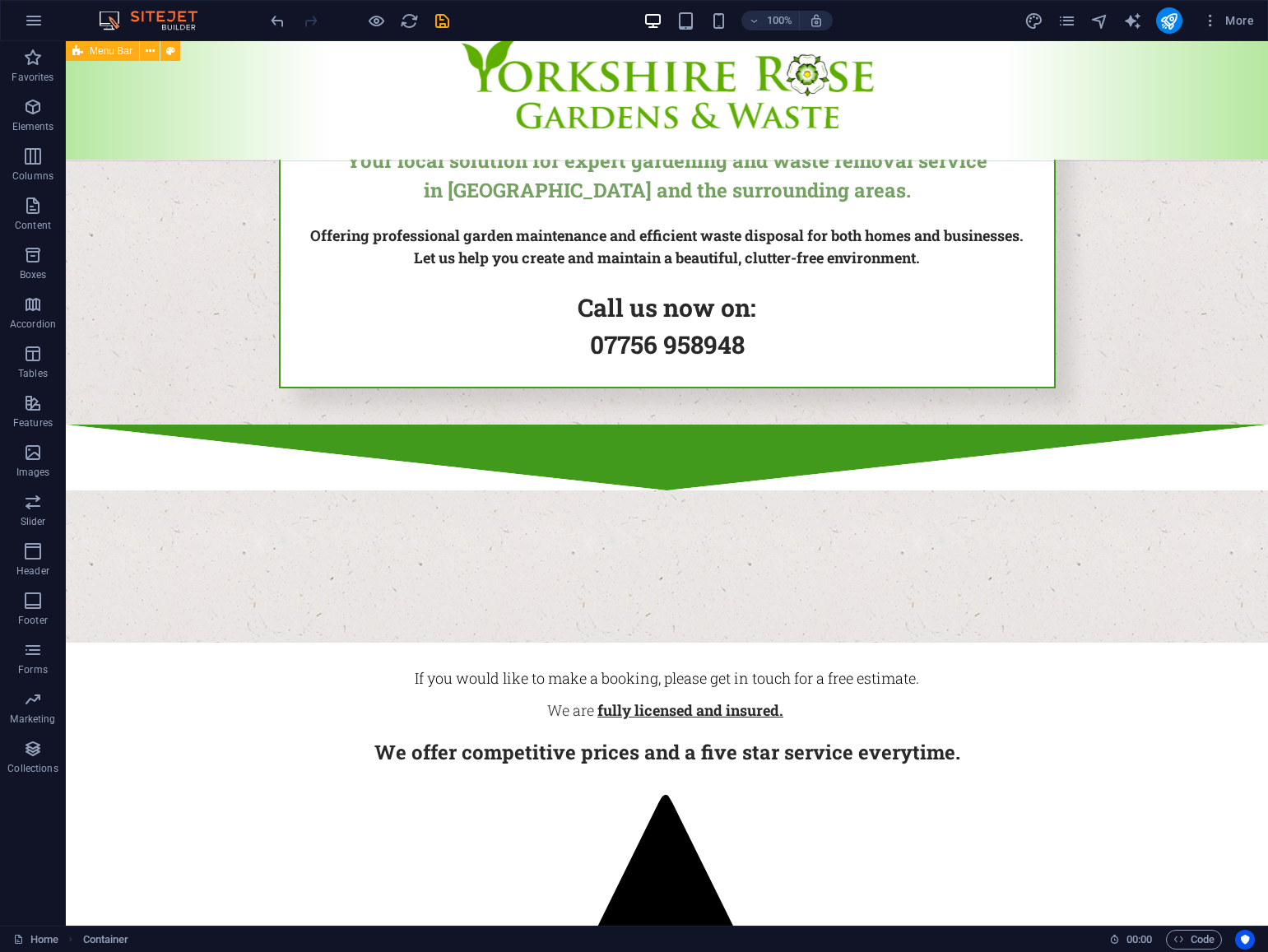
scroll to position [1023, 0]
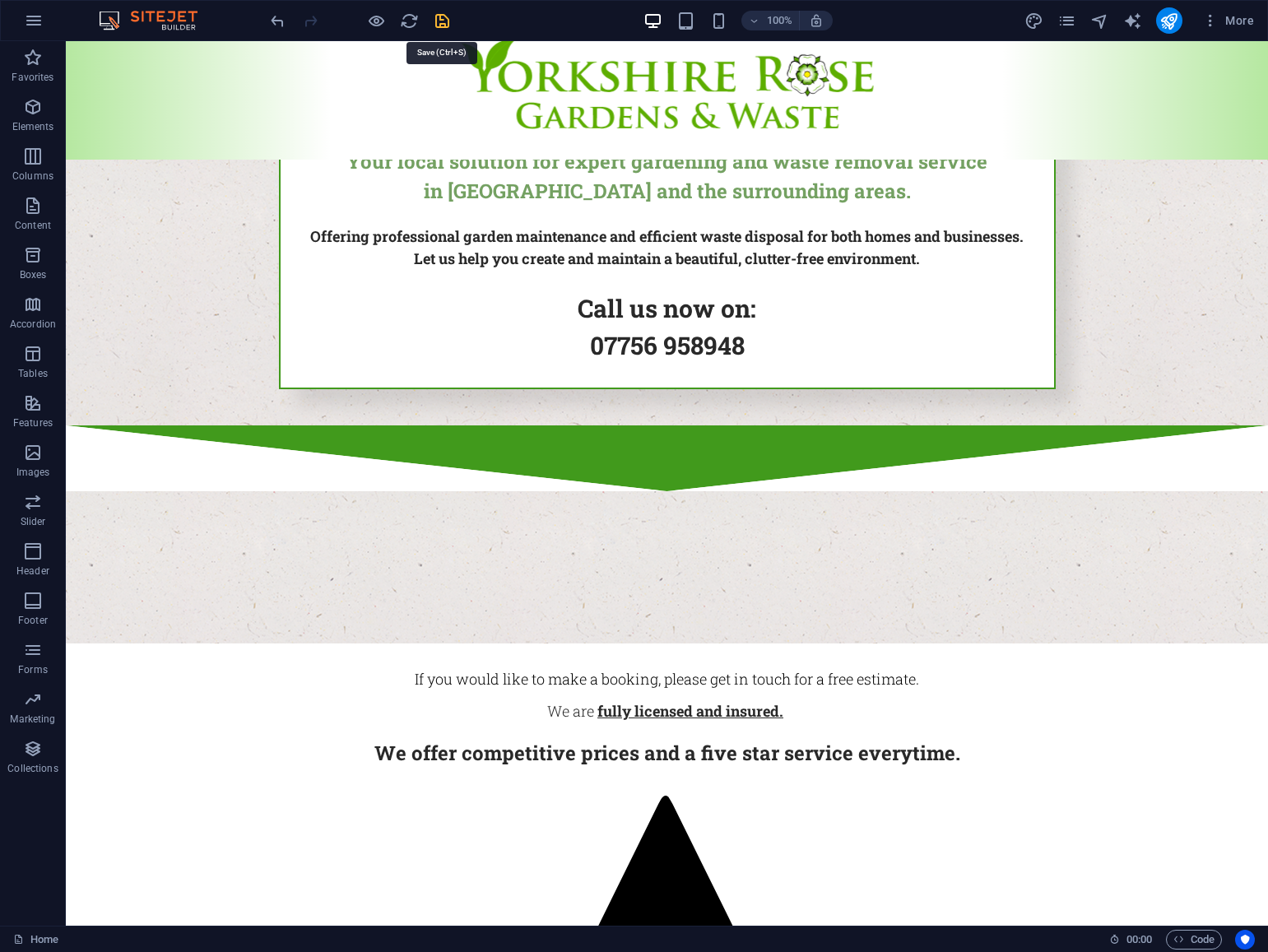
click at [439, 25] on icon "save" at bounding box center [443, 21] width 19 height 19
click at [1169, 23] on icon "publish" at bounding box center [1168, 21] width 19 height 19
